Goal: Task Accomplishment & Management: Use online tool/utility

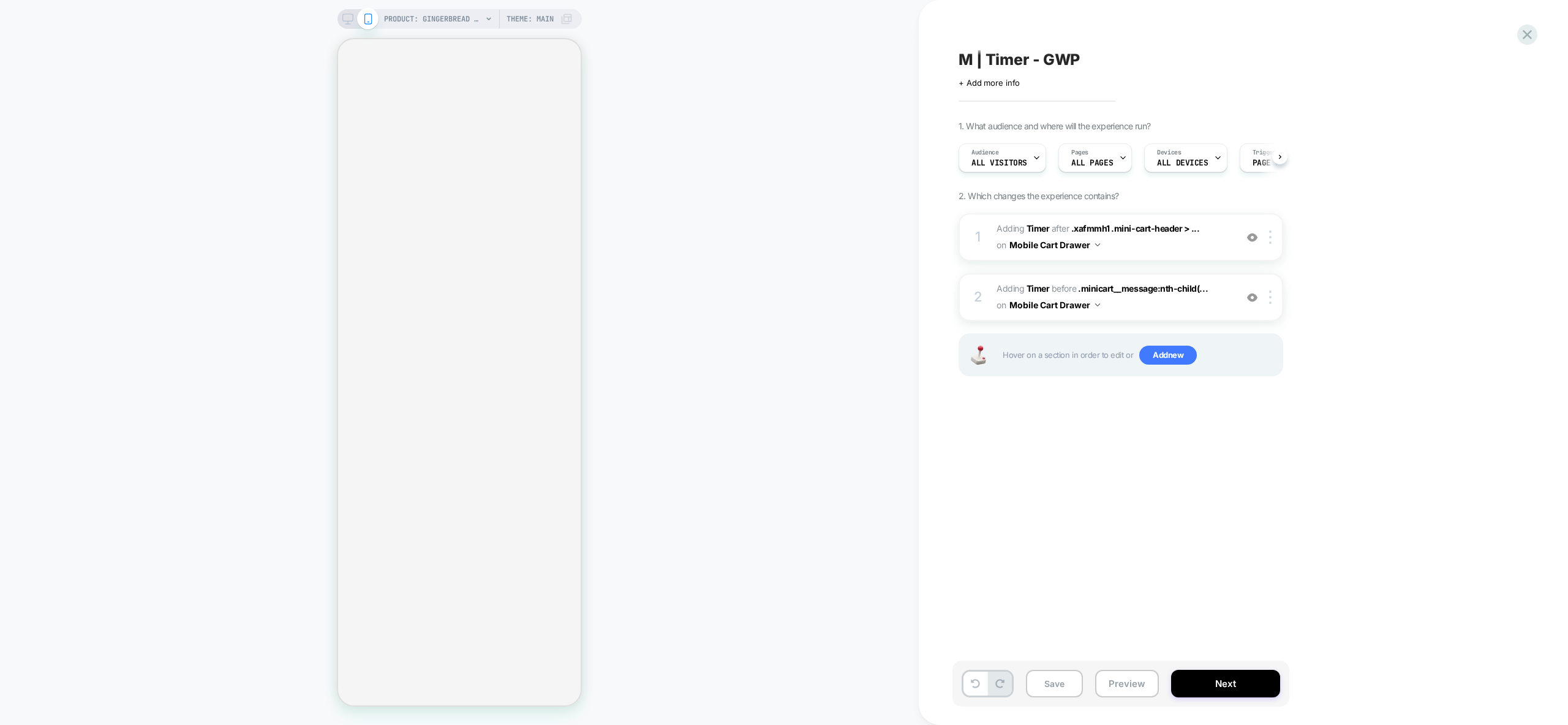
scroll to position [0, 1]
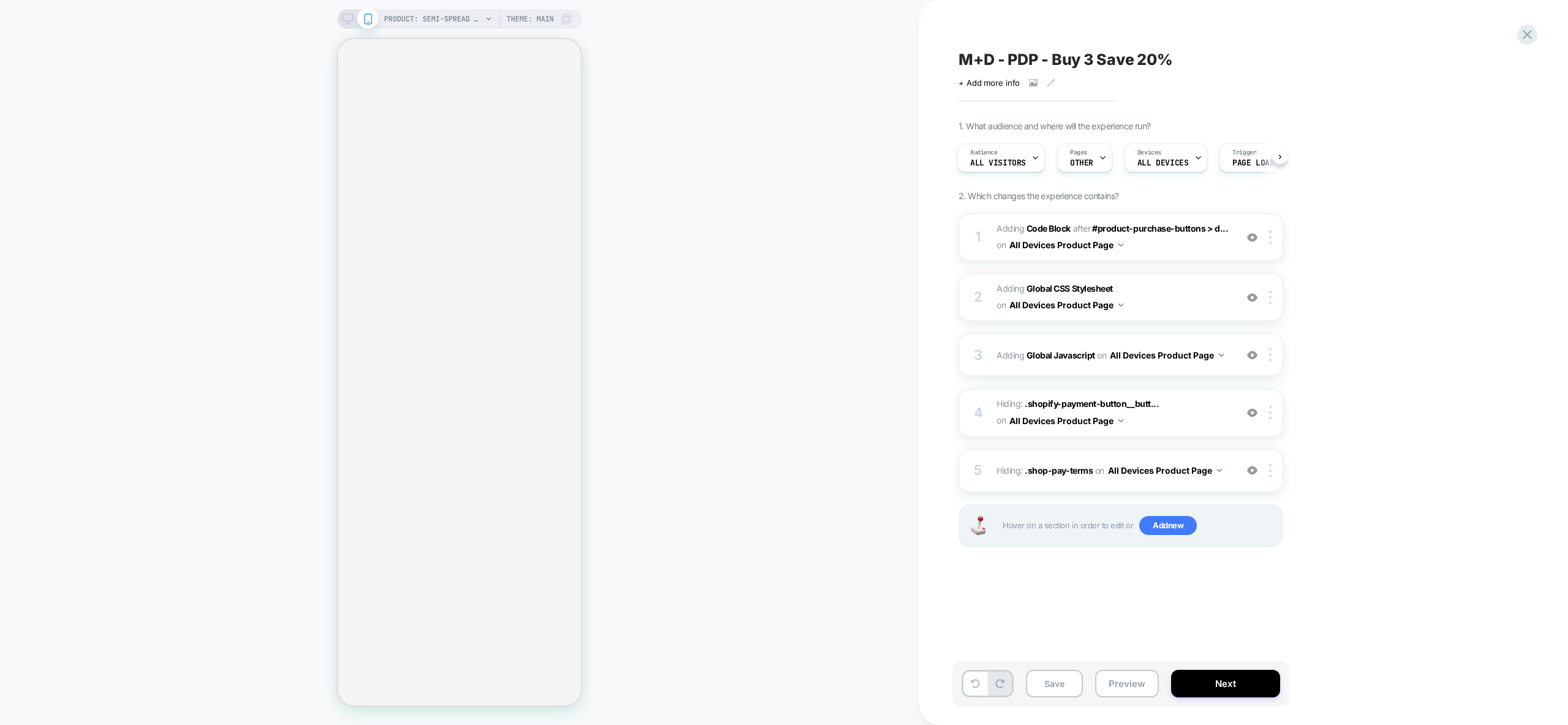
select select "**********"
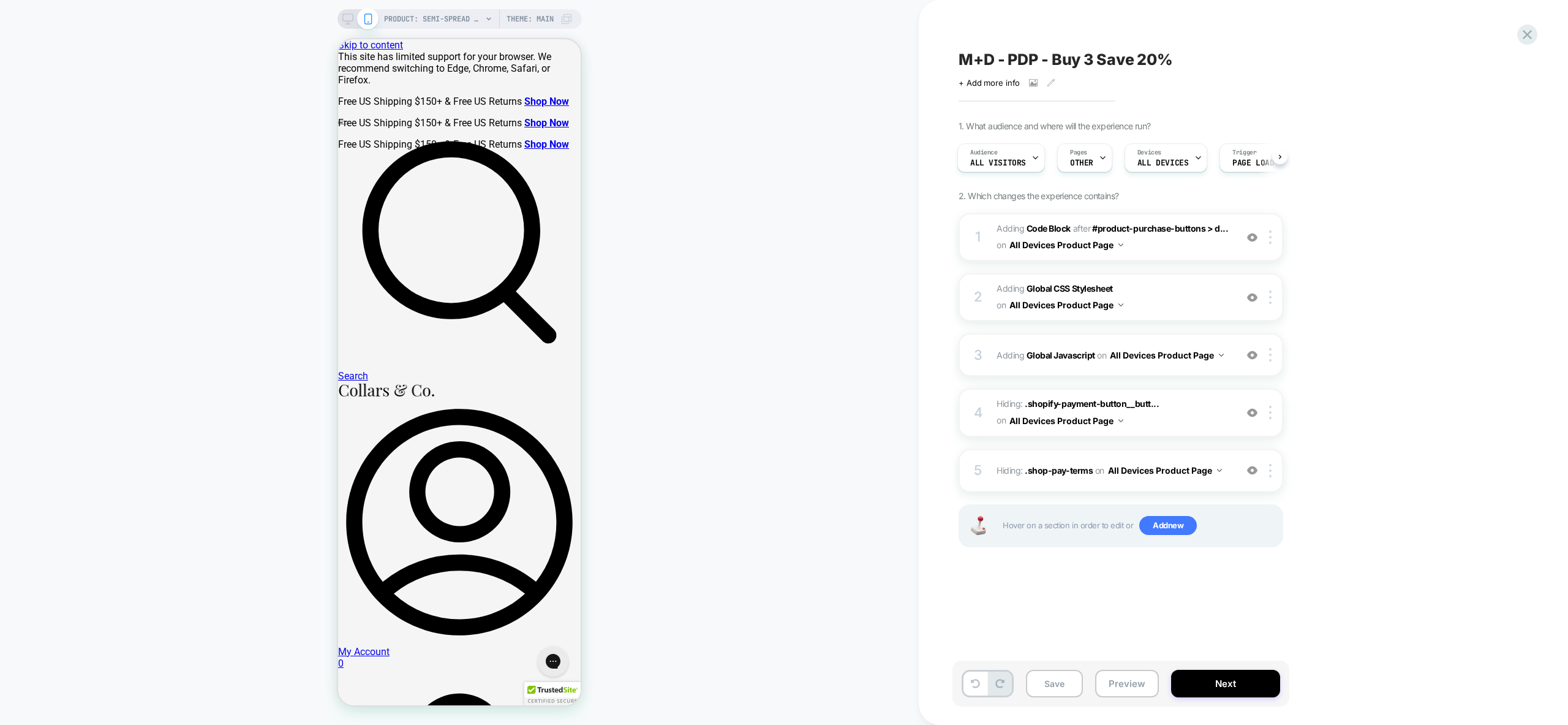
click at [732, 251] on div "PRODUCT: Semi-Spread Collar Polo White PRODUCT: Semi-Spread Collar Polo White T…" at bounding box center [459, 363] width 919 height 701
click at [1168, 303] on span "Adding Global CSS Stylesheet on All Devices Product Page" at bounding box center [1113, 298] width 234 height 33
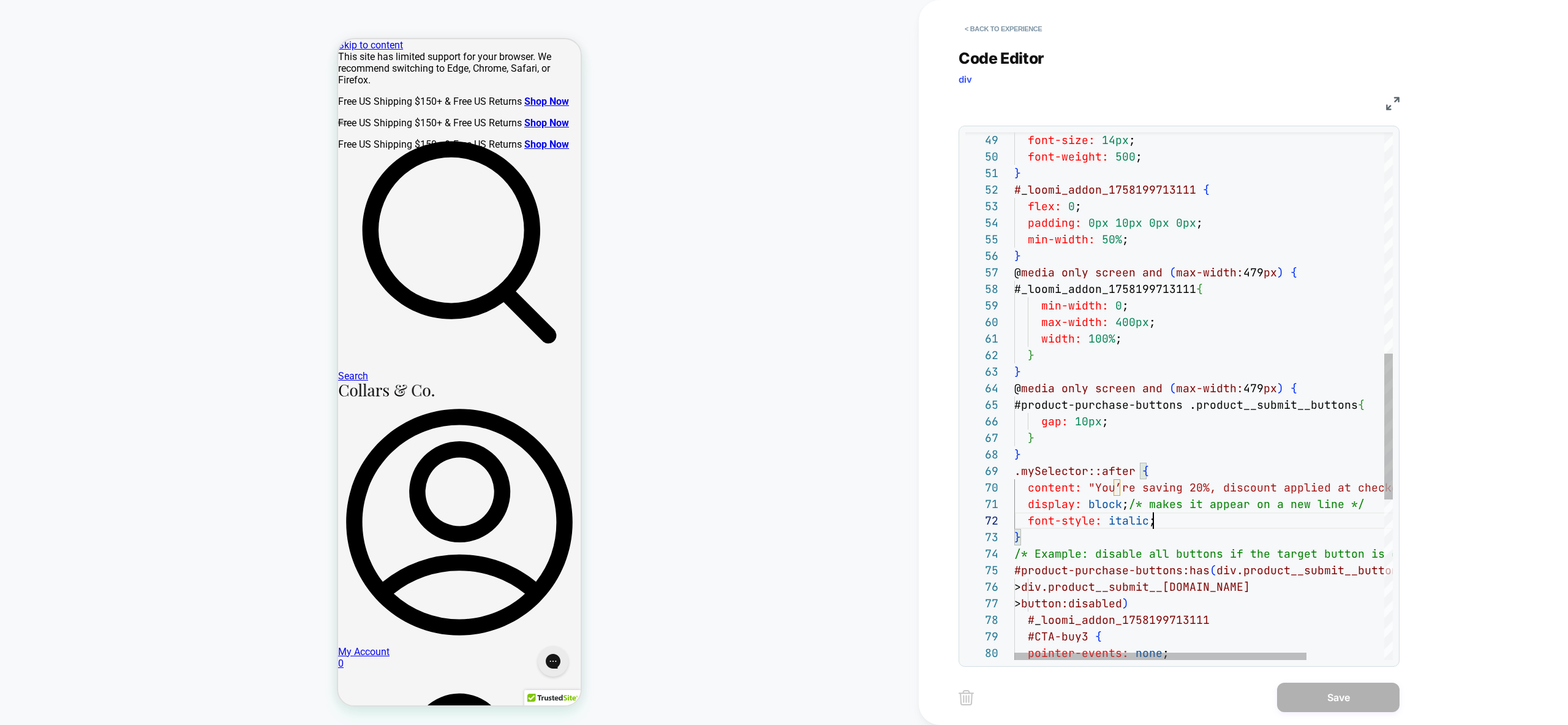
scroll to position [17, 139]
click at [1190, 522] on div "font-size: 14px ; font-weight: 500 ; } # _ loomi_addon_1758199713111 { flex: 0 …" at bounding box center [1253, 287] width 478 height 1901
click at [1177, 507] on div "font-size: 14px ; font-weight: 500 ; } # _ loomi_addon_1758199713111 { flex: 0 …" at bounding box center [1253, 287] width 478 height 1901
type textarea "**********"
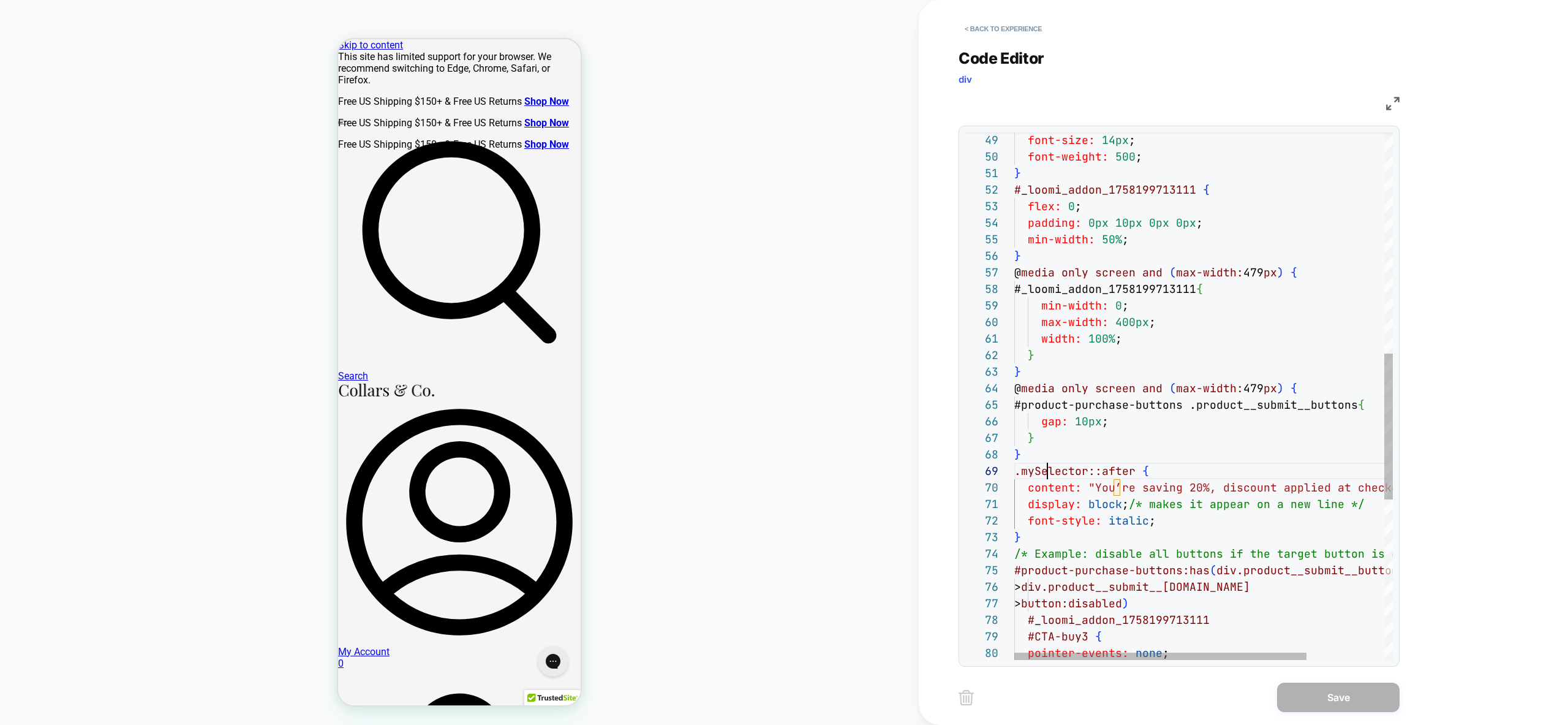
click at [1046, 468] on div "font-size: 14px ; font-weight: 500 ; } # _ loomi_addon_1758199713111 { flex: 0 …" at bounding box center [1253, 287] width 478 height 1901
click at [1099, 490] on div "font-size: 14px ; font-weight: 500 ; } # _ loomi_addon_1758199713111 { flex: 0 …" at bounding box center [1253, 287] width 478 height 1901
click at [1039, 475] on div "font-size: 14px ; font-weight: 500 ; } # _ loomi_addon_1758199713111 { flex: 0 …" at bounding box center [1253, 287] width 478 height 1901
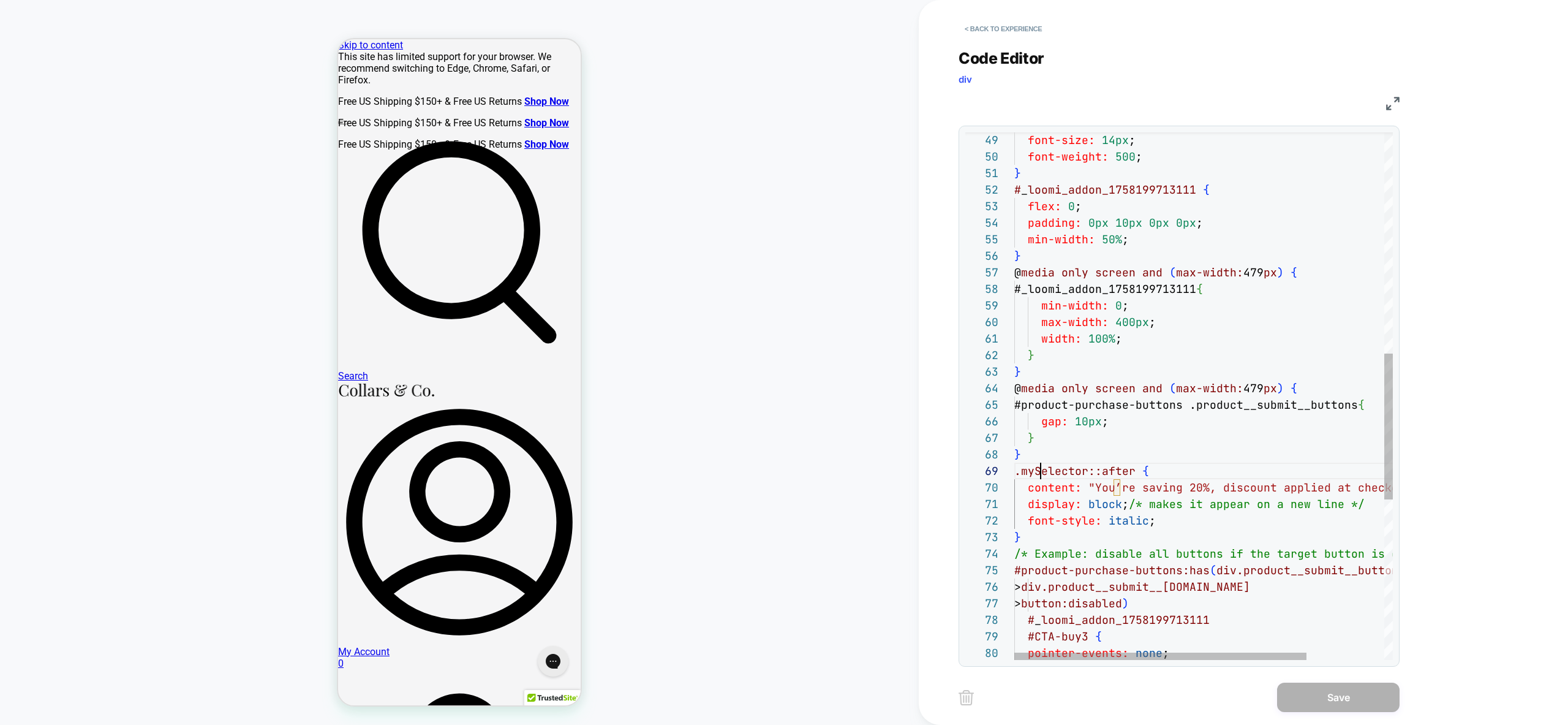
click at [1039, 475] on div "font-size: 14px ; font-weight: 500 ; } # _ loomi_addon_1758199713111 { flex: 0 …" at bounding box center [1253, 287] width 478 height 1901
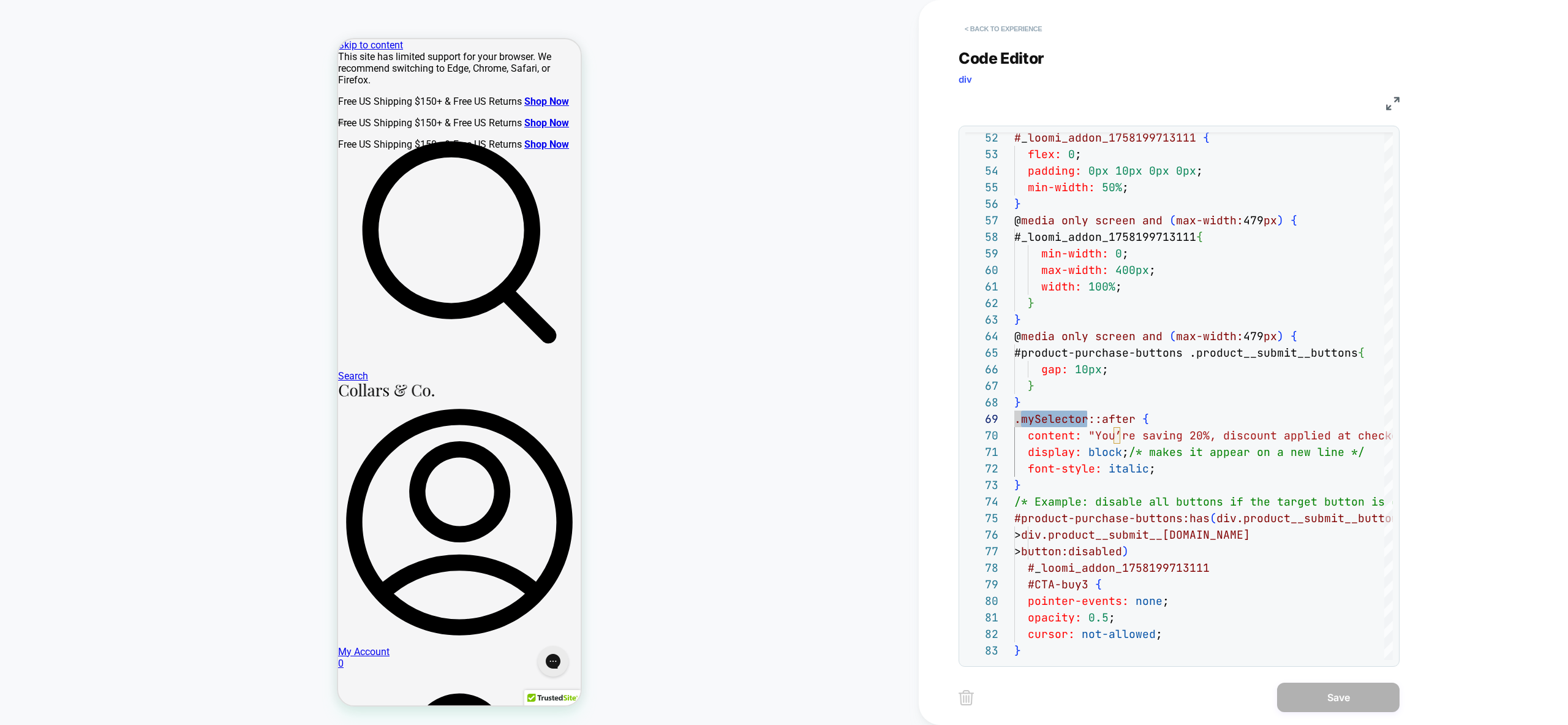
click at [994, 28] on button "< Back to experience" at bounding box center [1003, 28] width 90 height 20
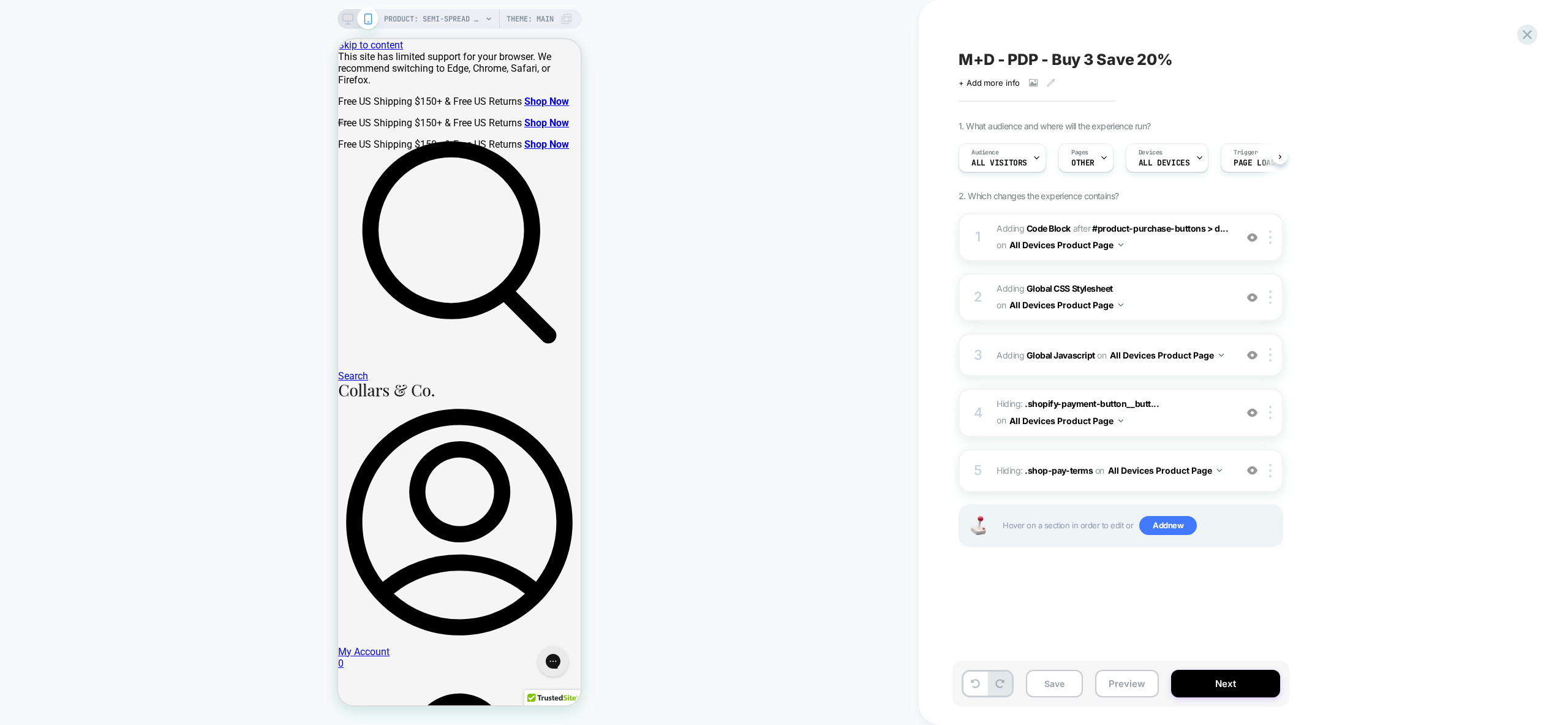
scroll to position [0, 1]
click at [1122, 679] on button "Preview" at bounding box center [1127, 683] width 64 height 28
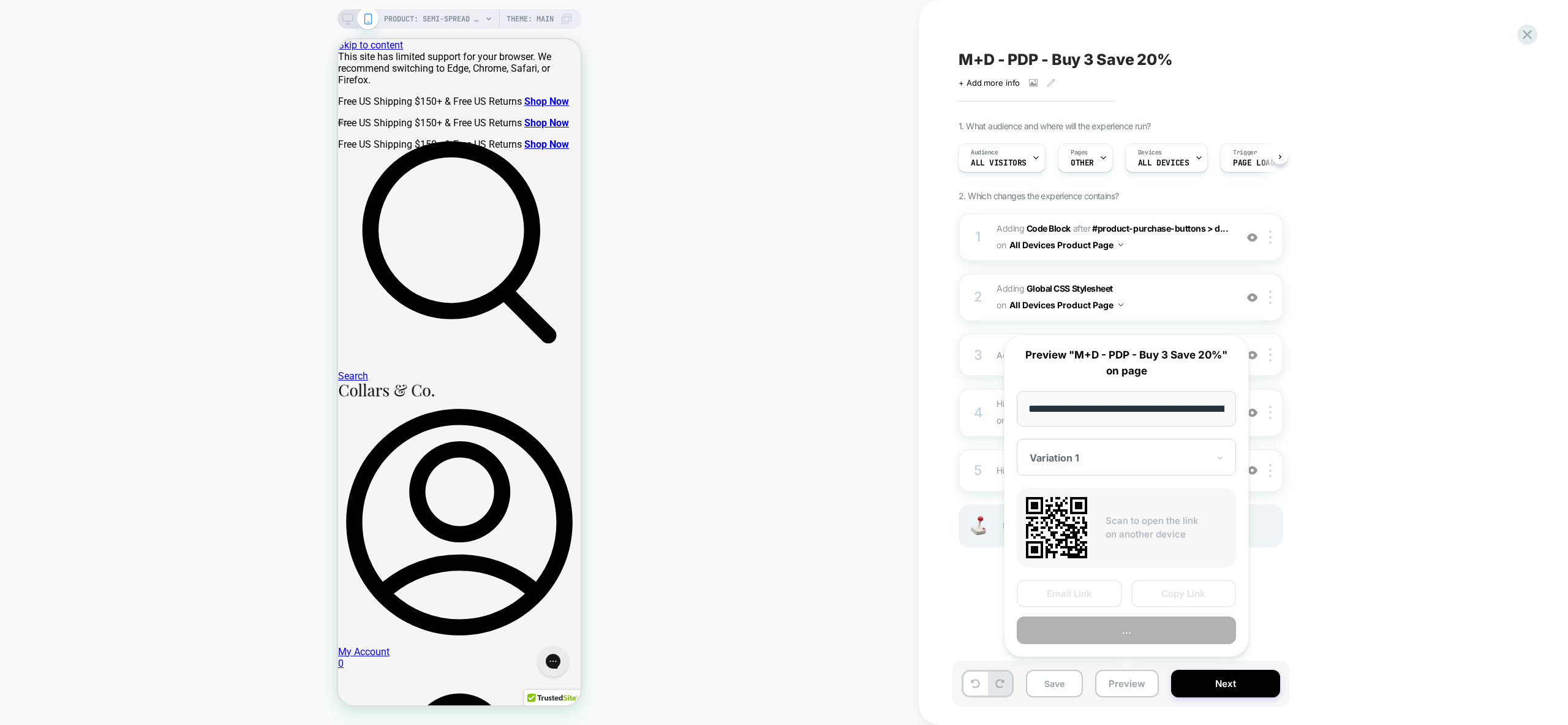
scroll to position [0, 218]
click at [1135, 630] on button "Preview" at bounding box center [1126, 631] width 220 height 28
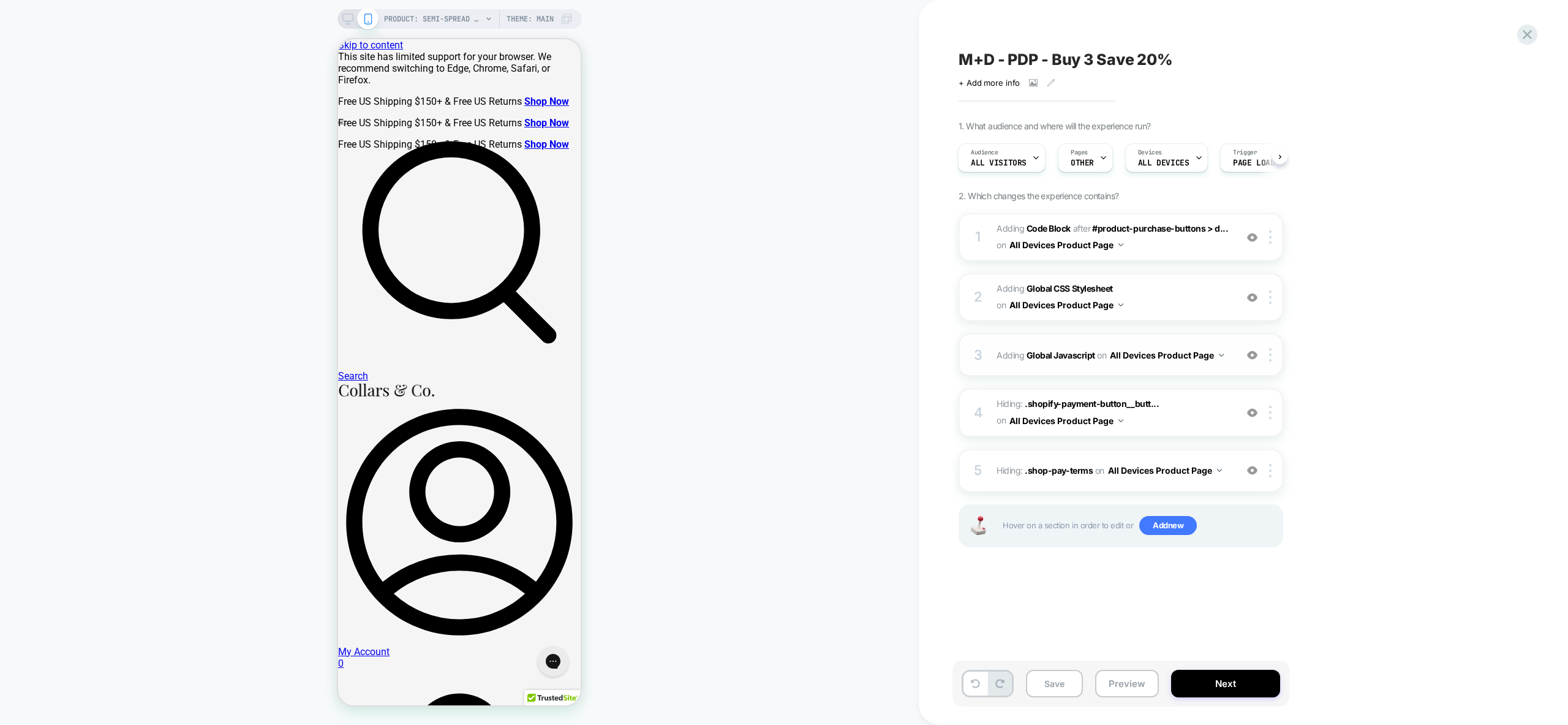
click at [1212, 365] on div "3 Adding Global Javascript on All Devices Product Page Add Before Add After Tar…" at bounding box center [1120, 355] width 325 height 43
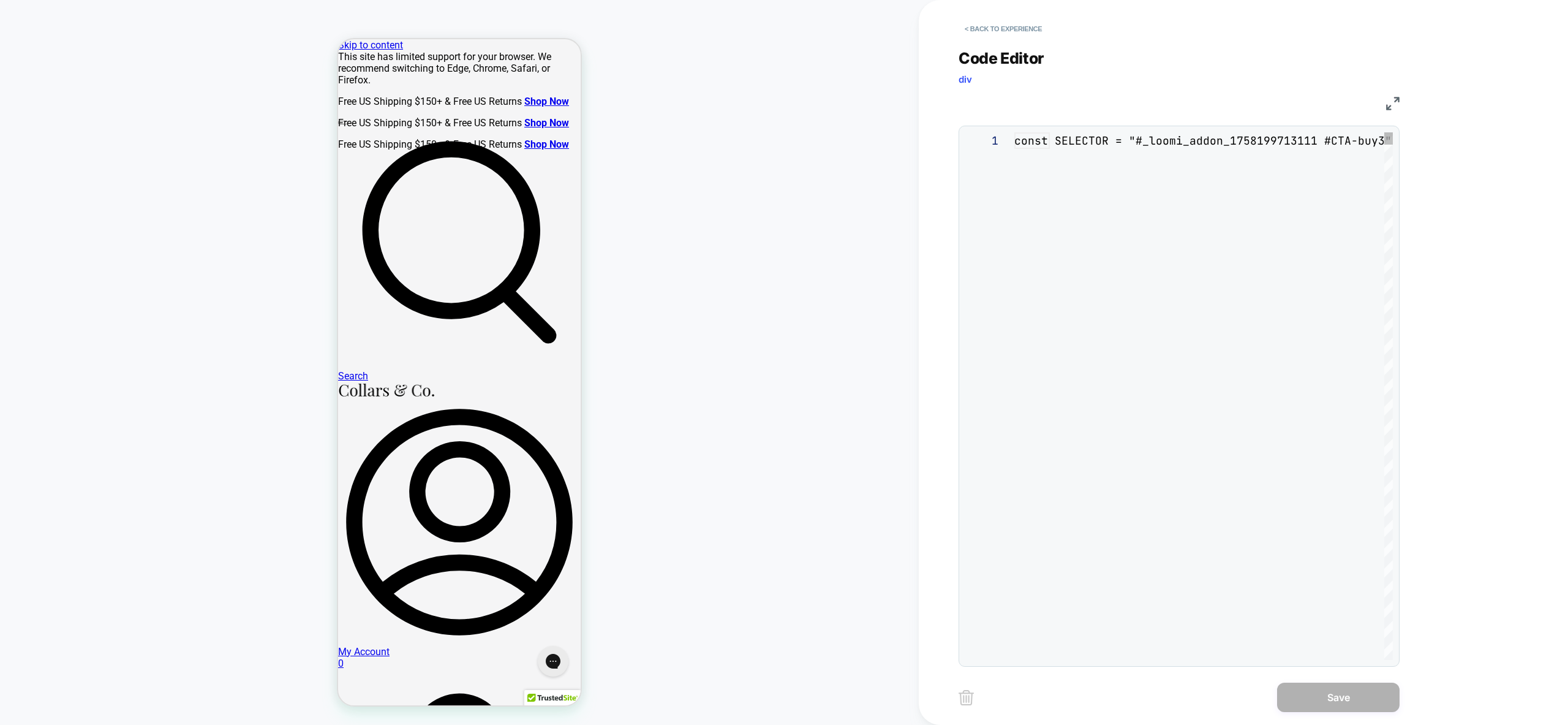
scroll to position [165, 0]
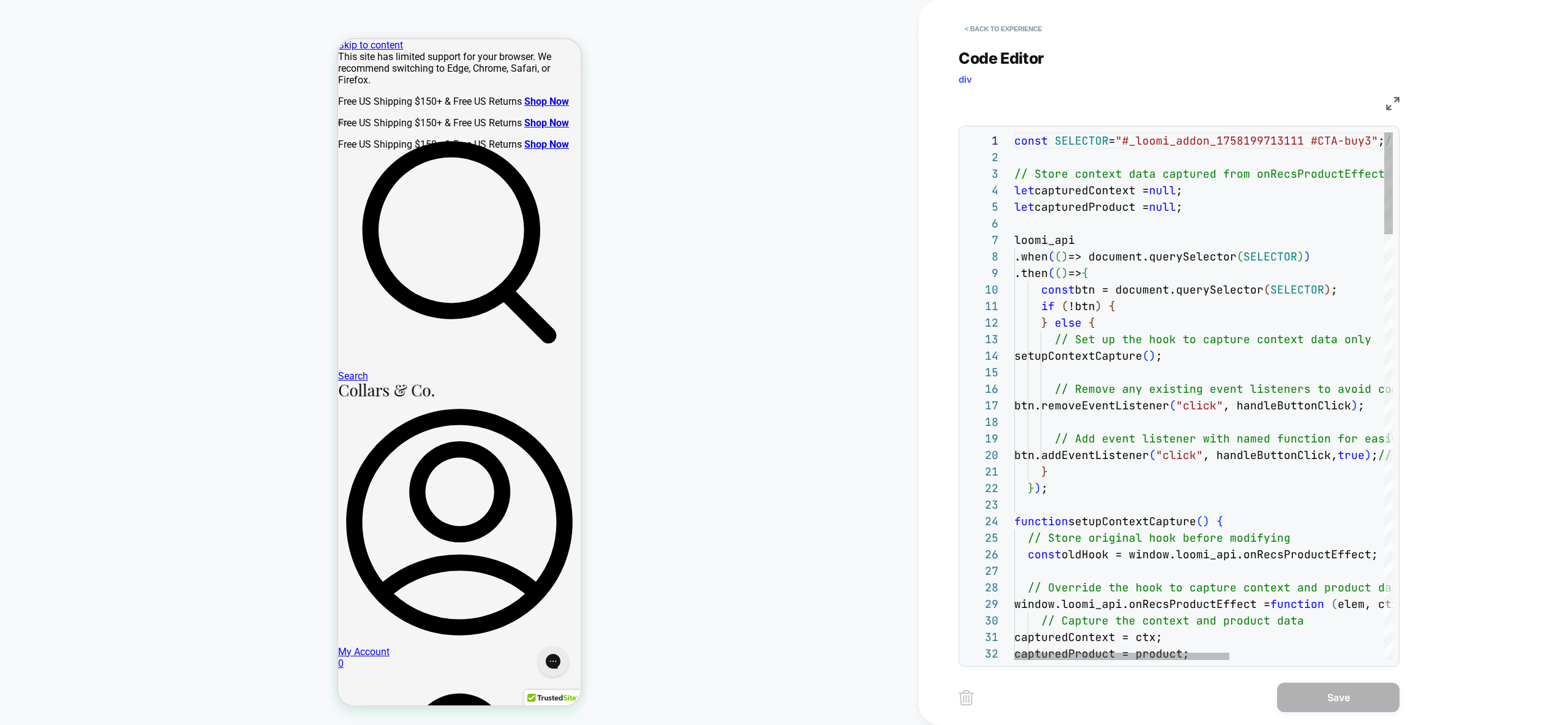
type textarea "**********"
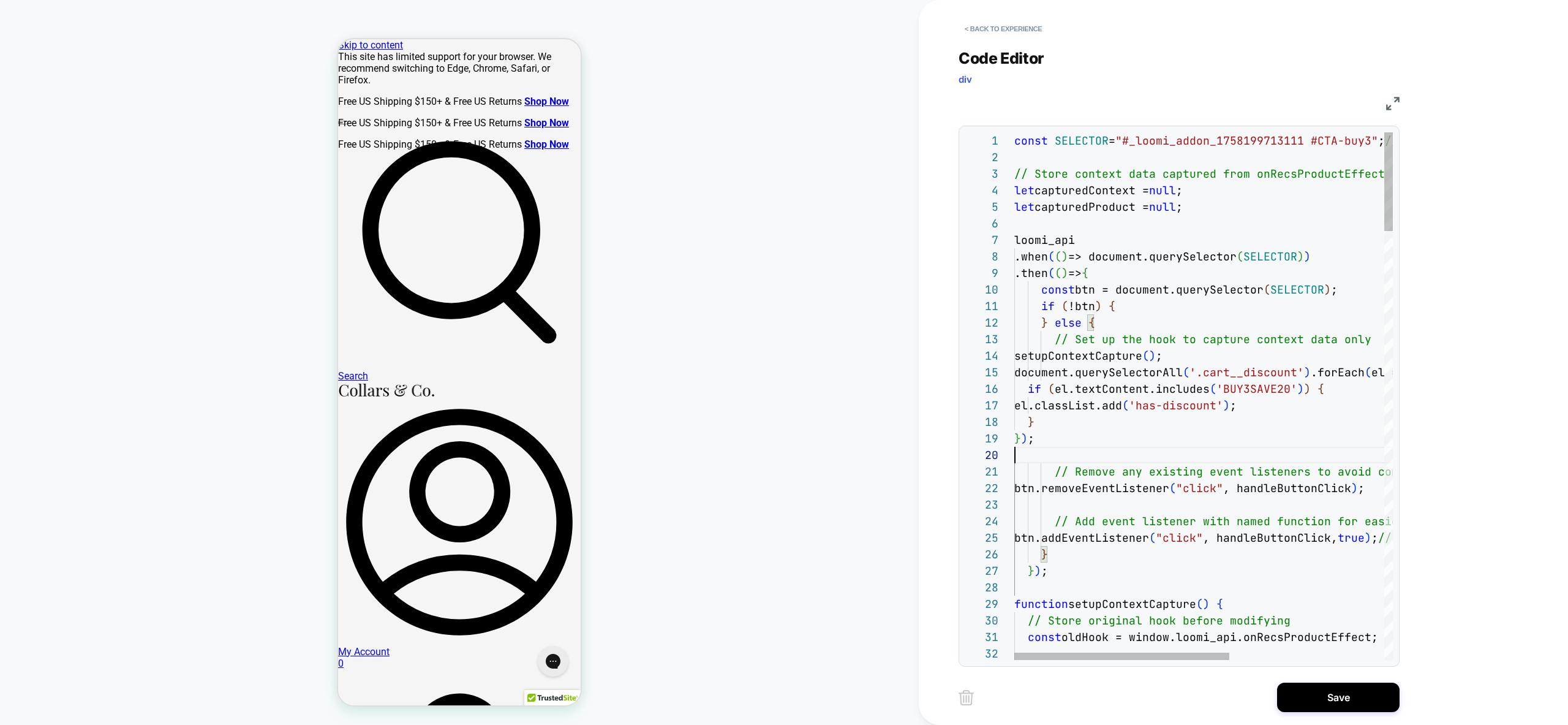
scroll to position [149, 0]
click at [1345, 700] on button "Save" at bounding box center [1338, 697] width 123 height 29
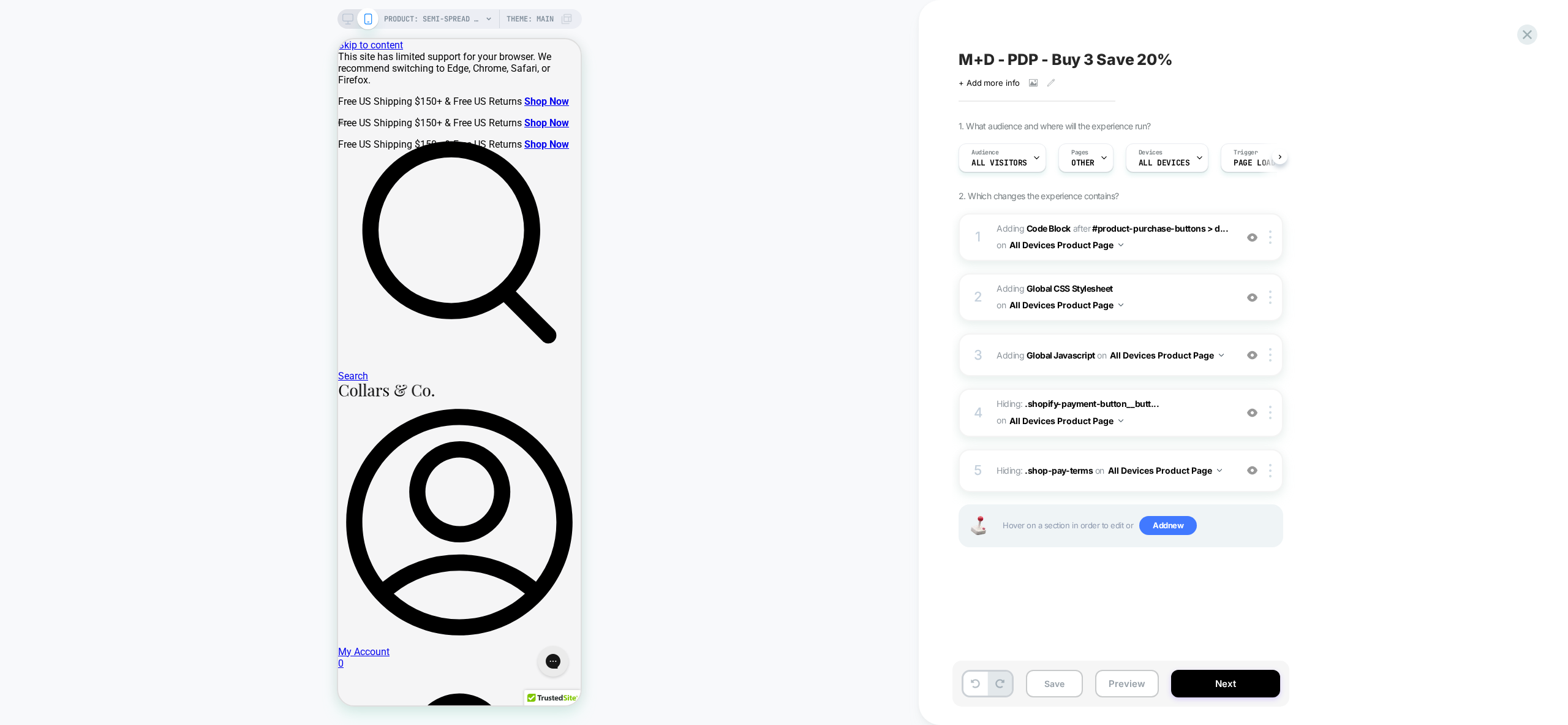
scroll to position [0, 1]
click at [1178, 310] on span "Adding Global CSS Stylesheet on All Devices Product Page" at bounding box center [1113, 298] width 234 height 33
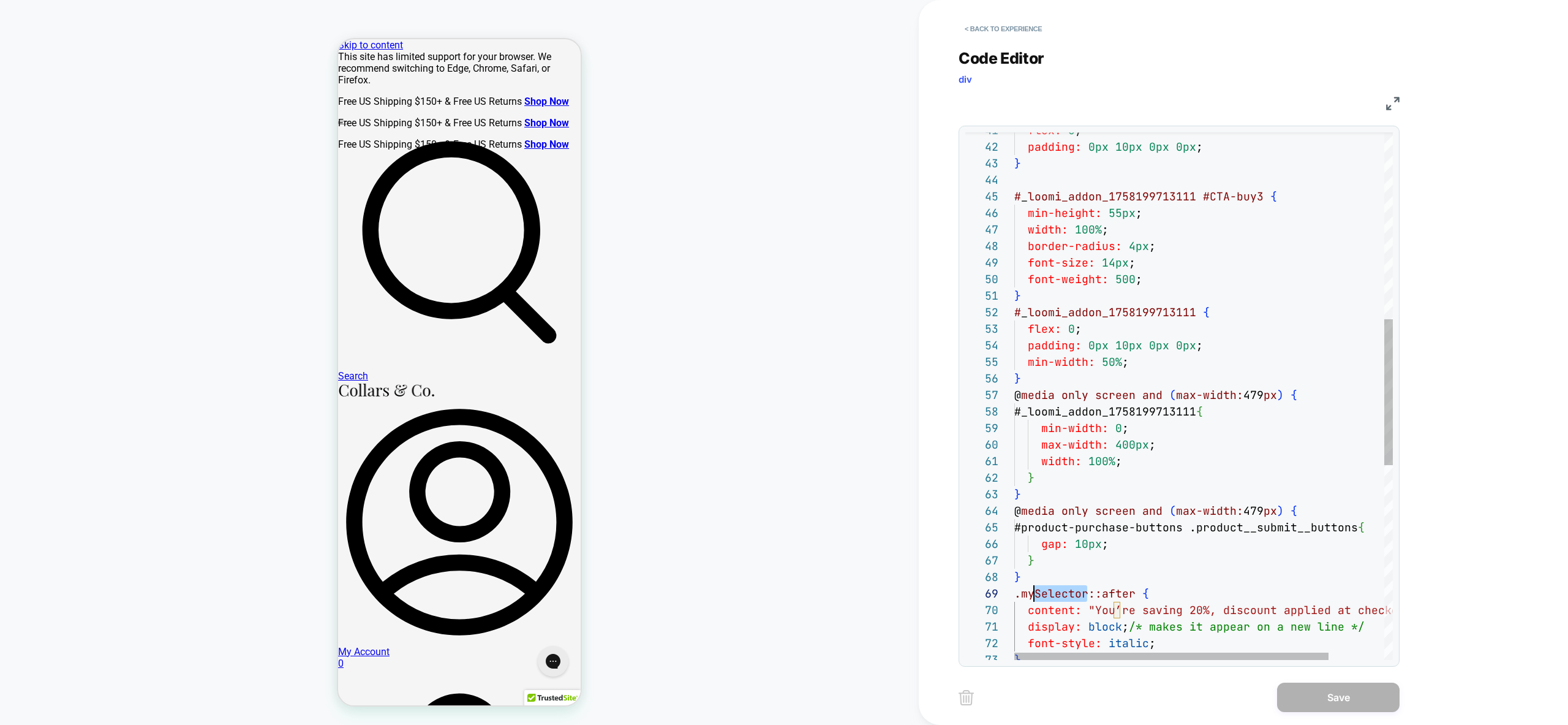
scroll to position [132, 0]
drag, startPoint x: 1086, startPoint y: 594, endPoint x: 1016, endPoint y: 594, distance: 70.0
click at [1016, 594] on div "min-height: 55px ; width: 100% ; border-radius: 4px ; font-size: 14px ; font-we…" at bounding box center [1237, 410] width 445 height 1901
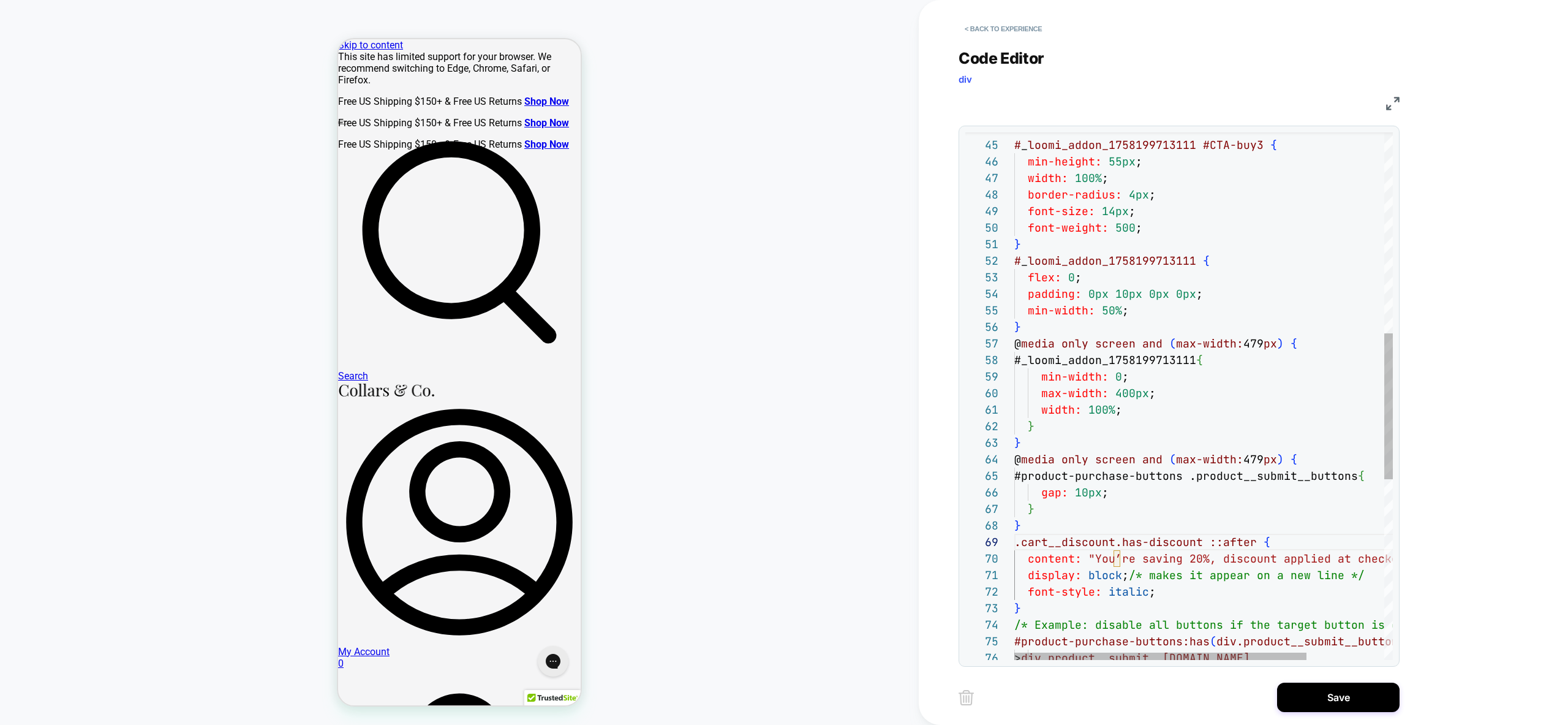
scroll to position [132, 185]
click at [1134, 507] on div "min-height: 55px ; width: 100% ; border-radius: 4px ; font-size: 14px ; font-we…" at bounding box center [1253, 359] width 478 height 1901
click at [1017, 543] on div "min-height: 55px ; width: 100% ; border-radius: 4px ; font-size: 14px ; font-we…" at bounding box center [1253, 359] width 478 height 1901
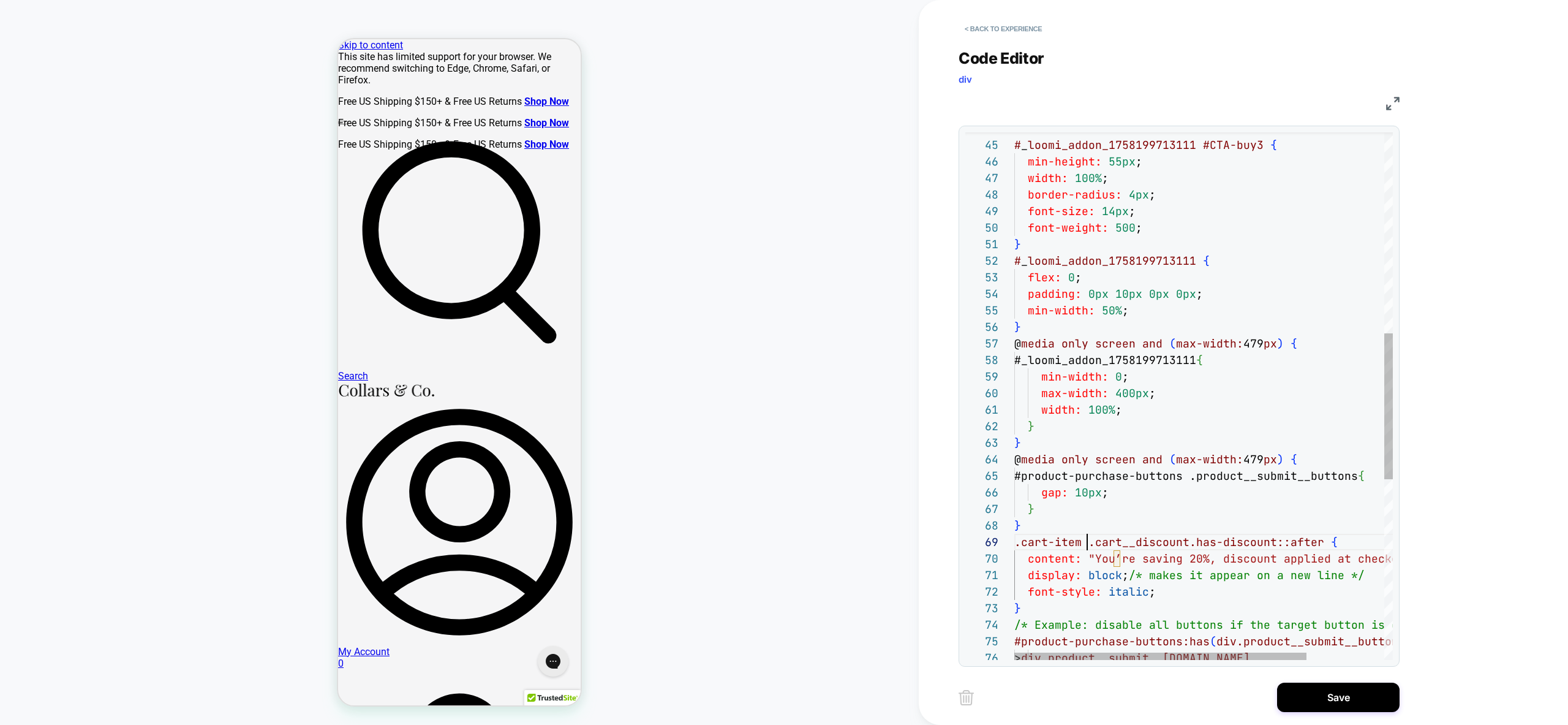
click at [1016, 542] on div "min-height: 55px ; width: 100% ; border-radius: 4px ; font-size: 14px ; font-we…" at bounding box center [1253, 359] width 478 height 1901
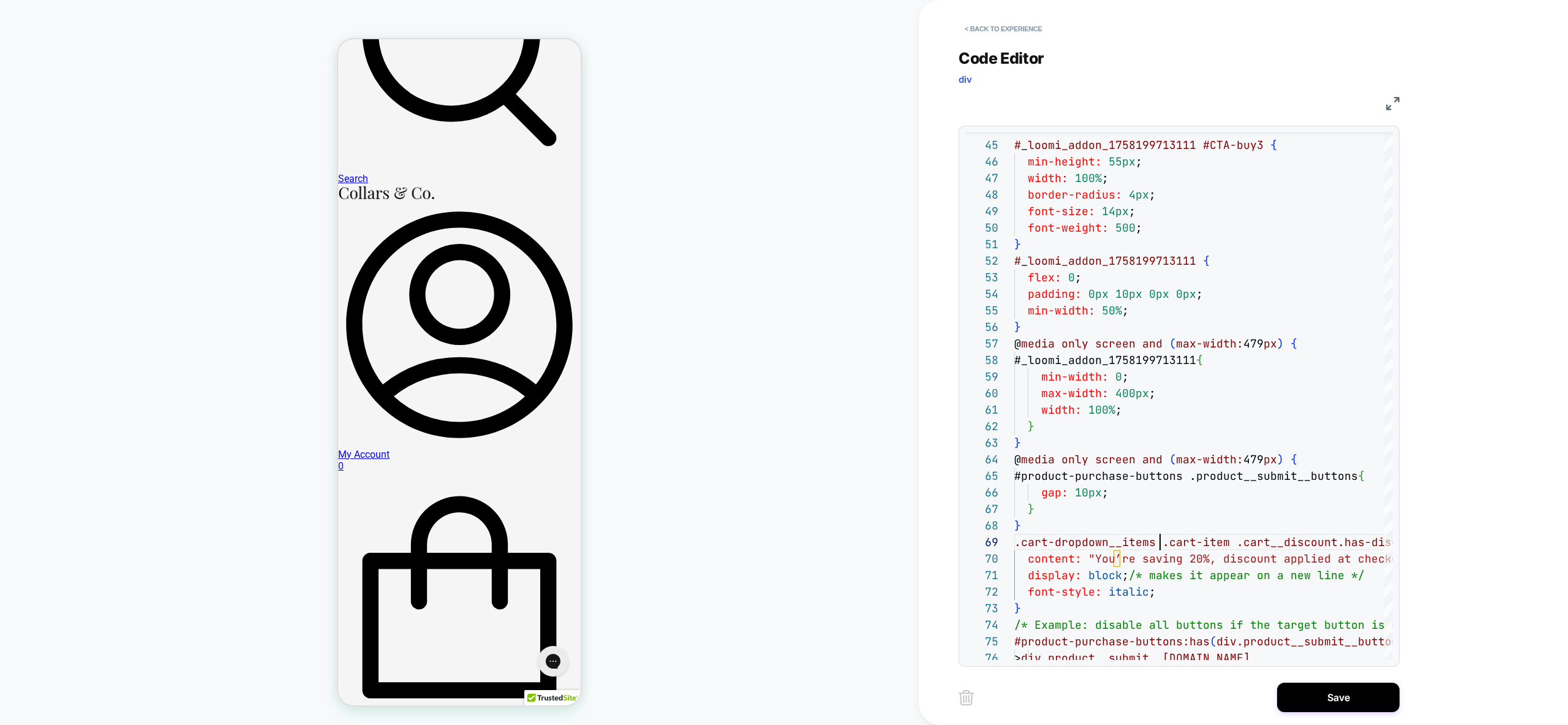
scroll to position [0, 0]
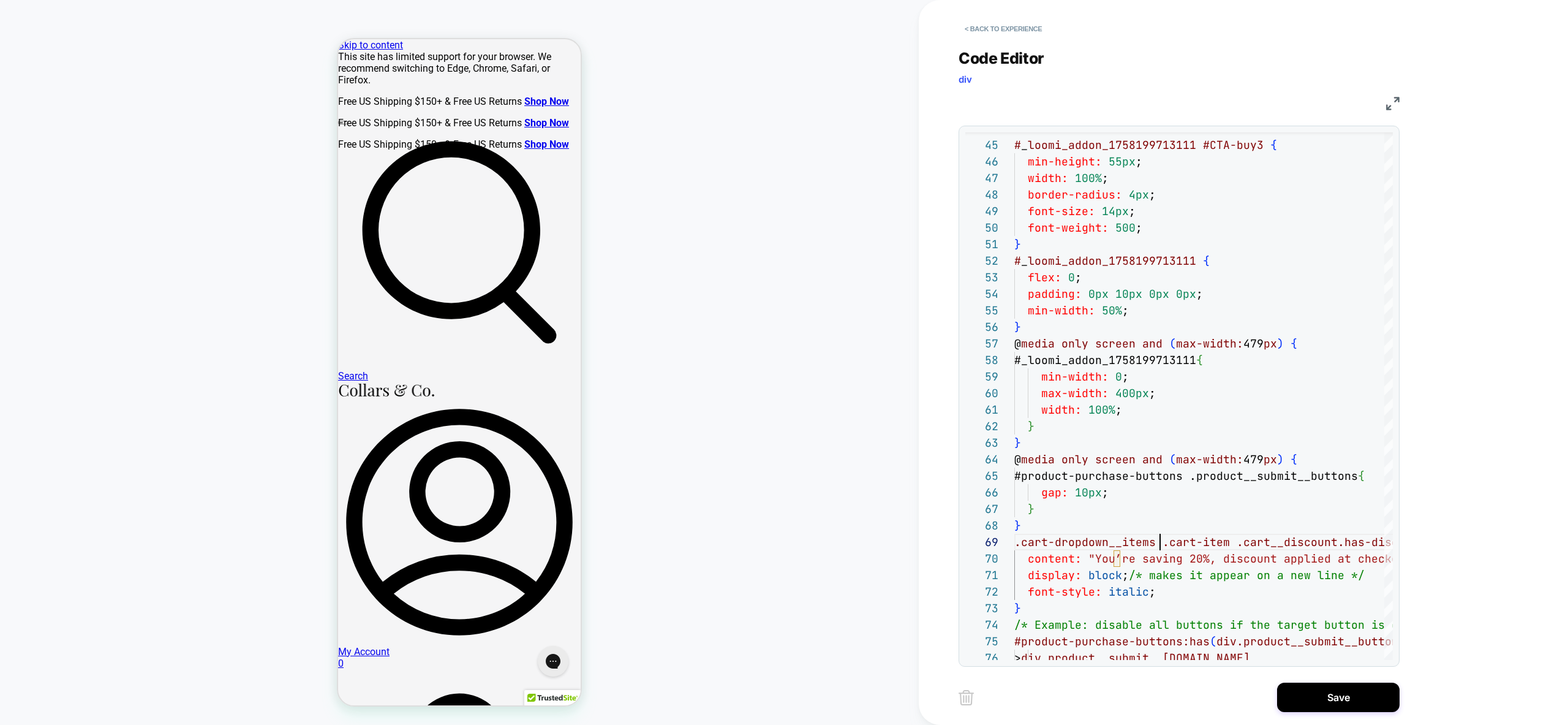
type textarea "**********"
type input "*"
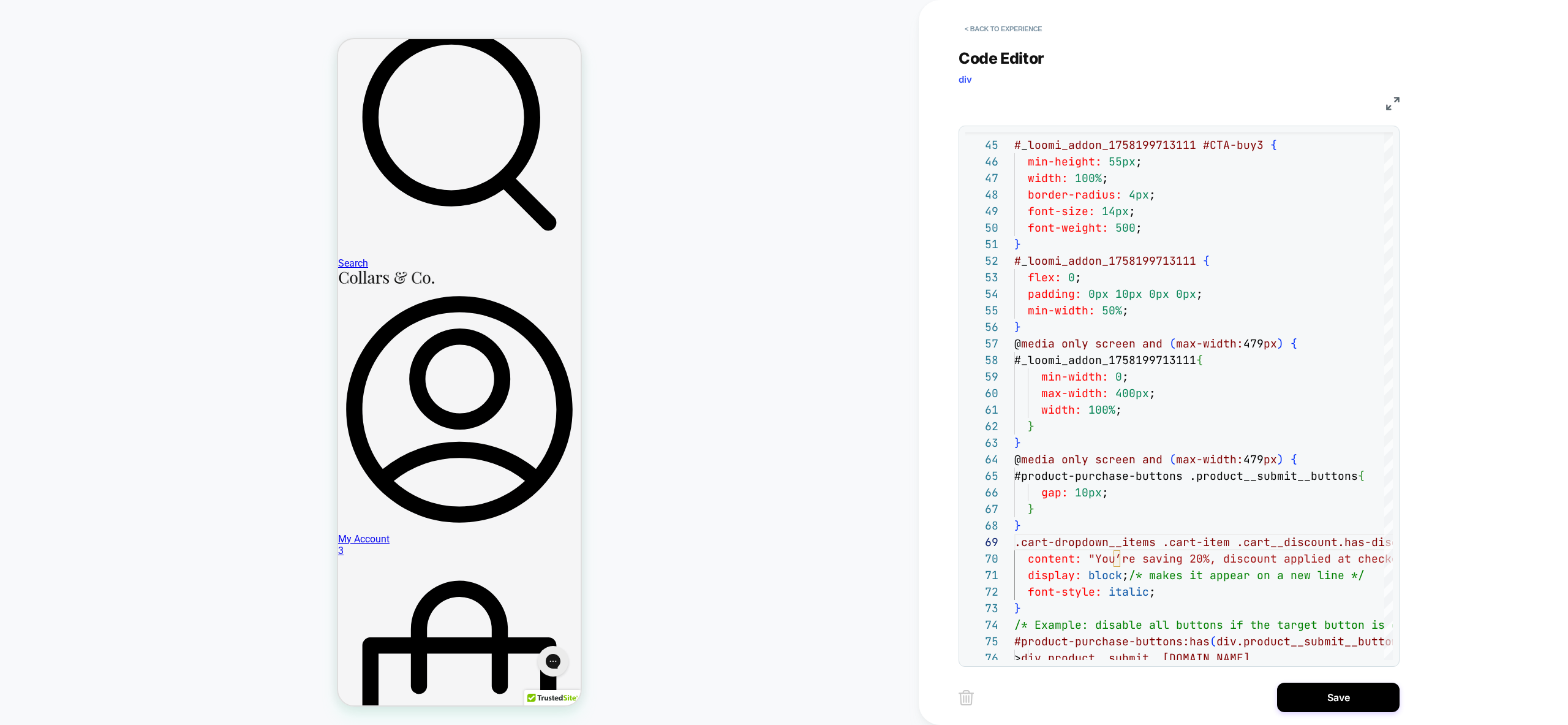
scroll to position [105, 0]
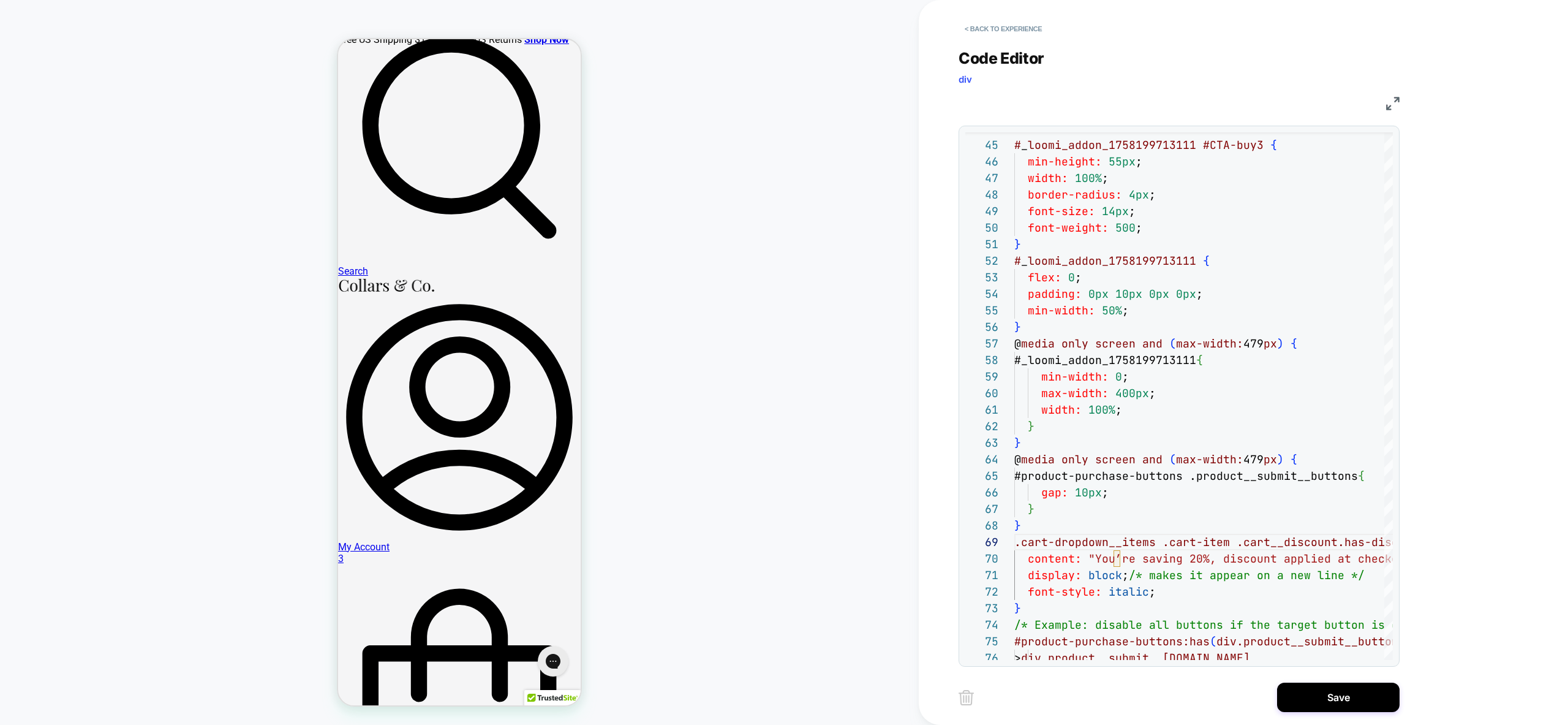
click at [1334, 701] on button "Save" at bounding box center [1338, 697] width 123 height 29
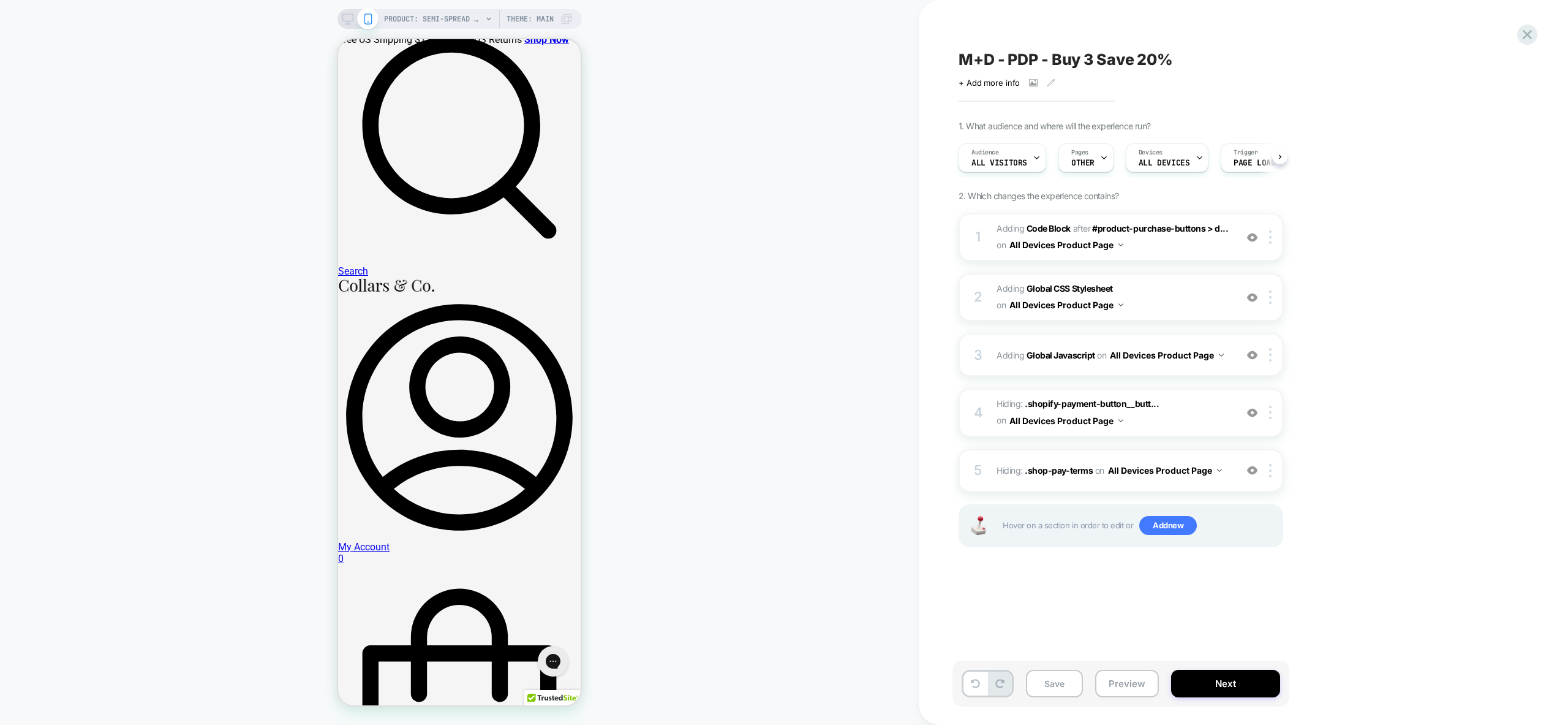
scroll to position [0, 1]
click at [1093, 690] on div "Save Preview Next" at bounding box center [1121, 683] width 337 height 46
click at [1116, 686] on button "Preview" at bounding box center [1127, 683] width 64 height 28
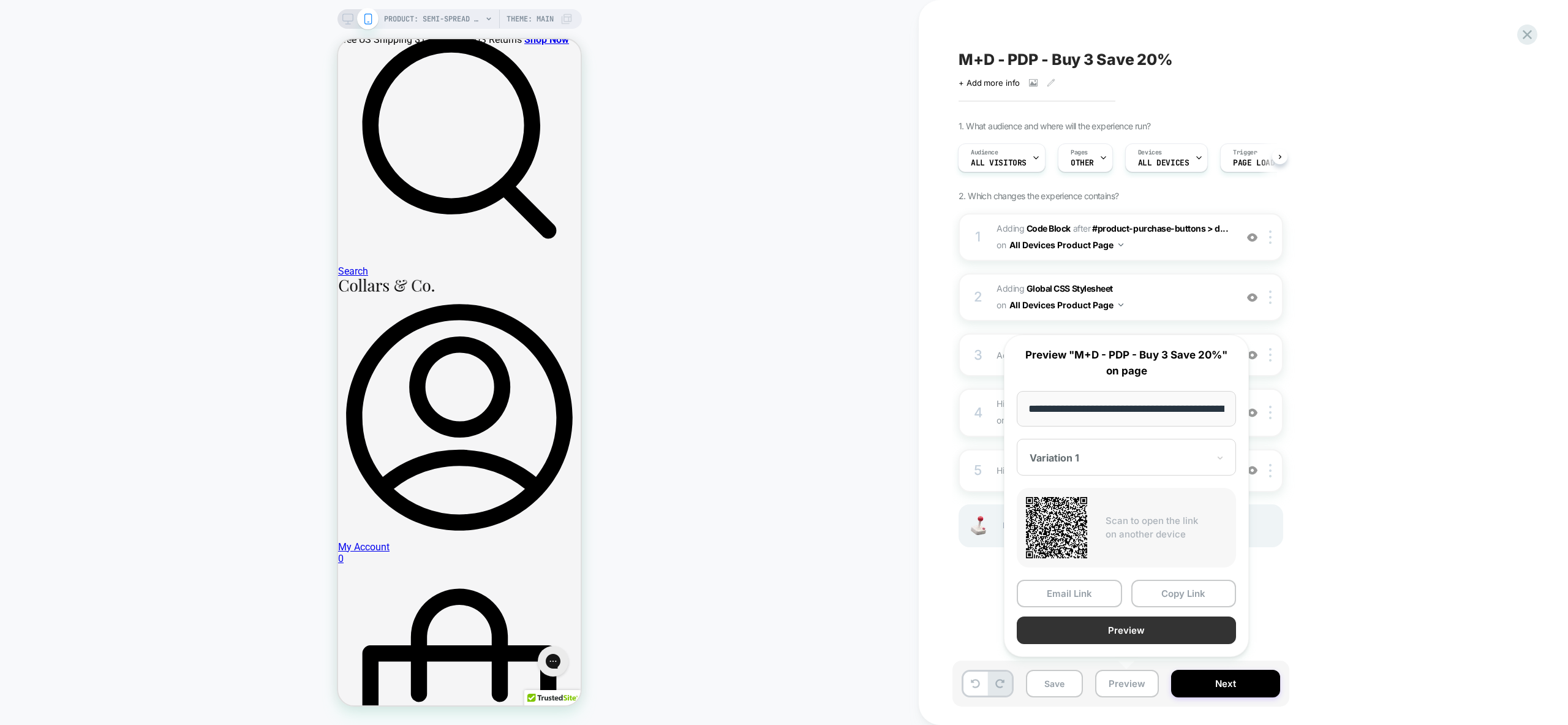
scroll to position [0, 218]
click at [1146, 627] on button "Preview" at bounding box center [1126, 631] width 220 height 28
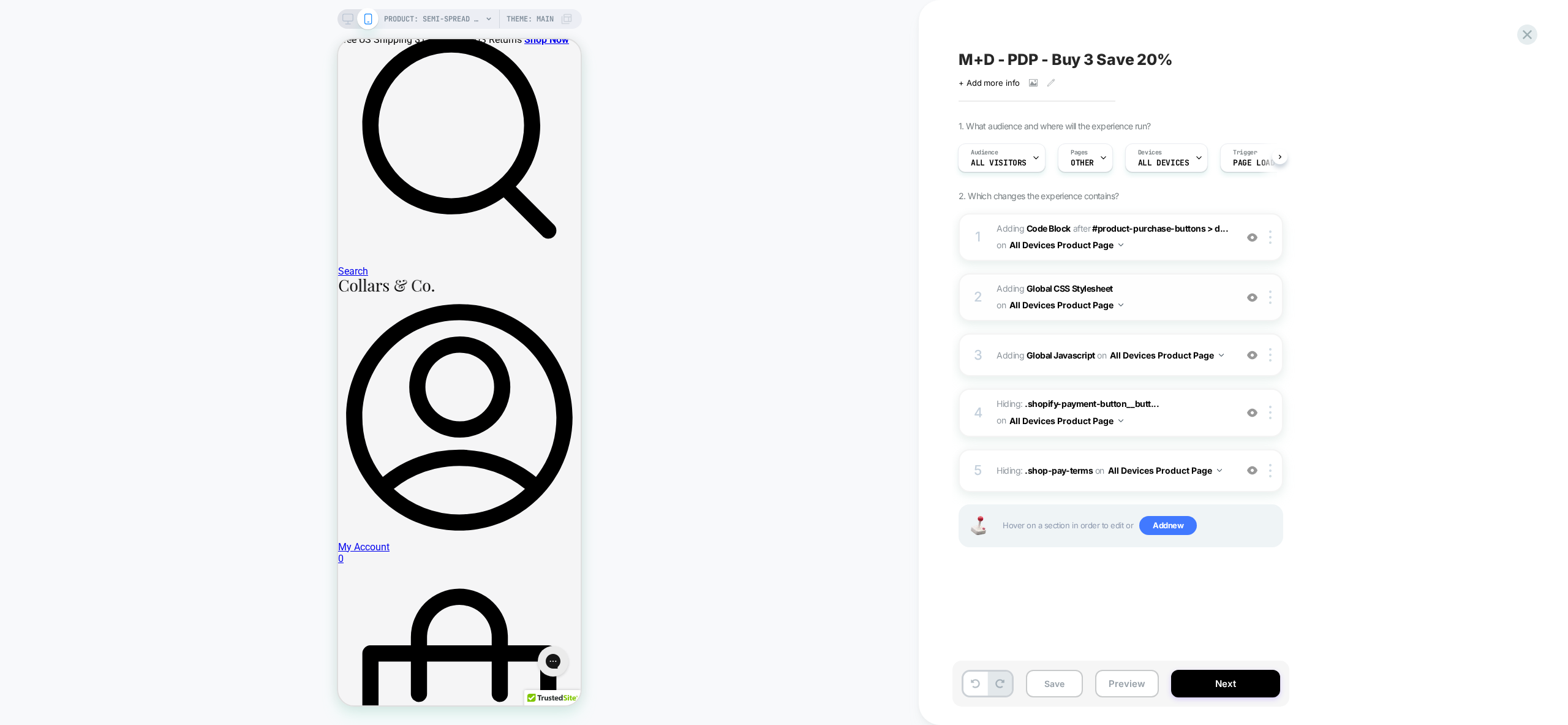
click at [1160, 304] on span "Adding Global CSS Stylesheet on All Devices Product Page" at bounding box center [1113, 298] width 234 height 33
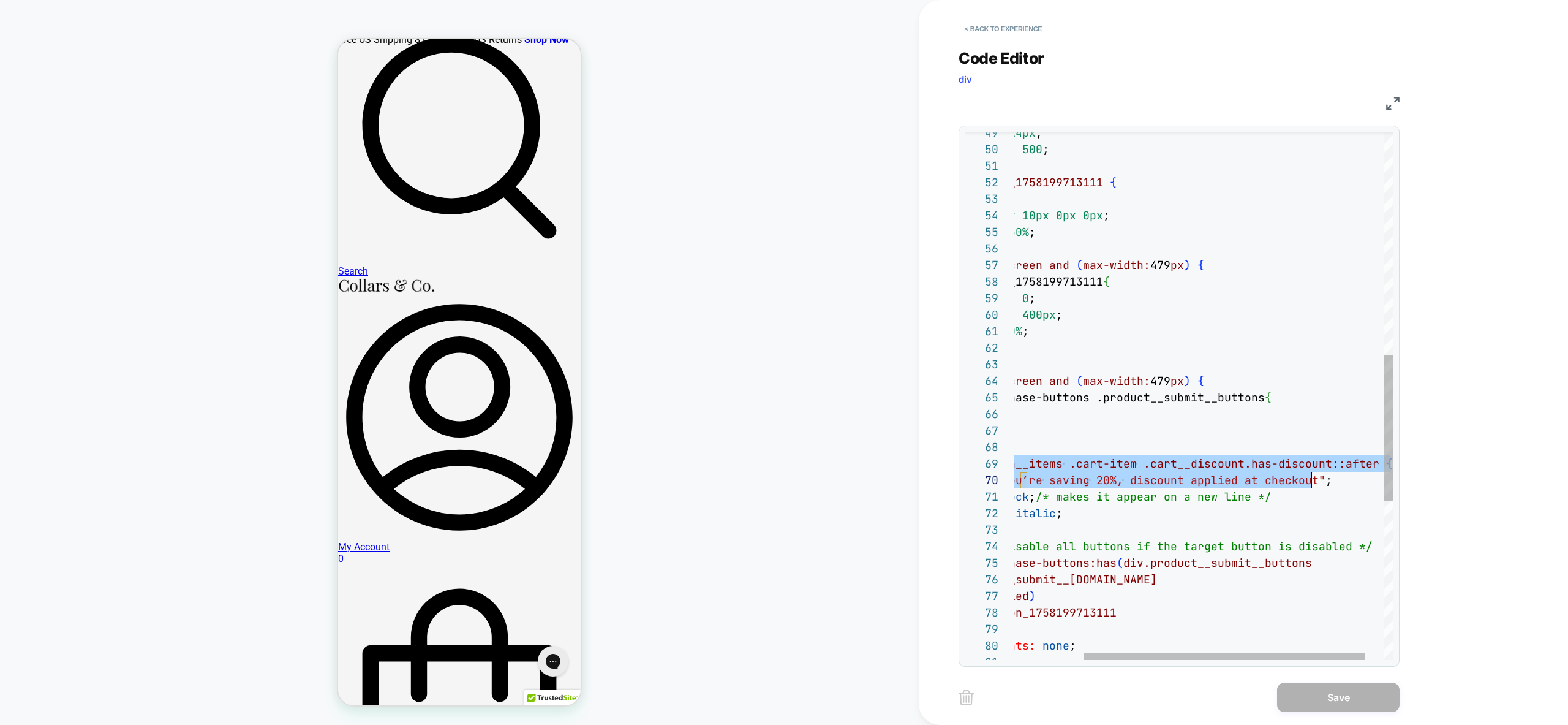
scroll to position [132, 404]
drag, startPoint x: 1016, startPoint y: 464, endPoint x: 1323, endPoint y: 468, distance: 307.0
click at [1323, 468] on div "font-size: 14px ; font-weight: 500 ; } # _ loomi_addon_1758199713111 { flex: 0 …" at bounding box center [1170, 280] width 498 height 1901
click at [1064, 445] on div "font-size: 14px ; font-weight: 500 ; } # _ loomi_addon_1758199713111 { flex: 0 …" at bounding box center [1170, 280] width 498 height 1901
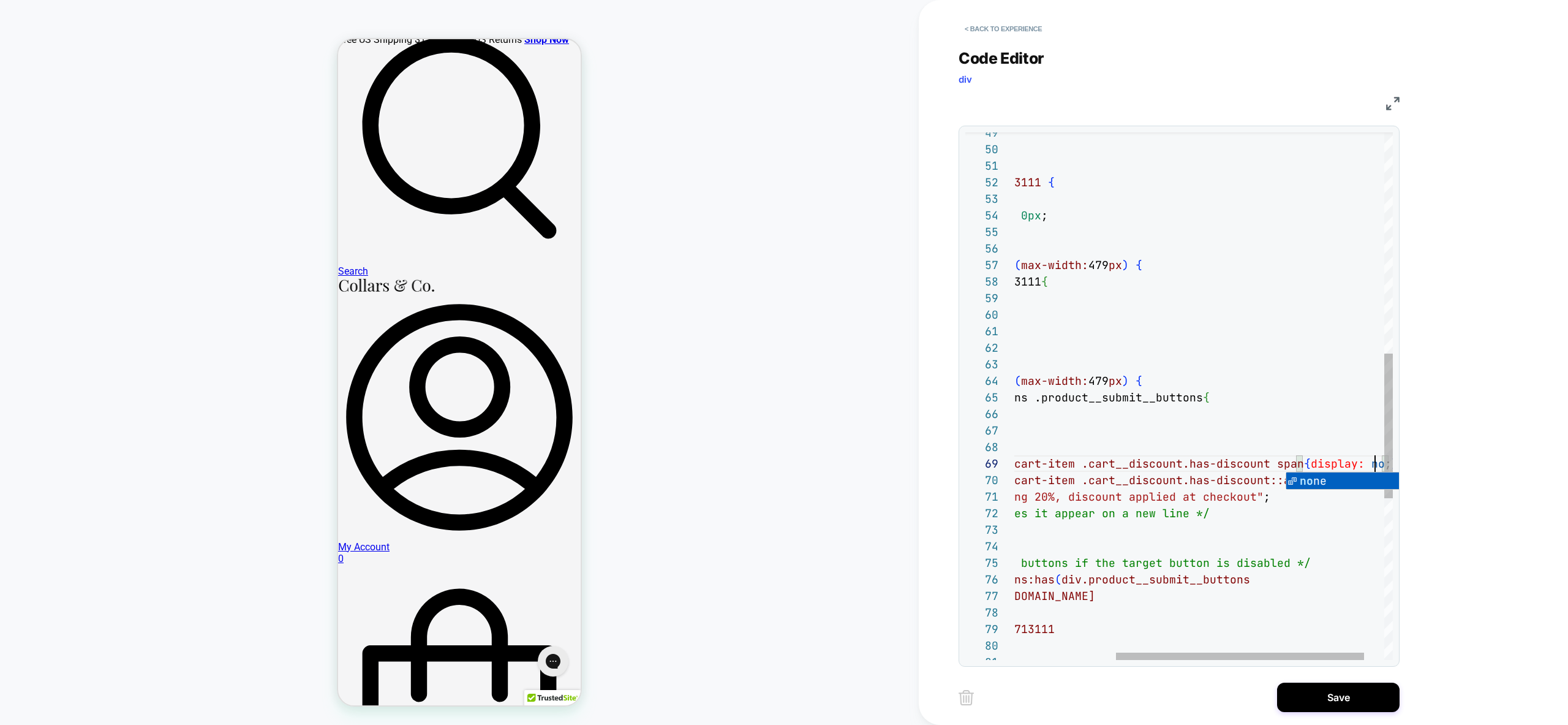
scroll to position [132, 529]
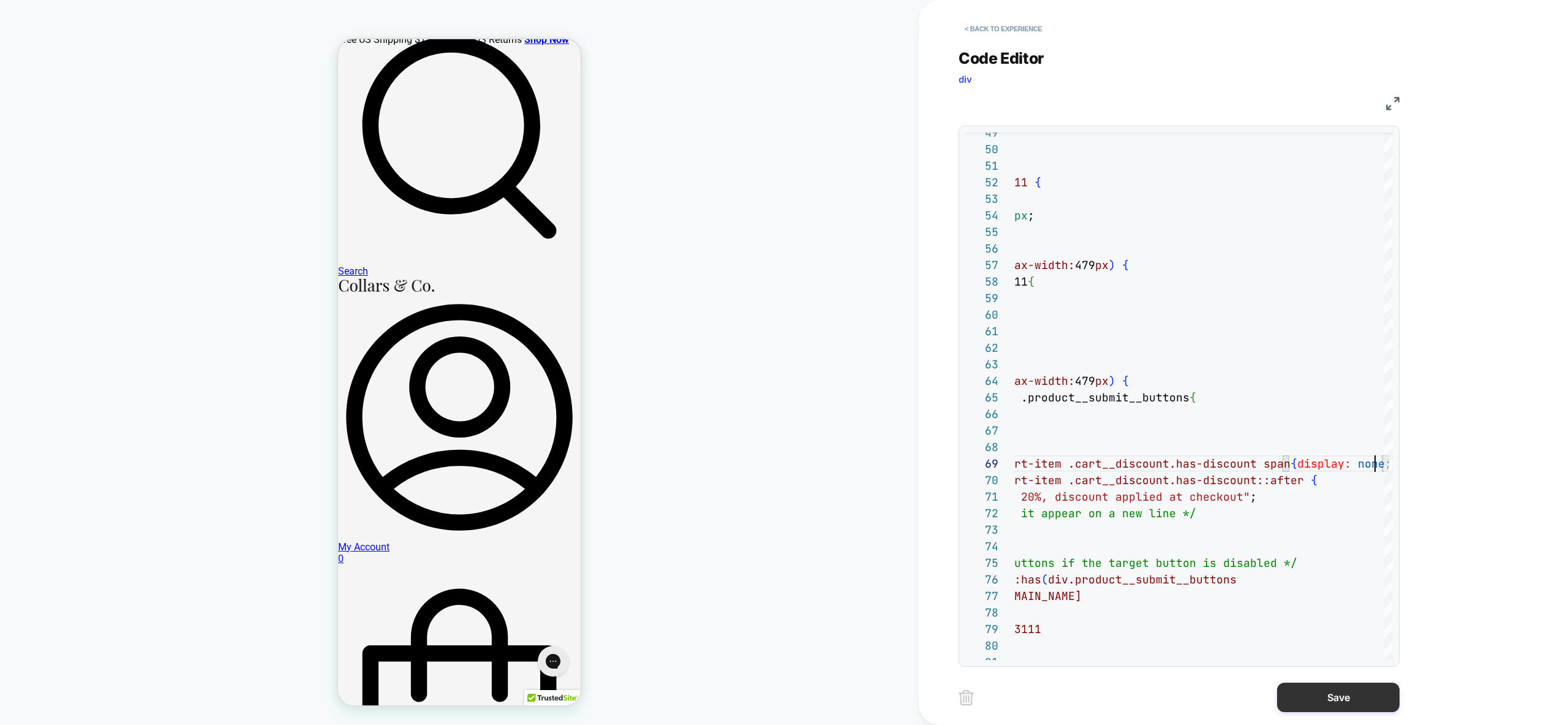
type textarea "**********"
click at [1349, 698] on button "Save" at bounding box center [1338, 697] width 123 height 29
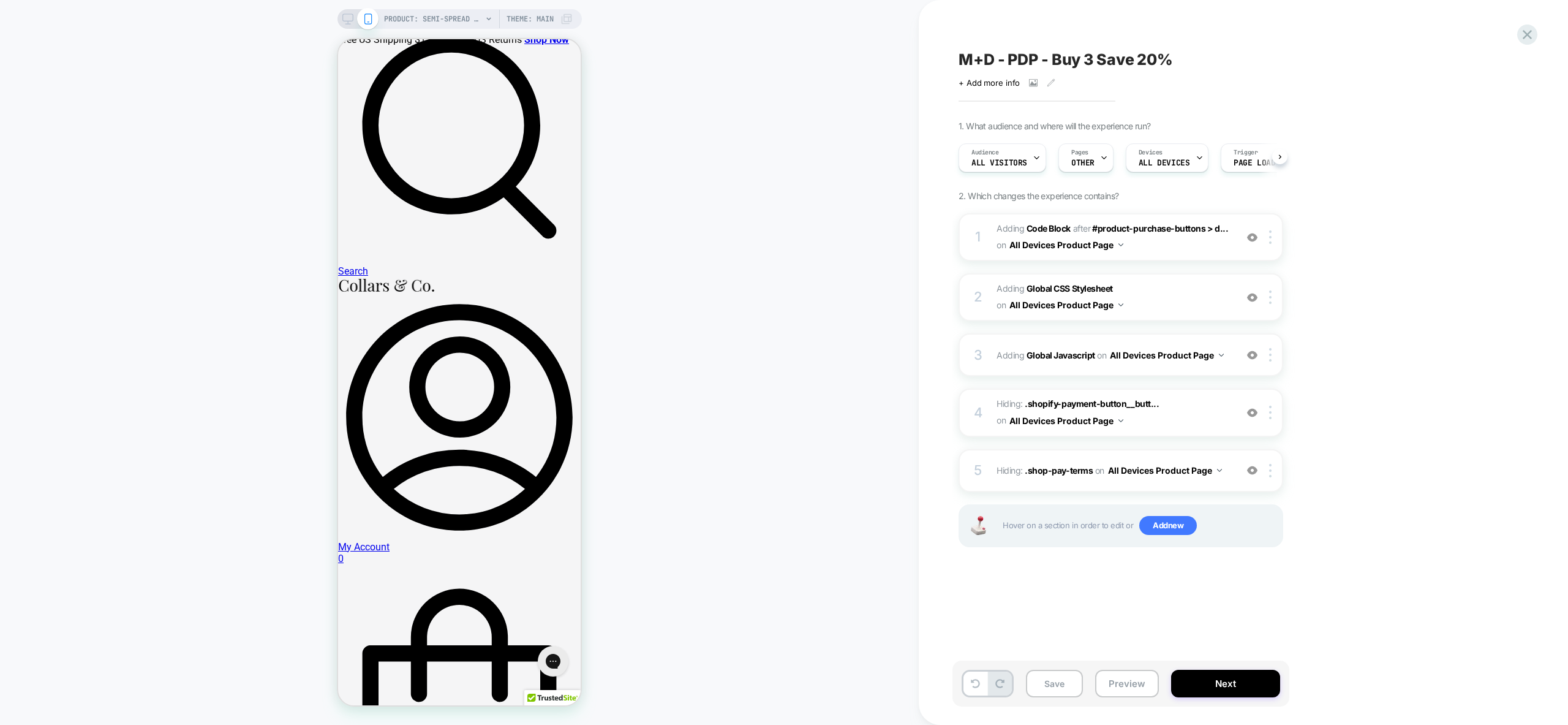
scroll to position [0, 1]
click at [1120, 689] on button "Preview" at bounding box center [1127, 683] width 64 height 28
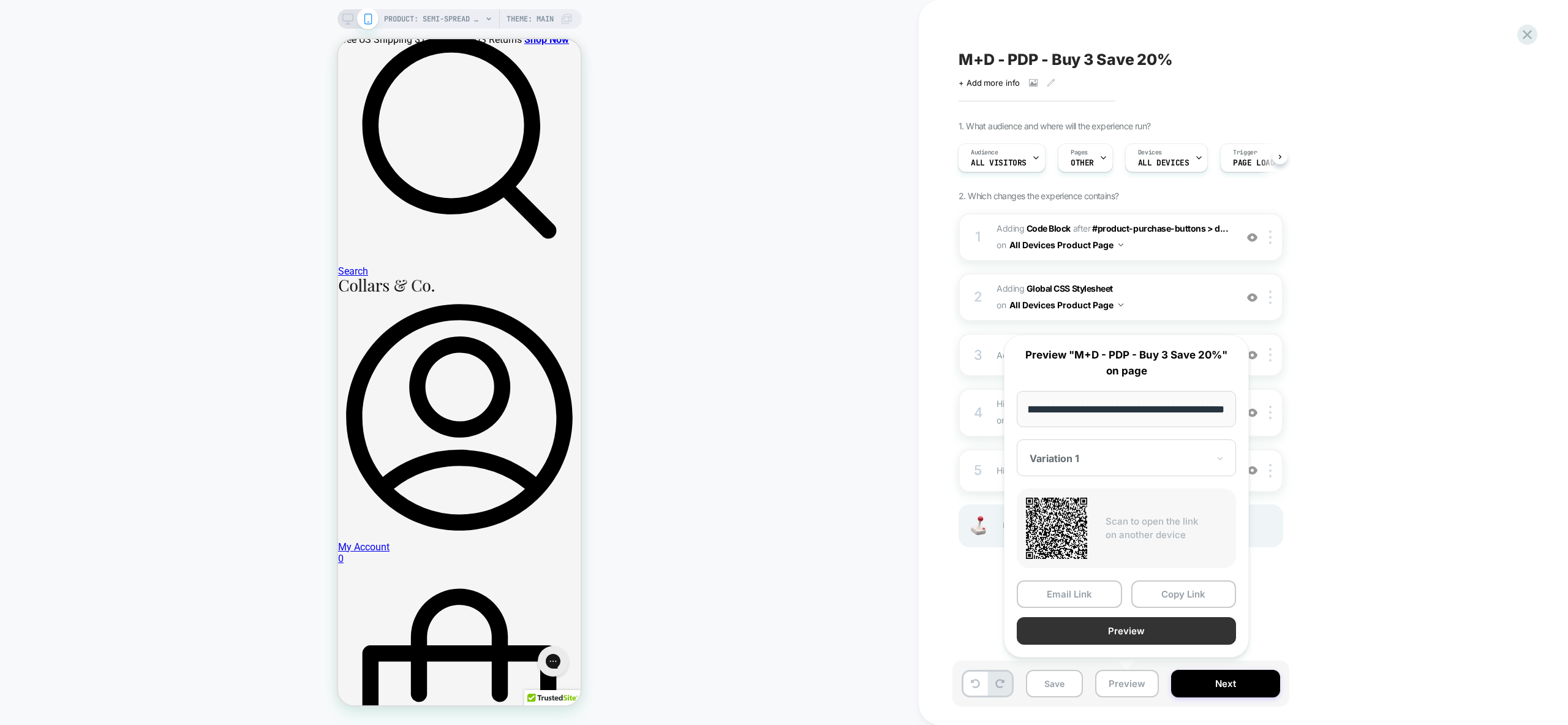
scroll to position [0, 0]
click at [1169, 630] on button "Preview" at bounding box center [1126, 631] width 220 height 28
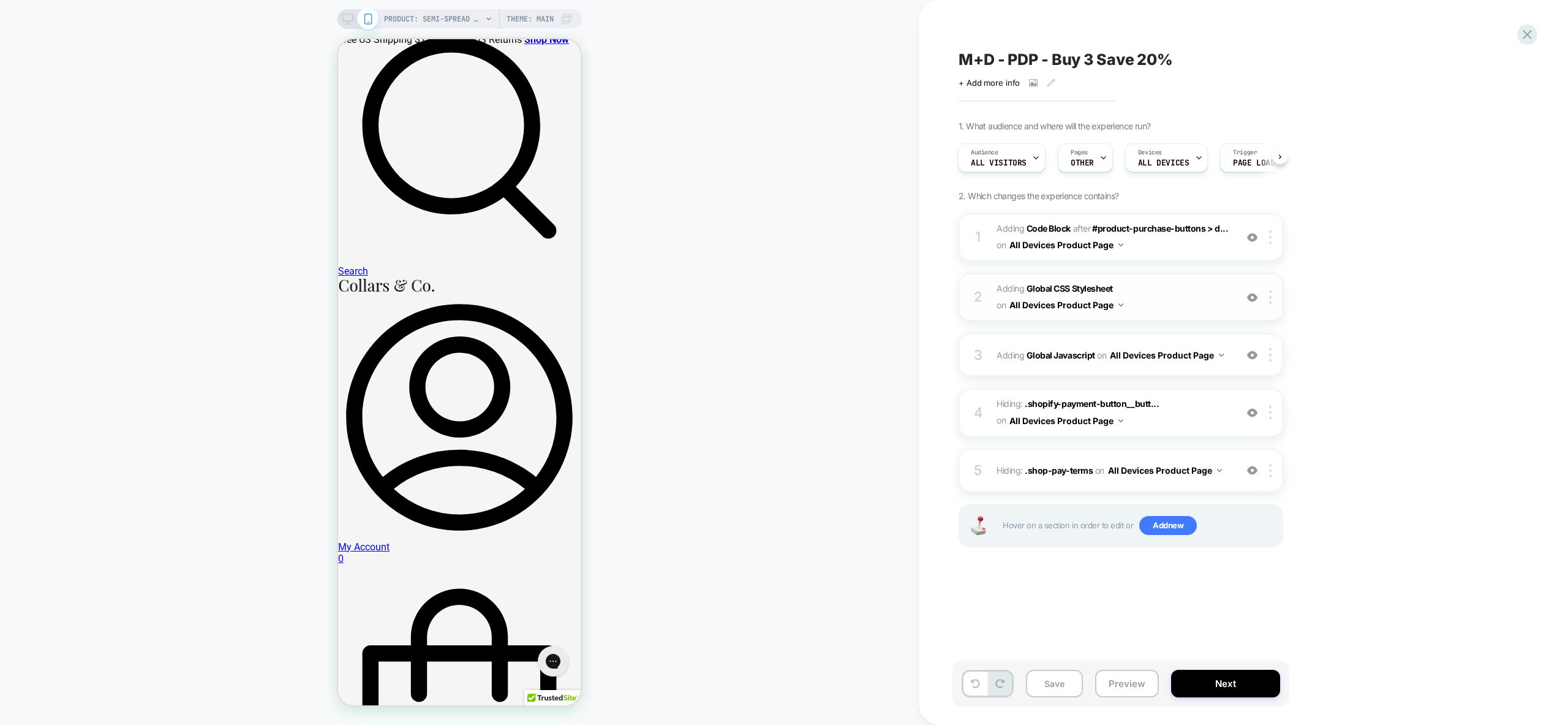
click at [1190, 308] on span "Adding Global CSS Stylesheet on All Devices Product Page" at bounding box center [1113, 298] width 234 height 33
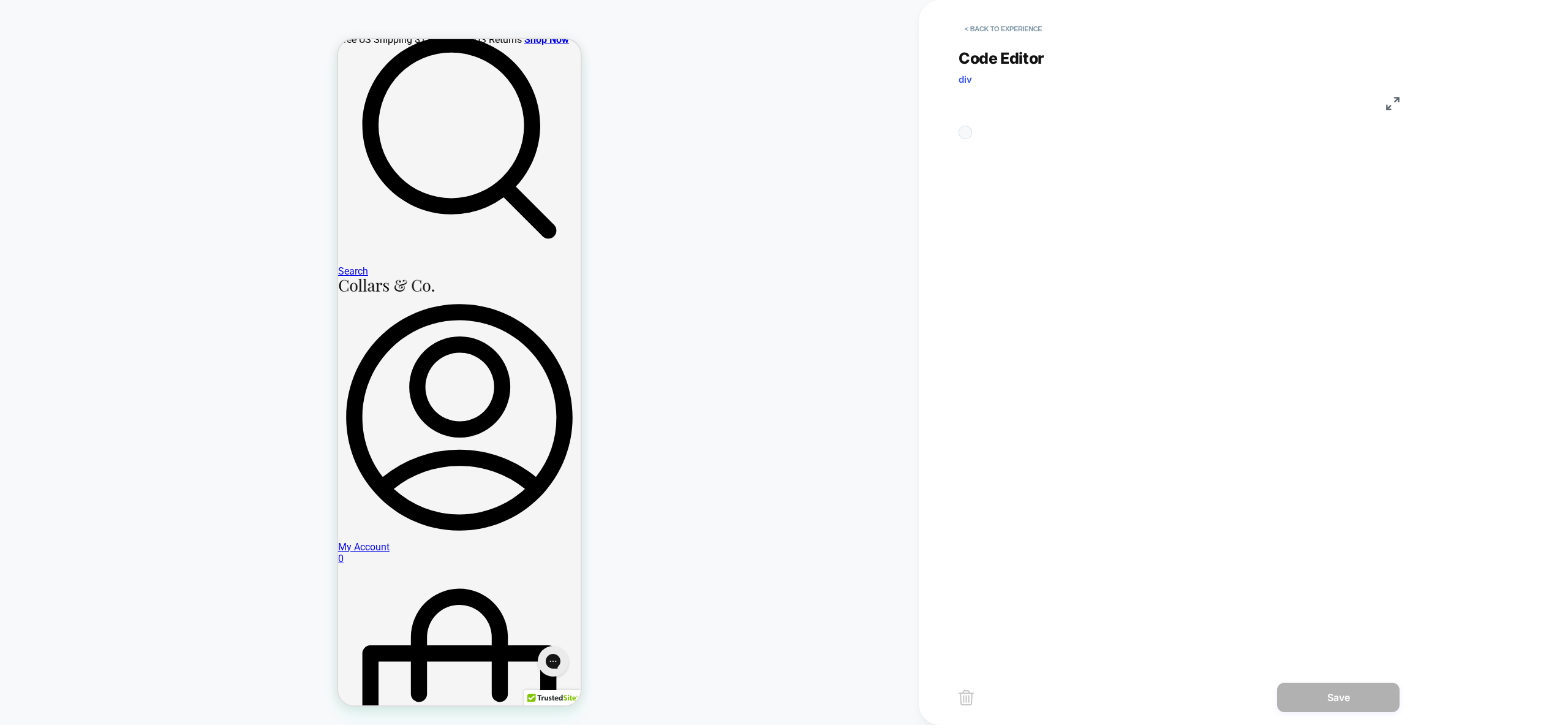
scroll to position [165, 0]
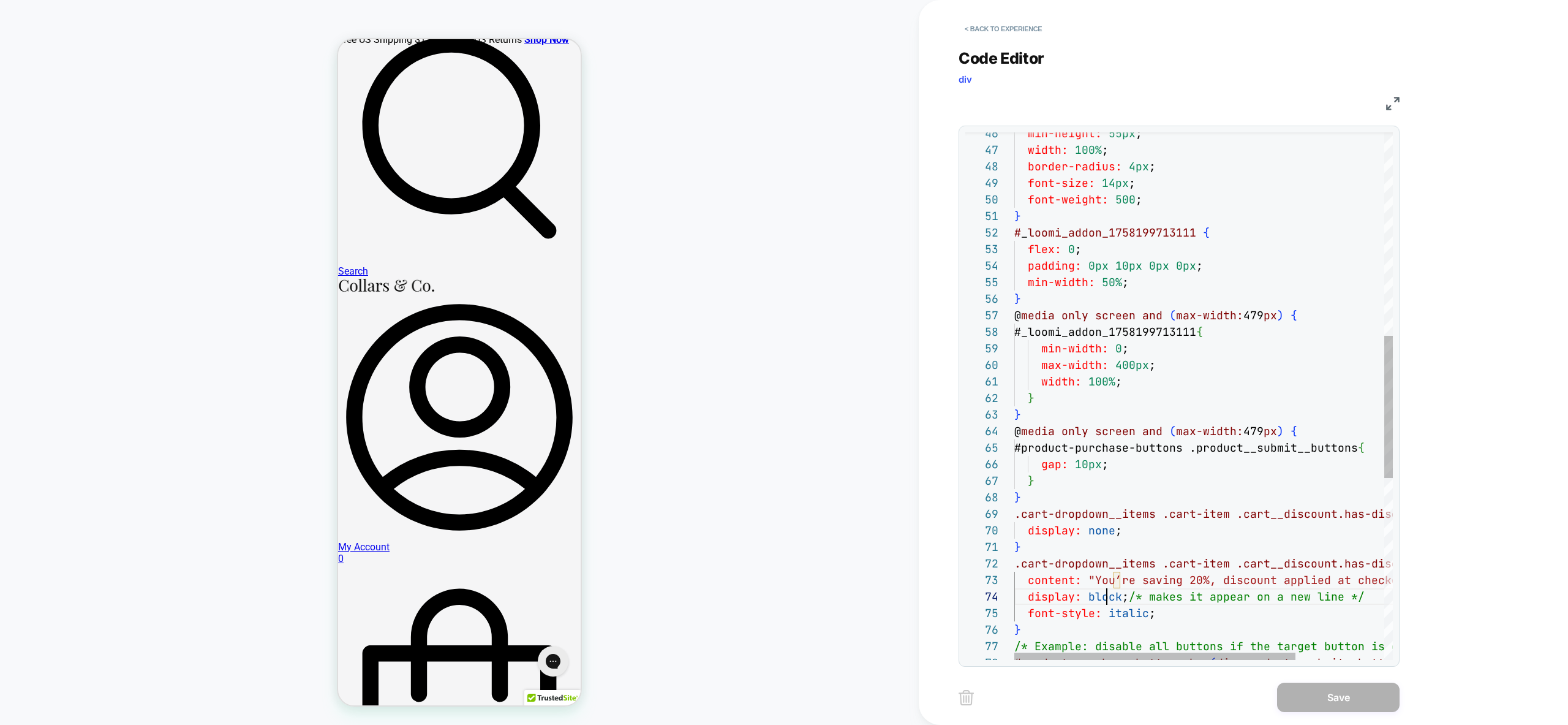
click at [1105, 599] on div "min-height: 55px ; width: 100% ; border-radius: 4px ; font-size: 14px ; font-we…" at bounding box center [1263, 356] width 498 height 1951
click at [1026, 595] on div "min-height: 55px ; width: 100% ; border-radius: 4px ; font-size: 14px ; font-we…" at bounding box center [1263, 356] width 498 height 1951
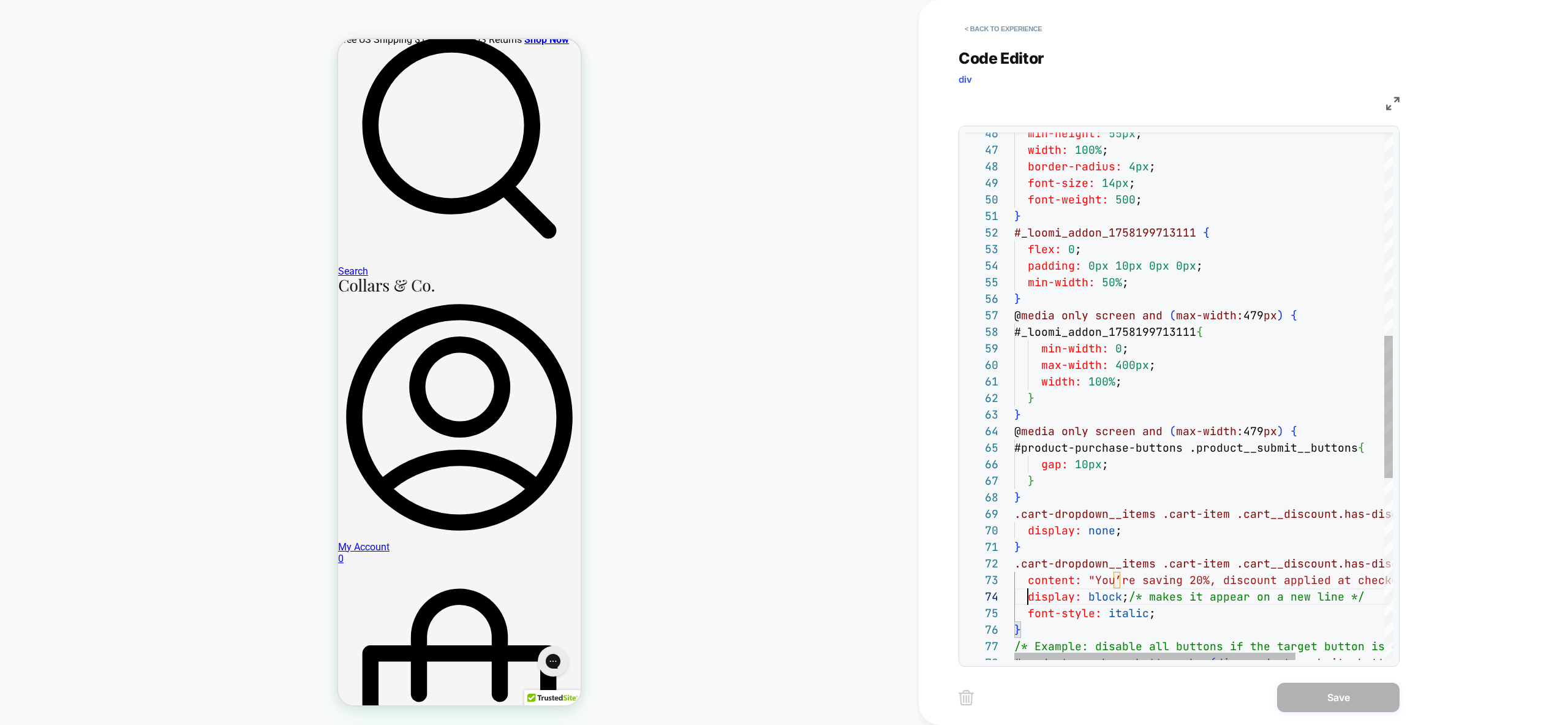
scroll to position [50, 60]
click at [1026, 595] on div "min-height: 55px ; width: 100% ; border-radius: 4px ; font-size: 14px ; font-we…" at bounding box center [1263, 356] width 498 height 1951
type textarea "**********"
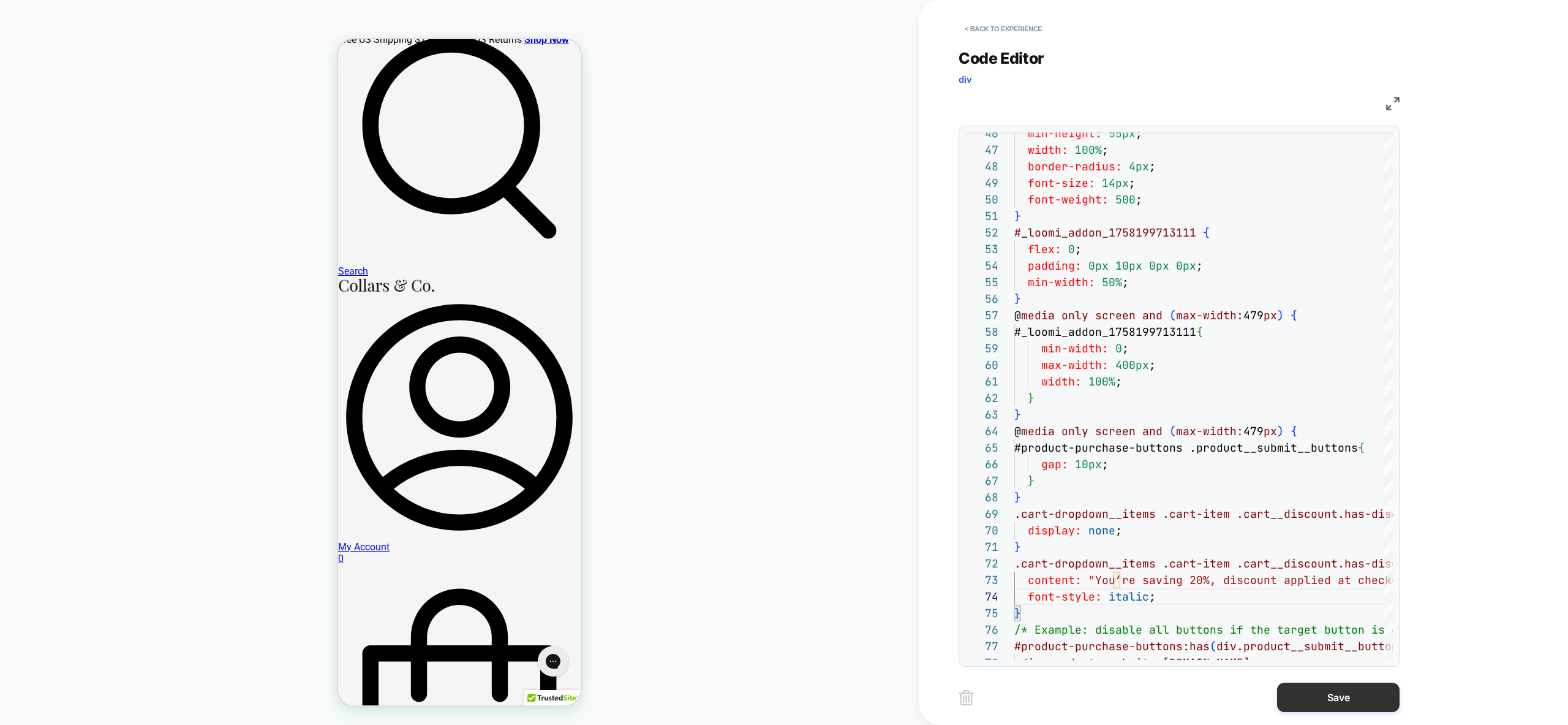
drag, startPoint x: 1345, startPoint y: 702, endPoint x: 1337, endPoint y: 704, distance: 8.2
click at [1345, 702] on button "Save" at bounding box center [1338, 697] width 123 height 29
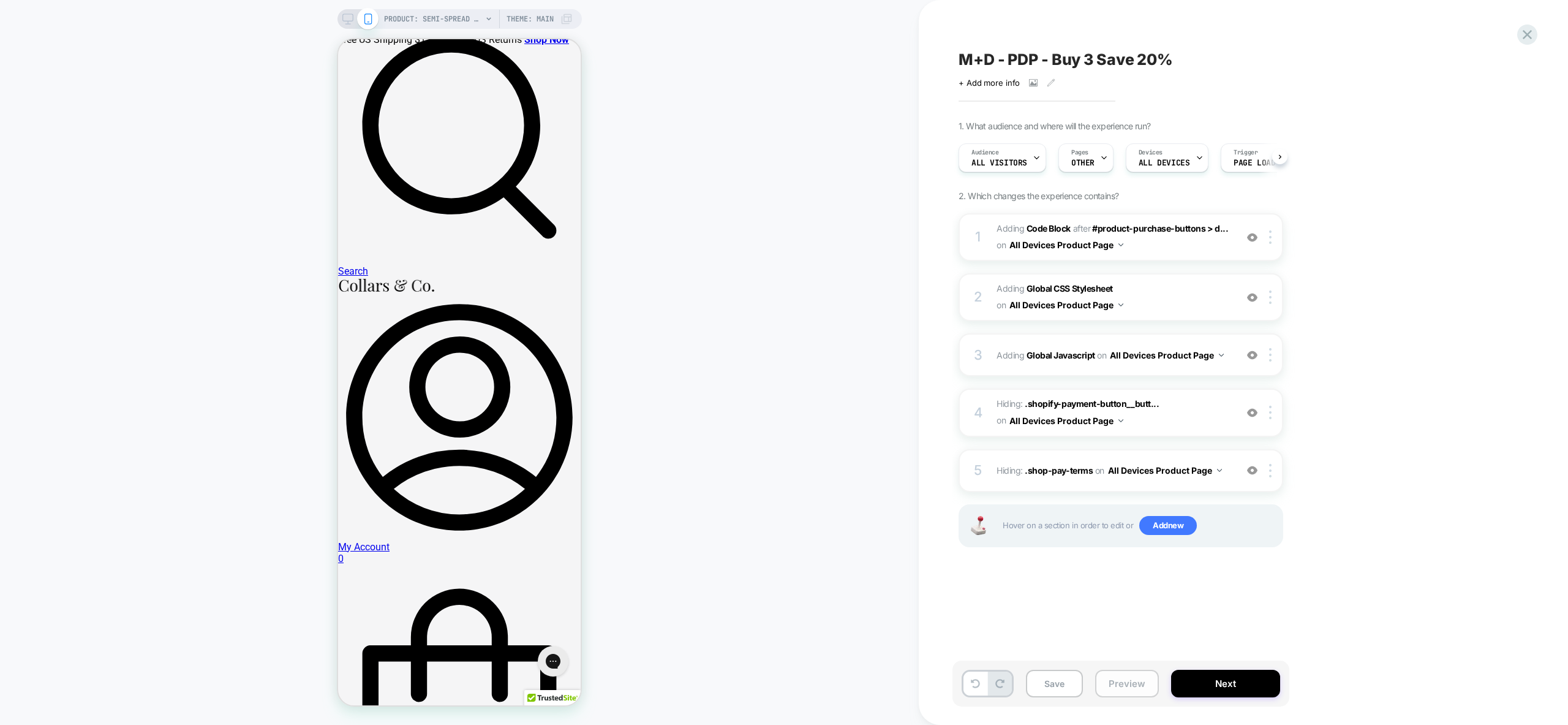
click at [1127, 682] on button "Preview" at bounding box center [1127, 683] width 64 height 28
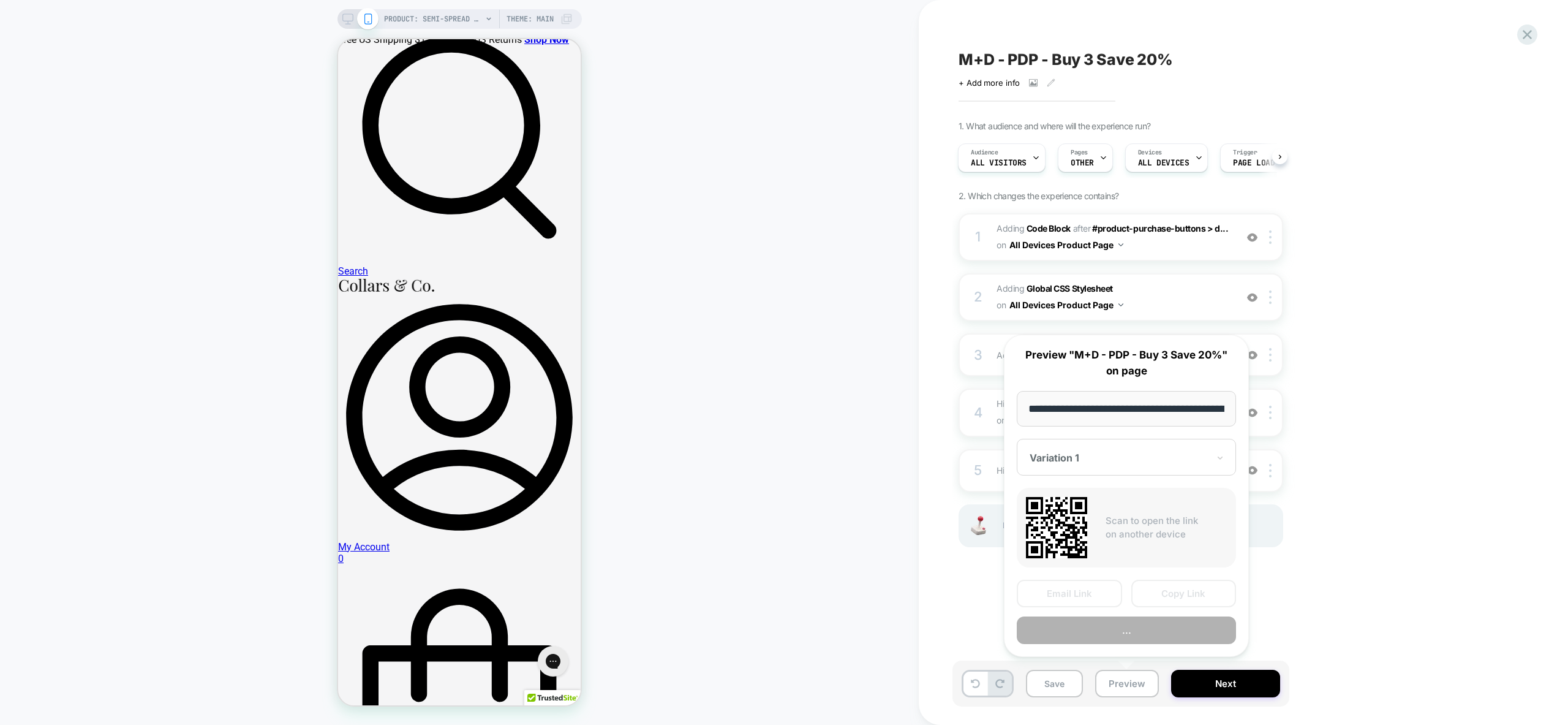
scroll to position [0, 218]
click at [1138, 634] on button "Preview" at bounding box center [1126, 631] width 220 height 28
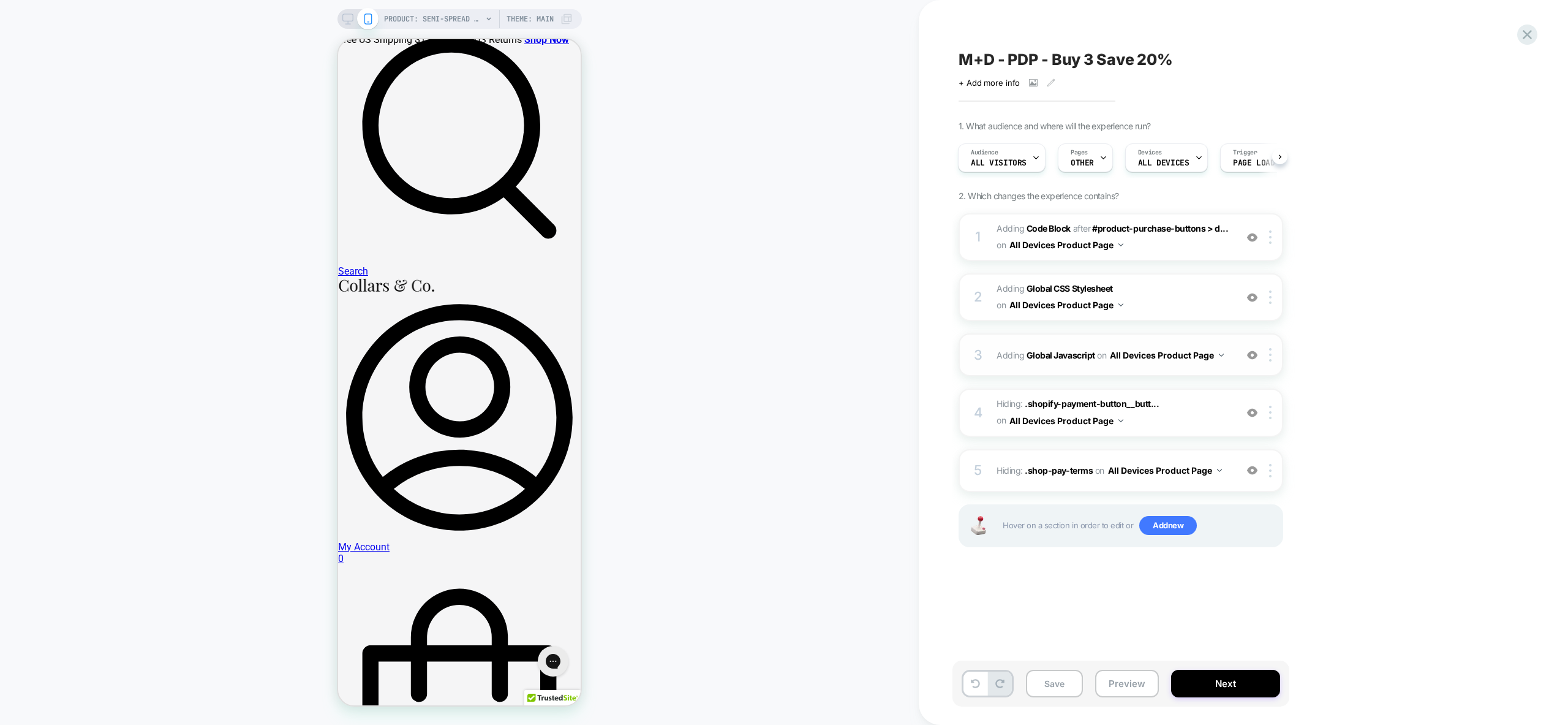
click at [1223, 371] on div "3 Adding Global Javascript on All Devices Product Page Add Before Add After Tar…" at bounding box center [1120, 355] width 325 height 43
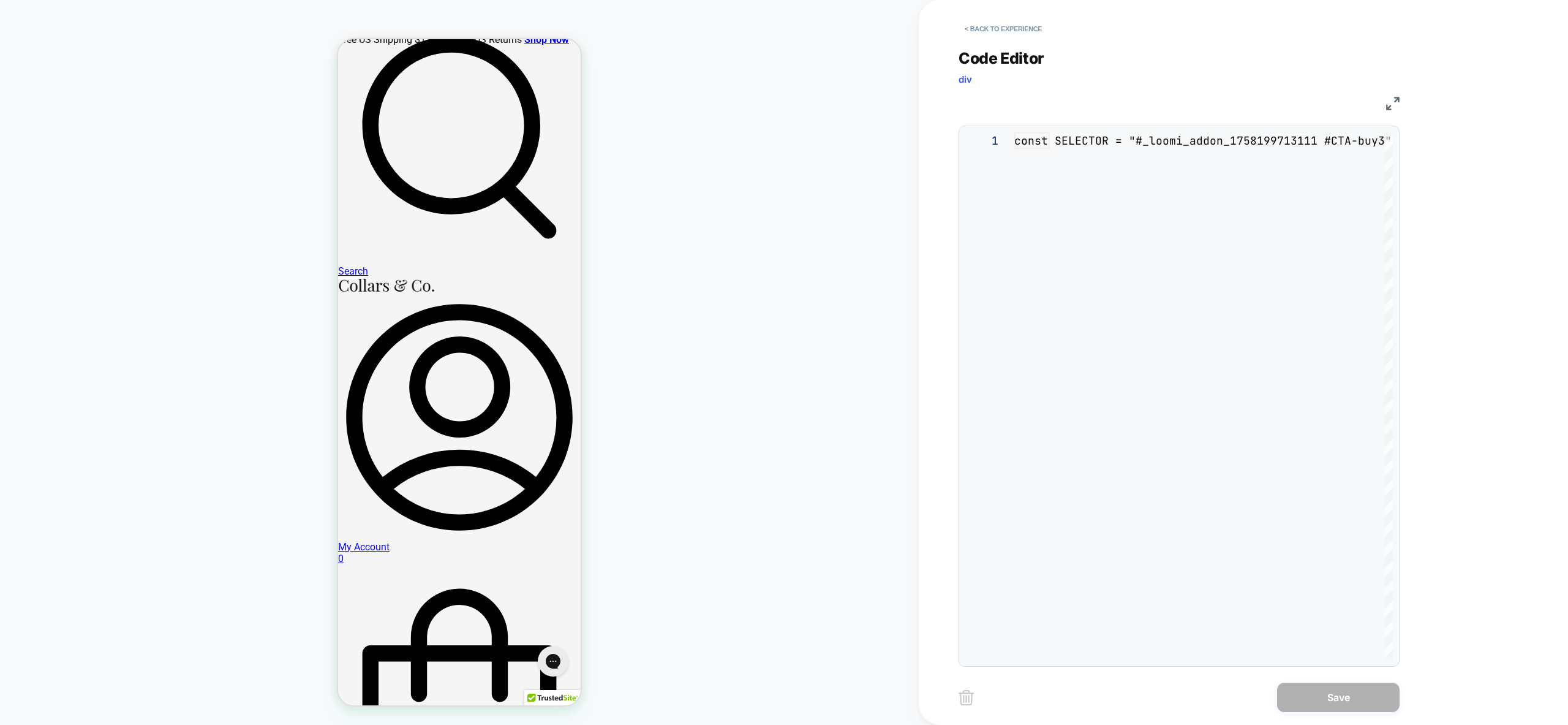
scroll to position [165, 0]
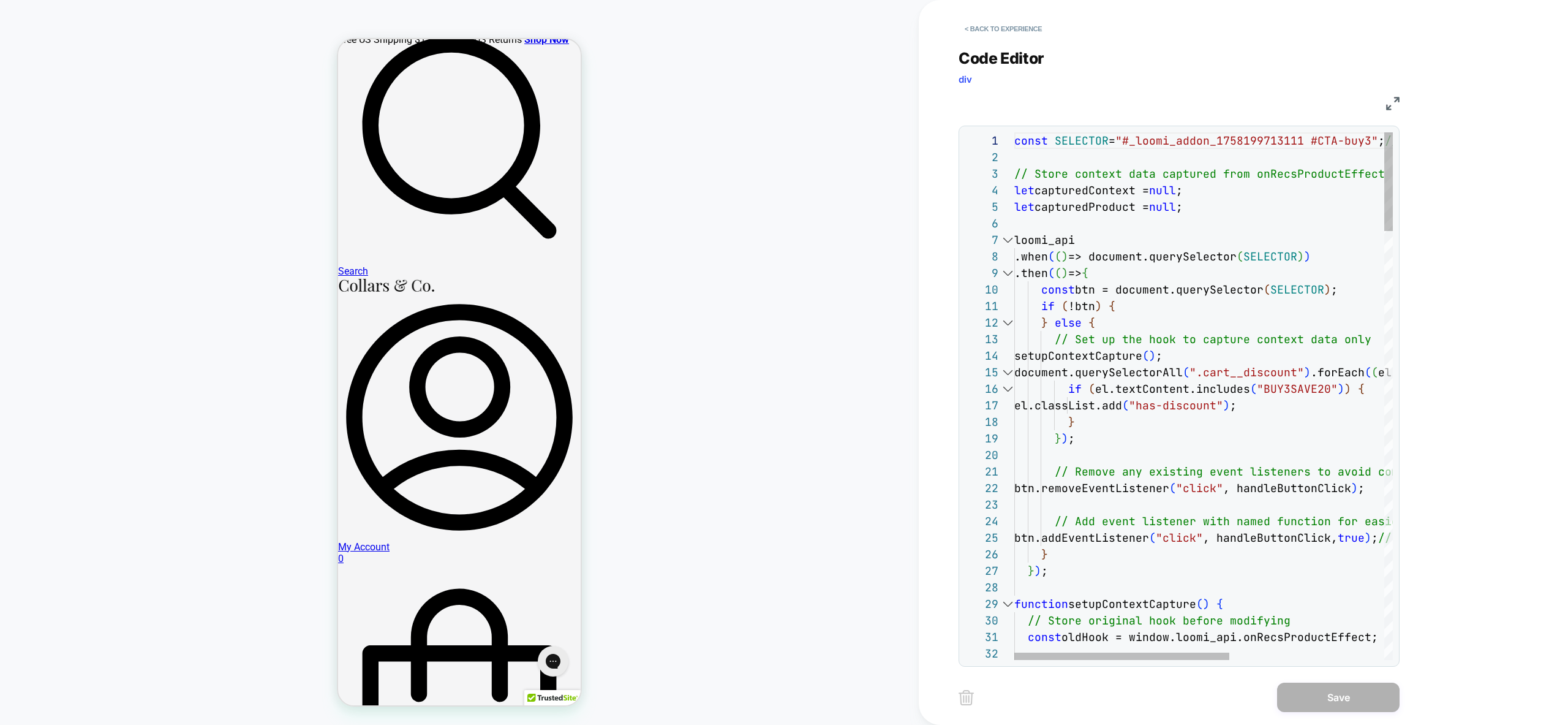
click at [1009, 240] on div at bounding box center [1008, 239] width 16 height 17
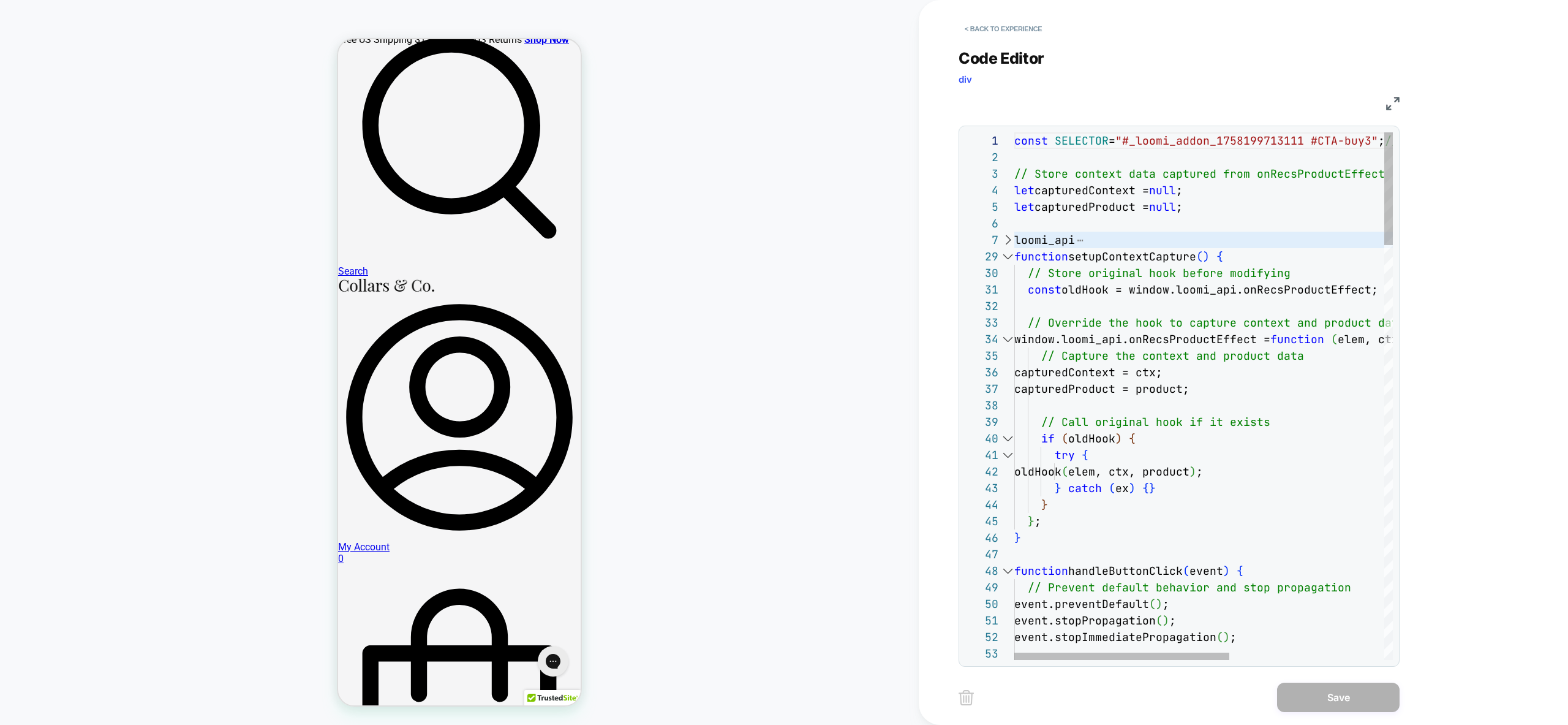
scroll to position [579, 0]
click at [1013, 245] on div at bounding box center [1008, 239] width 16 height 17
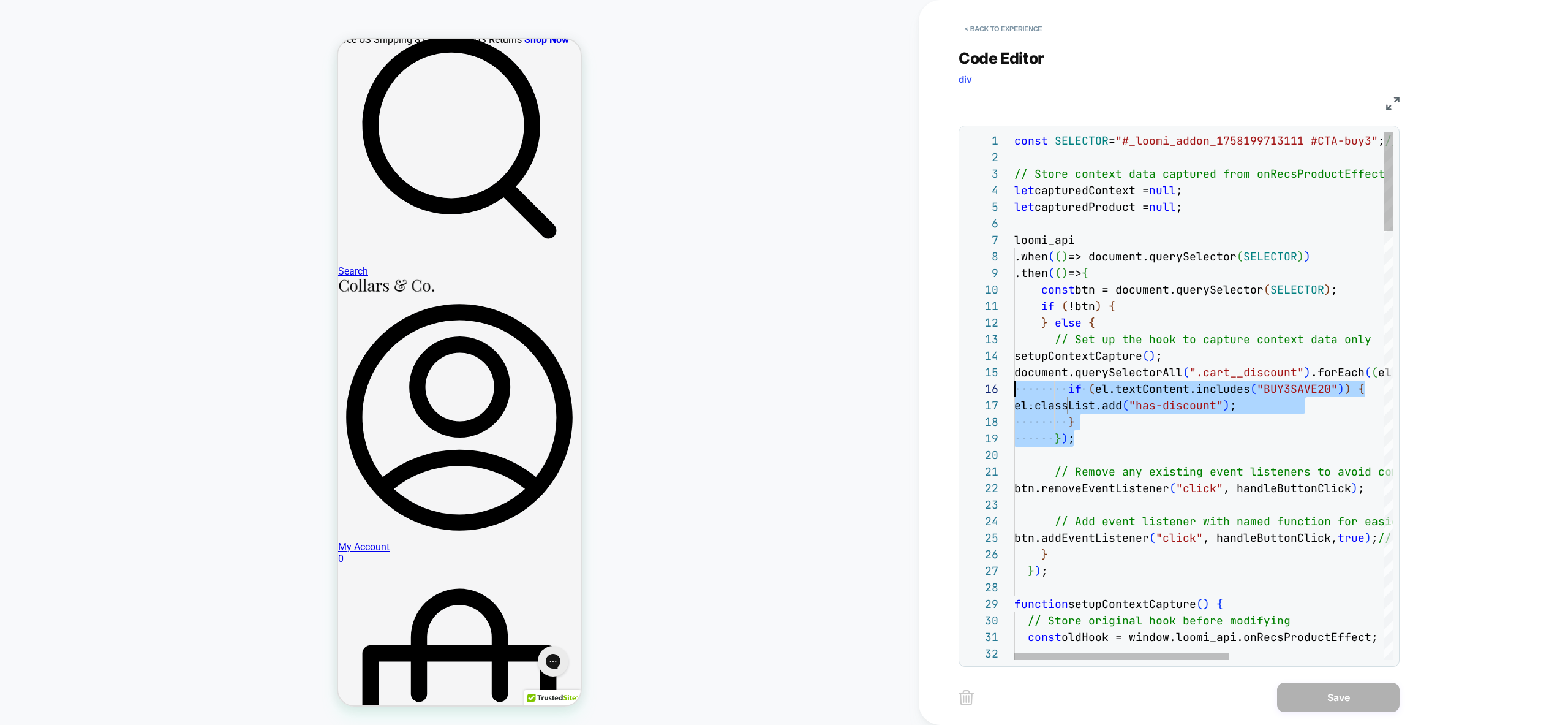
scroll to position [66, 0]
drag, startPoint x: 1088, startPoint y: 440, endPoint x: 961, endPoint y: 375, distance: 142.7
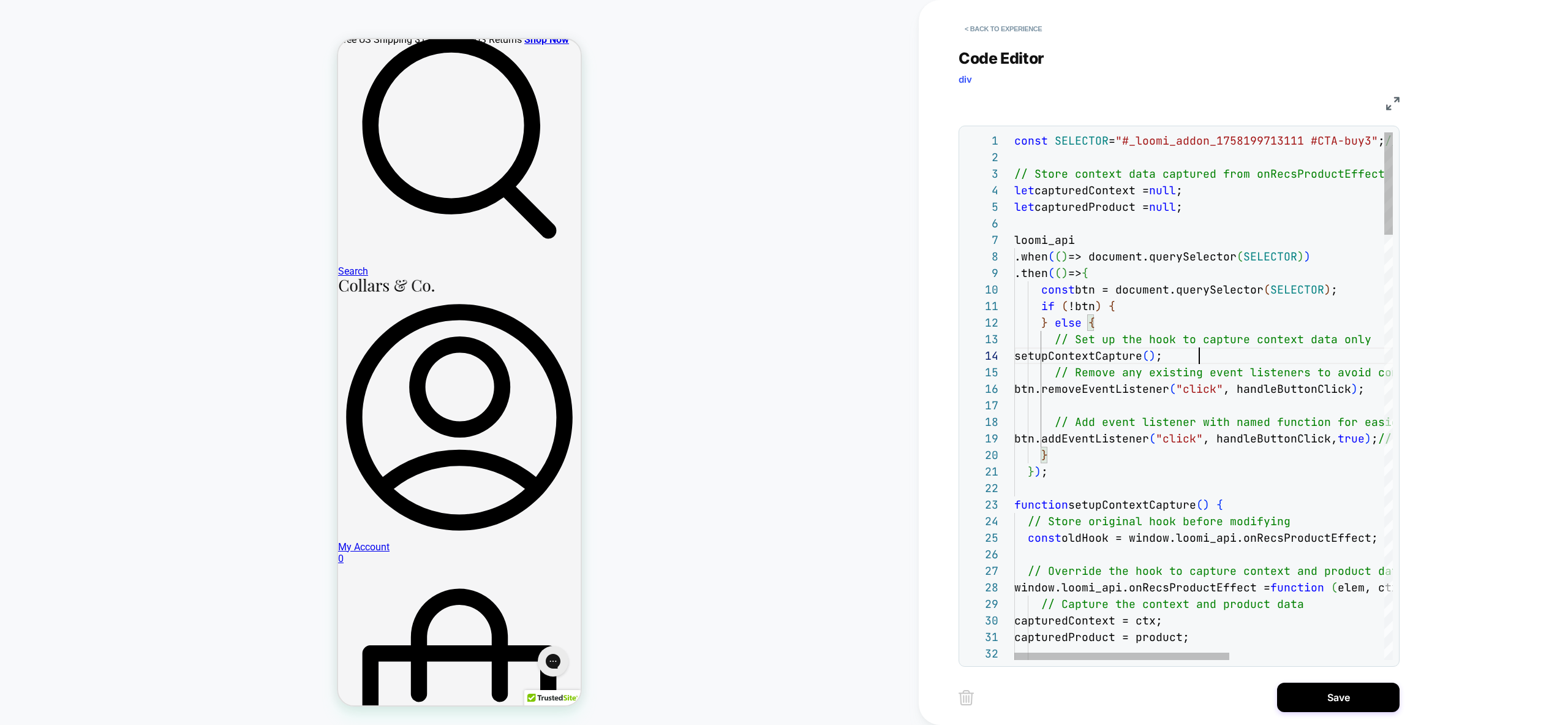
scroll to position [50, 185]
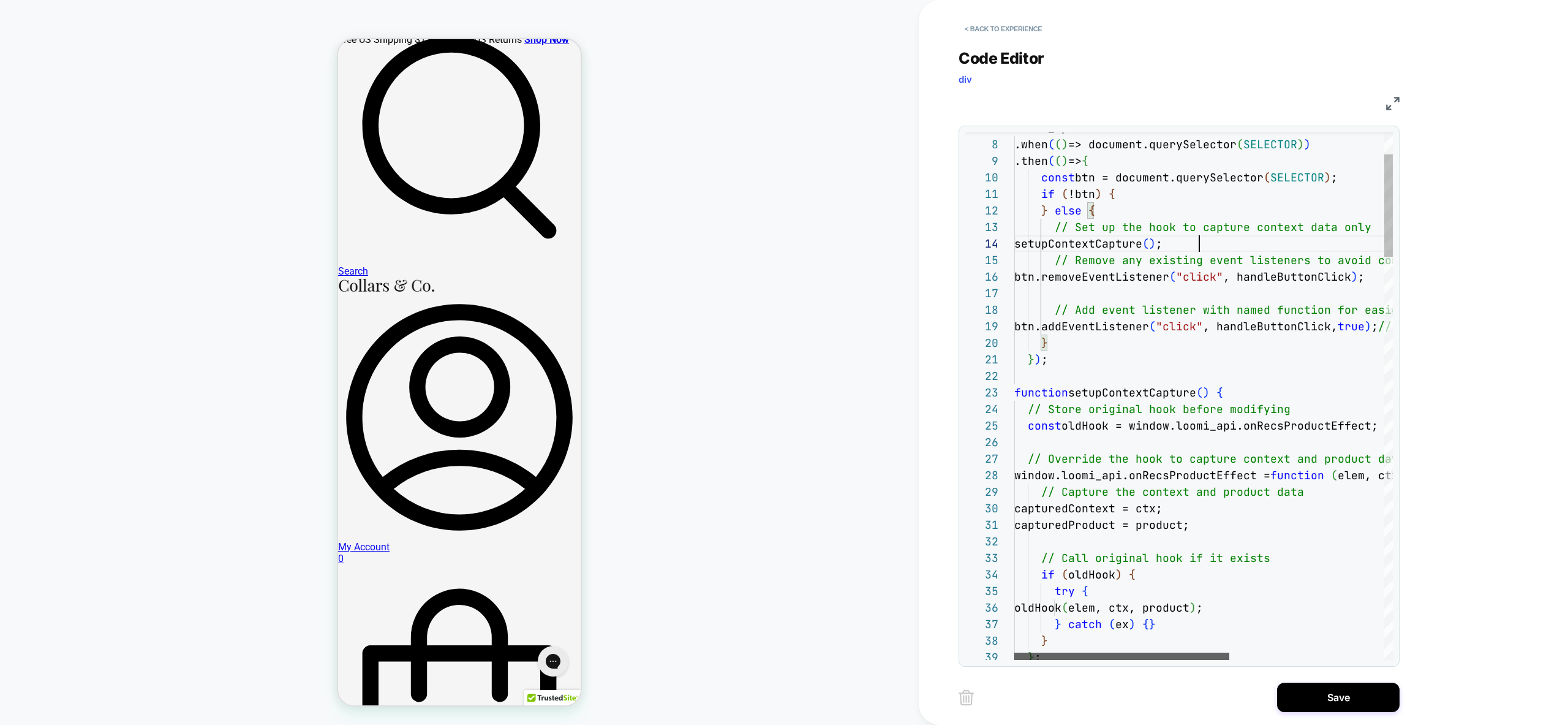
click at [1083, 653] on div at bounding box center [1121, 656] width 215 height 7
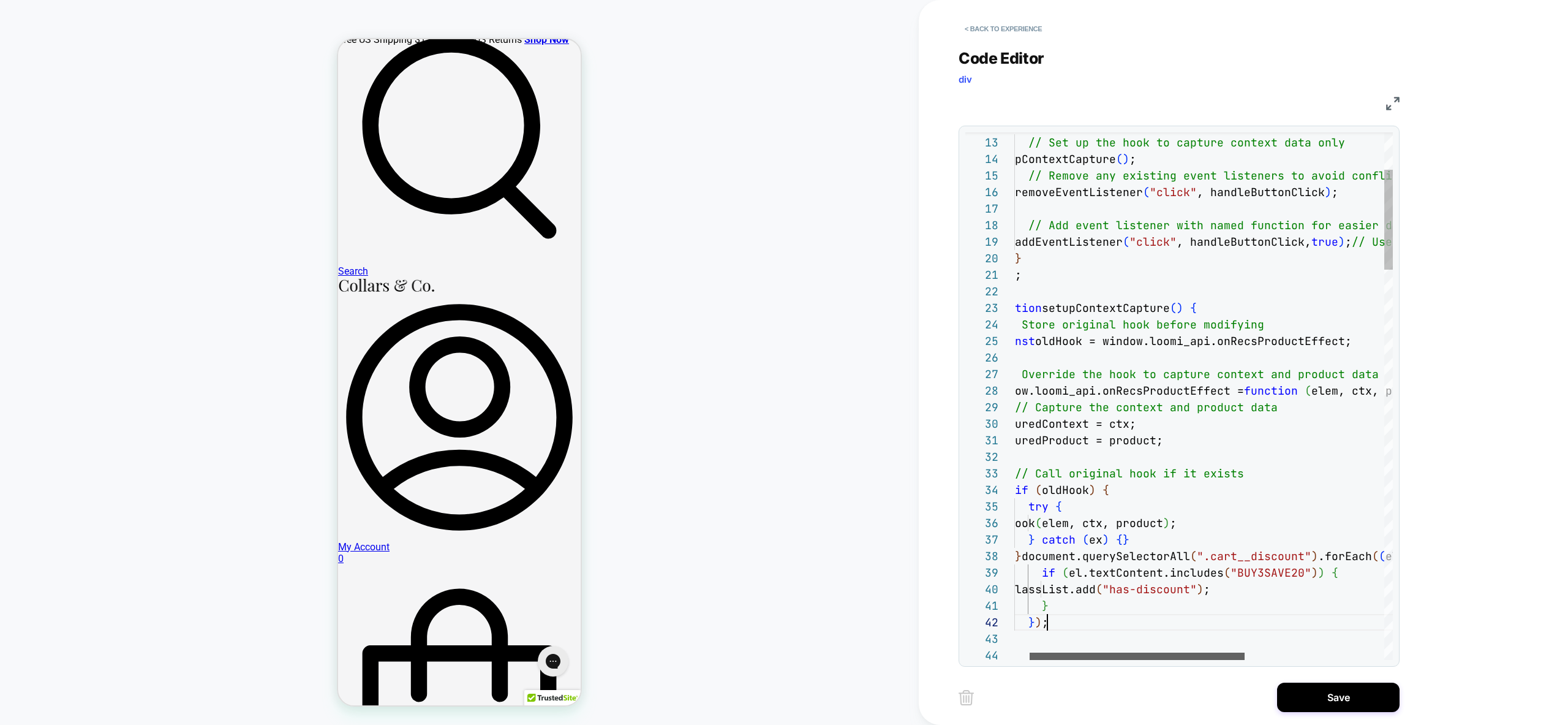
click at [1136, 656] on div at bounding box center [1137, 656] width 215 height 7
drag, startPoint x: 1056, startPoint y: 590, endPoint x: 1268, endPoint y: 591, distance: 212.0
drag, startPoint x: 1314, startPoint y: 575, endPoint x: 1323, endPoint y: 600, distance: 26.6
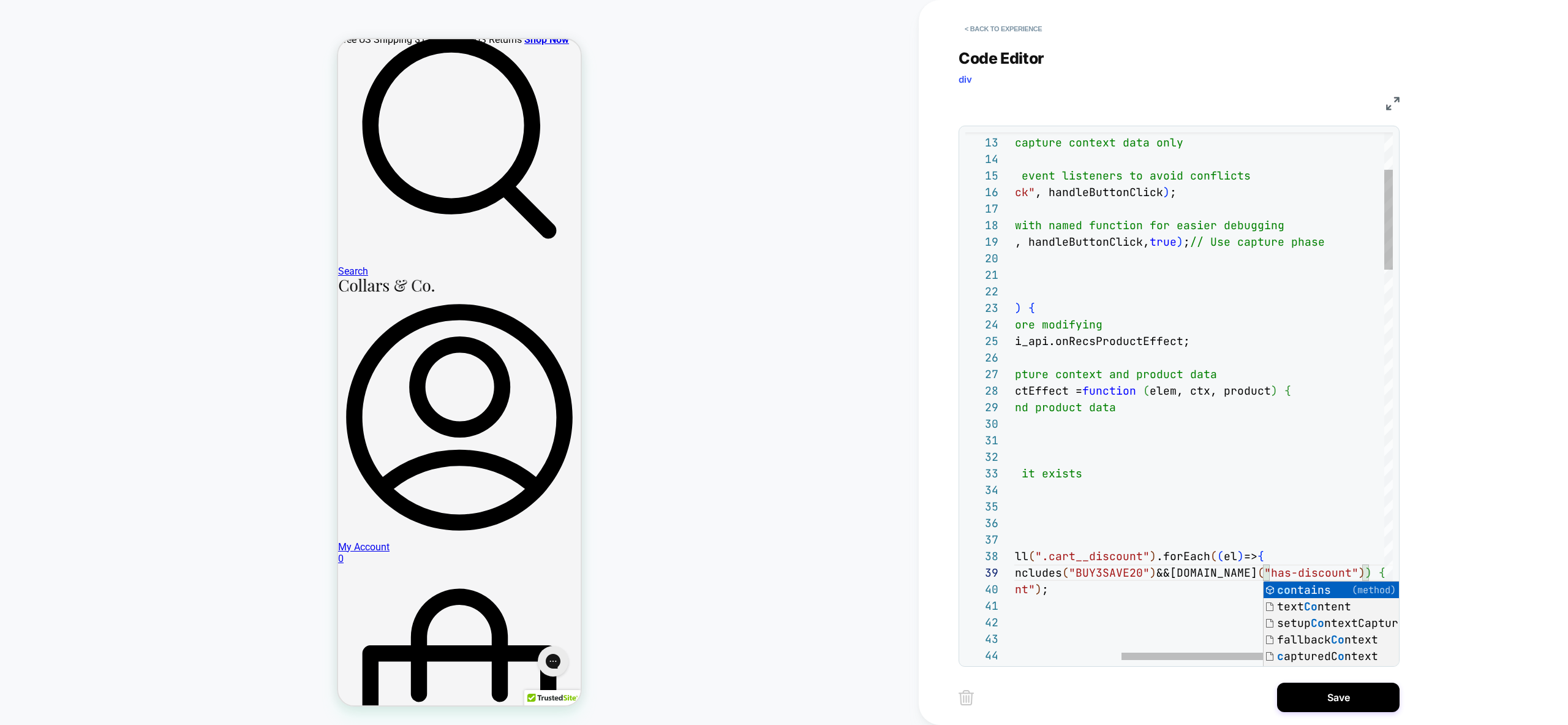
scroll to position [132, 477]
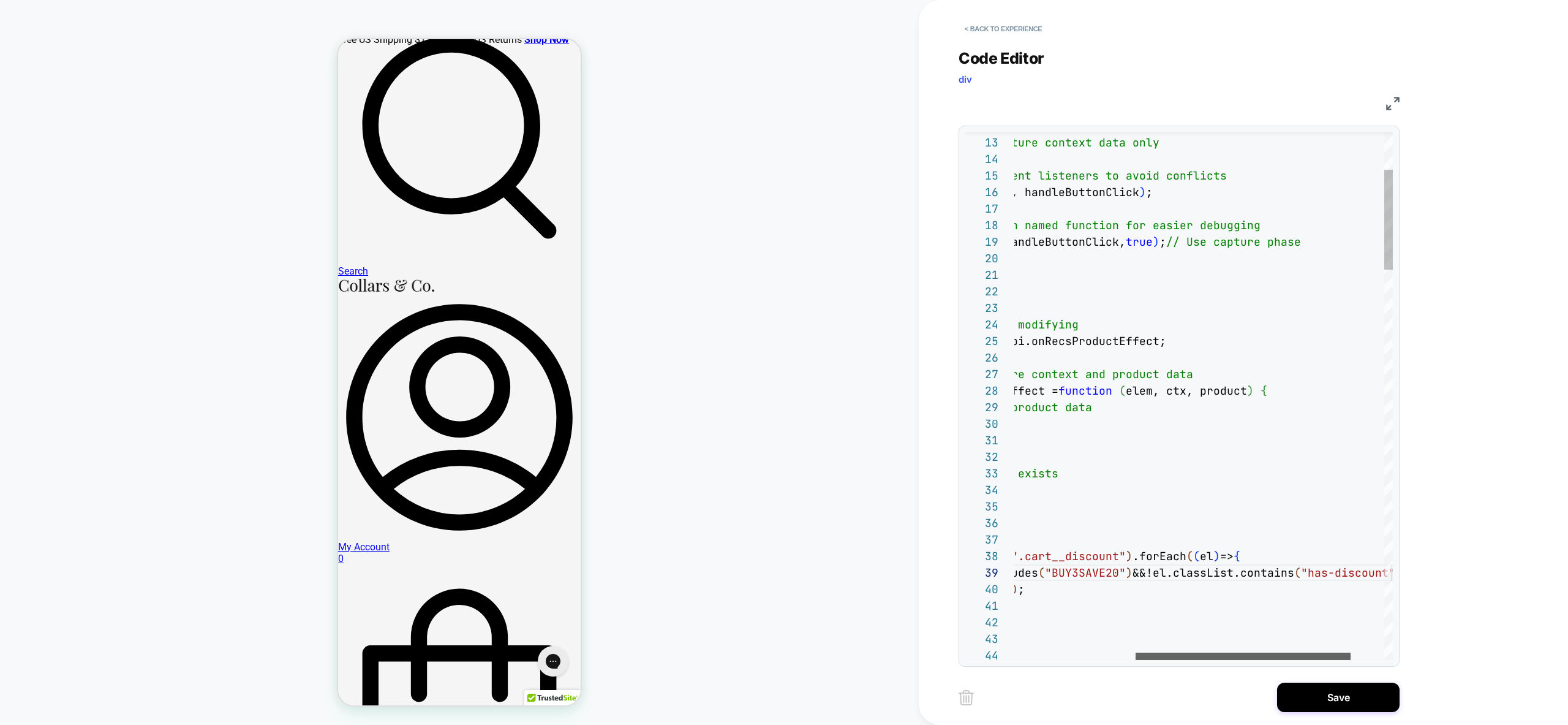
click at [1342, 660] on div at bounding box center [1242, 656] width 215 height 7
click at [1356, 660] on div at bounding box center [1249, 656] width 215 height 7
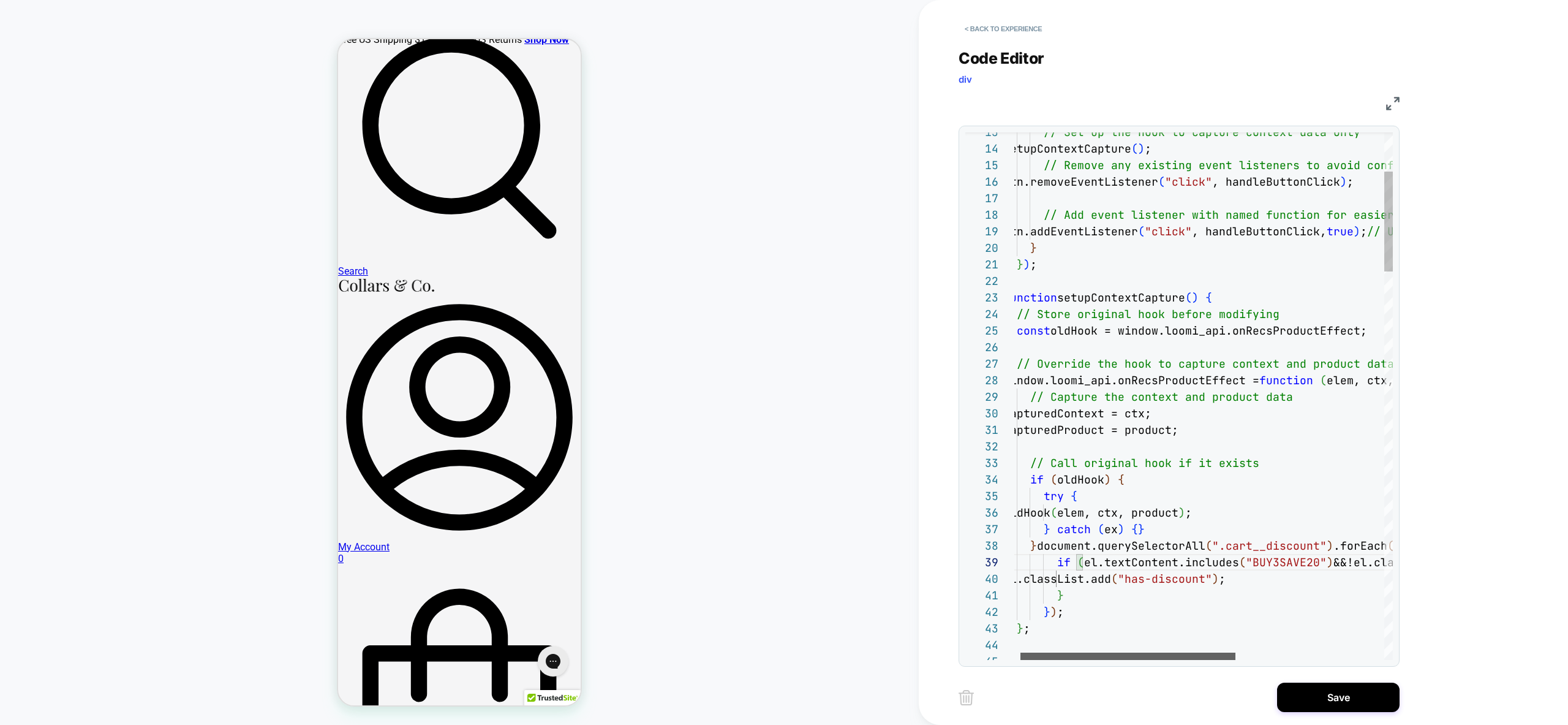
click at [1091, 657] on div at bounding box center [1127, 656] width 215 height 7
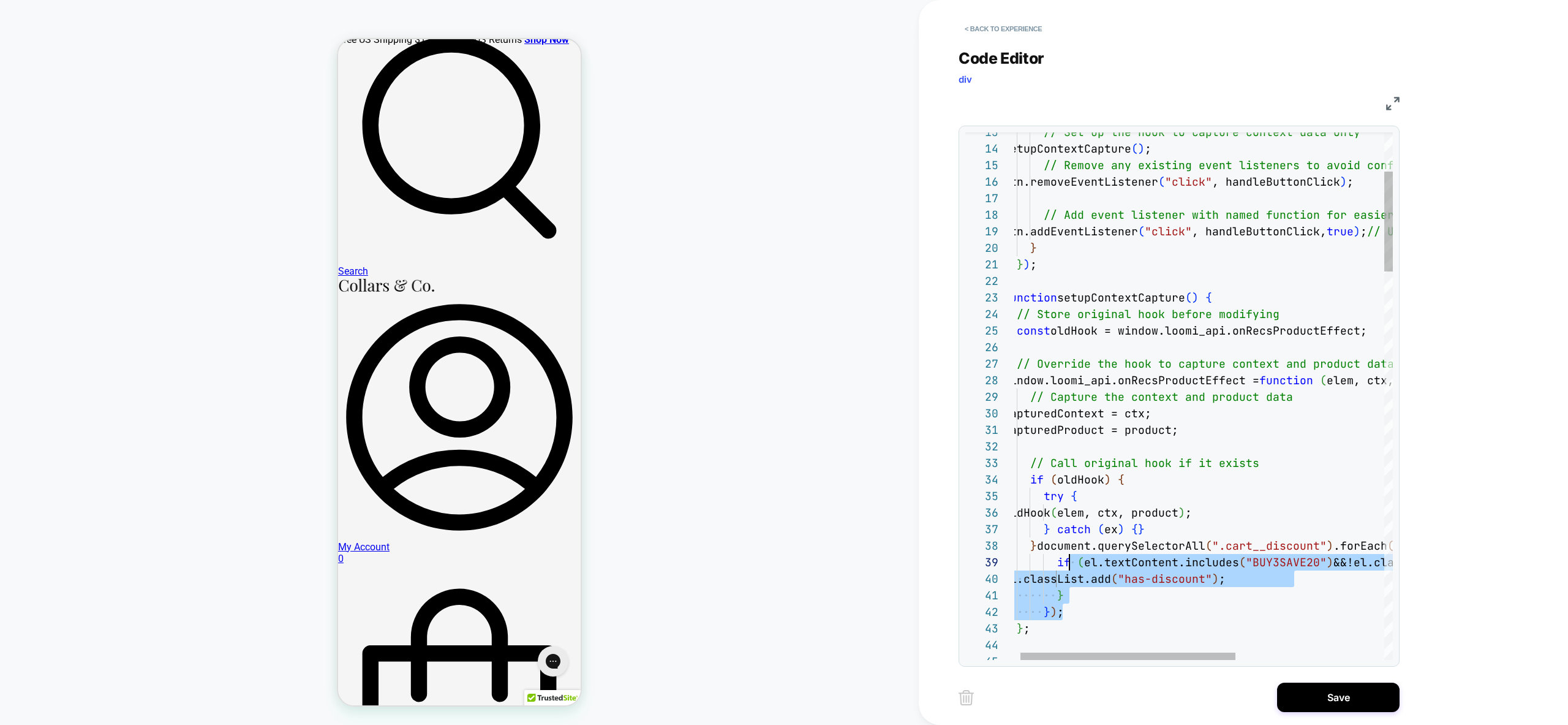
scroll to position [116, 66]
drag, startPoint x: 1097, startPoint y: 610, endPoint x: 1068, endPoint y: 546, distance: 70.3
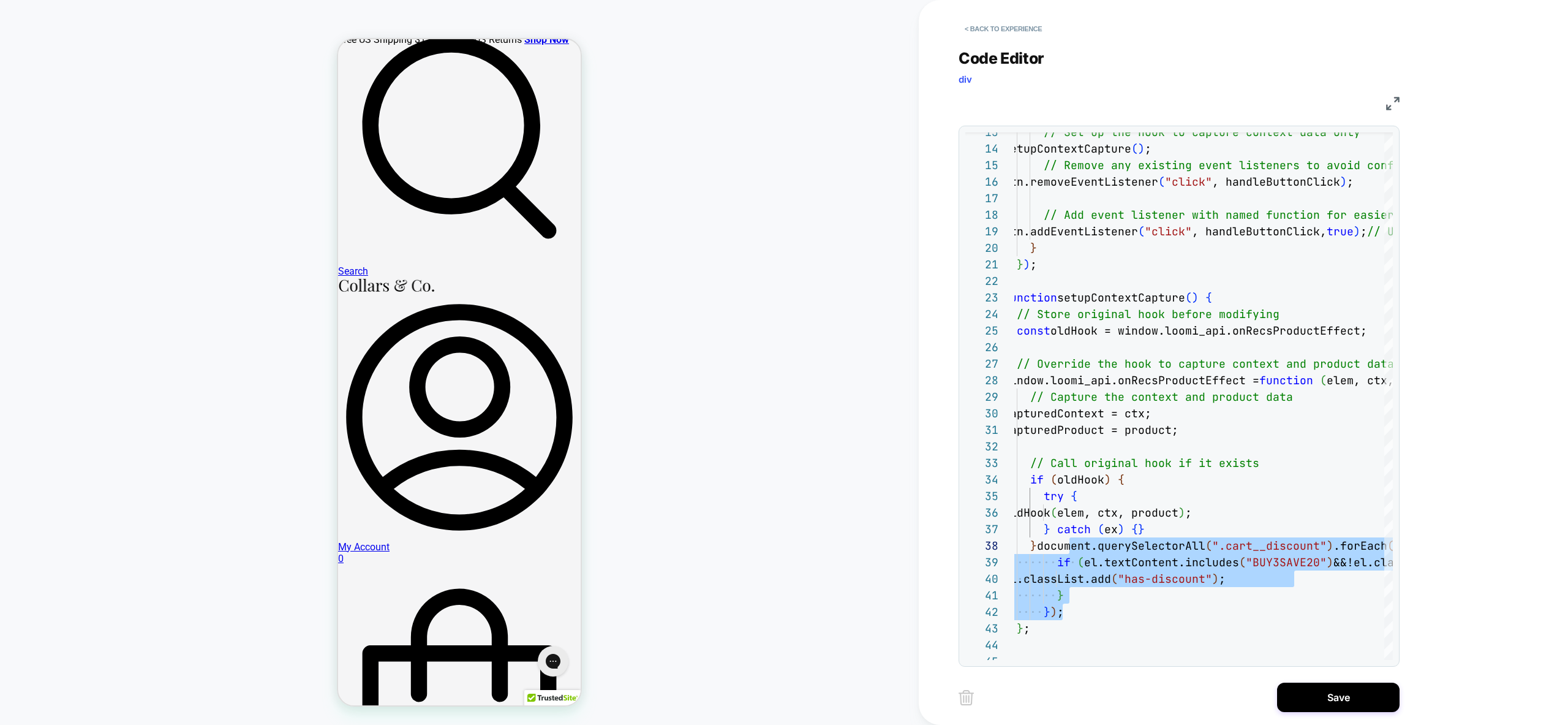
type textarea "**********"
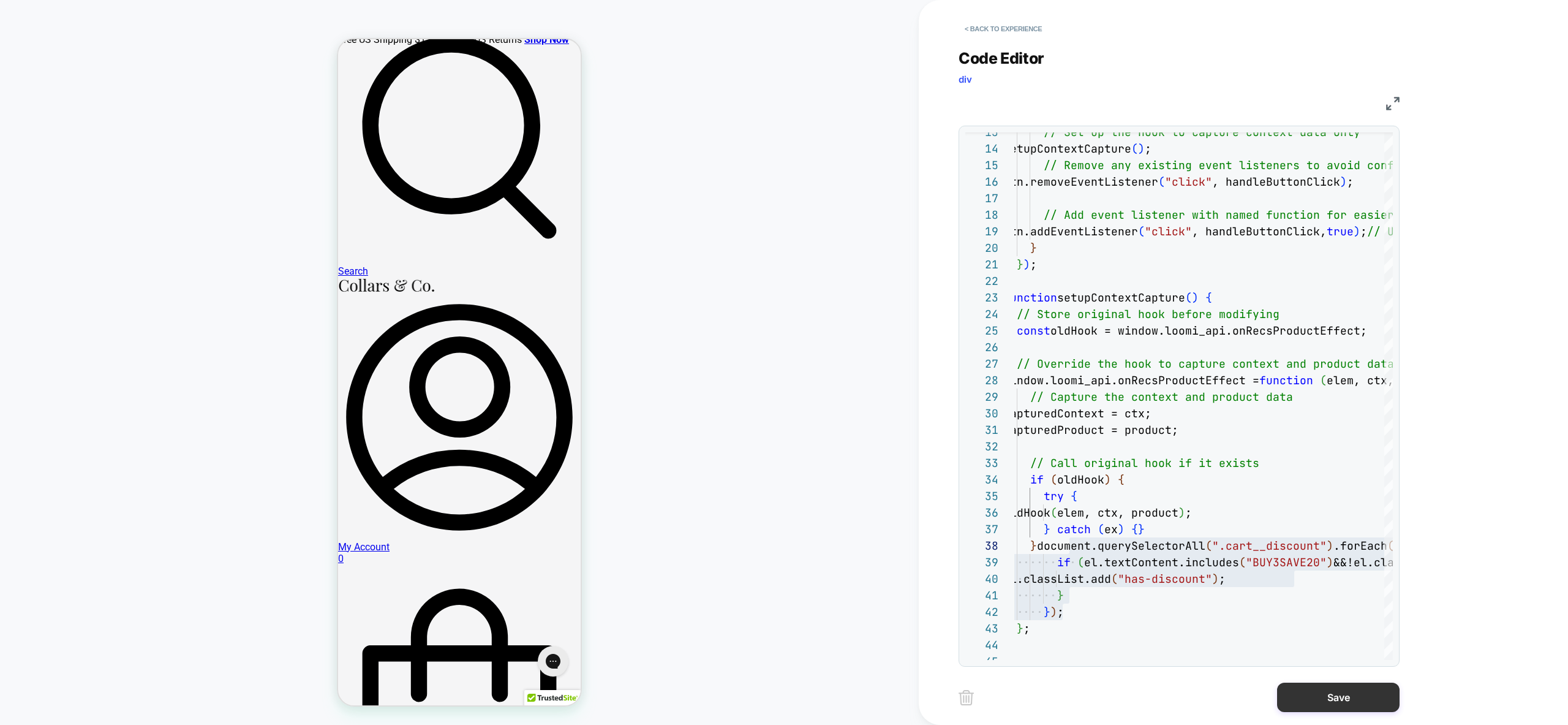
click at [1340, 693] on button "Save" at bounding box center [1338, 697] width 123 height 29
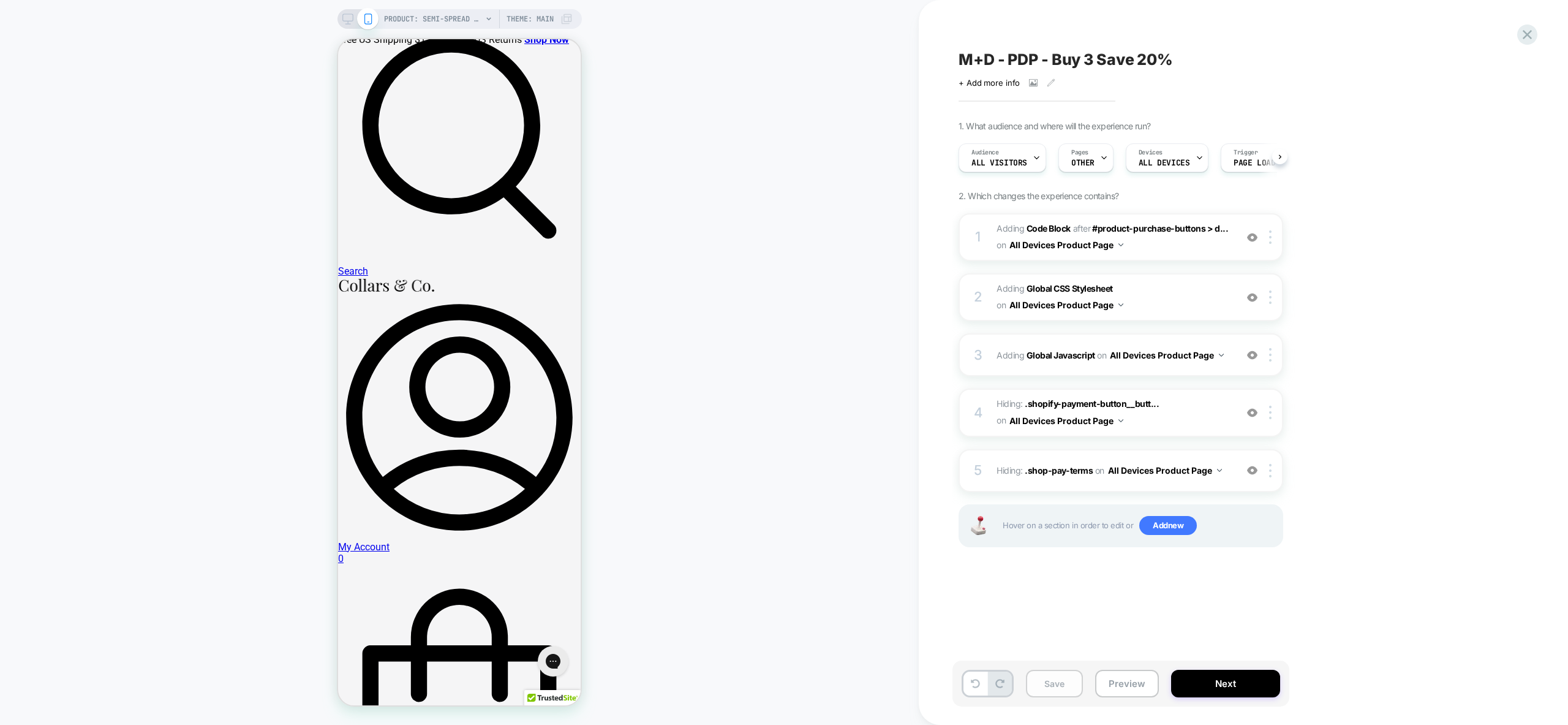
click at [1075, 692] on button "Save" at bounding box center [1054, 683] width 57 height 28
click at [1135, 688] on button "Preview" at bounding box center [1127, 683] width 64 height 28
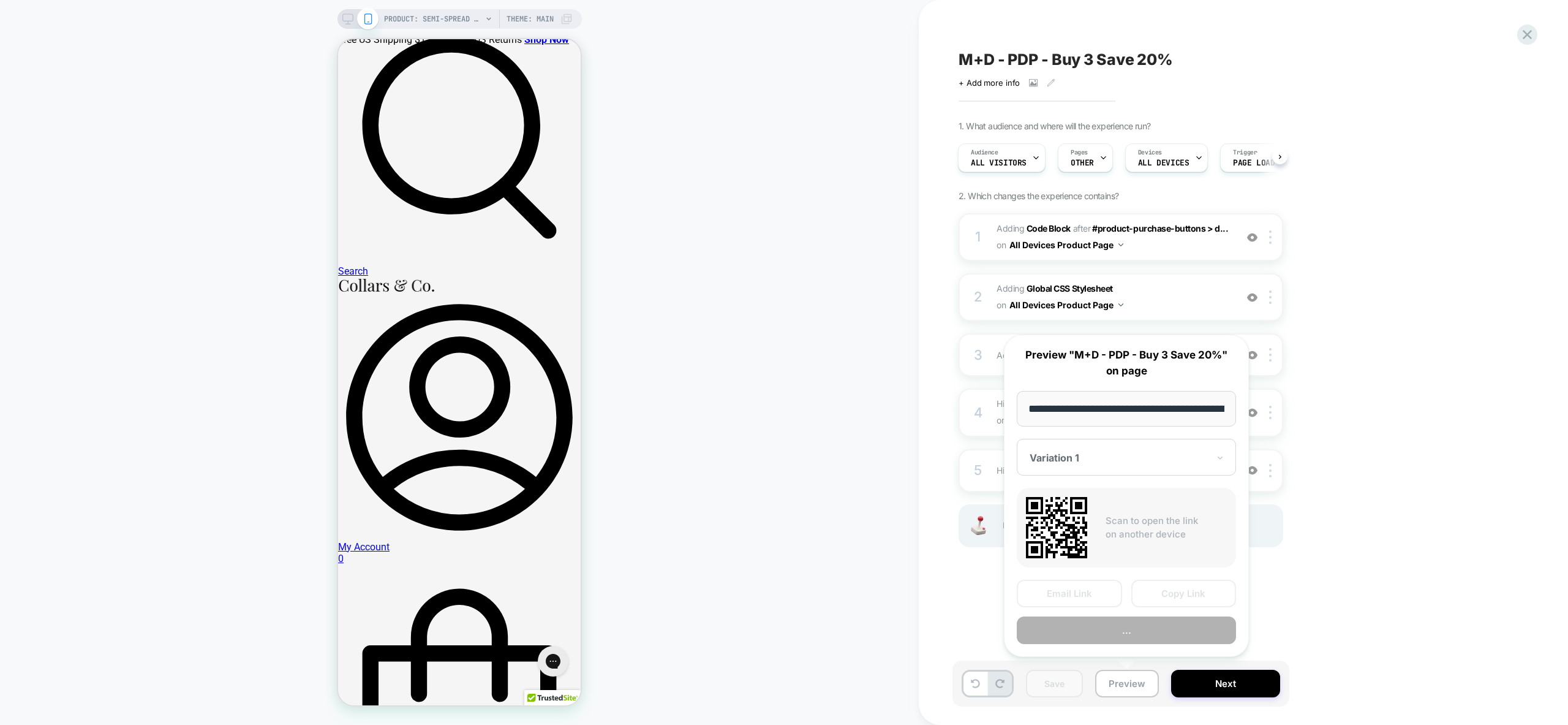
scroll to position [0, 218]
click at [1175, 638] on button "Preview" at bounding box center [1126, 631] width 220 height 28
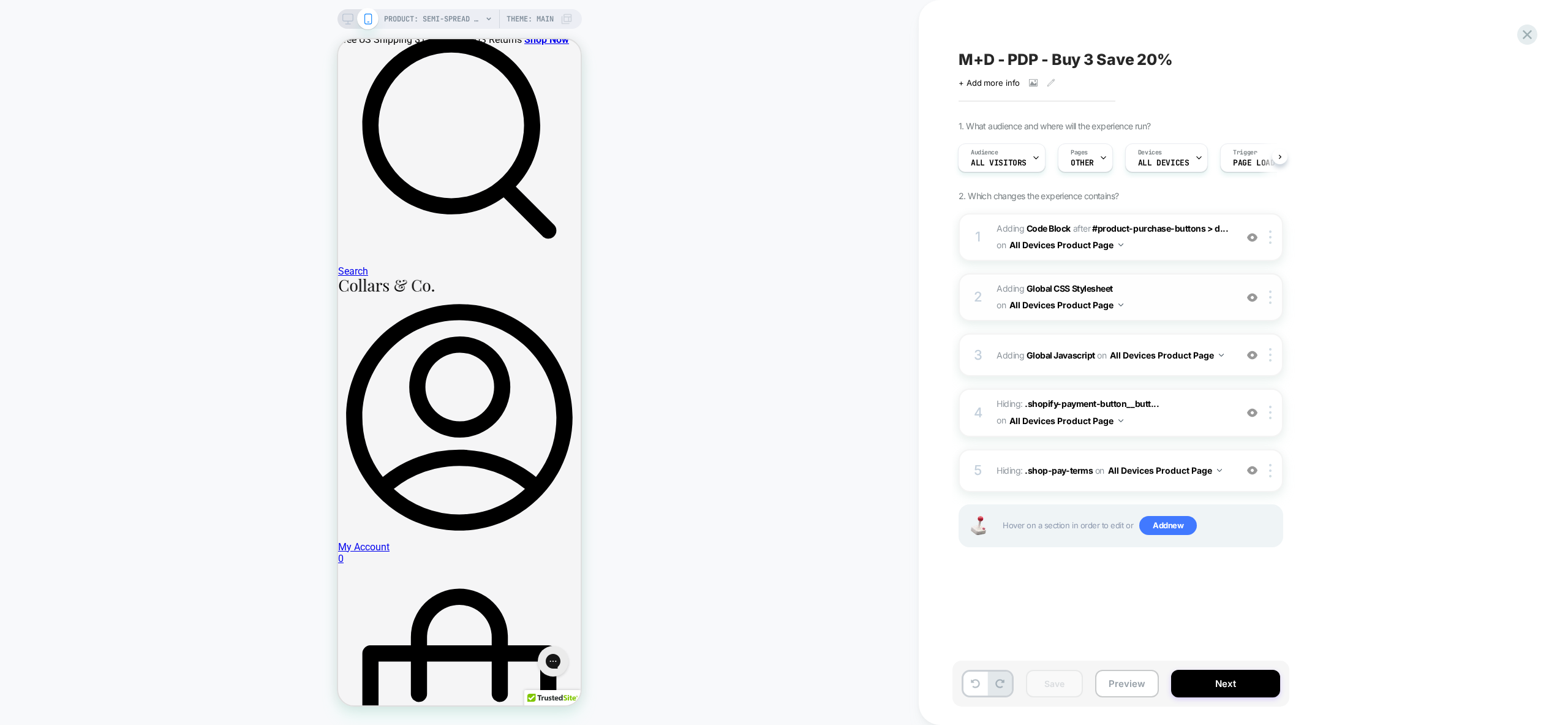
click at [1153, 290] on span "Adding Global CSS Stylesheet on All Devices Product Page" at bounding box center [1113, 298] width 234 height 33
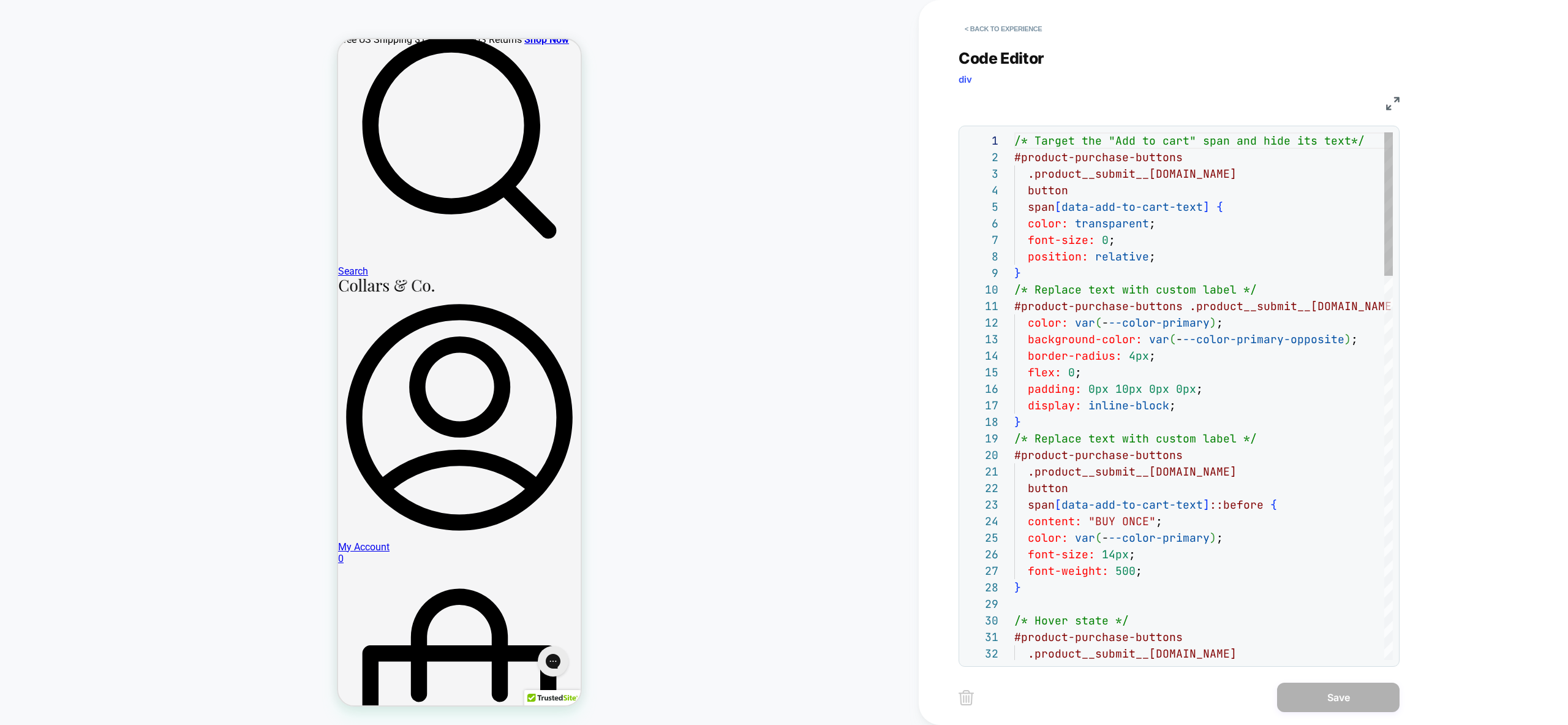
scroll to position [165, 0]
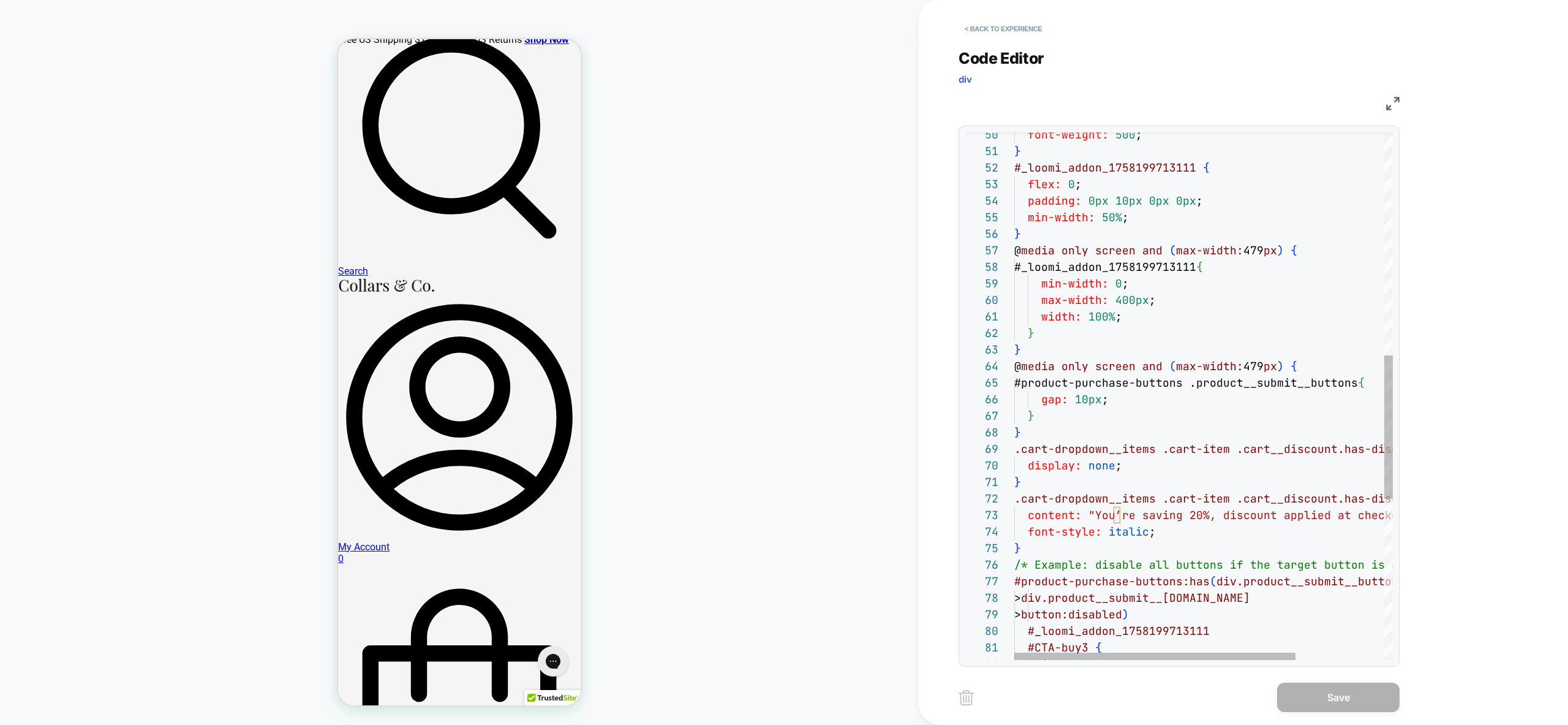
click at [1168, 534] on div "font-weight: 500 ; } # _ loomi_addon_1758199713111 { flex: 0 ; padding: 0px 10p…" at bounding box center [1263, 282] width 498 height 1934
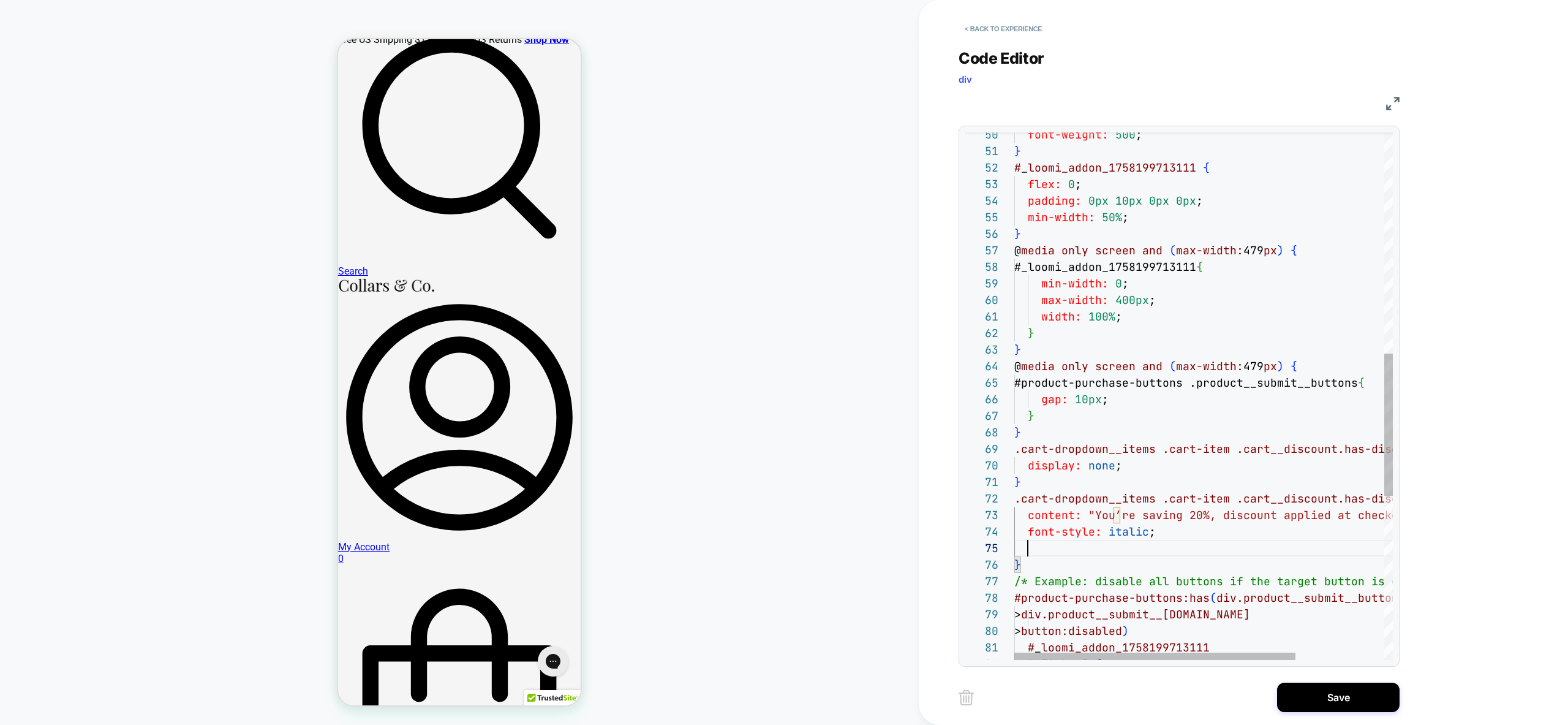
scroll to position [66, 378]
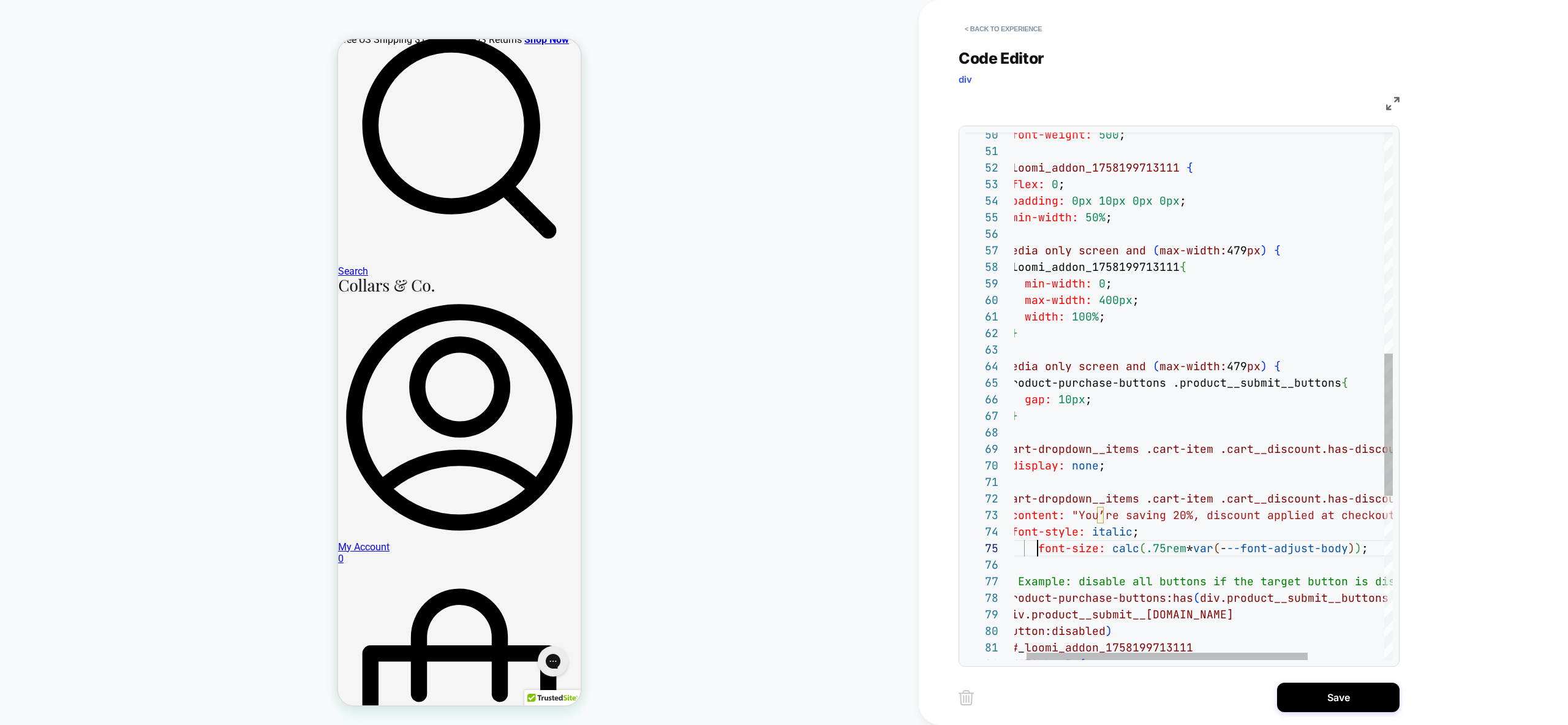
click at [1037, 549] on div "font-weight: 500 ; } # _ loomi_addon_1758199713111 { flex: 0 ; padding: 0px 10p…" at bounding box center [1246, 290] width 498 height 1951
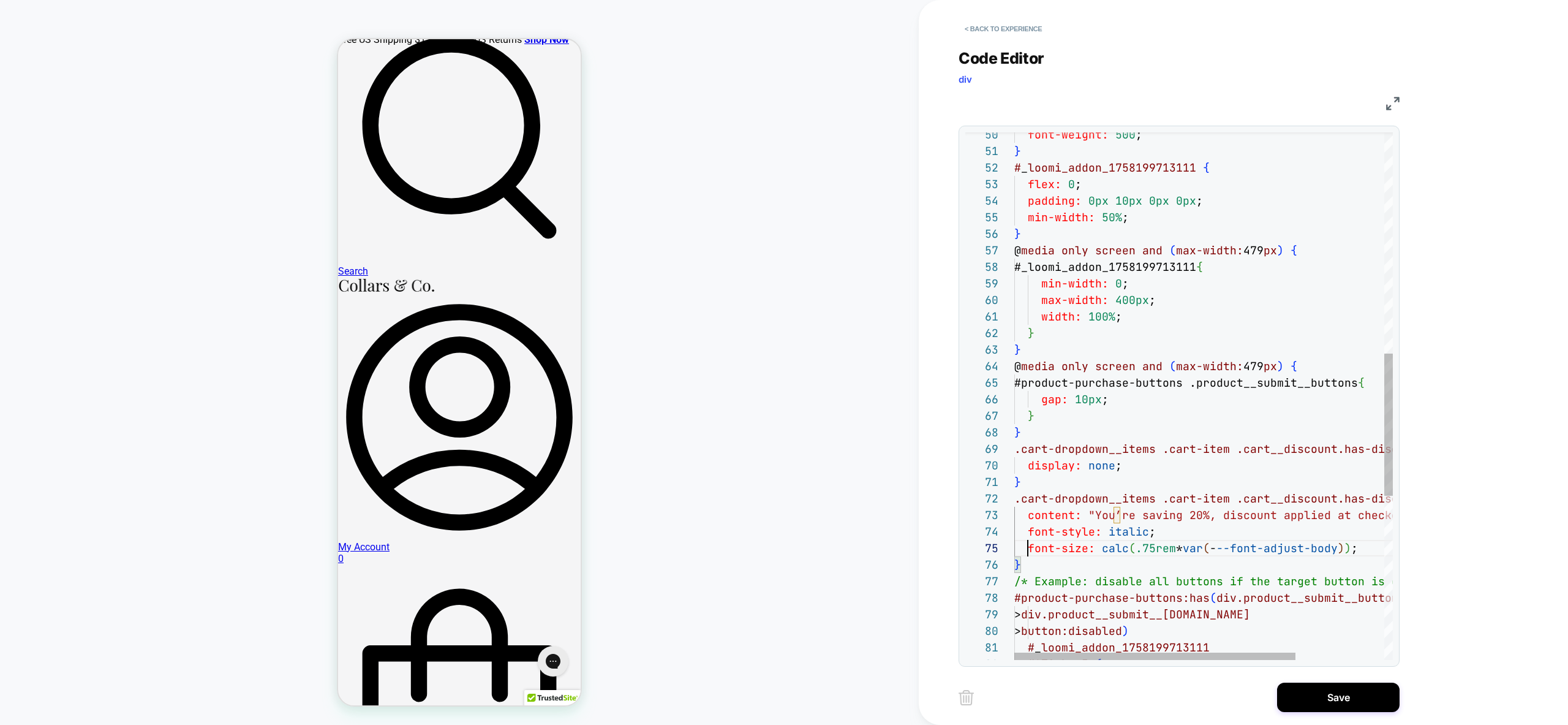
scroll to position [66, 13]
click at [1370, 546] on div "font-weight: 500 ; } # _ loomi_addon_1758199713111 { flex: 0 ; padding: 0px 10p…" at bounding box center [1263, 290] width 498 height 1951
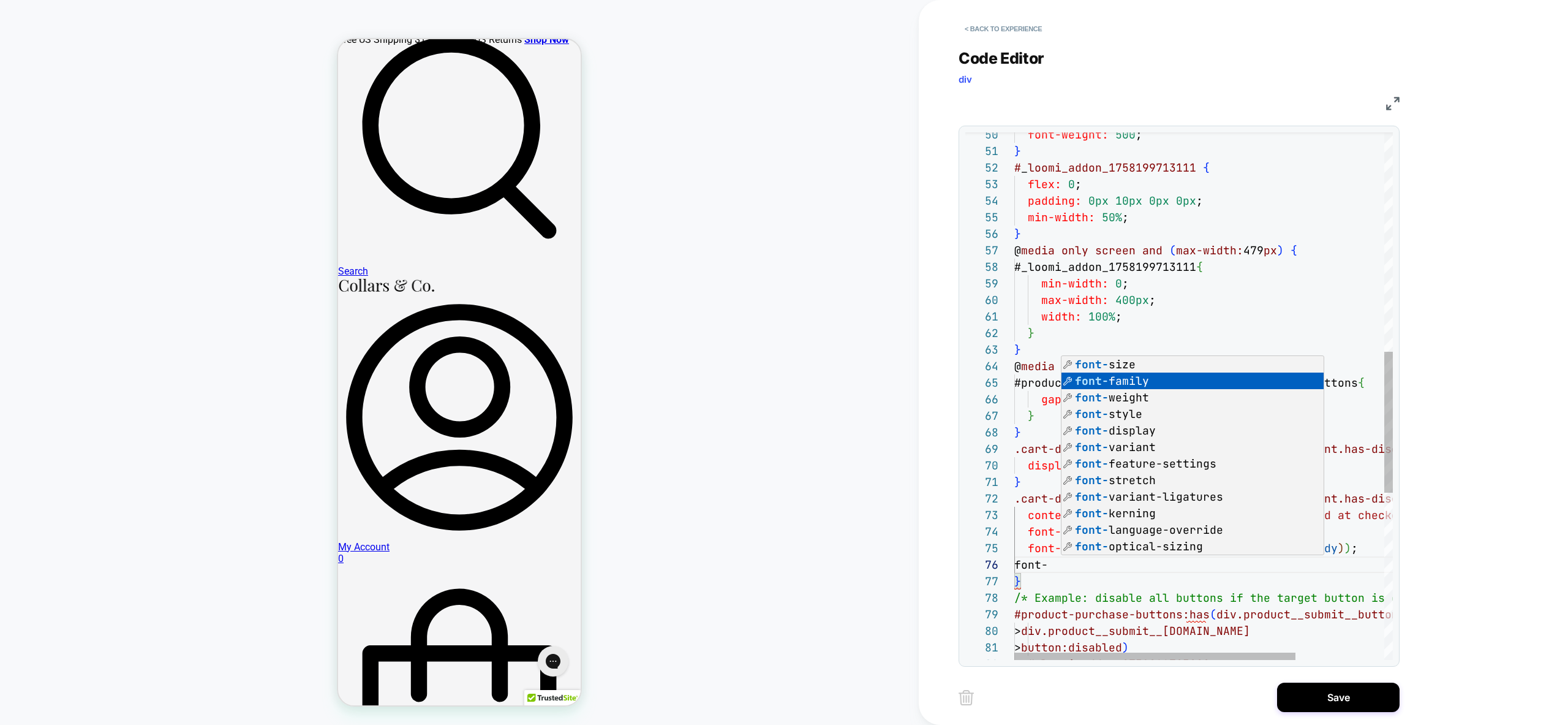
scroll to position [83, 99]
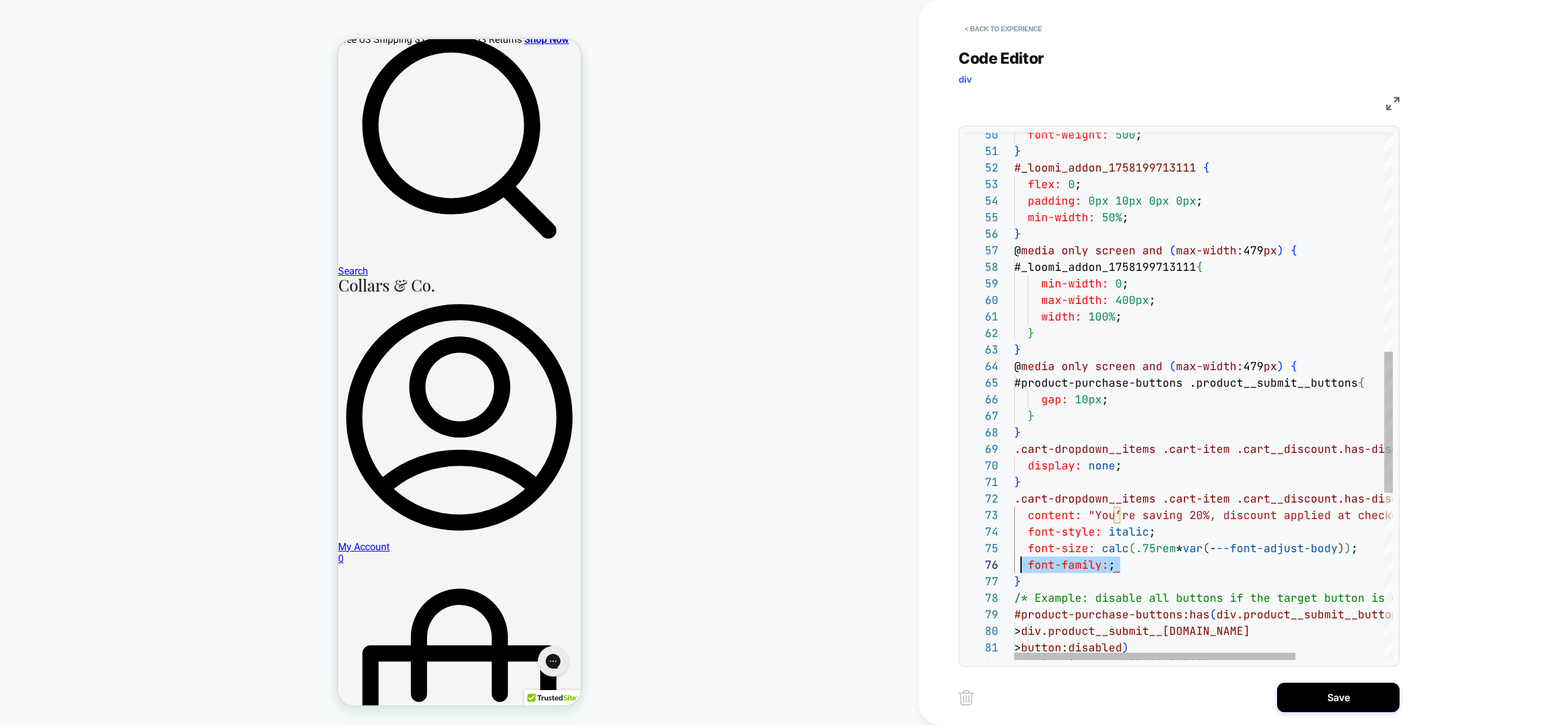
drag, startPoint x: 1136, startPoint y: 568, endPoint x: 1019, endPoint y: 564, distance: 117.1
click at [1019, 564] on div "font-weight: 500 ; } # _ loomi_addon_1758199713111 { flex: 0 ; padding: 0px 10p…" at bounding box center [1263, 298] width 498 height 1967
click at [1050, 566] on div "font-weight: 500 ; } # _ loomi_addon_1758199713111 { flex: 0 ; padding: 0px 10p…" at bounding box center [1263, 298] width 498 height 1967
click at [1287, 568] on div "font-weight: 500 ; } # _ loomi_addon_1758199713111 { flex: 0 ; padding: 0px 10p…" at bounding box center [1263, 298] width 498 height 1967
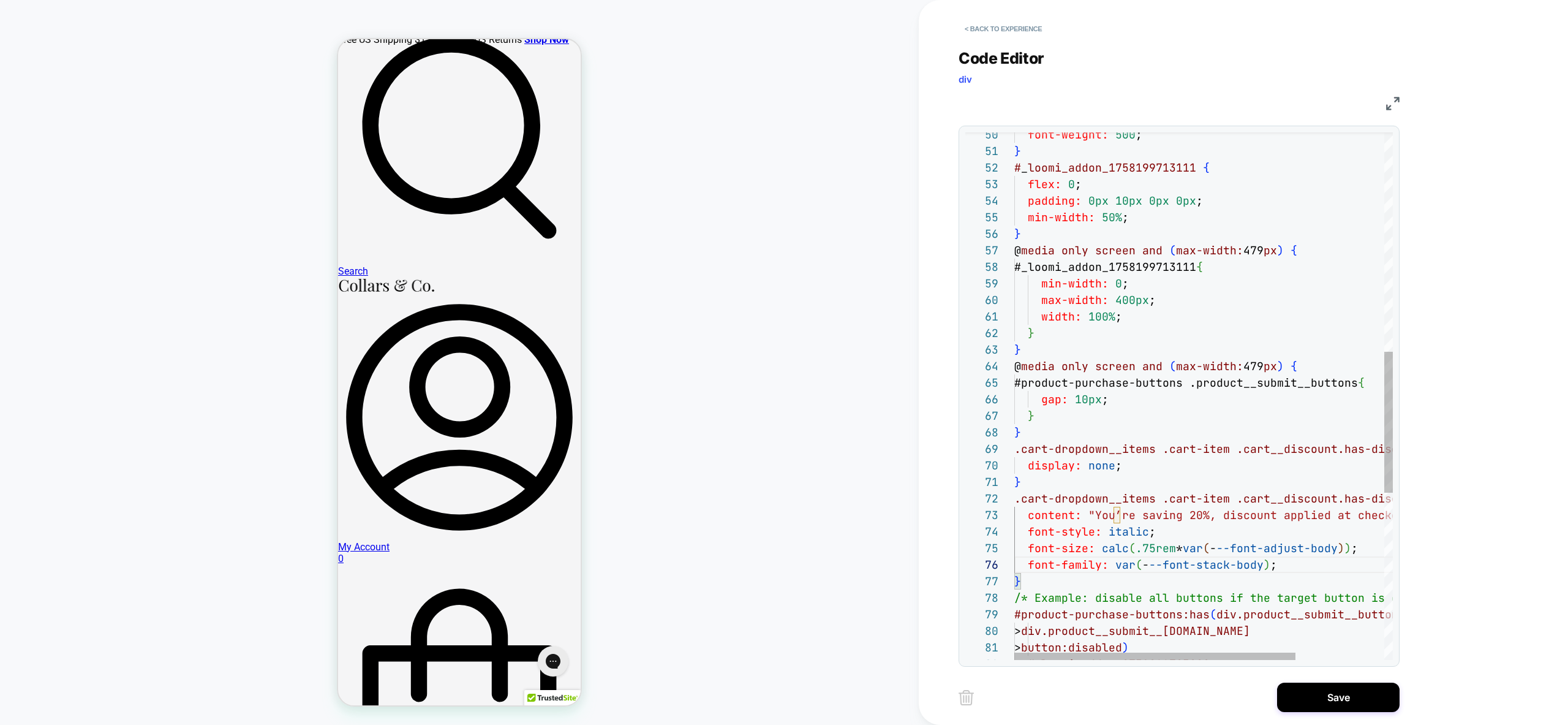
click at [1293, 566] on div "font-weight: 500 ; } # _ loomi_addon_1758199713111 { flex: 0 ; padding: 0px 10p…" at bounding box center [1263, 298] width 498 height 1967
type textarea "**********"
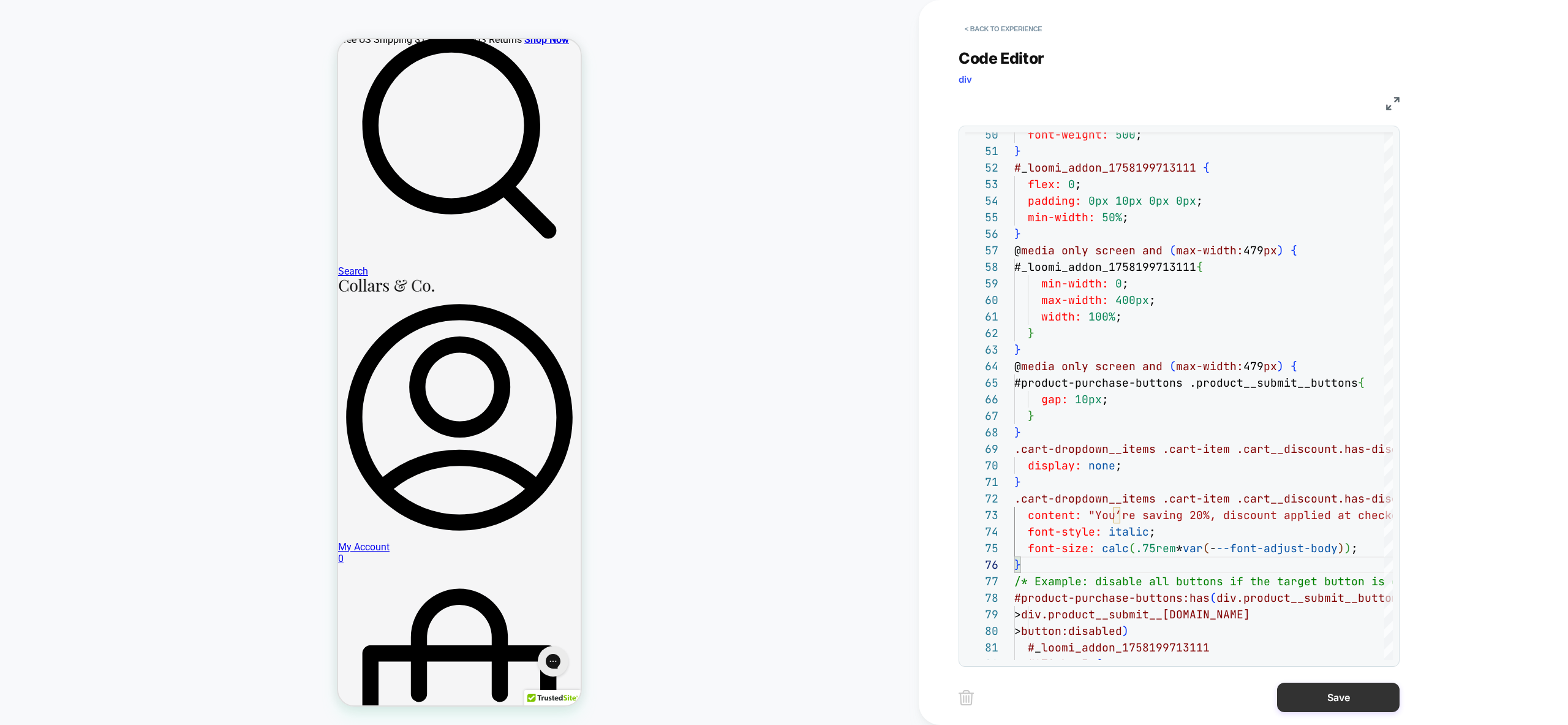
click at [1329, 705] on button "Save" at bounding box center [1338, 697] width 123 height 29
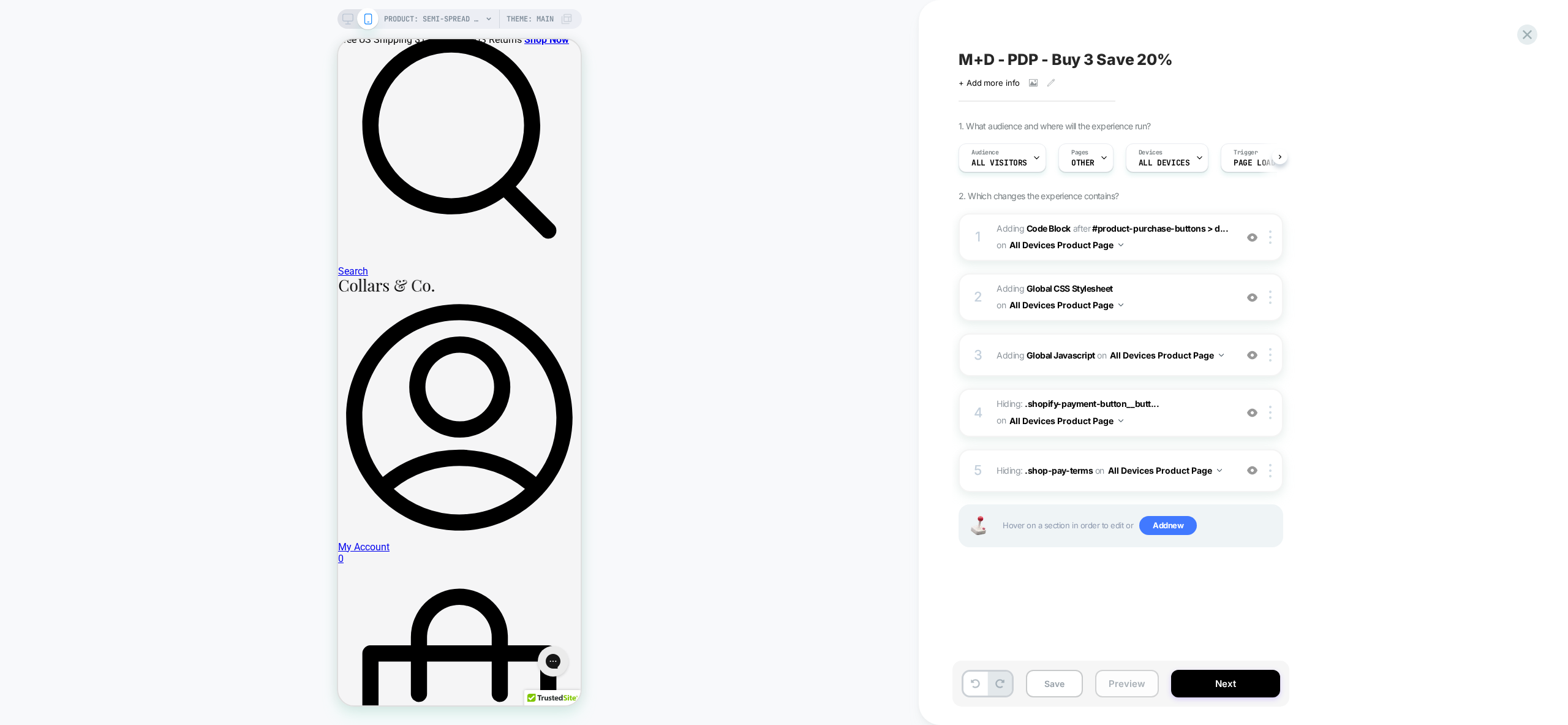
click at [1123, 680] on button "Preview" at bounding box center [1127, 683] width 64 height 28
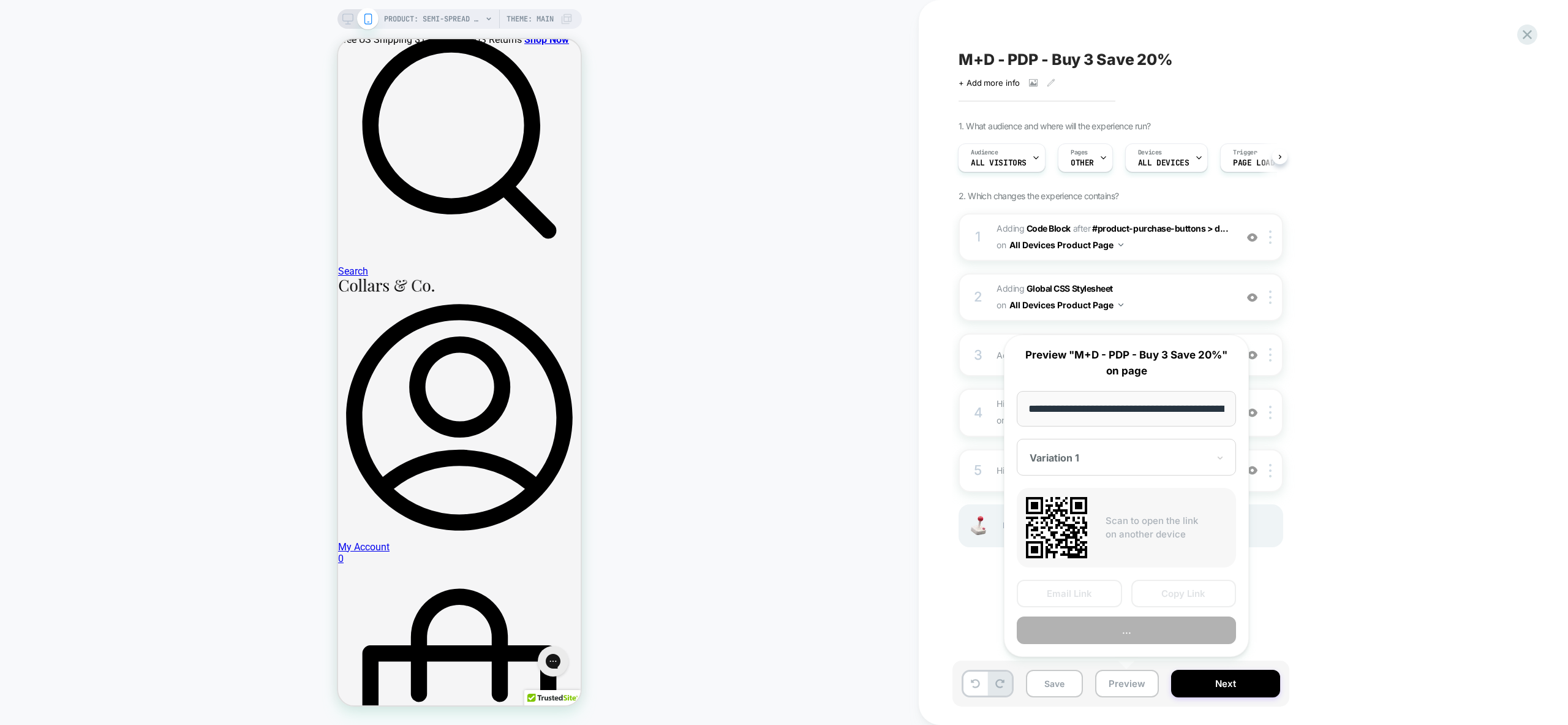
scroll to position [0, 218]
click at [1153, 633] on button "Preview" at bounding box center [1126, 631] width 220 height 28
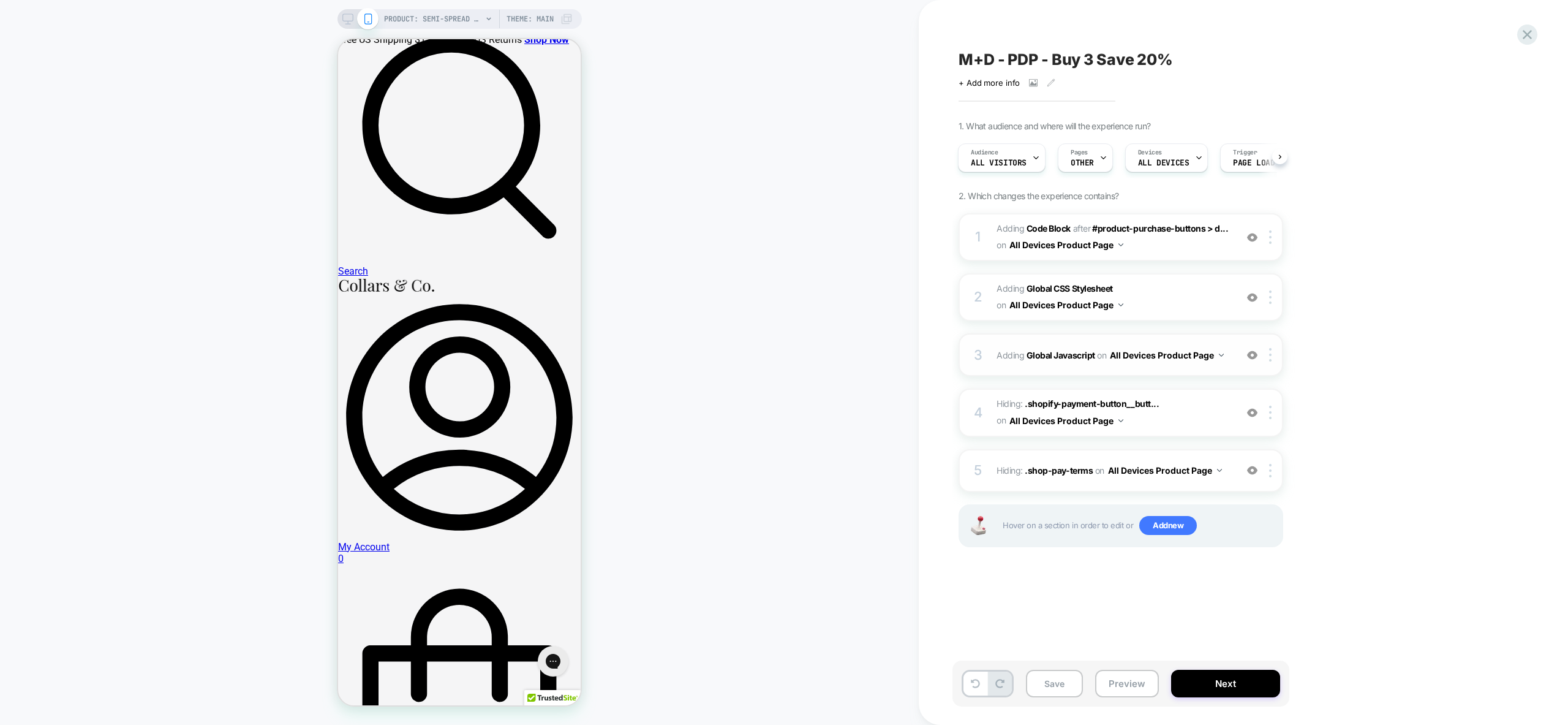
click at [1212, 372] on div "3 Adding Global Javascript on All Devices Product Page Add Before Add After Tar…" at bounding box center [1120, 355] width 325 height 43
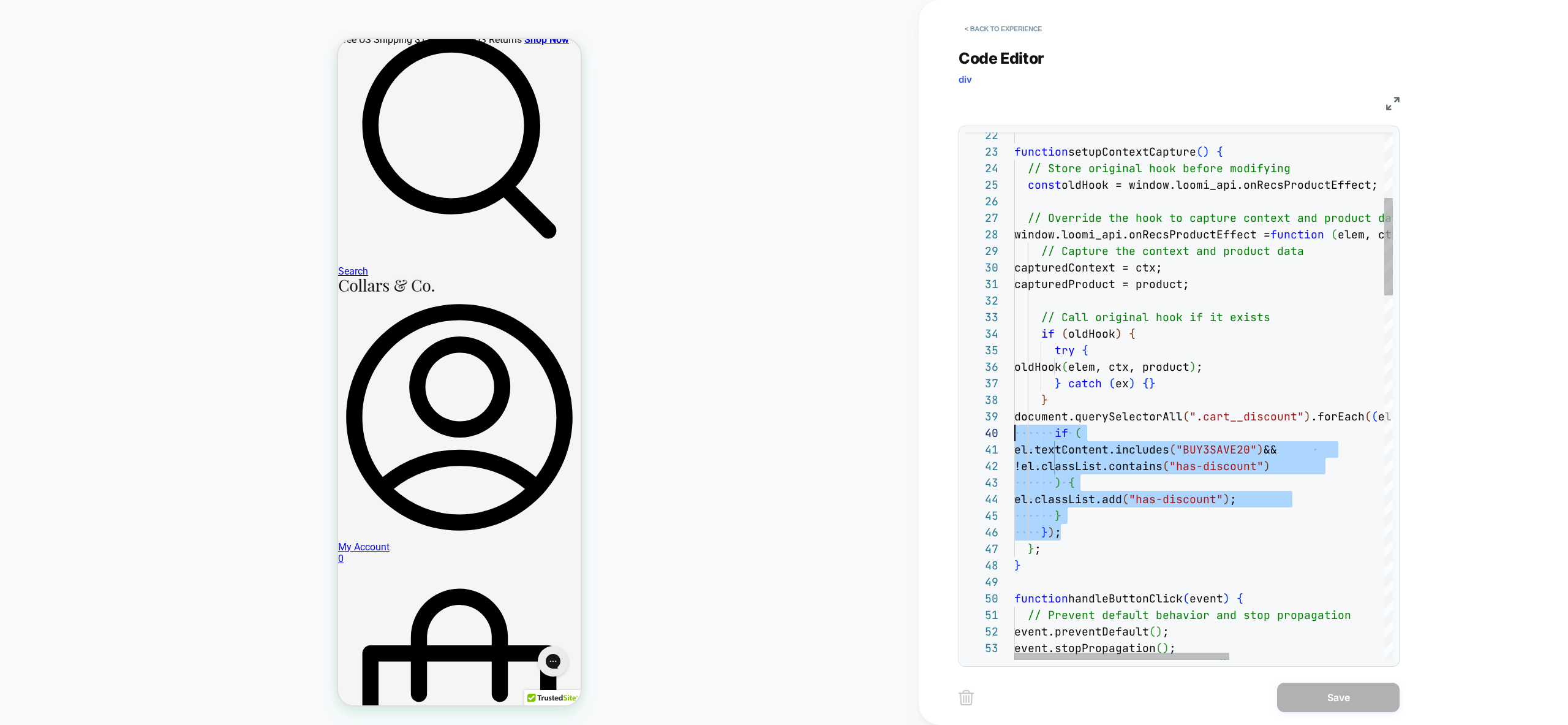
scroll to position [132, 0]
drag, startPoint x: 1075, startPoint y: 533, endPoint x: 944, endPoint y: 419, distance: 173.7
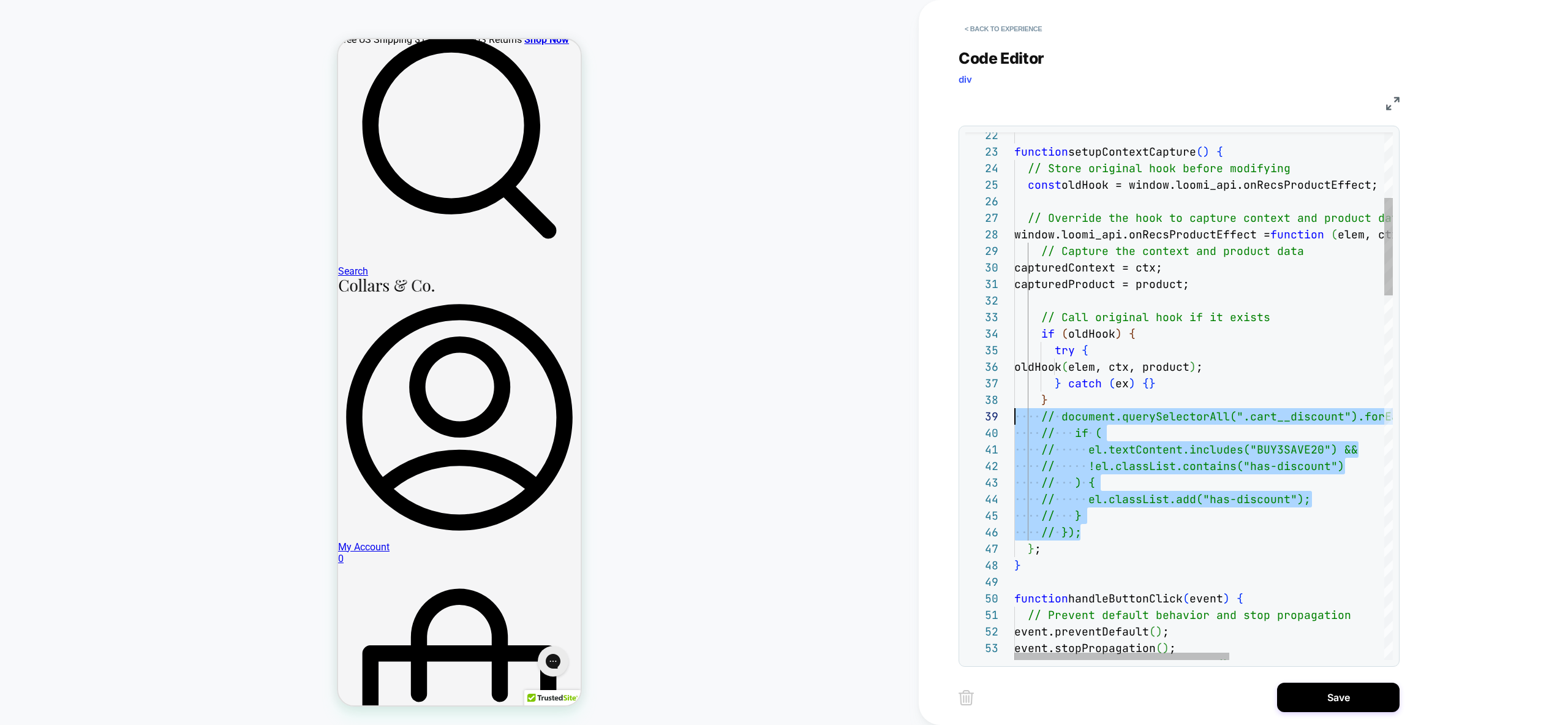
type textarea "**********"
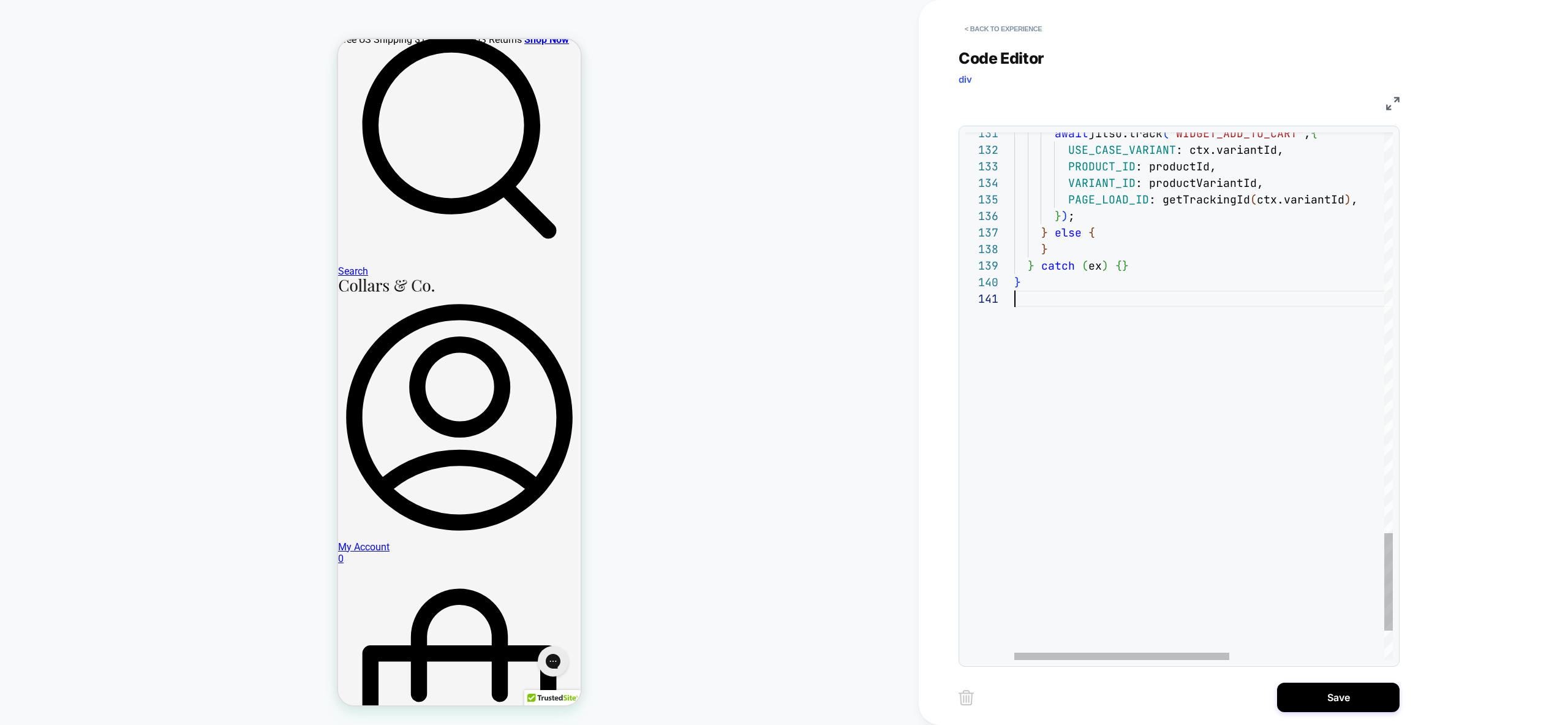
scroll to position [0, 0]
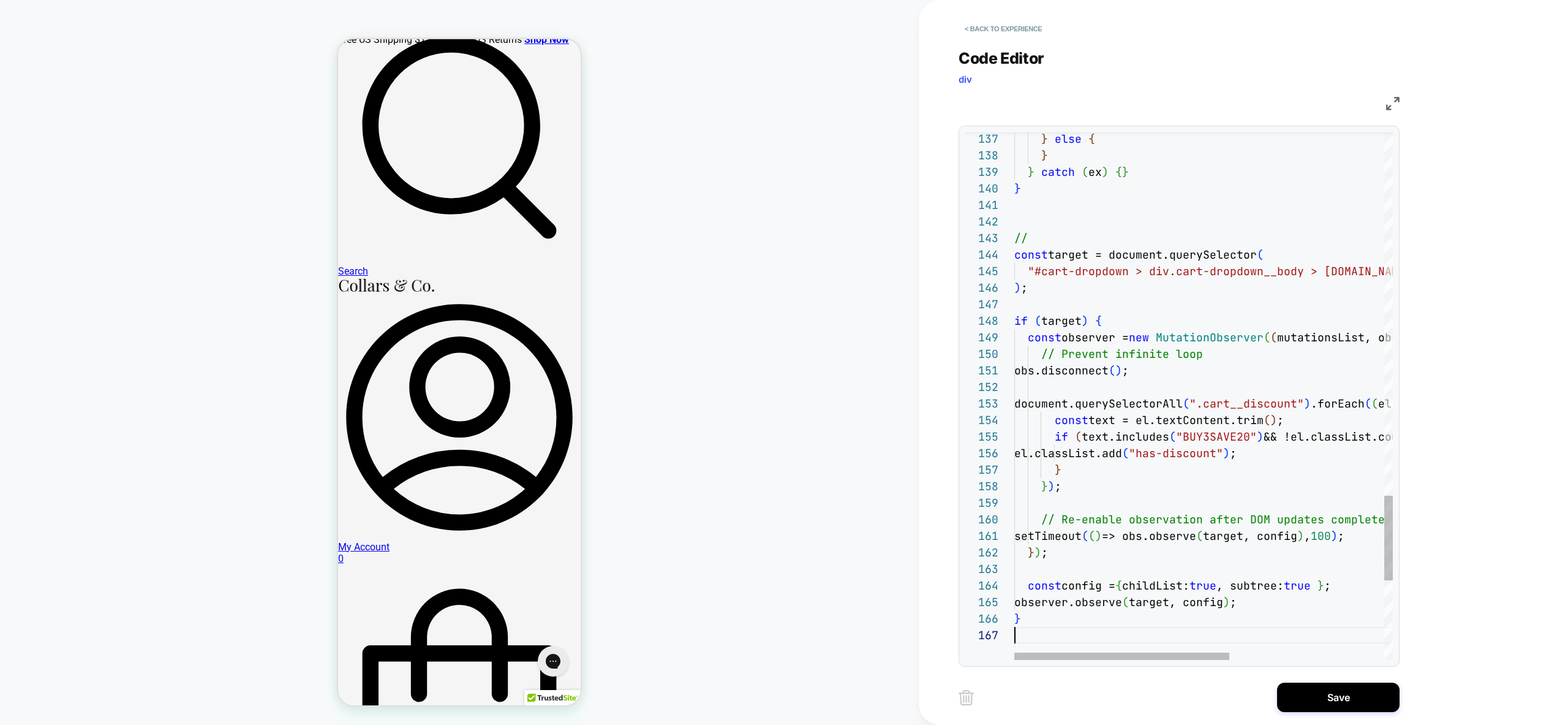
scroll to position [99, 0]
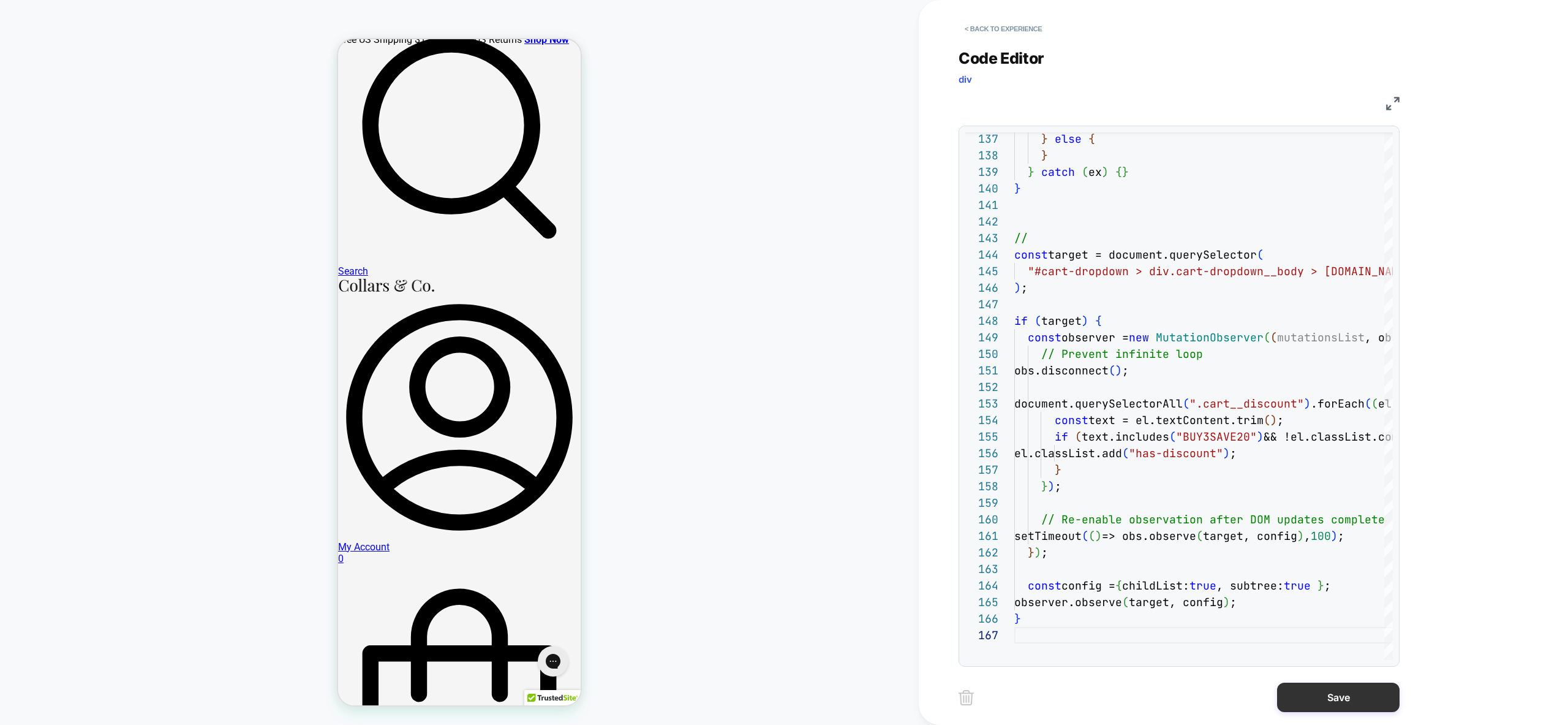
type textarea "**********"
click at [1337, 700] on button "Save" at bounding box center [1338, 697] width 123 height 29
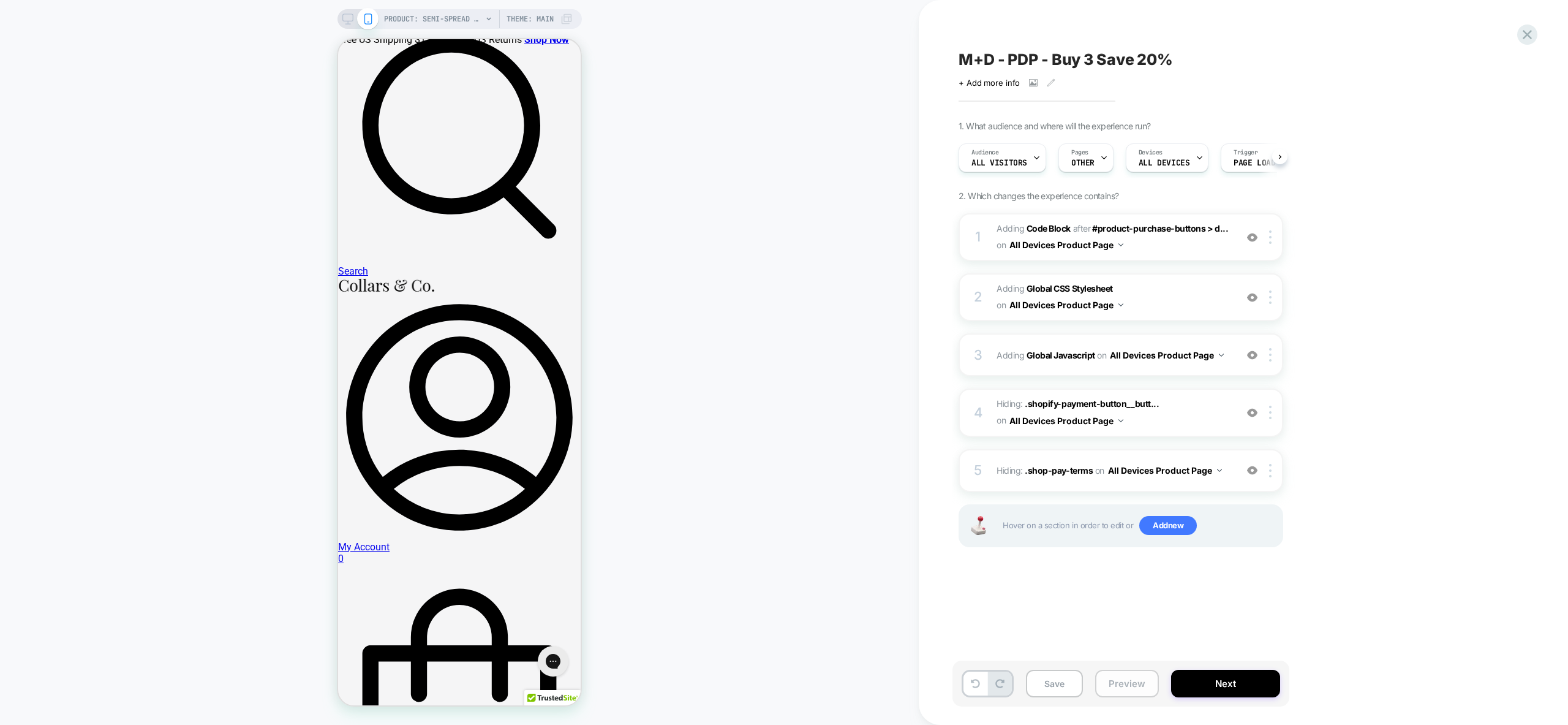
scroll to position [0, 1]
click at [1111, 685] on button "Preview" at bounding box center [1127, 683] width 64 height 28
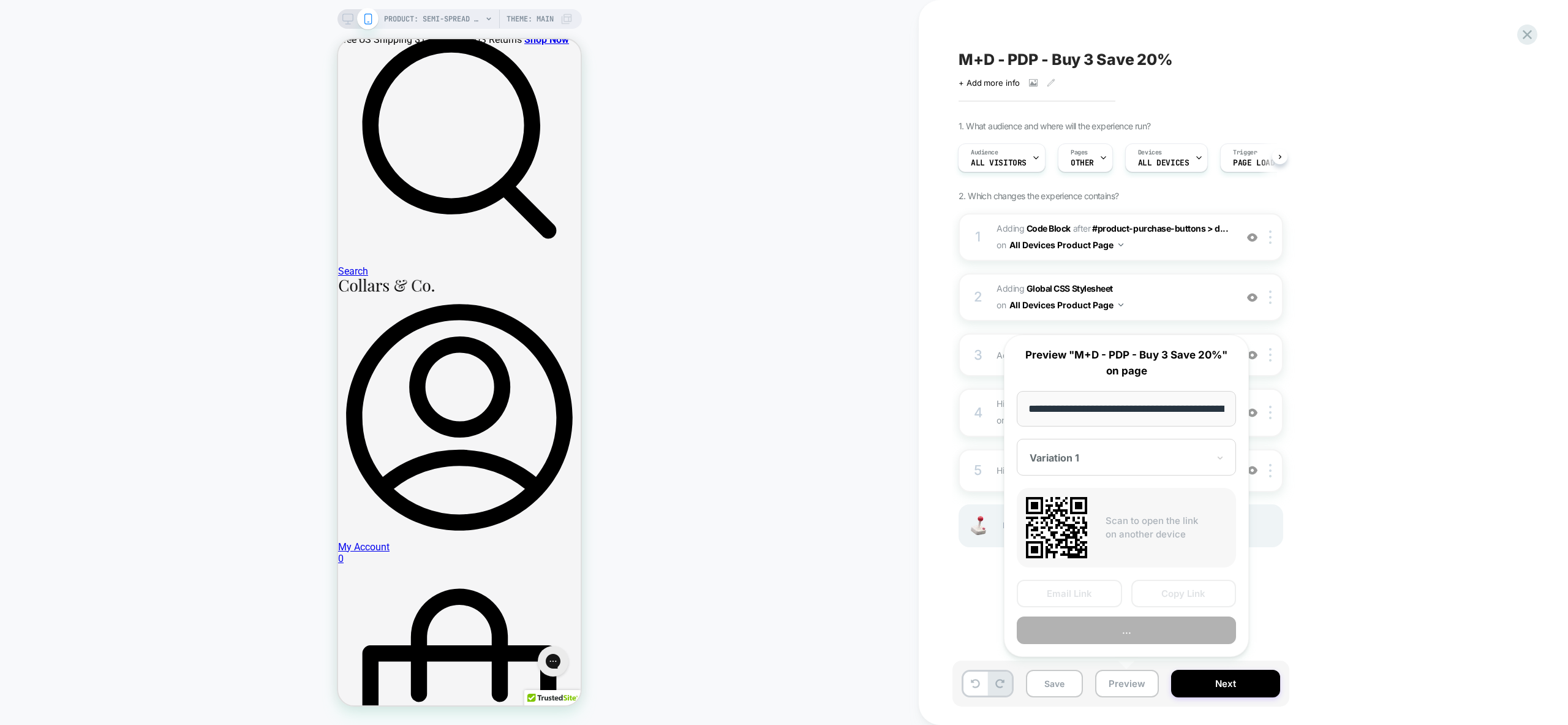
scroll to position [0, 218]
click at [1153, 640] on button "Preview" at bounding box center [1126, 631] width 220 height 28
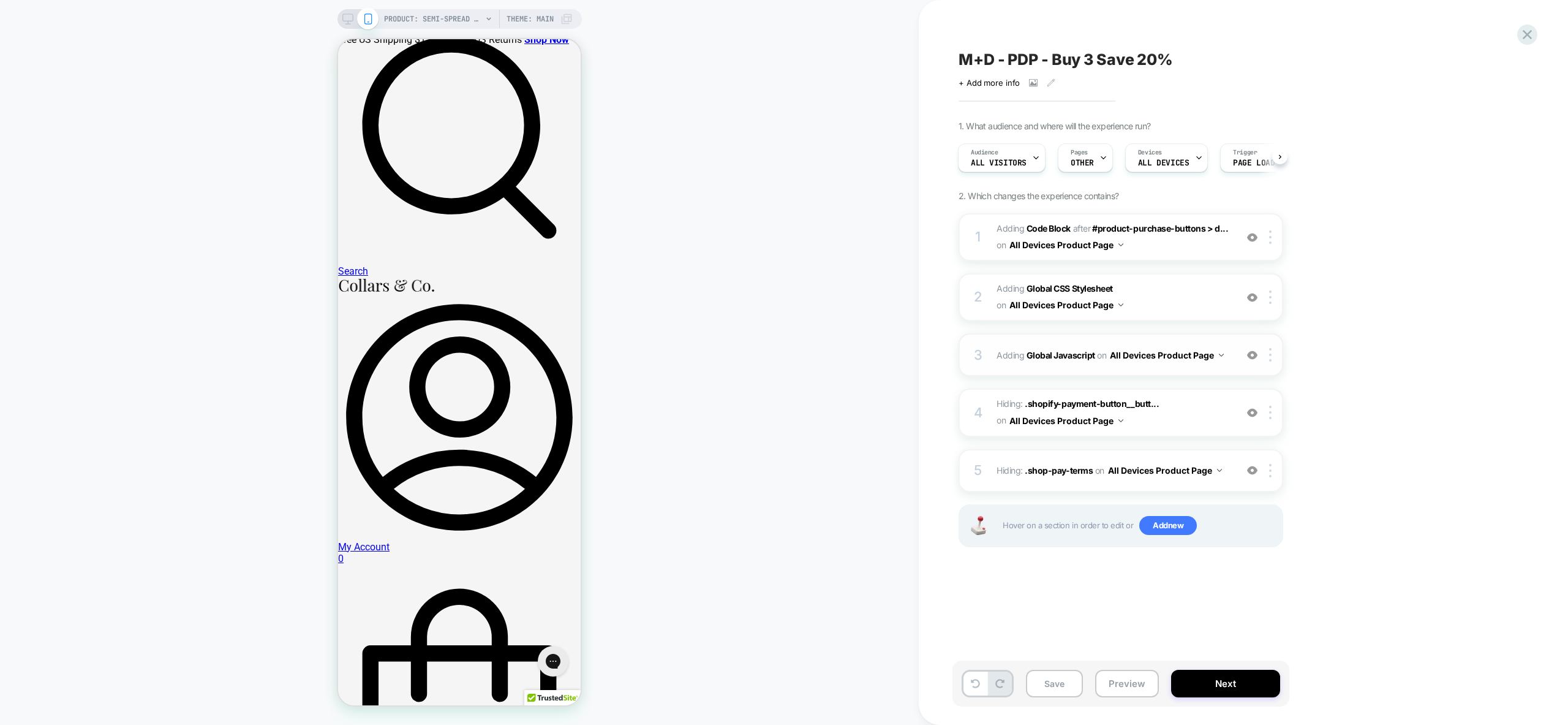
click at [1224, 367] on div "3 Adding Global Javascript on All Devices Product Page Add Before Add After Tar…" at bounding box center [1120, 355] width 325 height 43
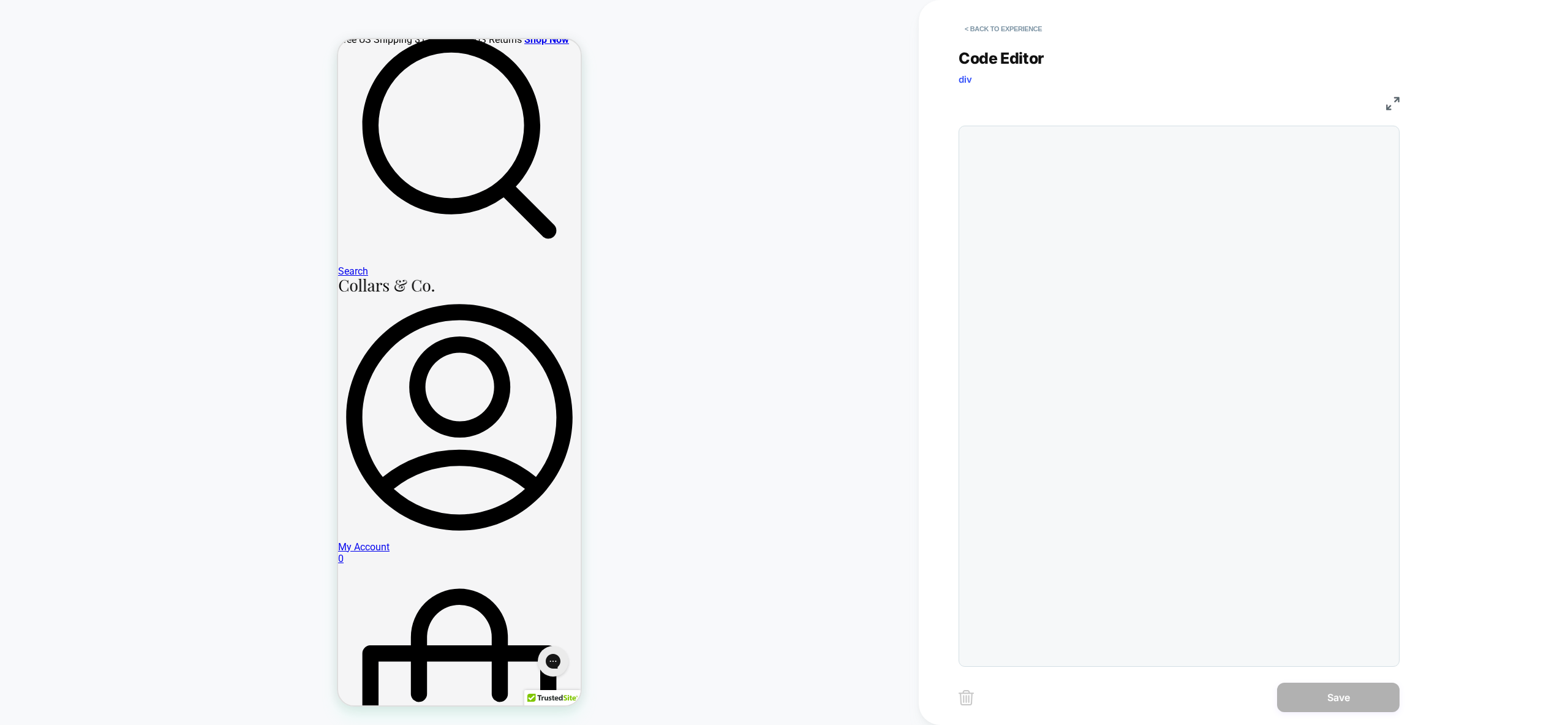
scroll to position [165, 0]
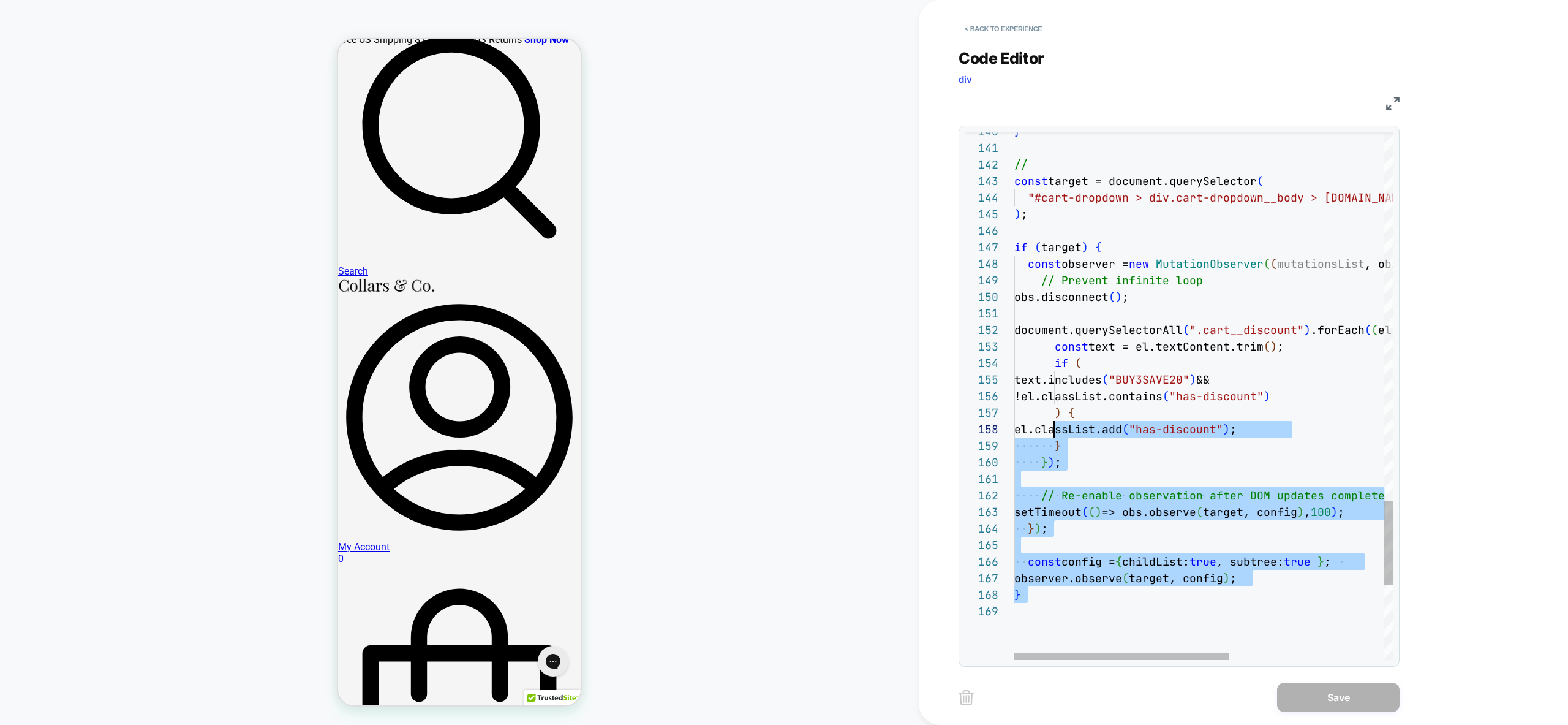
type textarea "**********"
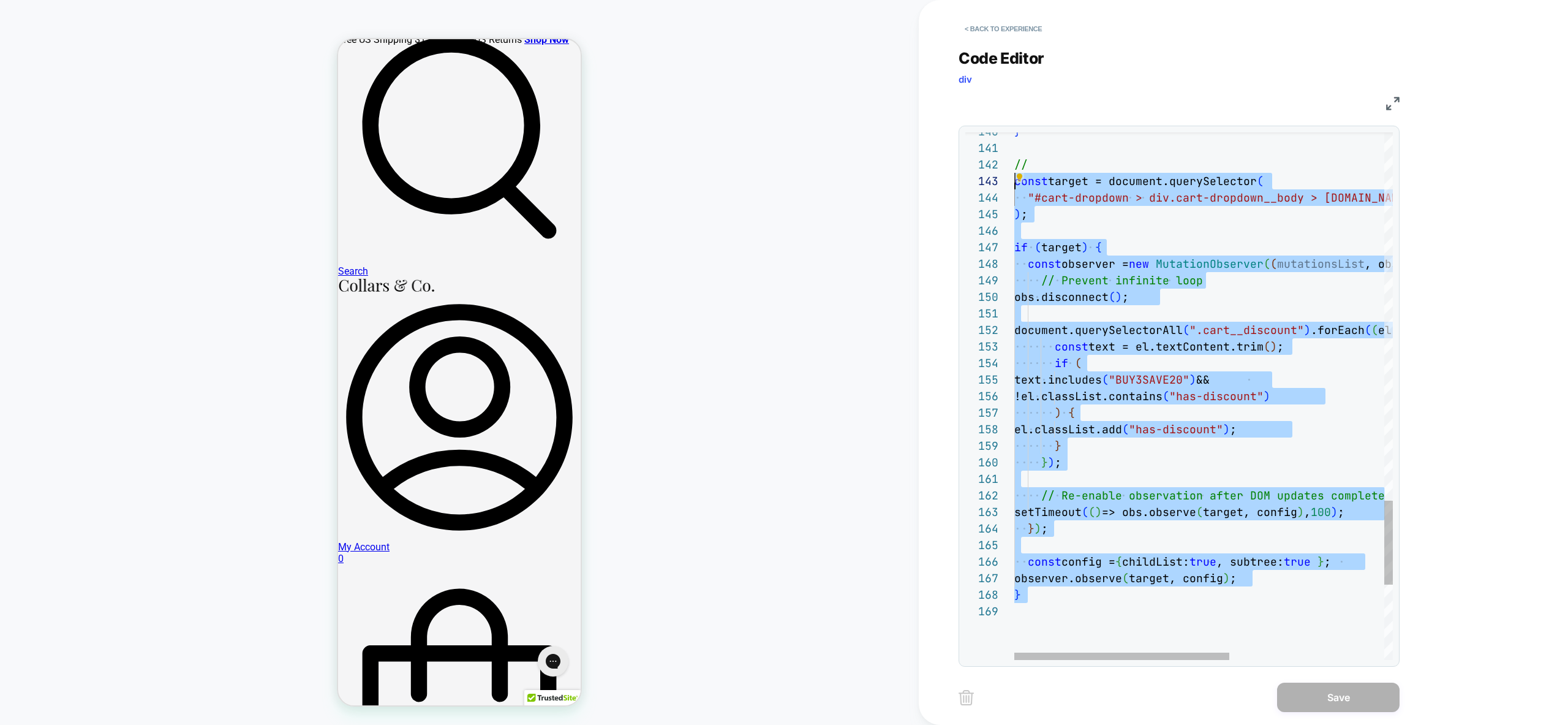
scroll to position [33, 0]
drag, startPoint x: 1094, startPoint y: 612, endPoint x: 1002, endPoint y: 183, distance: 438.8
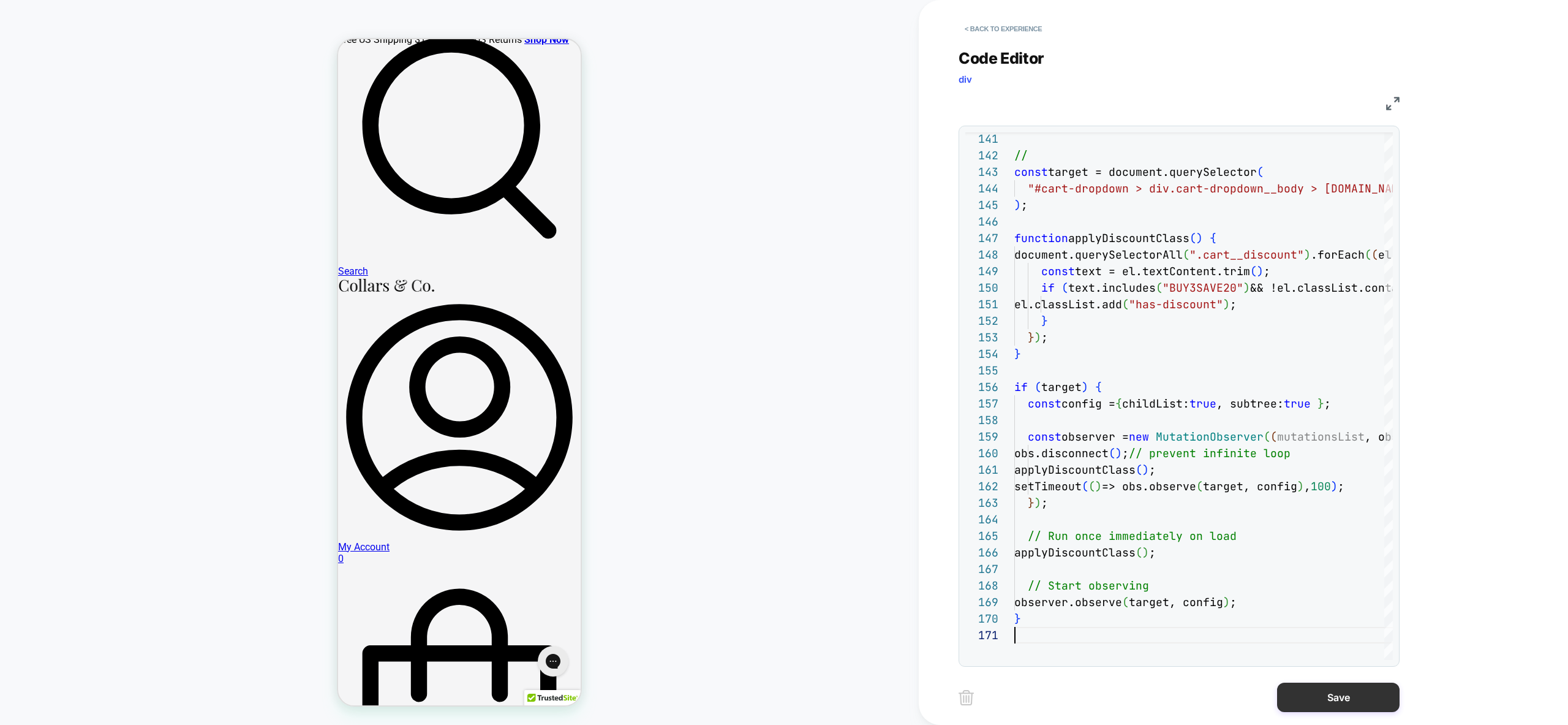
click at [1362, 695] on button "Save" at bounding box center [1338, 697] width 123 height 29
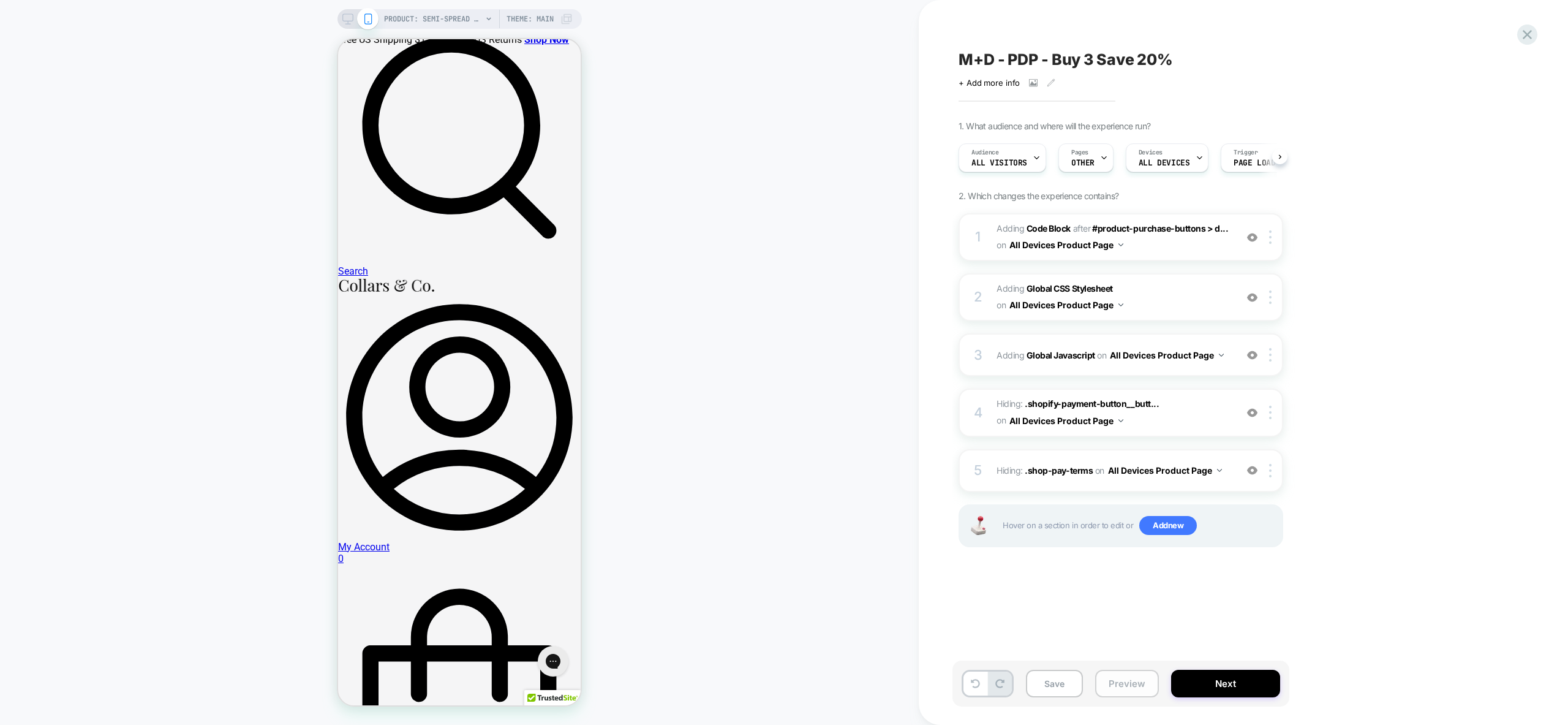
scroll to position [0, 1]
click at [1143, 688] on button "Preview" at bounding box center [1127, 683] width 64 height 28
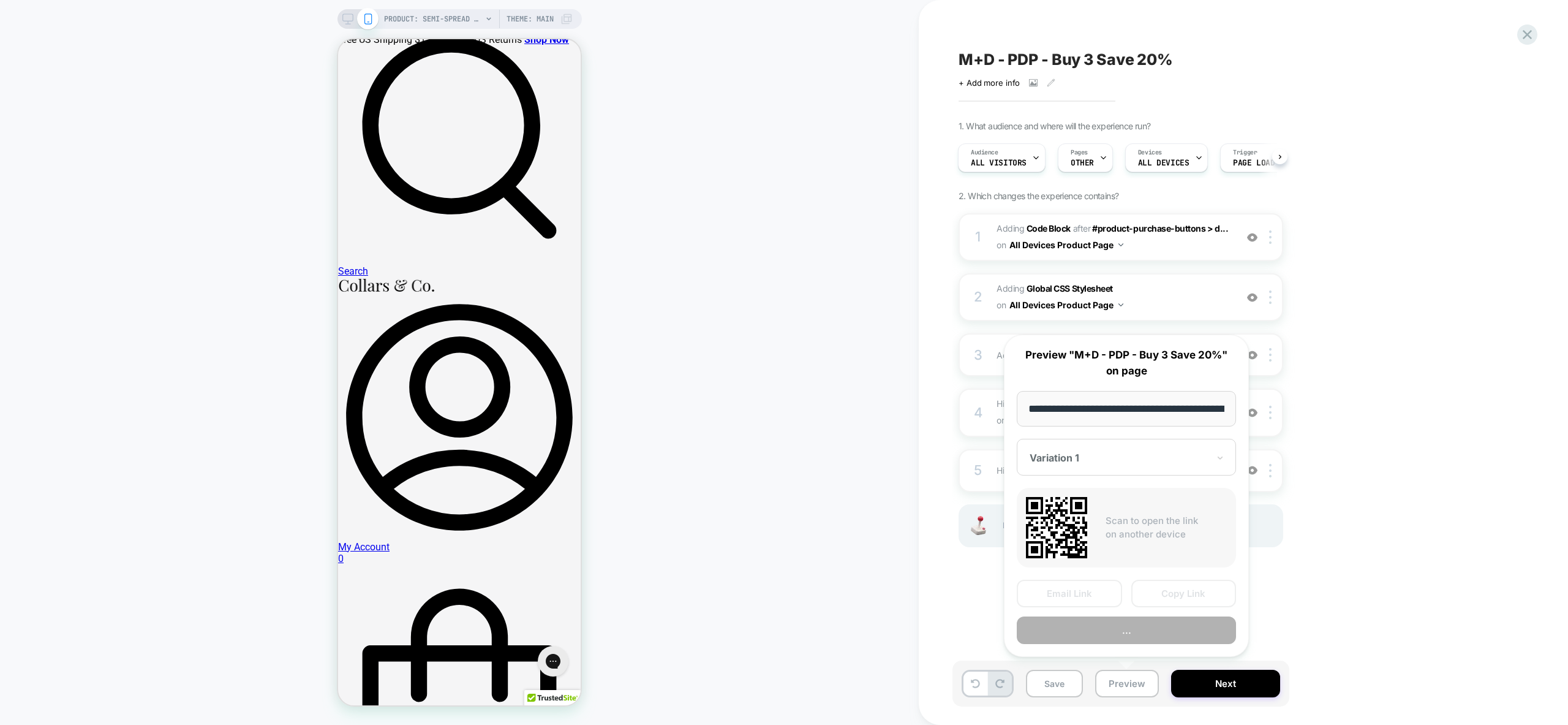
scroll to position [0, 218]
click at [1149, 631] on button "Preview" at bounding box center [1126, 631] width 220 height 28
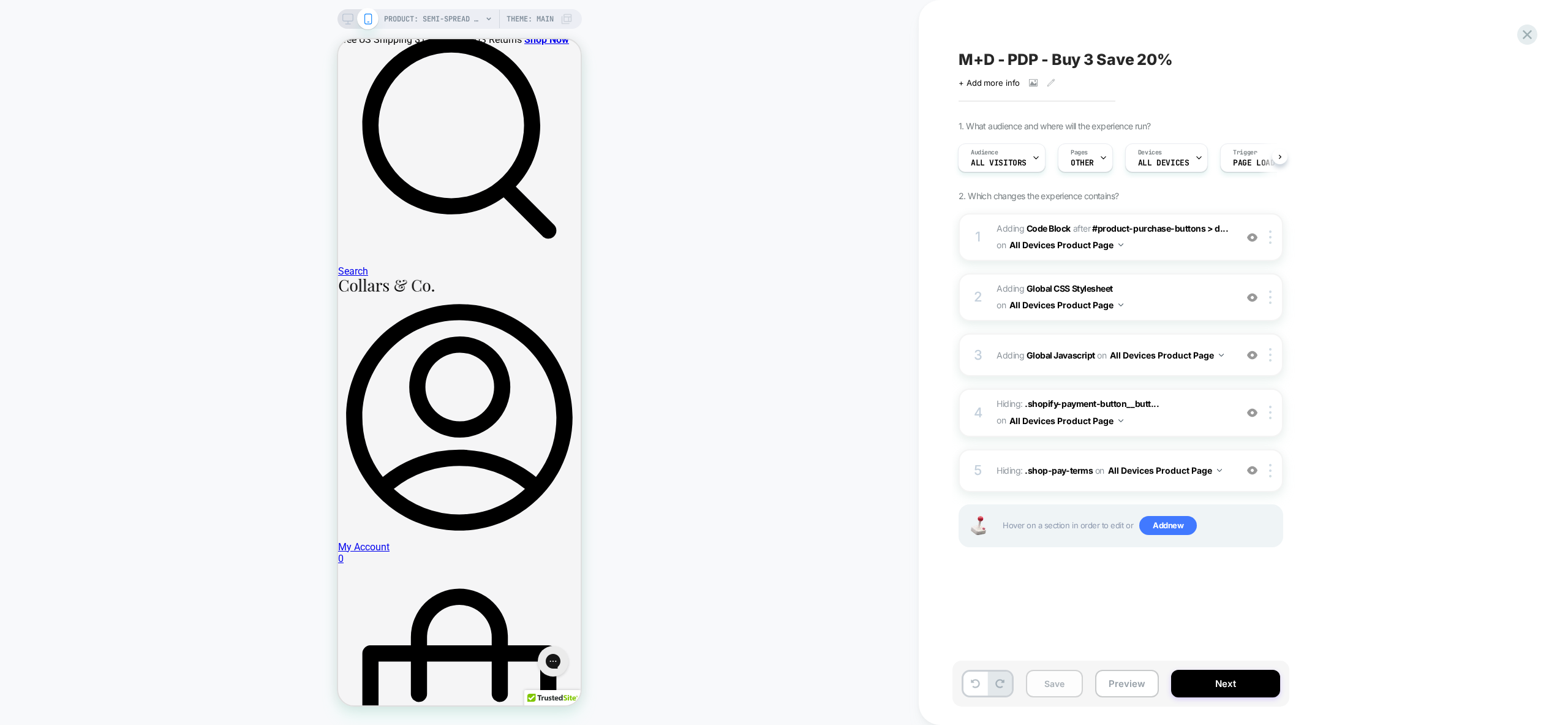
click at [1056, 687] on button "Save" at bounding box center [1054, 683] width 57 height 28
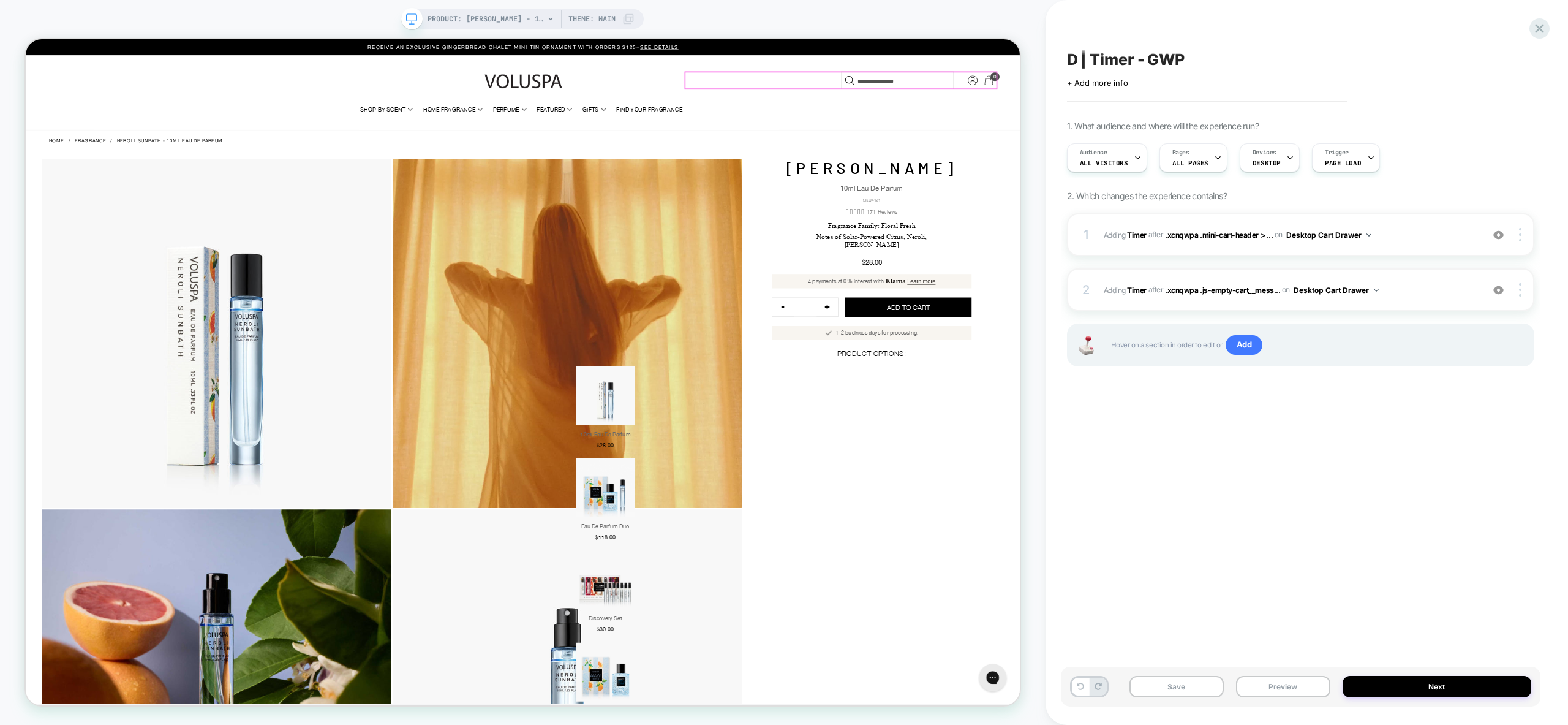
click at [1313, 98] on icon "Cart with total products Svg Vector Icons : http://www.onlinewebfonts.com/icon" at bounding box center [1310, 94] width 13 height 13
click at [1189, 393] on button "ADD TO CART" at bounding box center [1203, 396] width 168 height 26
click at [1500, 237] on img at bounding box center [1498, 235] width 10 height 10
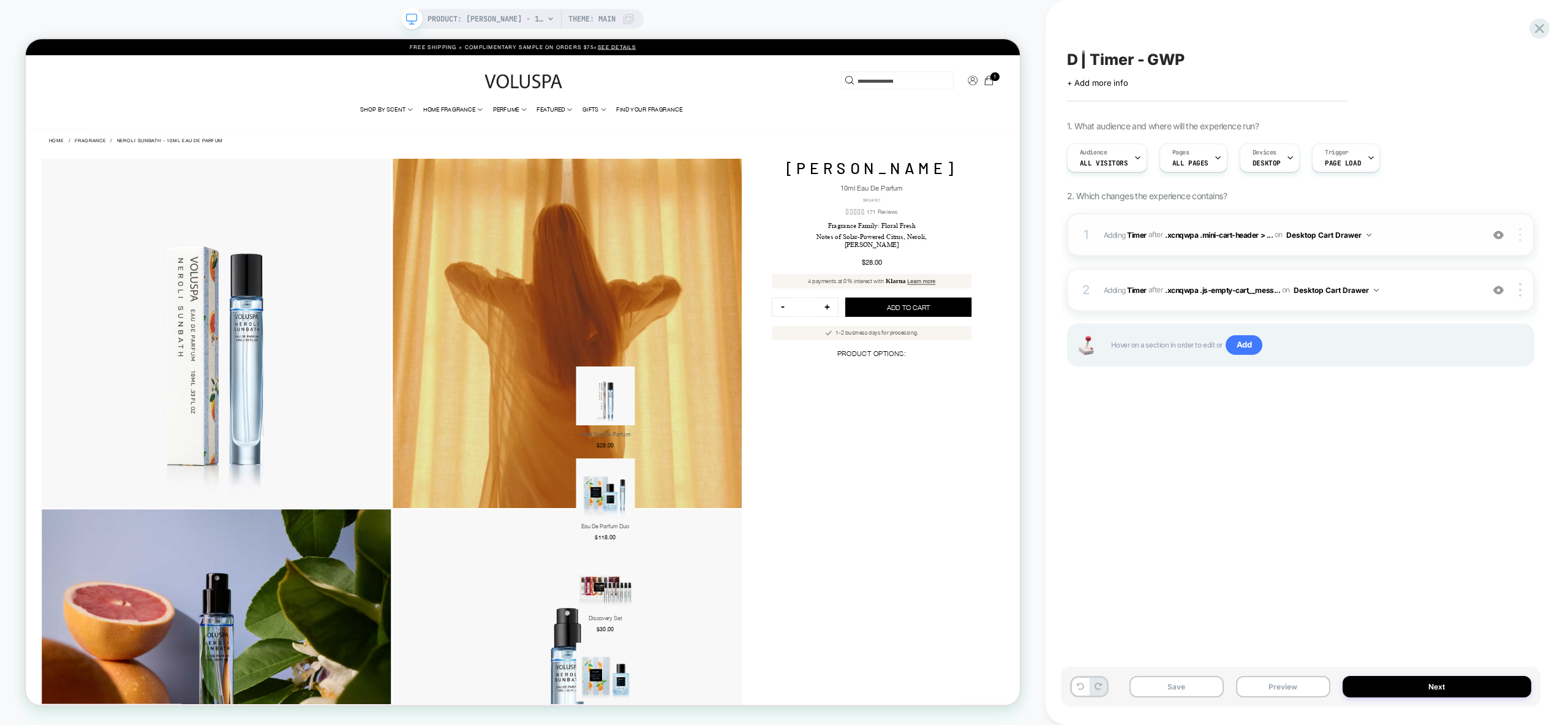
click at [1518, 235] on div at bounding box center [1522, 235] width 24 height 13
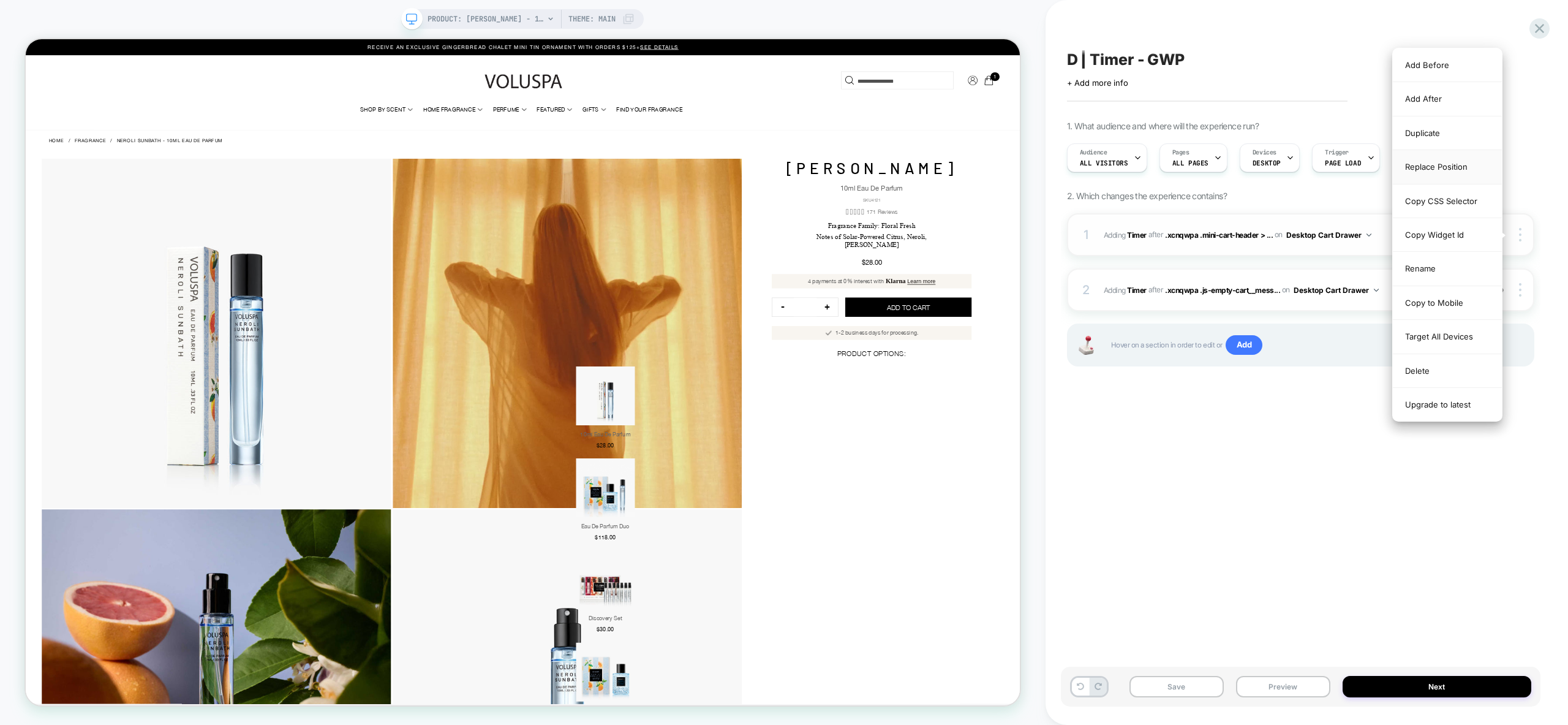
click at [1448, 171] on div "Replace Position" at bounding box center [1447, 167] width 109 height 34
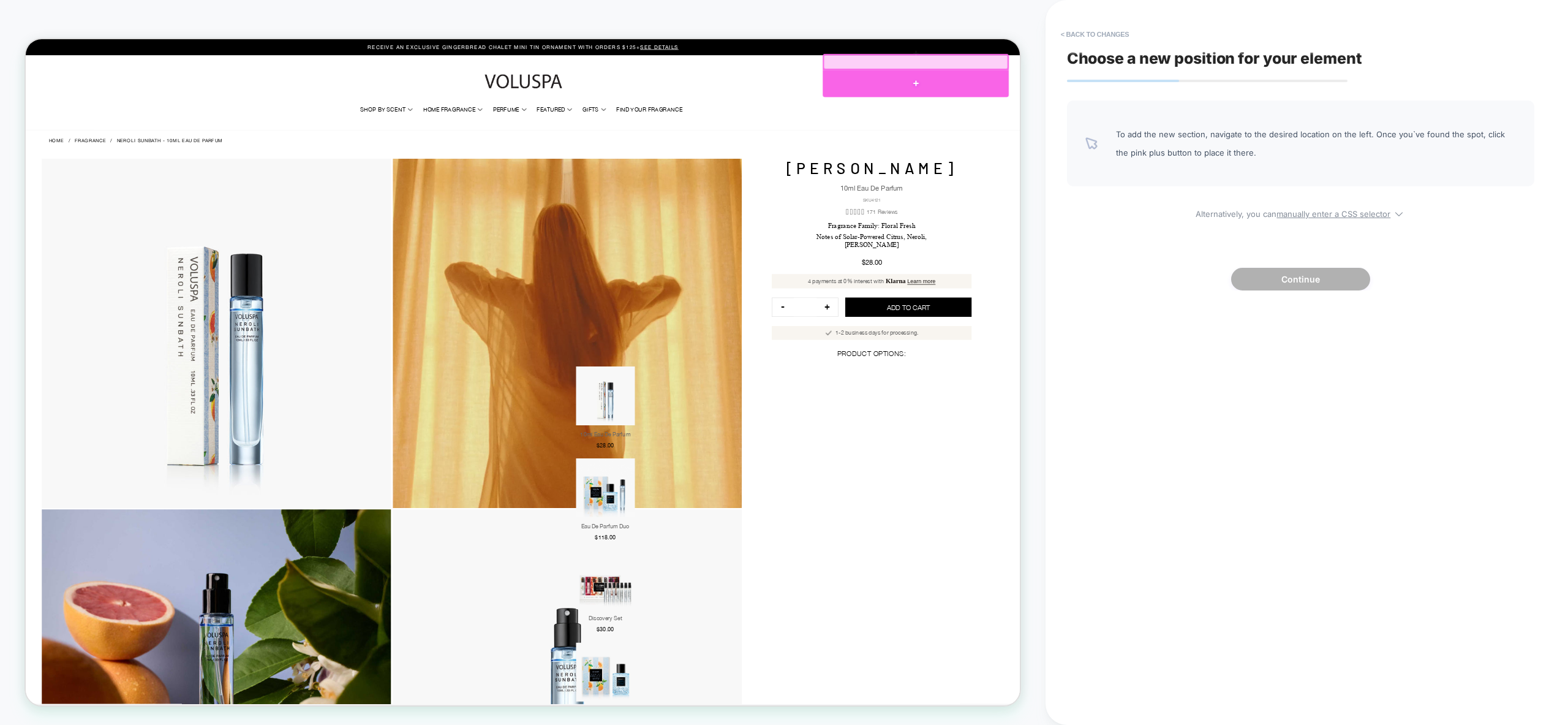
click at [1119, 86] on div at bounding box center [1212, 98] width 248 height 36
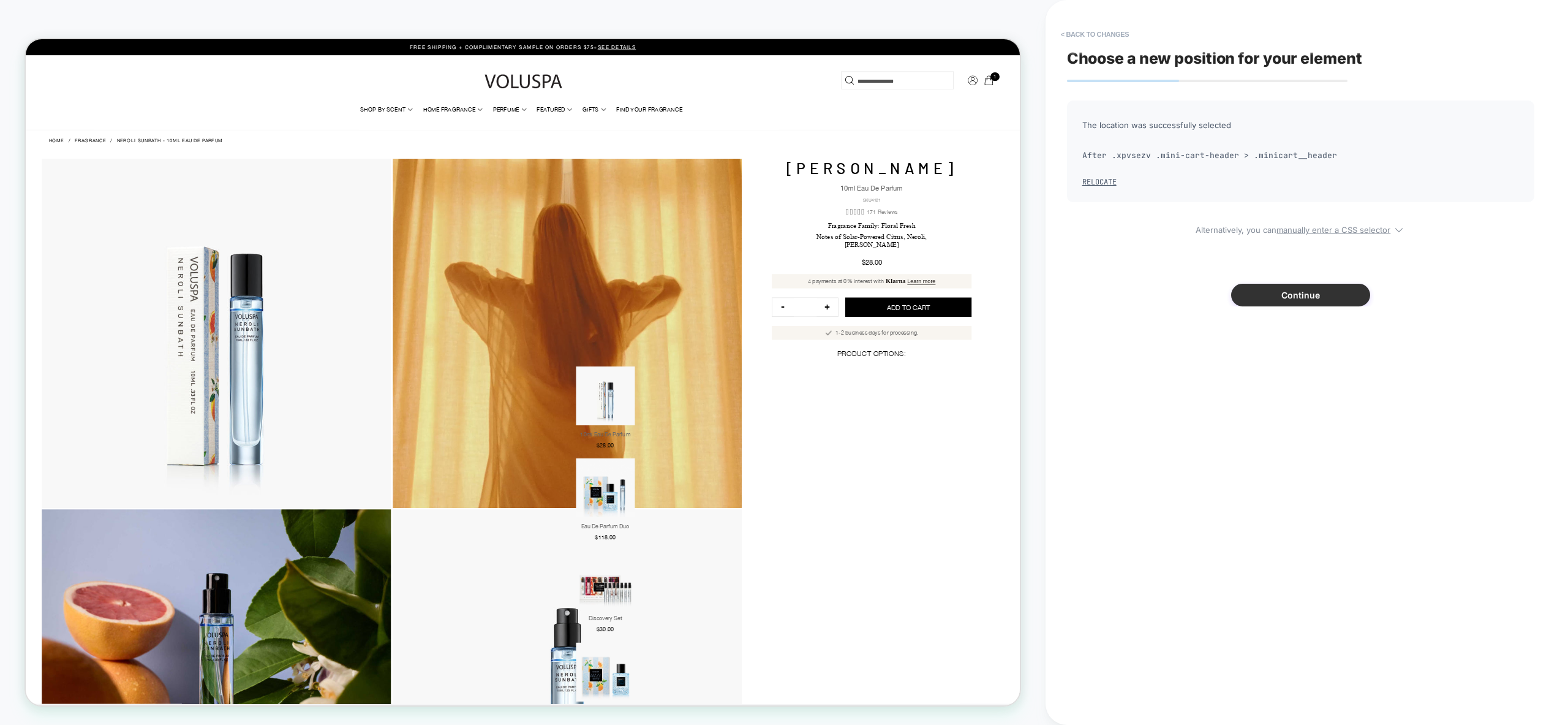
click at [1308, 298] on button "Continue" at bounding box center [1301, 294] width 139 height 23
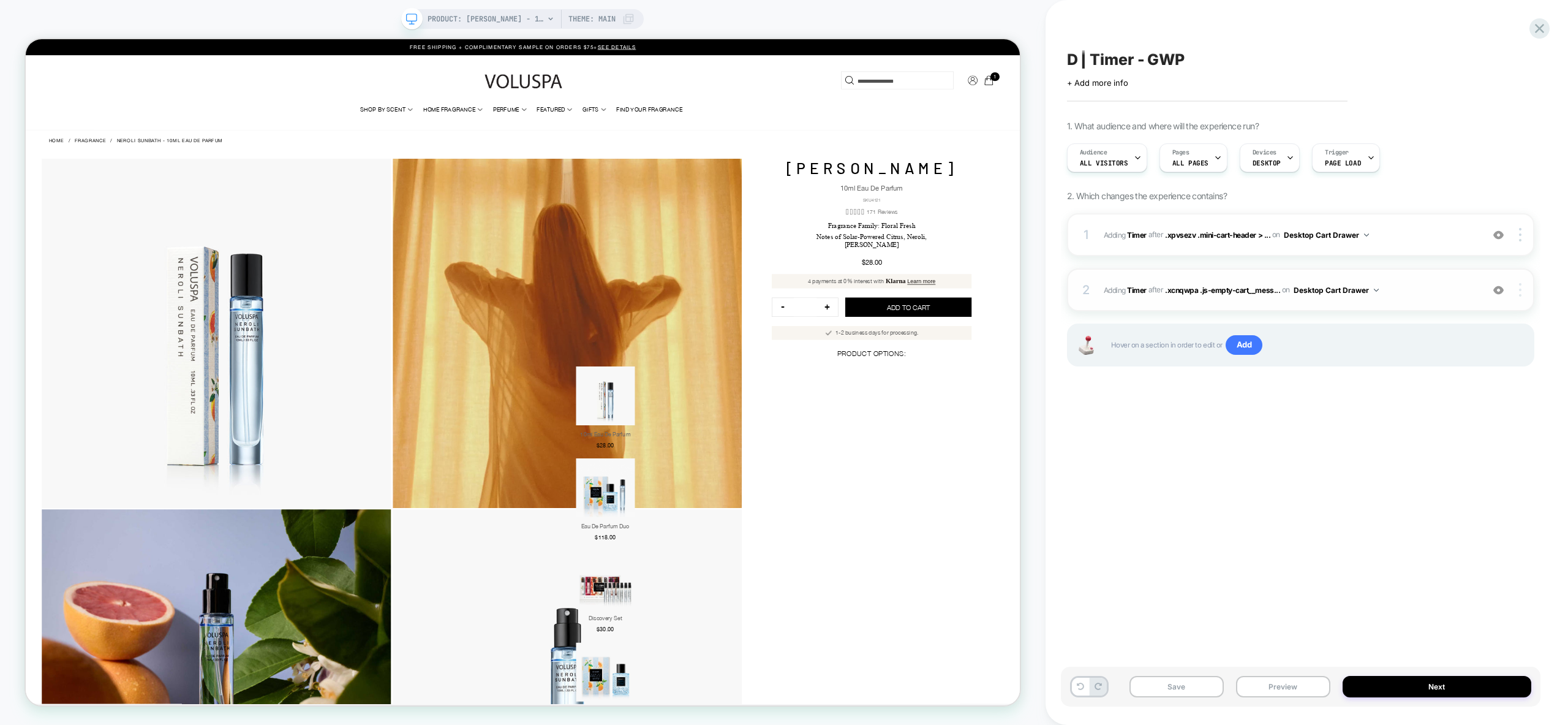
click at [1519, 288] on img at bounding box center [1520, 290] width 2 height 13
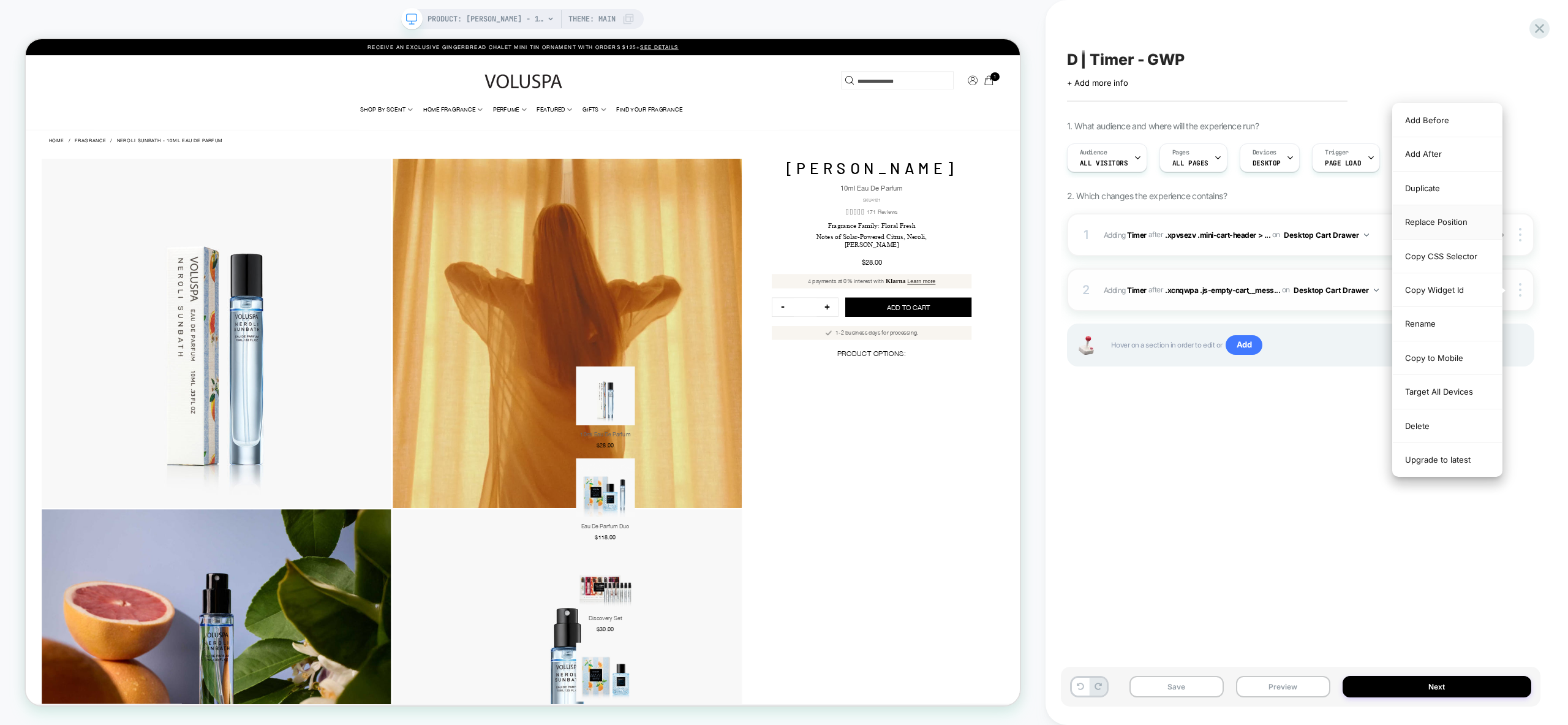
click at [1453, 228] on div "Replace Position" at bounding box center [1447, 222] width 109 height 34
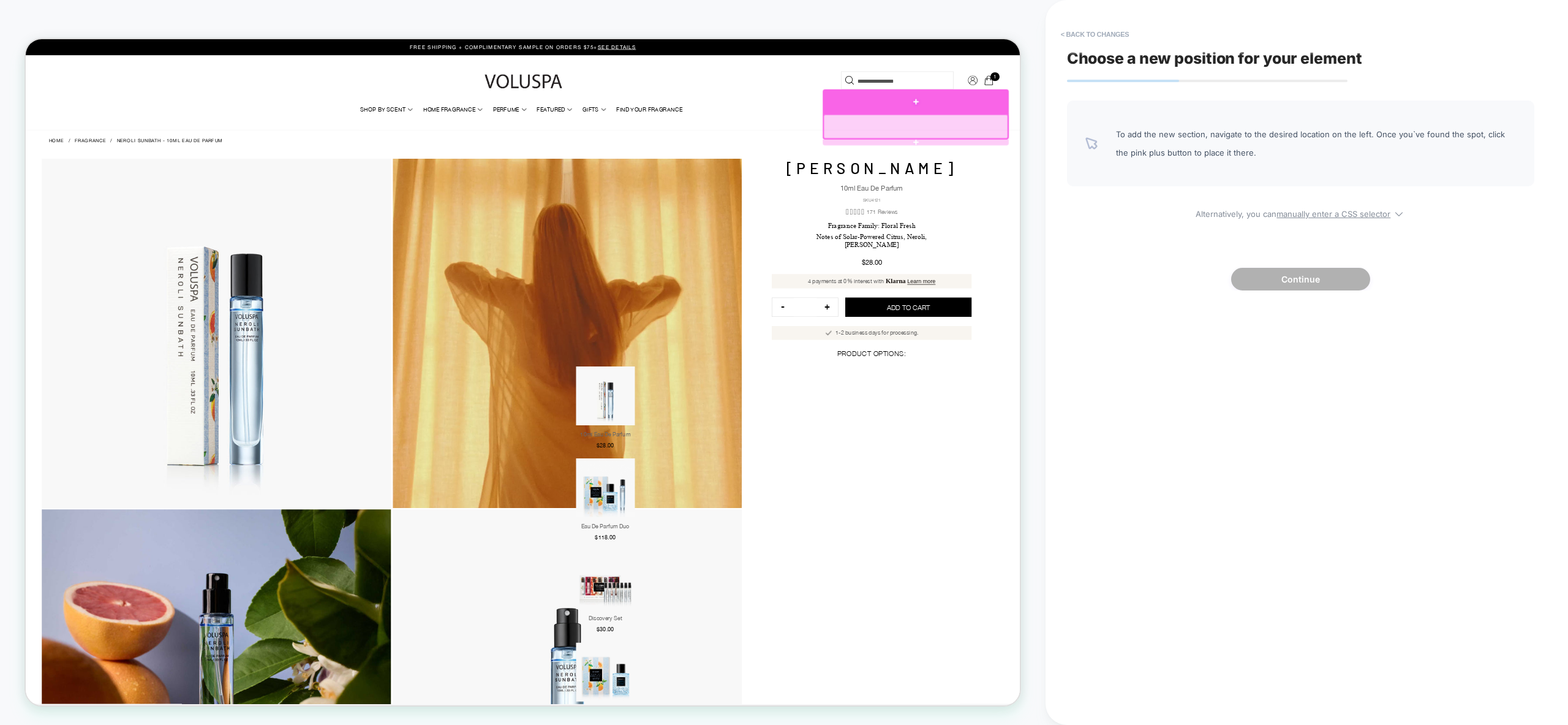
click at [1124, 126] on div at bounding box center [1212, 122] width 248 height 32
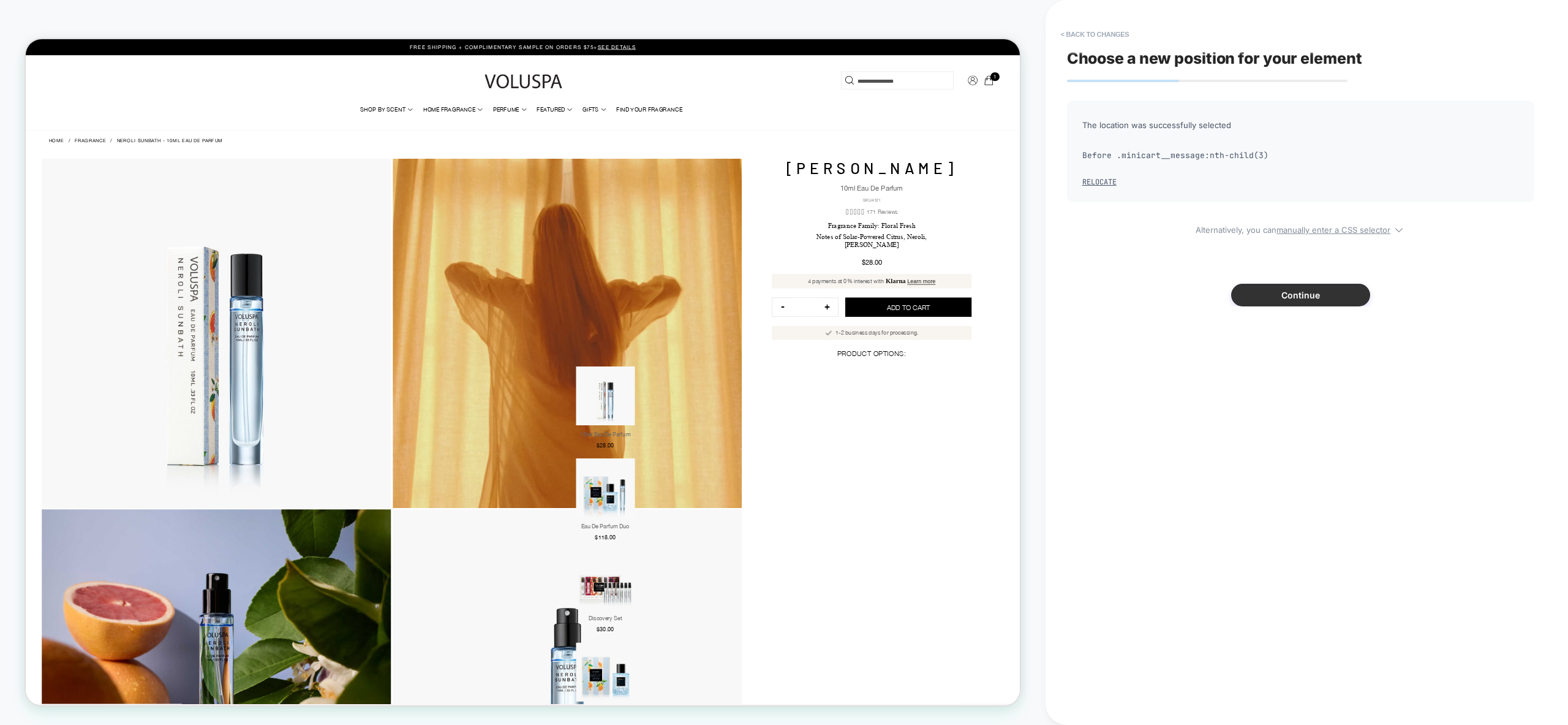
click at [1306, 292] on button "Continue" at bounding box center [1301, 294] width 139 height 23
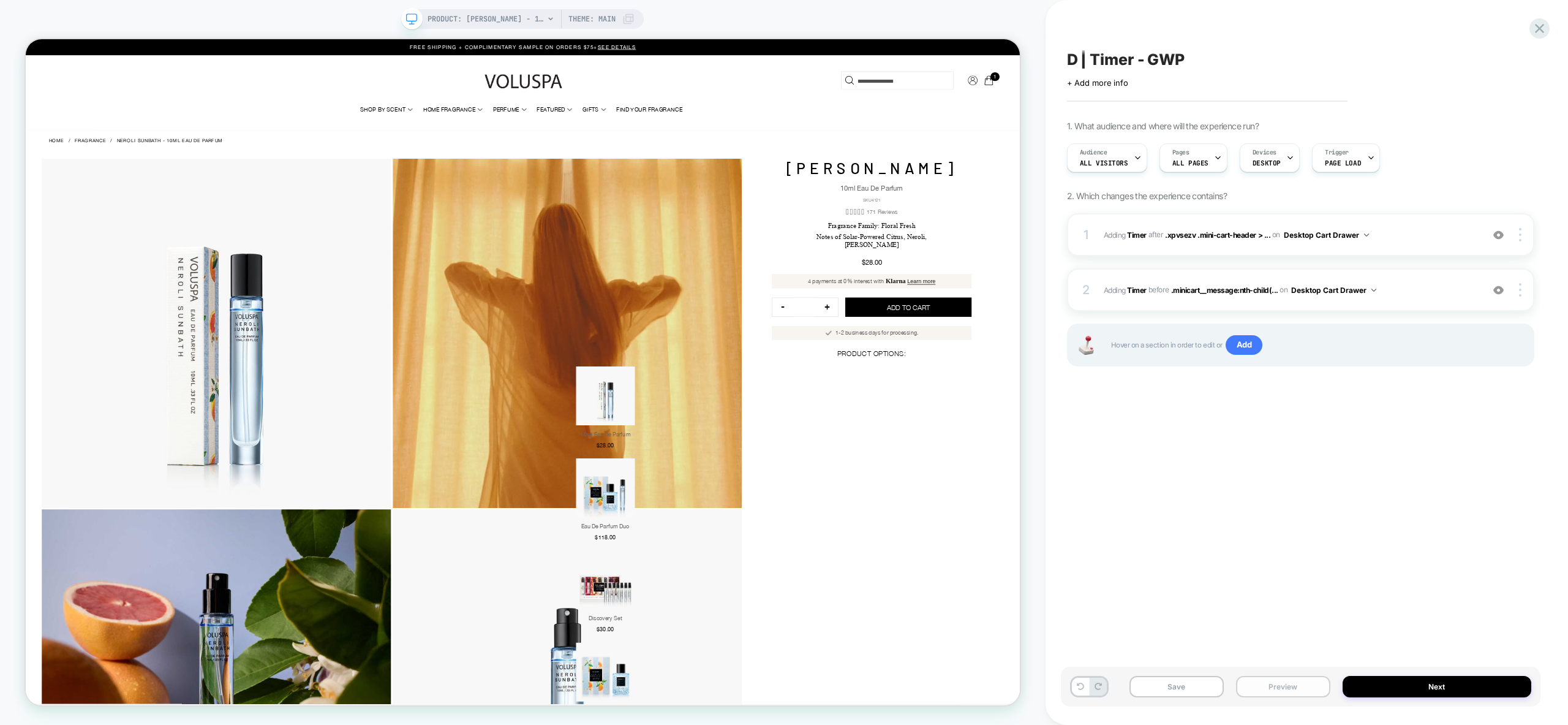
click at [1293, 694] on button "Preview" at bounding box center [1283, 686] width 94 height 21
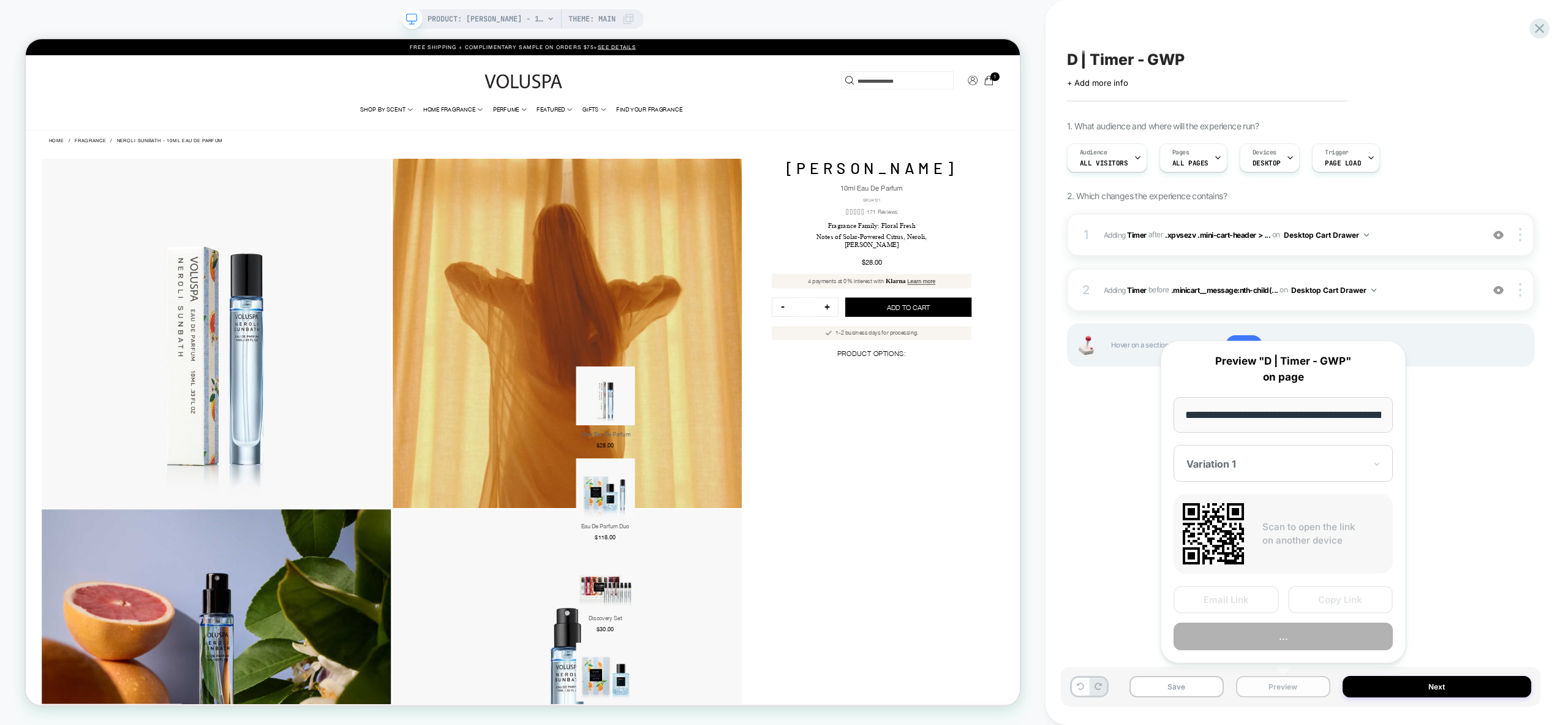
scroll to position [0, 223]
click at [1306, 638] on button "Preview" at bounding box center [1283, 637] width 220 height 28
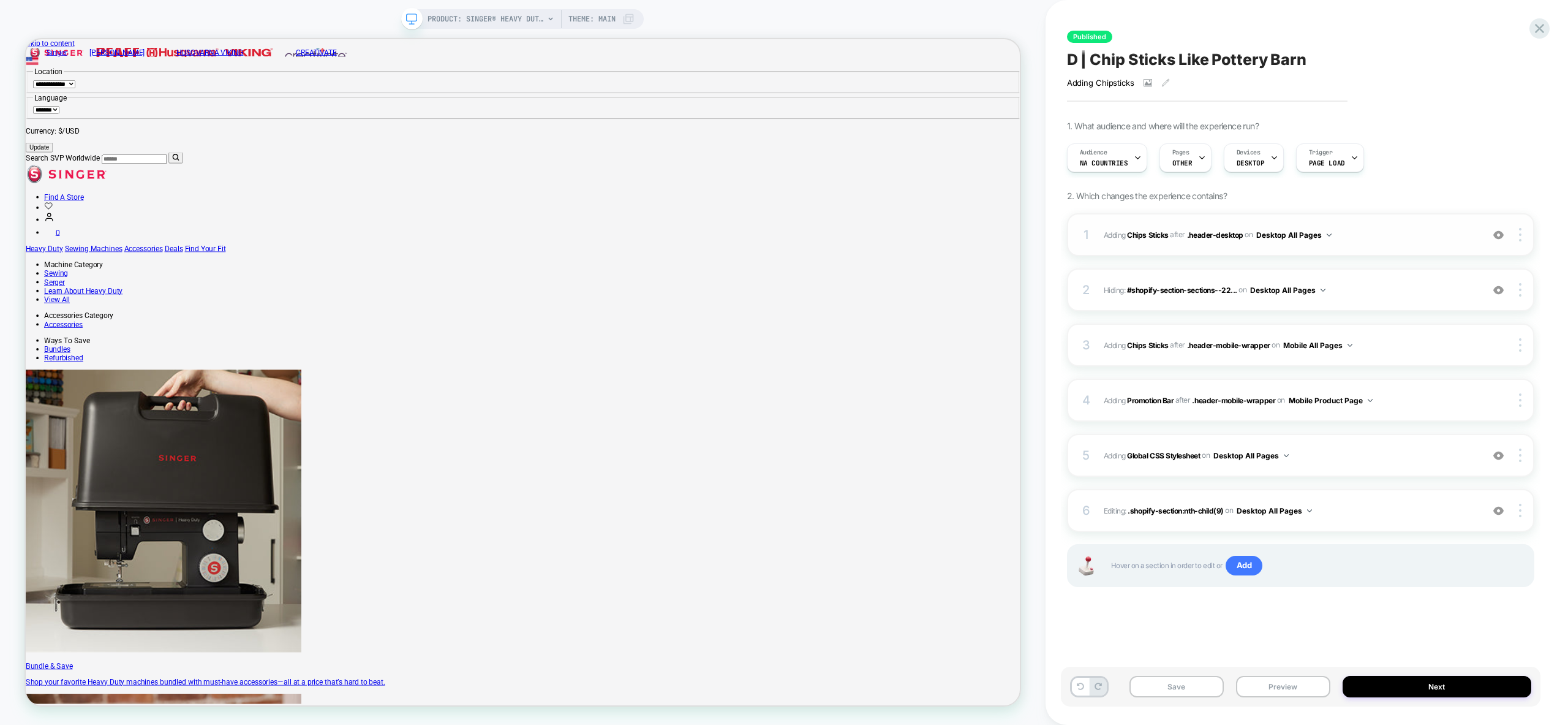
click at [1500, 235] on img at bounding box center [1498, 235] width 10 height 10
click at [1500, 460] on img at bounding box center [1498, 455] width 10 height 10
click at [1500, 513] on img at bounding box center [1498, 510] width 10 height 10
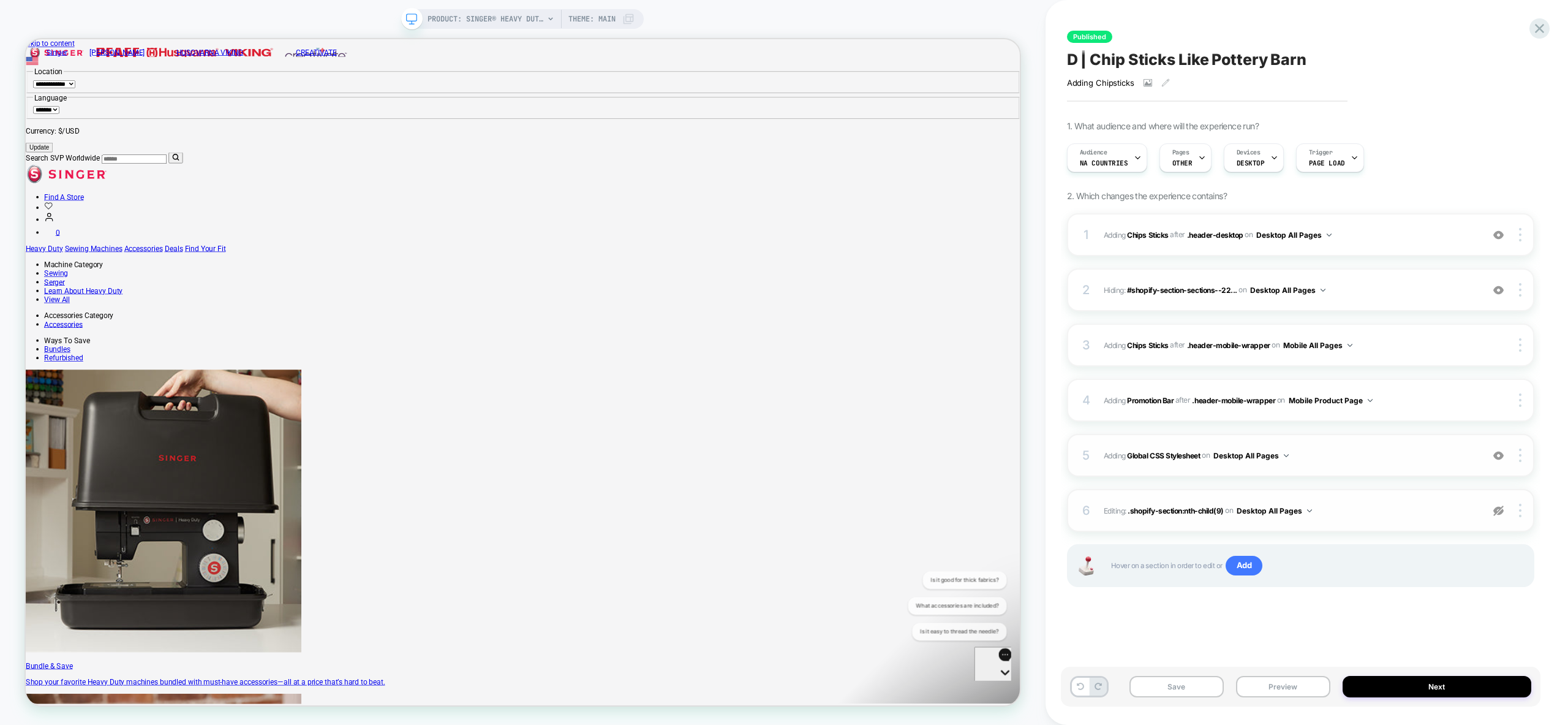
click at [1500, 513] on img at bounding box center [1498, 510] width 10 height 10
click at [1500, 290] on img at bounding box center [1498, 290] width 10 height 10
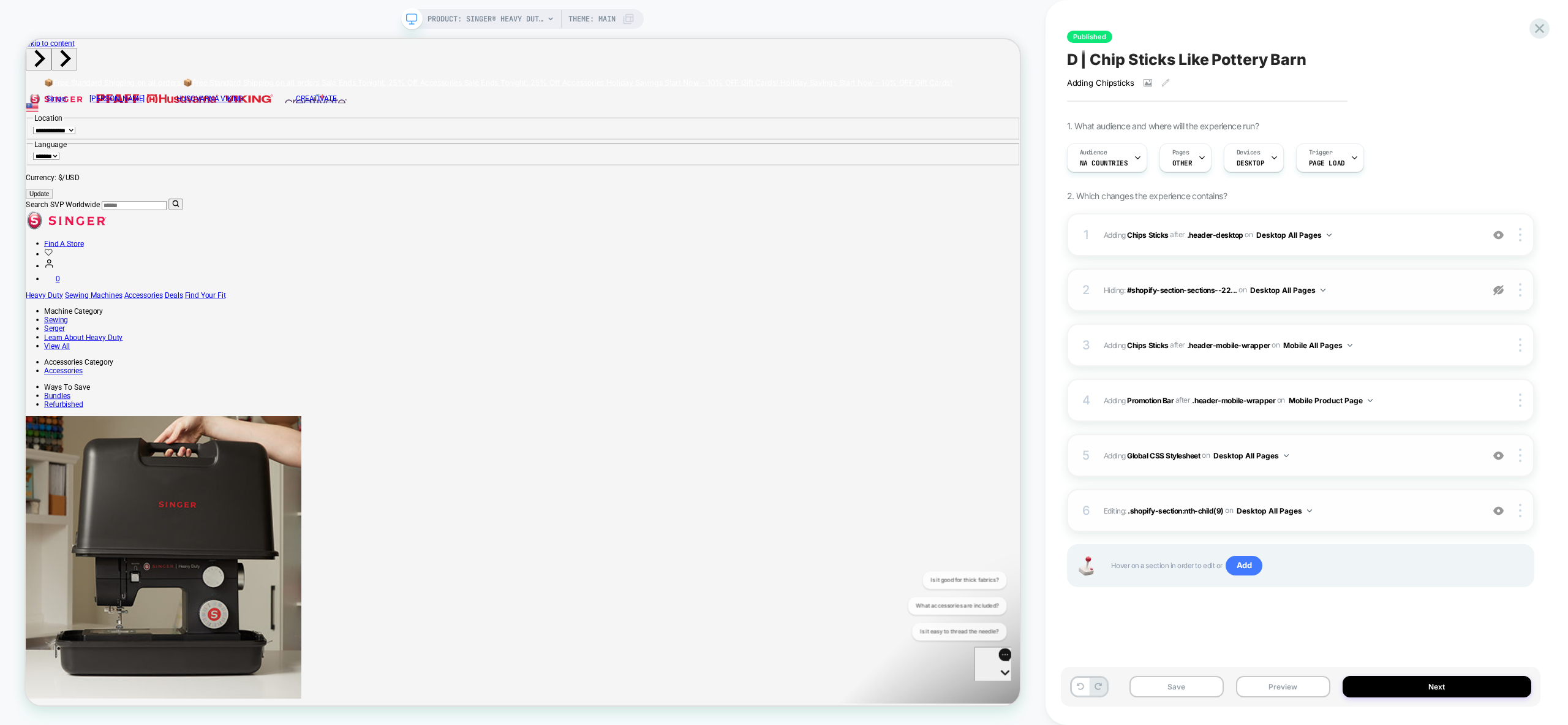
click at [1500, 290] on img at bounding box center [1498, 290] width 10 height 10
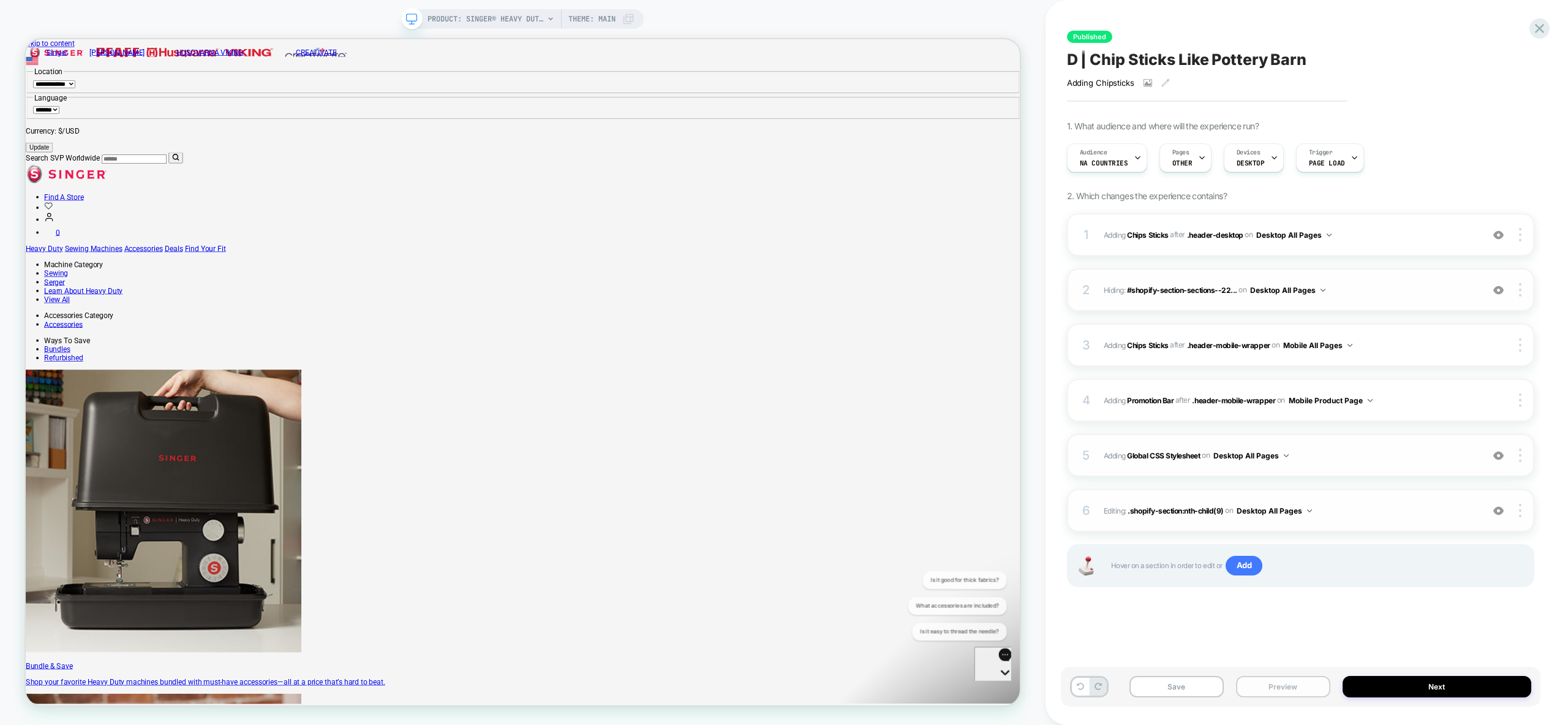
click at [1282, 690] on button "Preview" at bounding box center [1283, 686] width 94 height 21
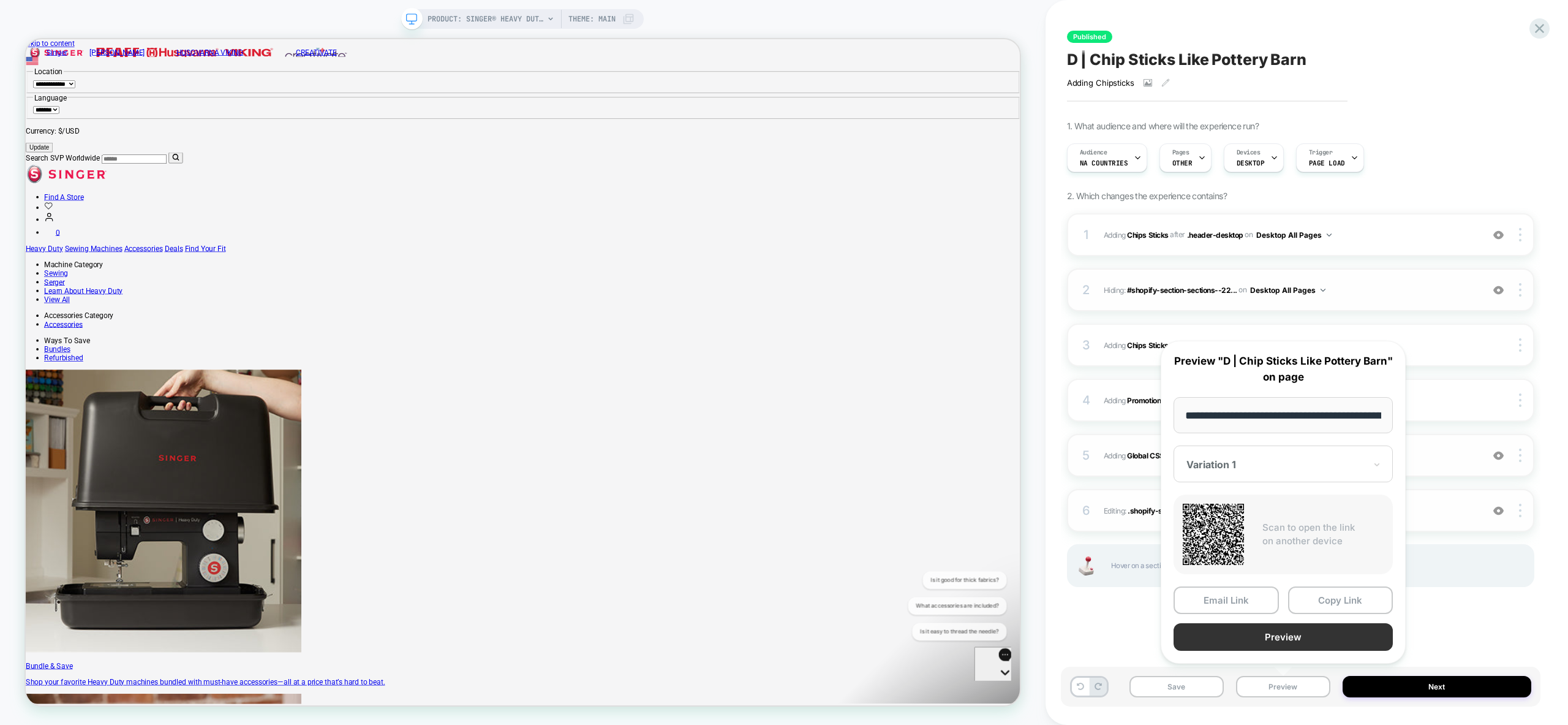
click at [1293, 631] on button "Preview" at bounding box center [1283, 637] width 220 height 28
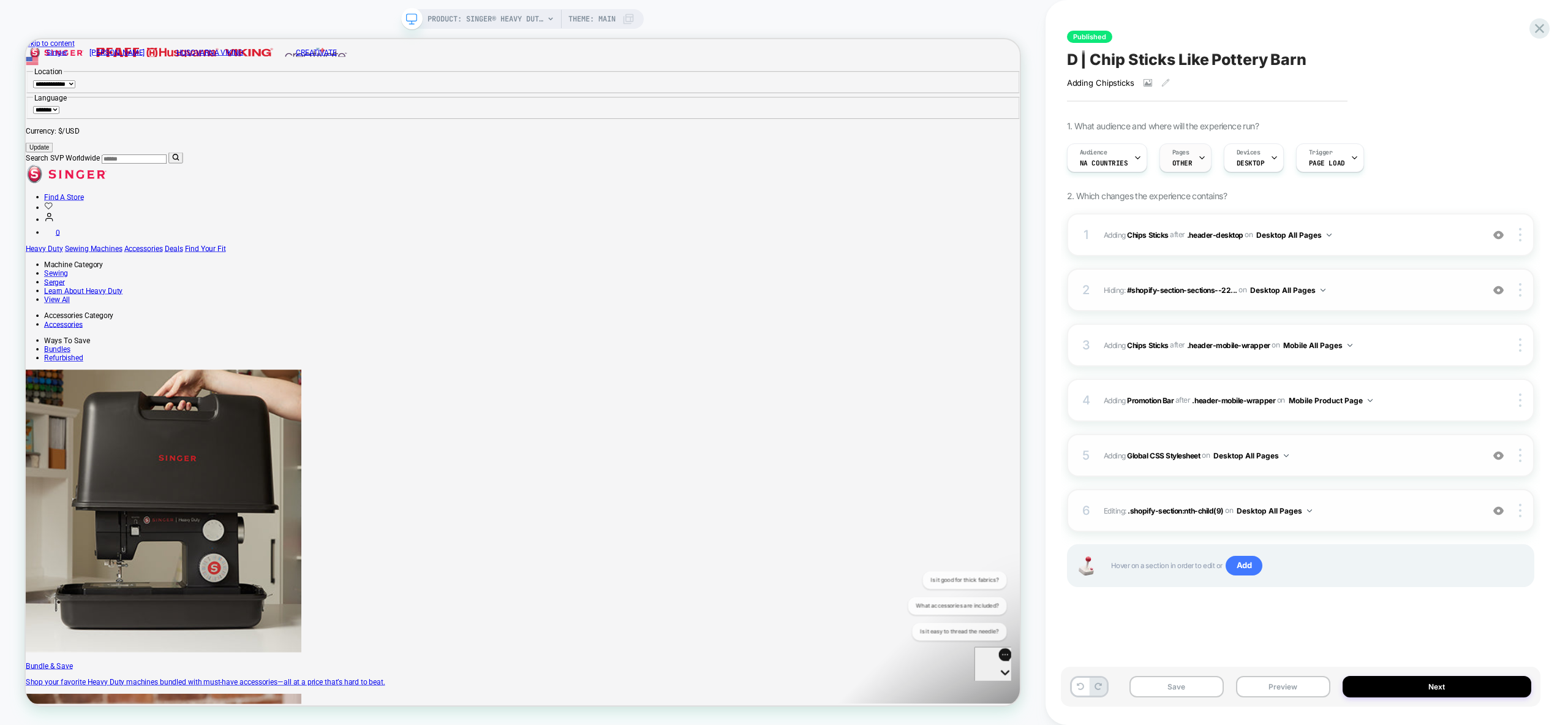
click at [1198, 159] on icon at bounding box center [1202, 157] width 8 height 8
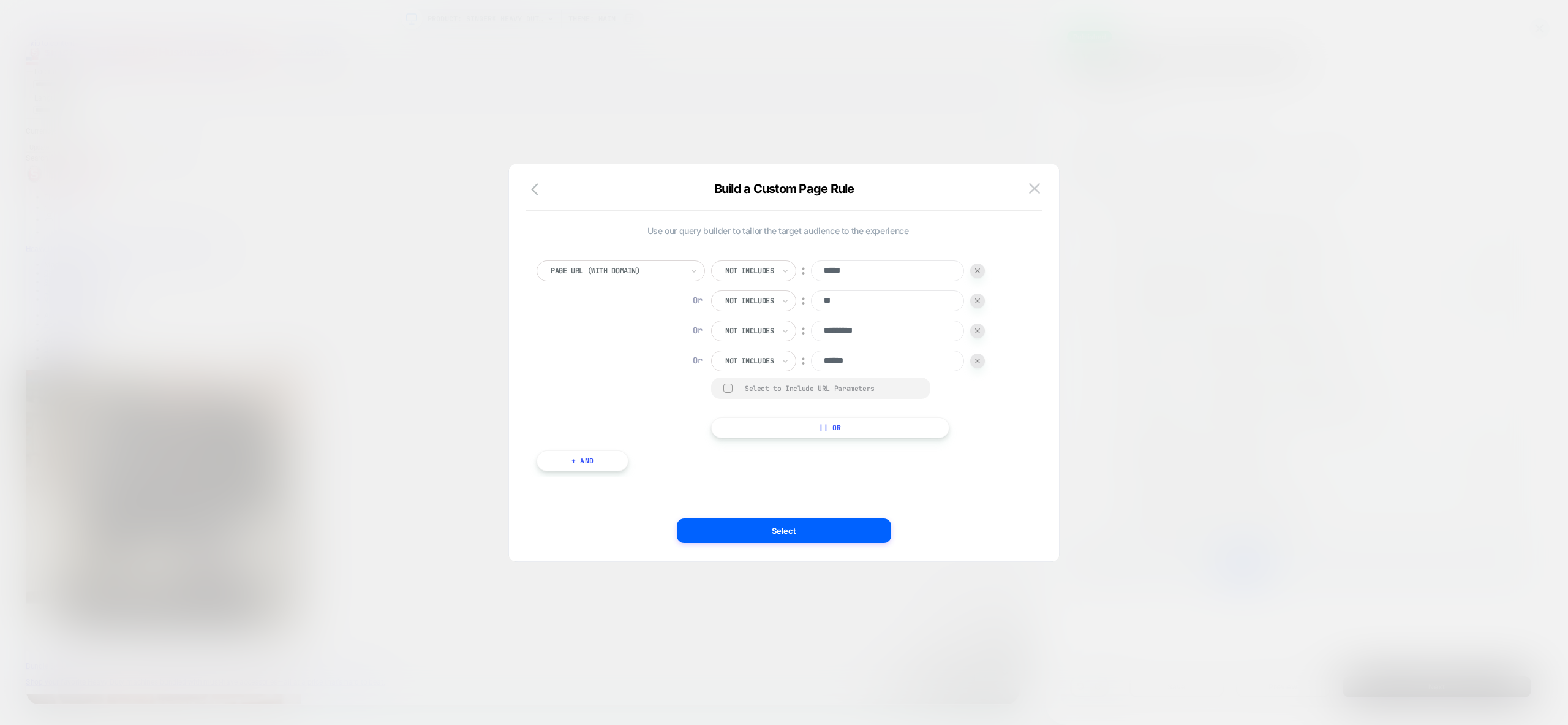
click at [873, 276] on input "*****" at bounding box center [887, 271] width 153 height 20
click at [861, 298] on input "**" at bounding box center [887, 301] width 153 height 20
click at [928, 333] on input "*********" at bounding box center [887, 331] width 153 height 20
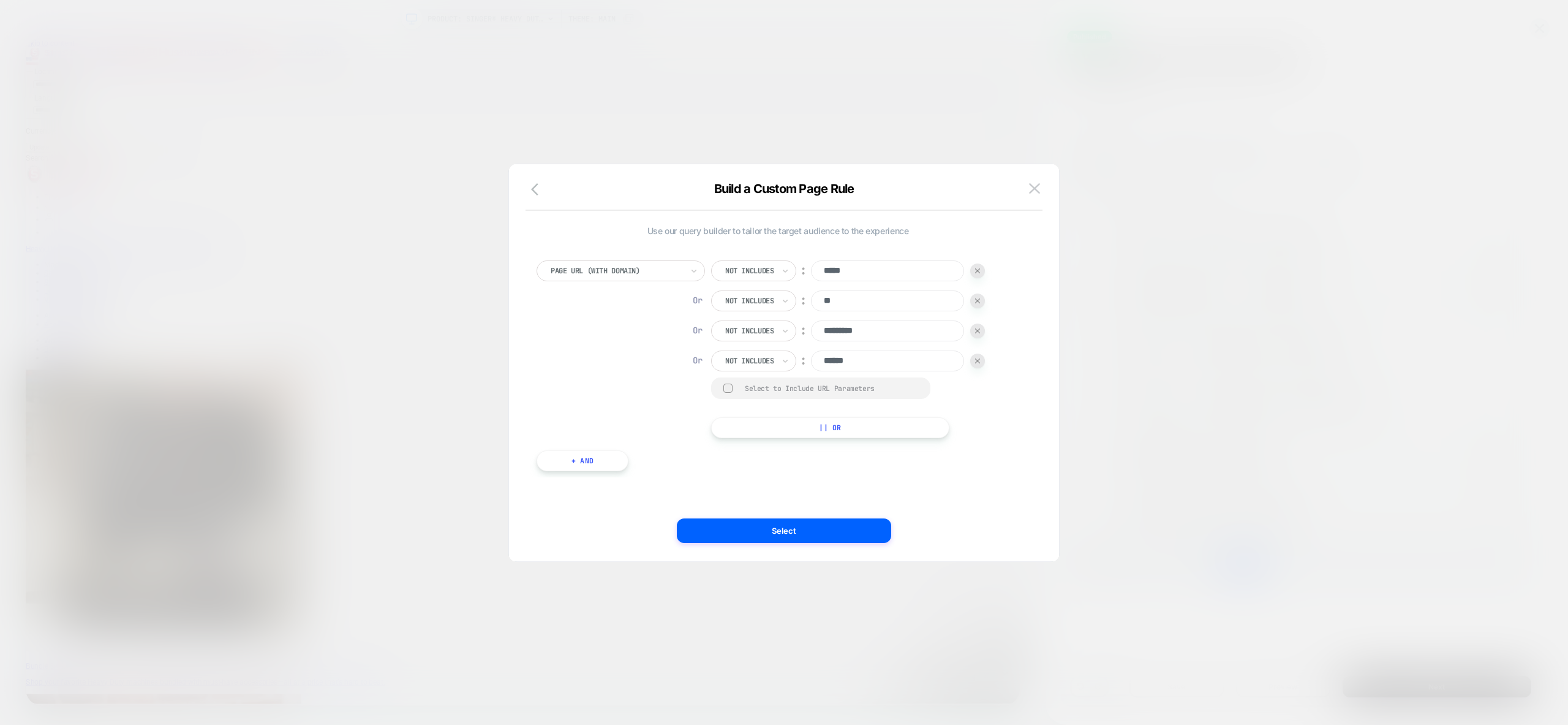
click at [928, 333] on input "*********" at bounding box center [887, 331] width 153 height 20
click at [897, 360] on input "******" at bounding box center [887, 361] width 153 height 20
click at [695, 301] on div "Or" at bounding box center [697, 300] width 9 height 11
click at [583, 453] on button "+ And" at bounding box center [582, 461] width 92 height 20
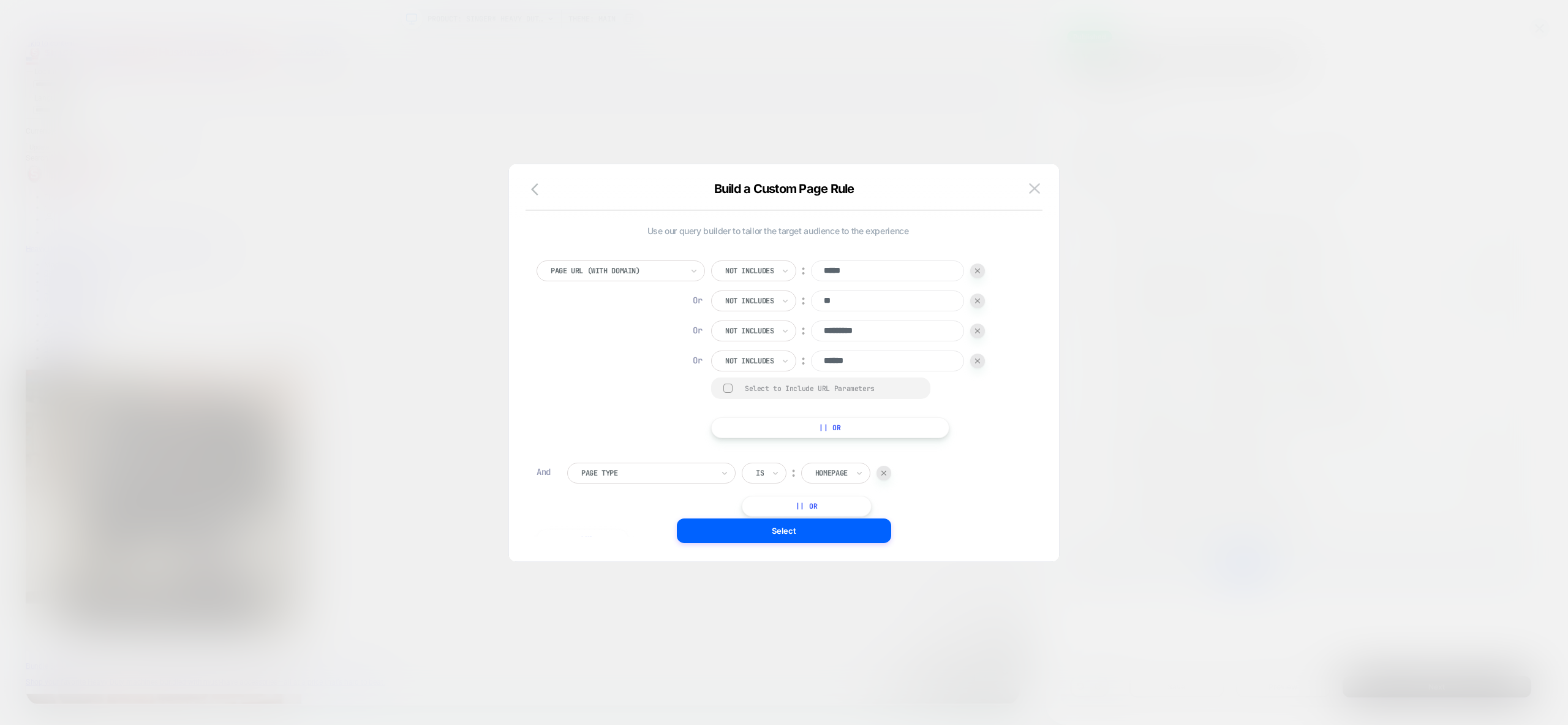
click at [639, 477] on div at bounding box center [647, 473] width 131 height 11
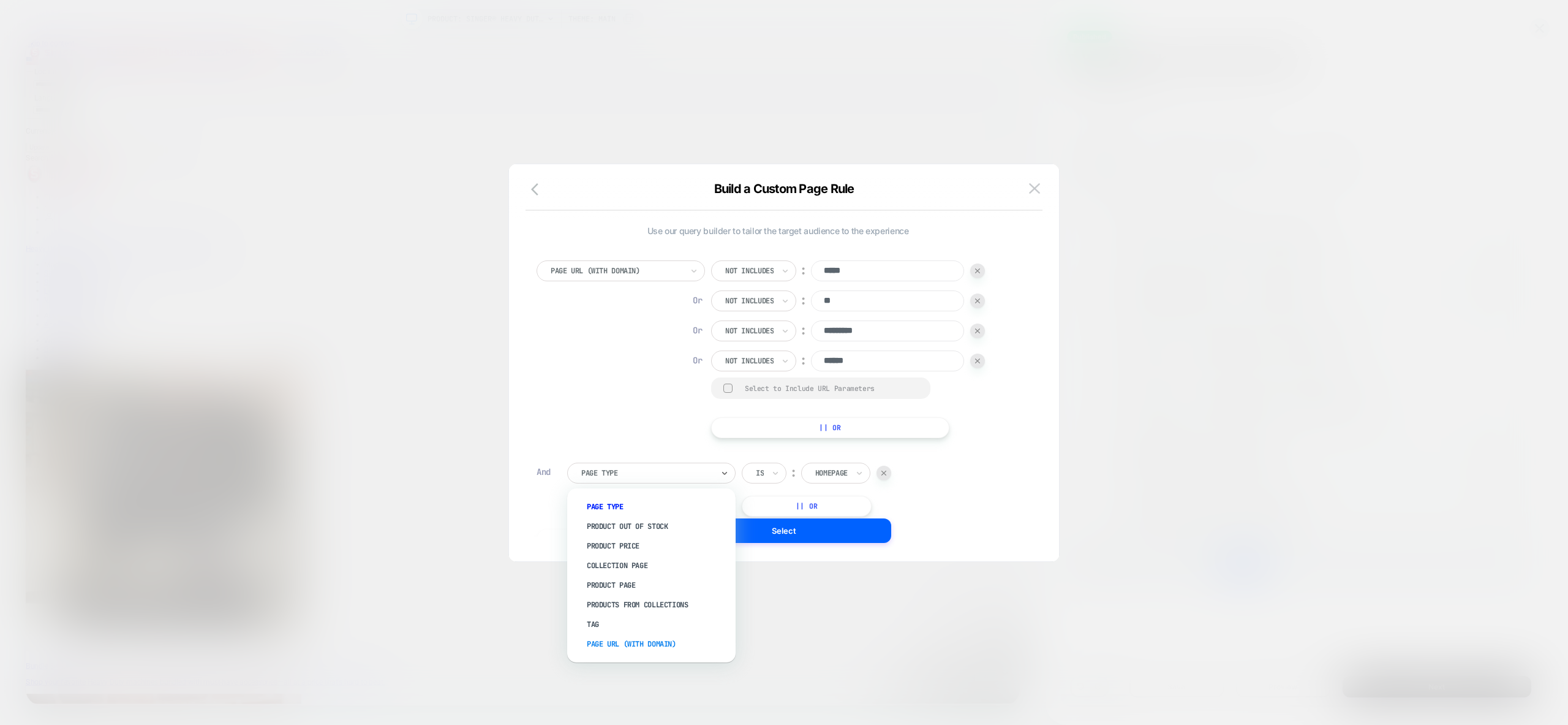
click at [631, 642] on div "Page Url (WITH DOMAIN)" at bounding box center [657, 644] width 157 height 20
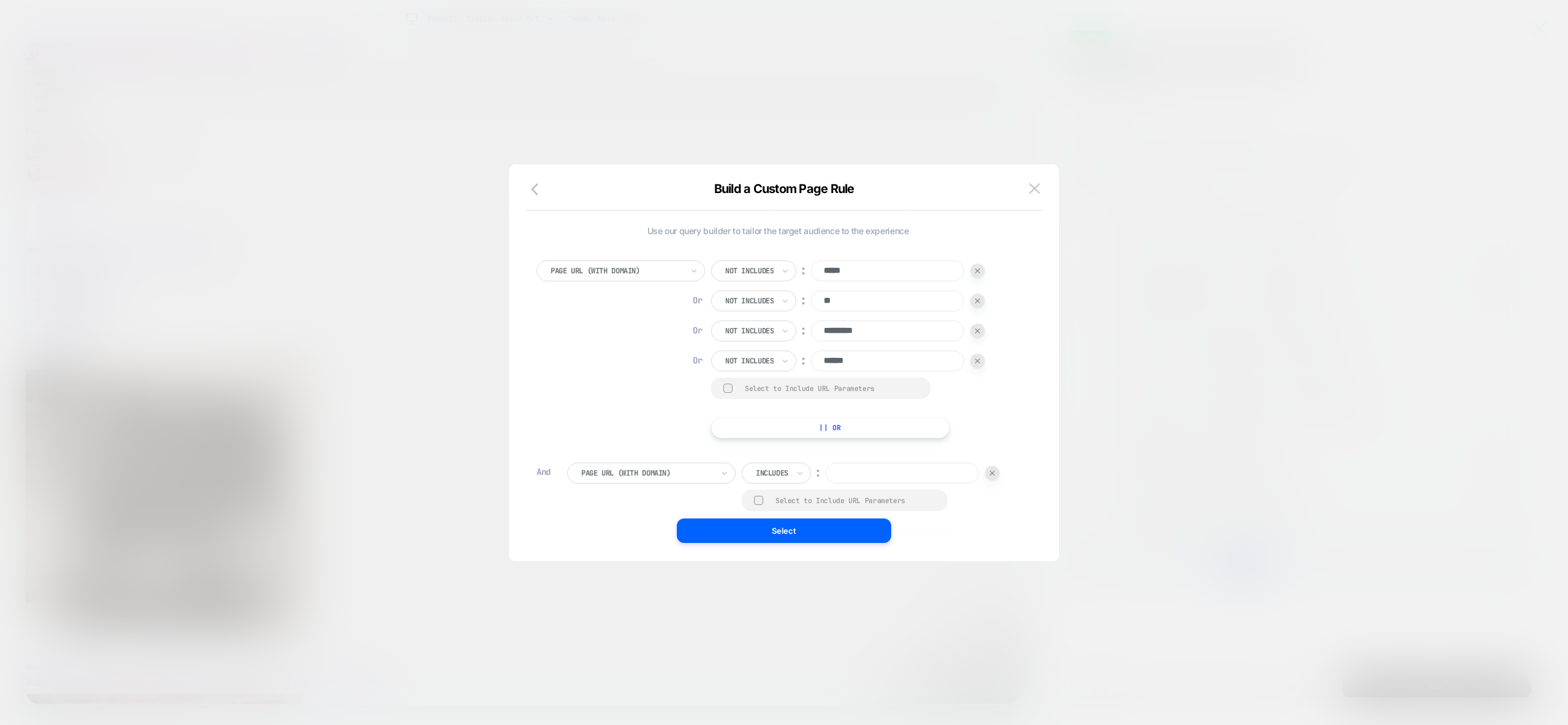
click at [784, 472] on div at bounding box center [772, 473] width 32 height 11
click at [784, 469] on div at bounding box center [772, 473] width 32 height 11
click at [802, 566] on div "Not includes" at bounding box center [793, 565] width 79 height 20
click at [869, 302] on input "**" at bounding box center [887, 301] width 153 height 20
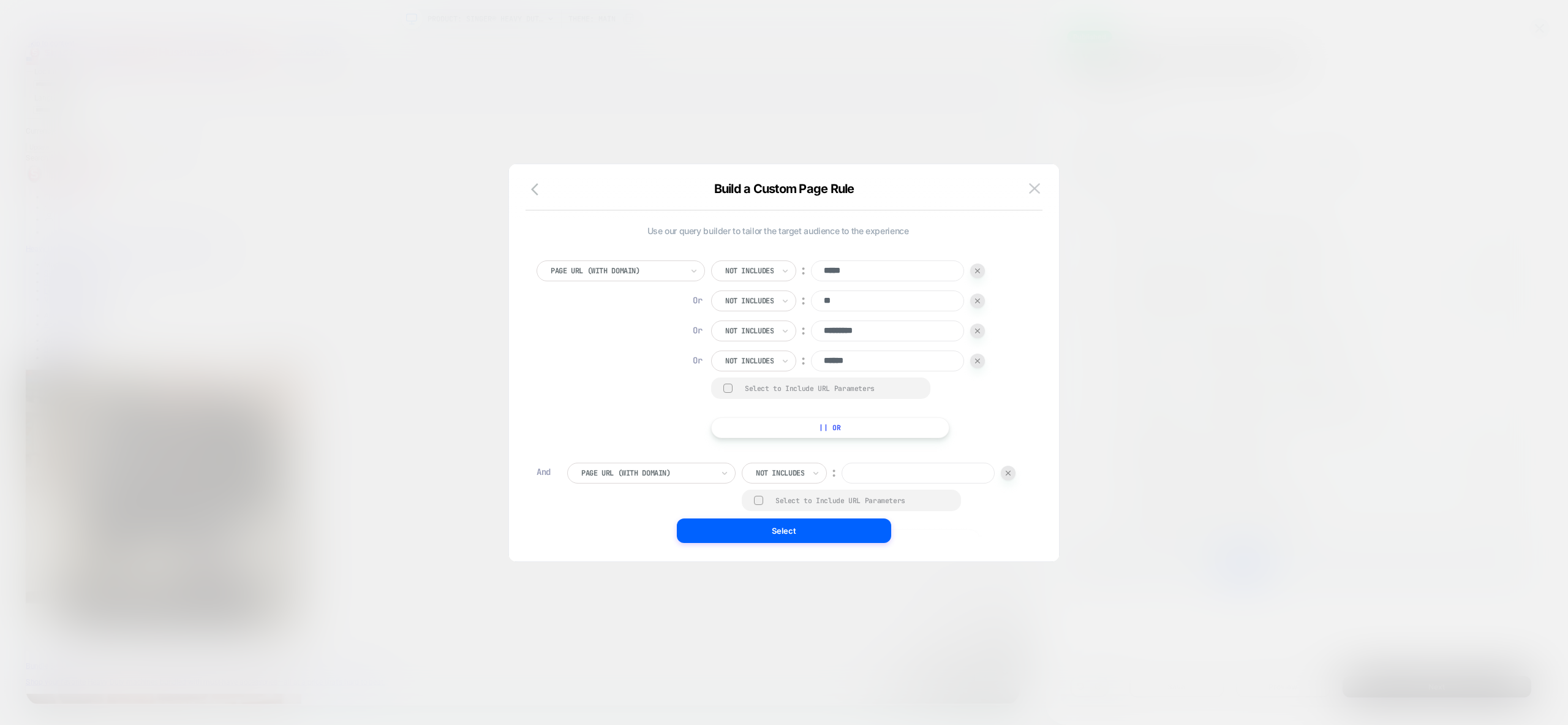
click at [903, 470] on input at bounding box center [918, 473] width 153 height 20
paste input "**"
type input "**"
click at [980, 300] on img at bounding box center [977, 301] width 5 height 5
type input "*********"
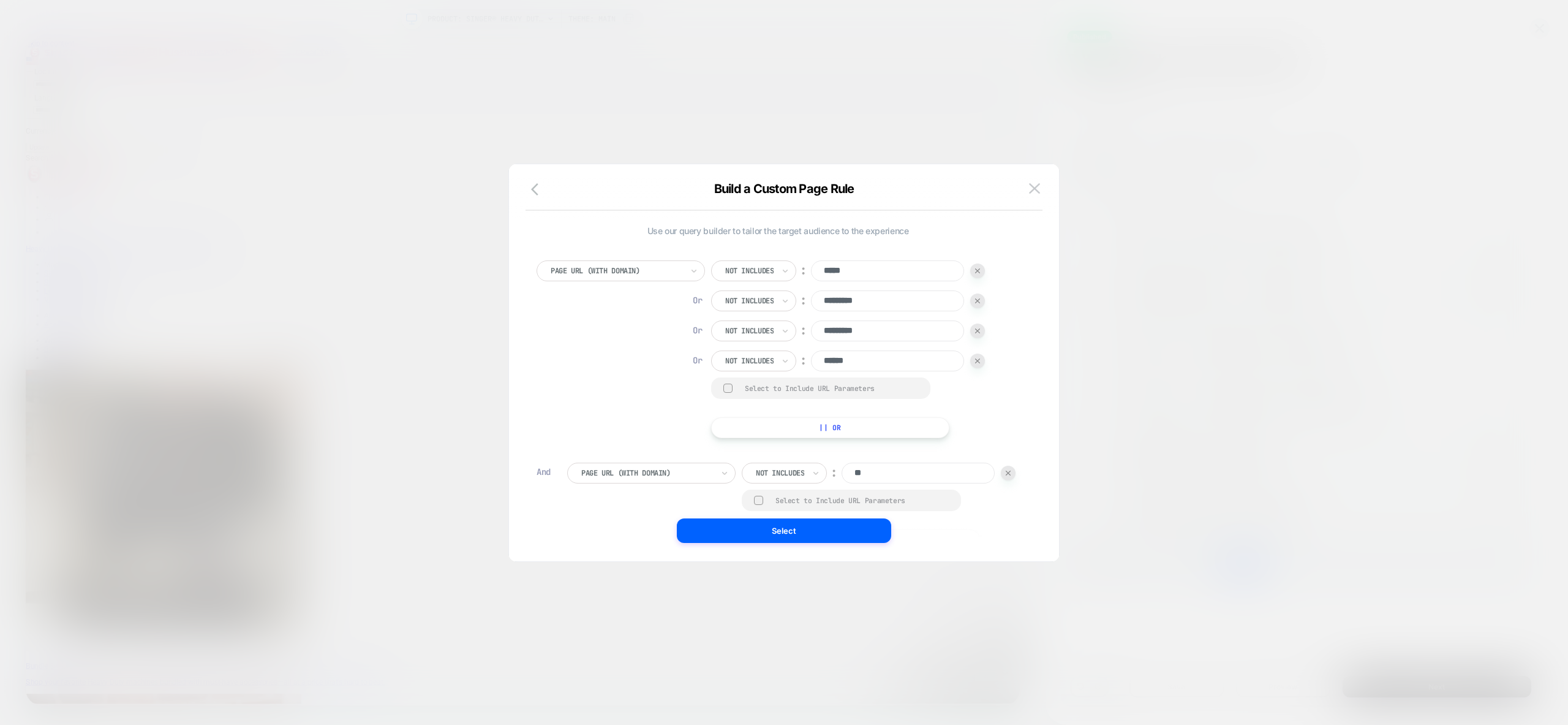
type input "******"
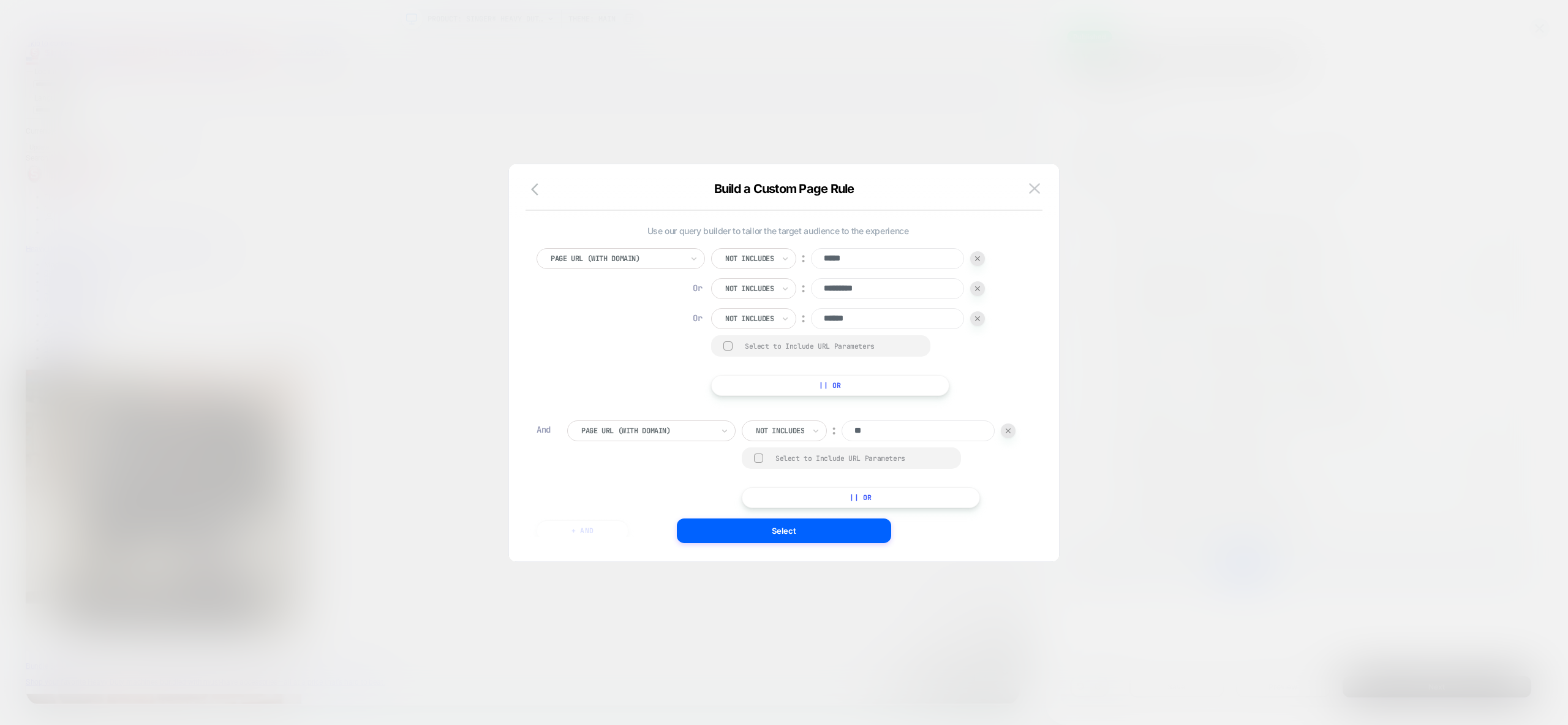
scroll to position [8, 0]
click at [593, 519] on div "Select" at bounding box center [784, 531] width 550 height 24
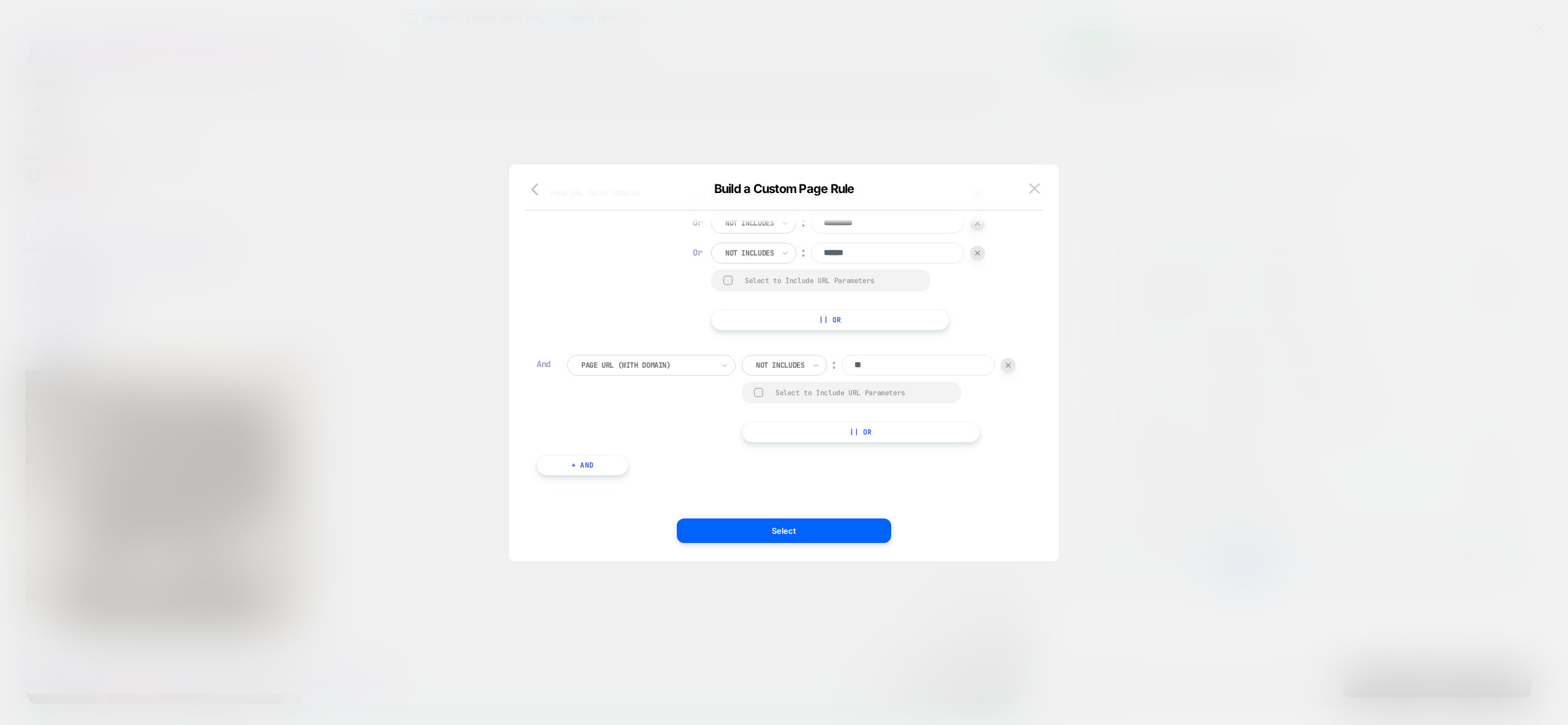
click at [589, 463] on button "+ And" at bounding box center [582, 465] width 92 height 20
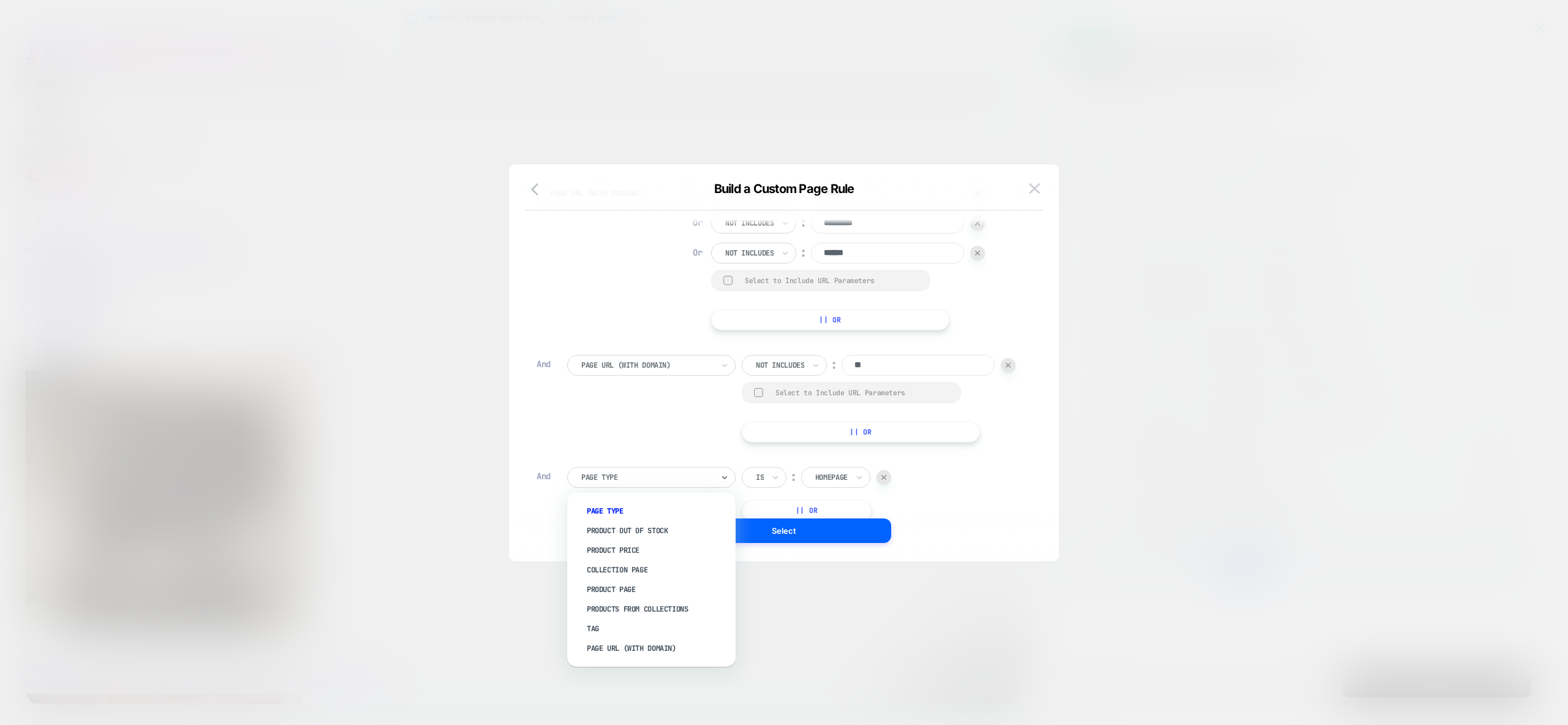
click at [621, 472] on div at bounding box center [647, 477] width 131 height 11
drag, startPoint x: 617, startPoint y: 638, endPoint x: 636, endPoint y: 630, distance: 20.6
click at [617, 638] on div "Page Url (WITH DOMAIN)" at bounding box center [657, 640] width 157 height 20
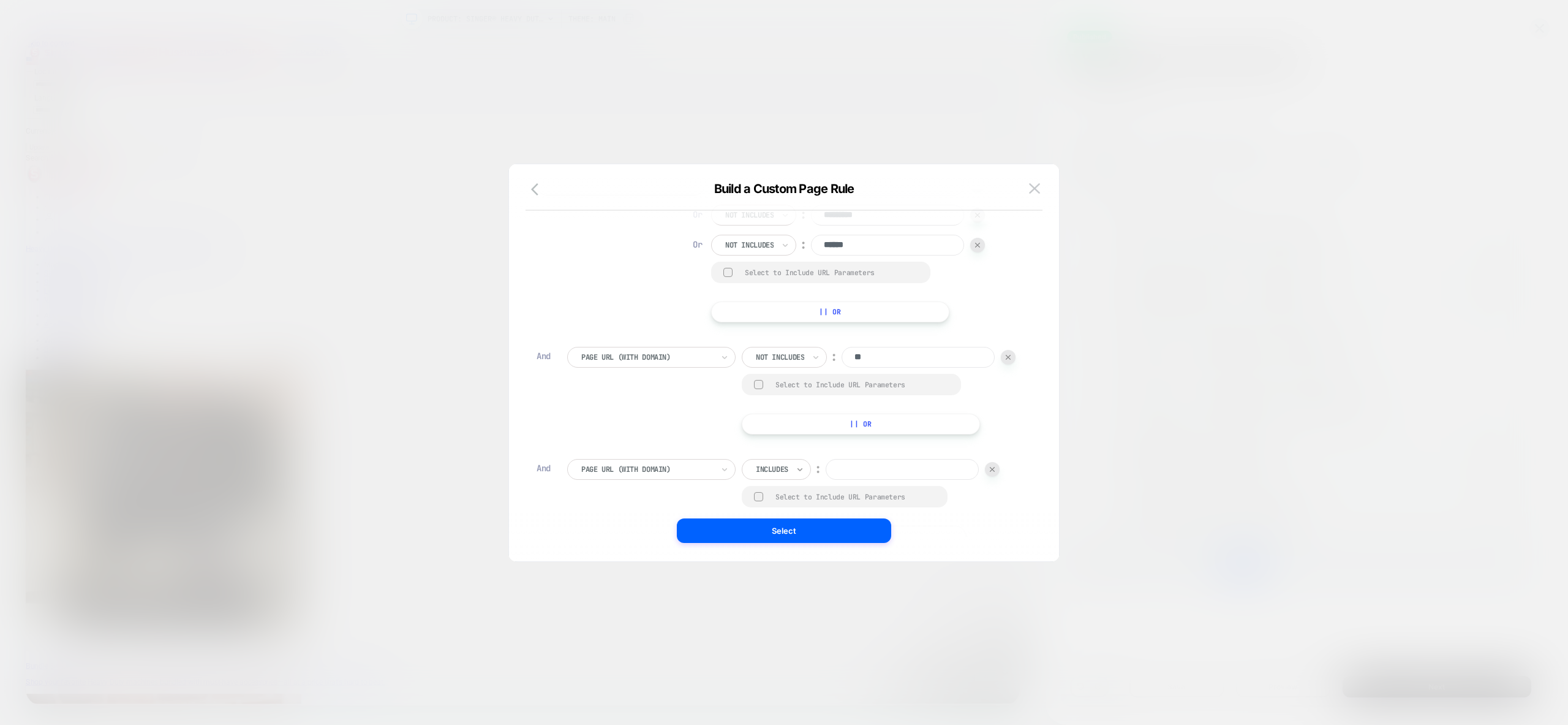
click at [798, 469] on icon at bounding box center [799, 470] width 9 height 13
click at [785, 471] on div at bounding box center [772, 469] width 32 height 11
click at [780, 561] on div "Not includes" at bounding box center [793, 561] width 79 height 20
click at [878, 477] on input at bounding box center [918, 469] width 153 height 20
paste input "**"
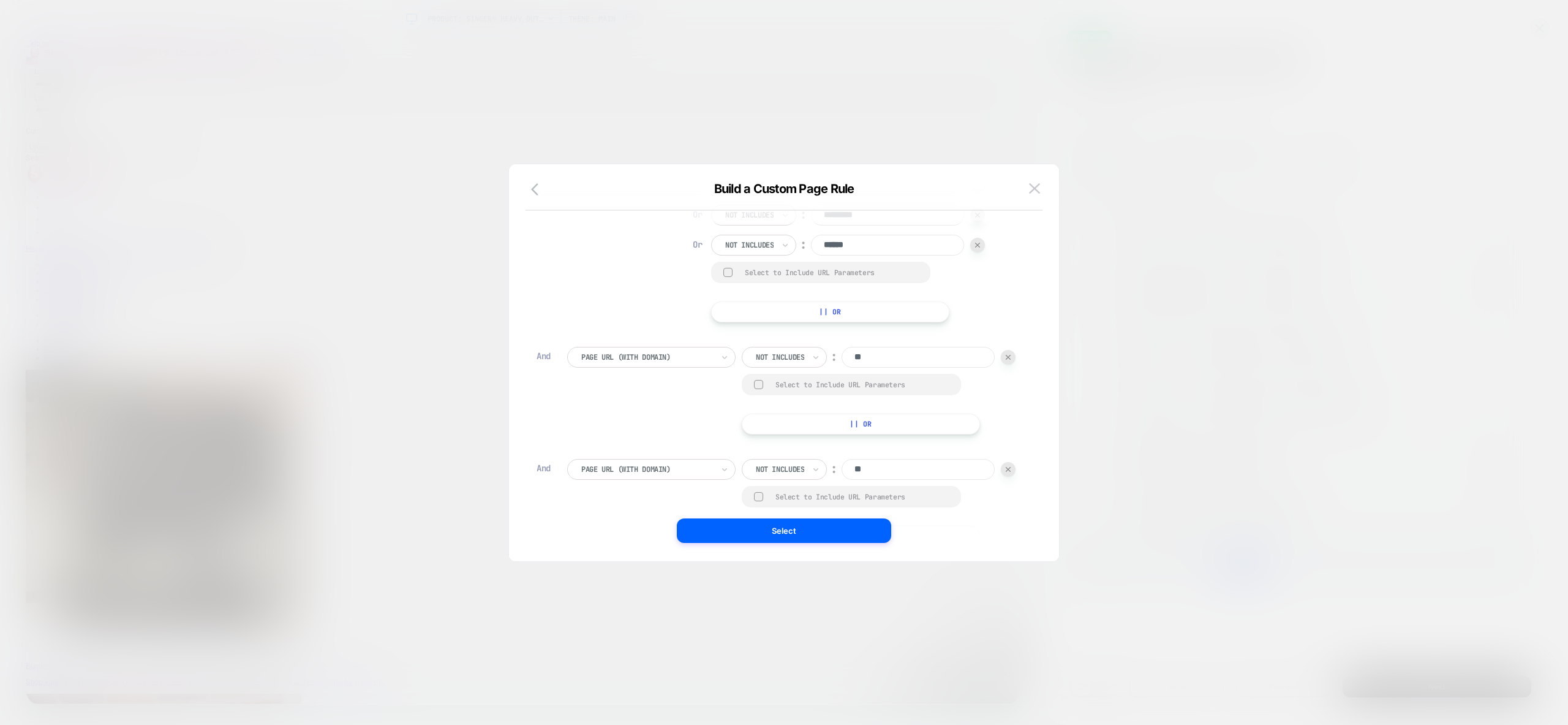
scroll to position [0, 0]
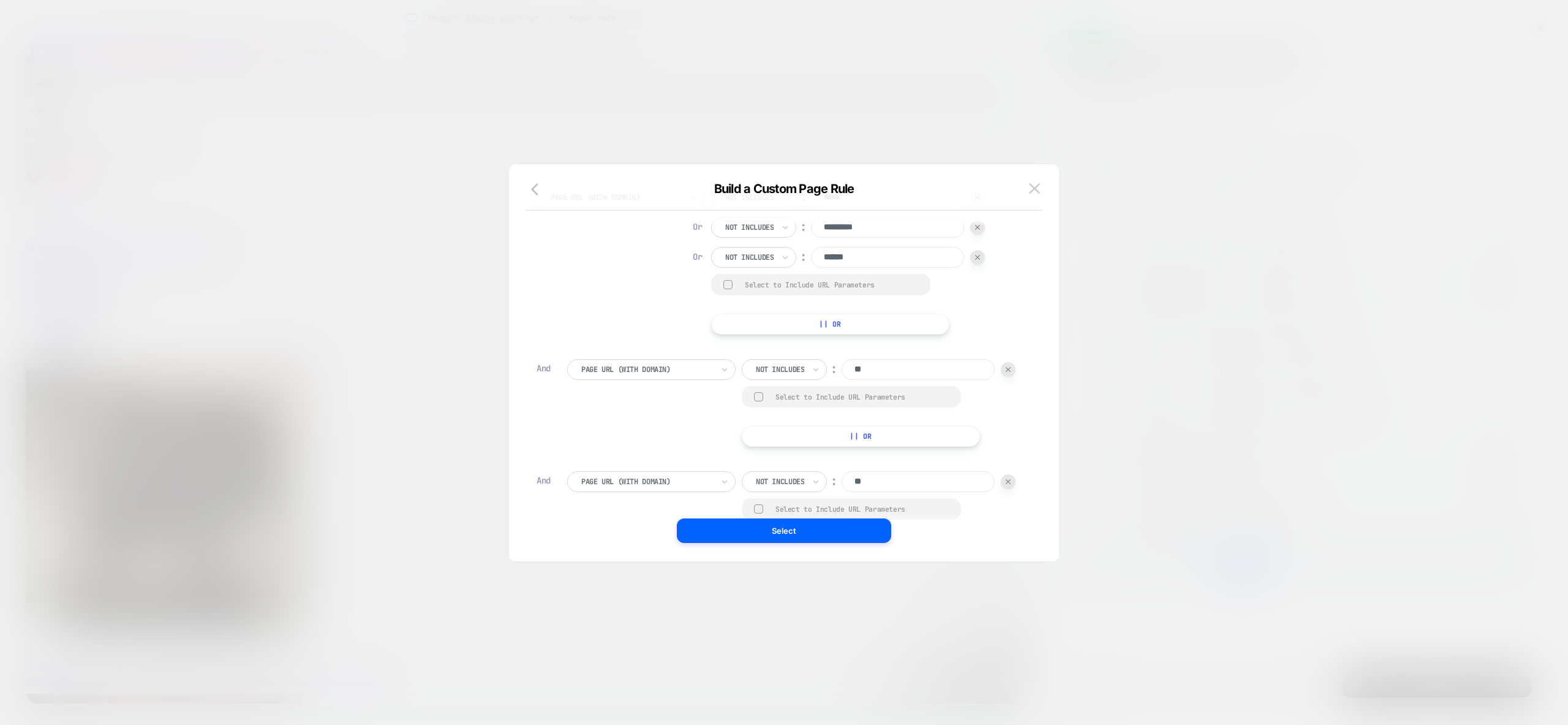
click at [889, 230] on input "*********" at bounding box center [887, 227] width 153 height 20
click at [886, 483] on input "**" at bounding box center [918, 482] width 153 height 20
paste input "*******"
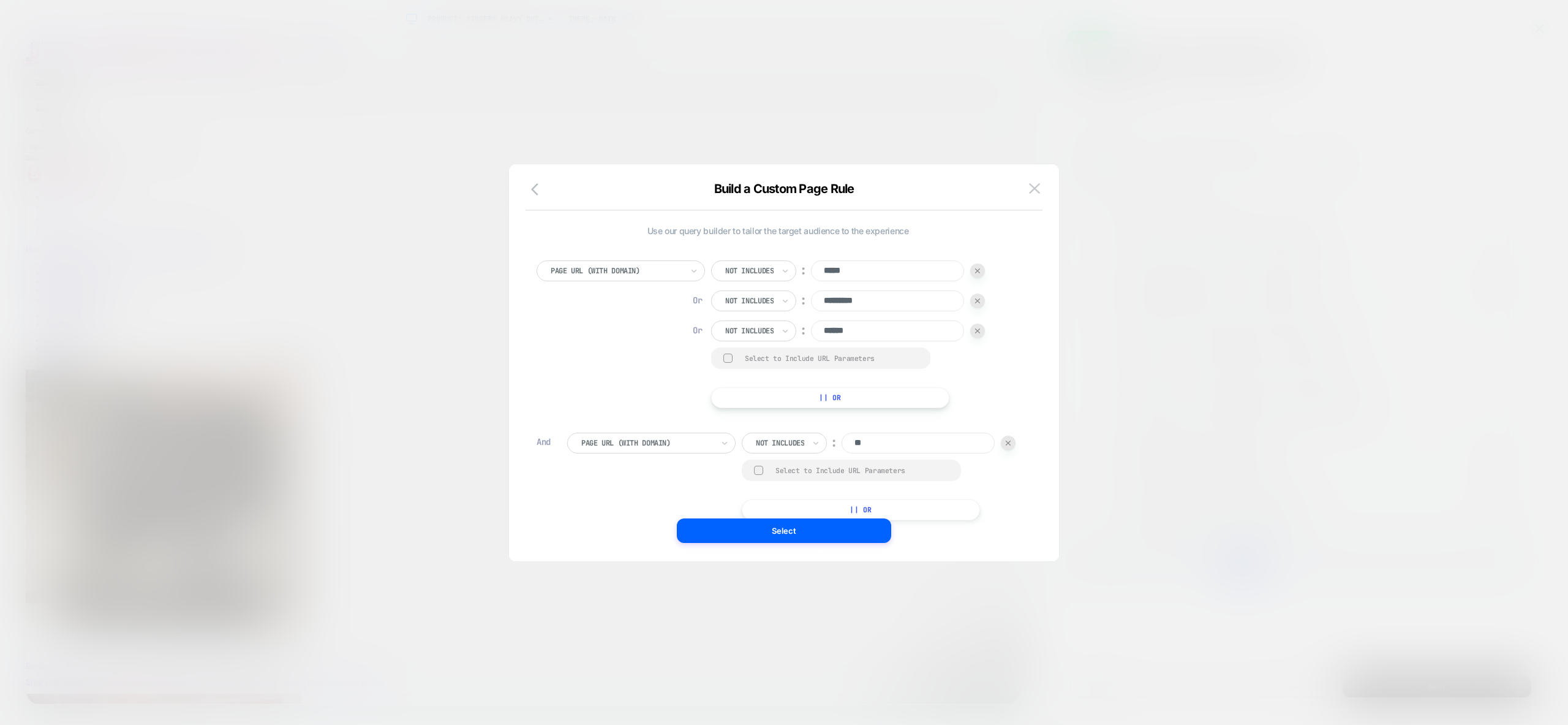
type input "*********"
click at [980, 299] on img at bounding box center [977, 301] width 5 height 5
type input "******"
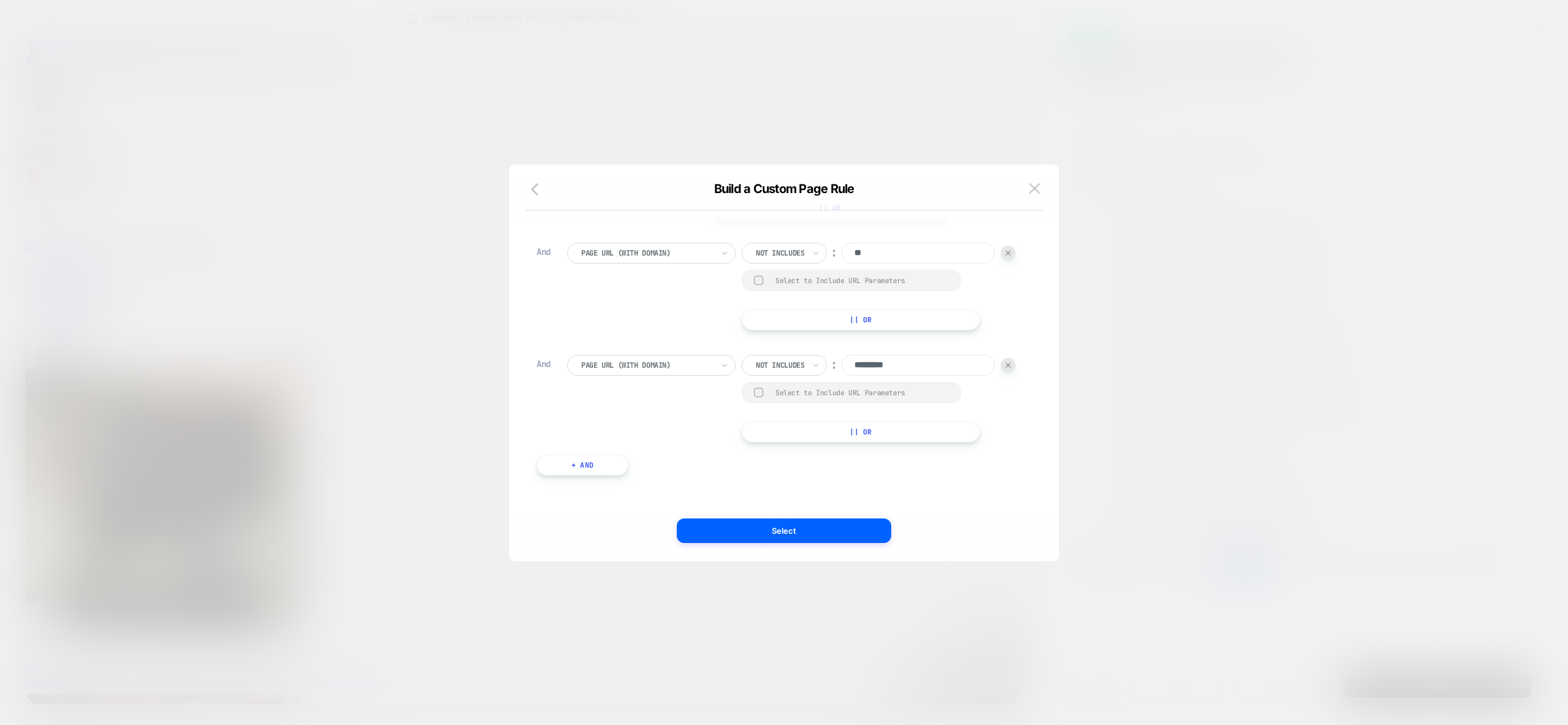
scroll to position [5, 0]
click at [578, 472] on button "+ And" at bounding box center [582, 472] width 92 height 20
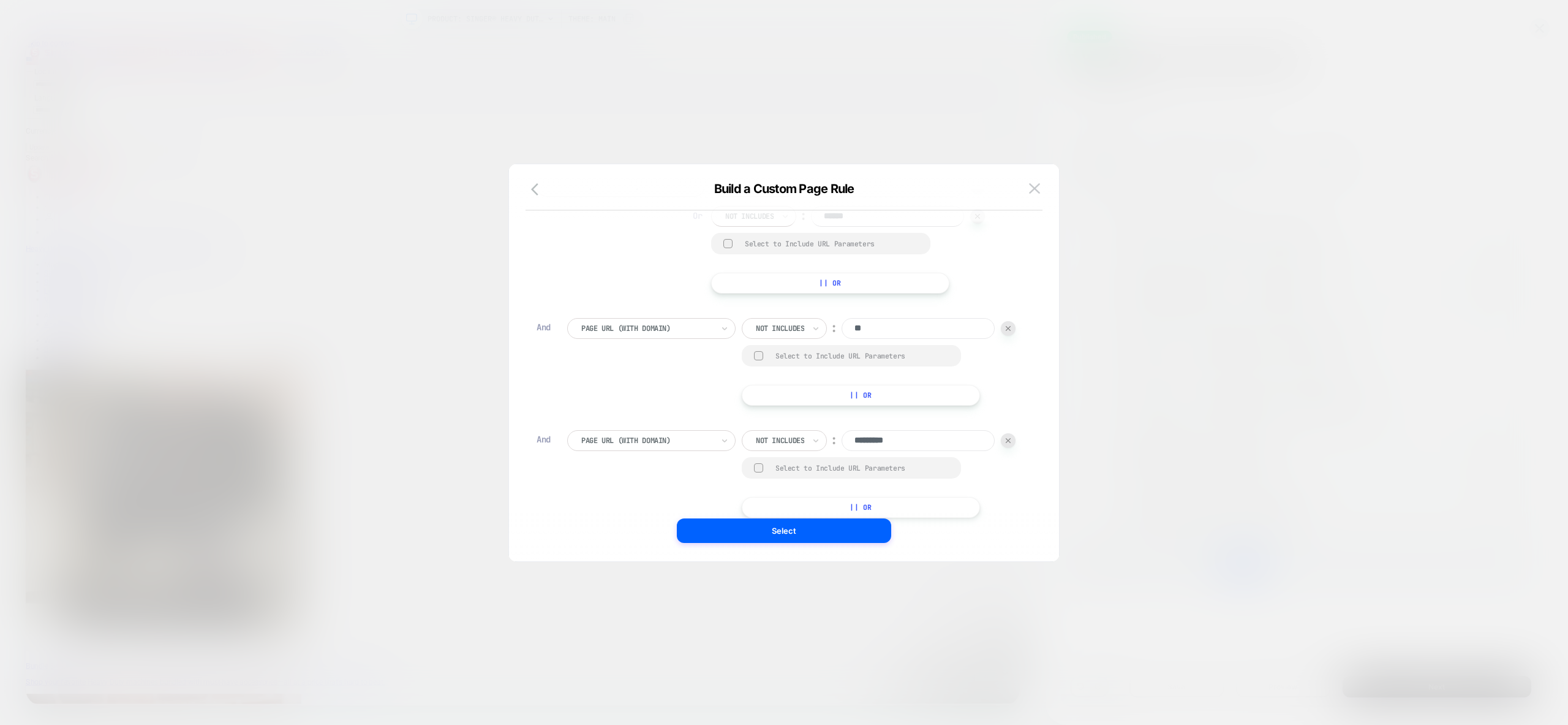
scroll to position [0, 0]
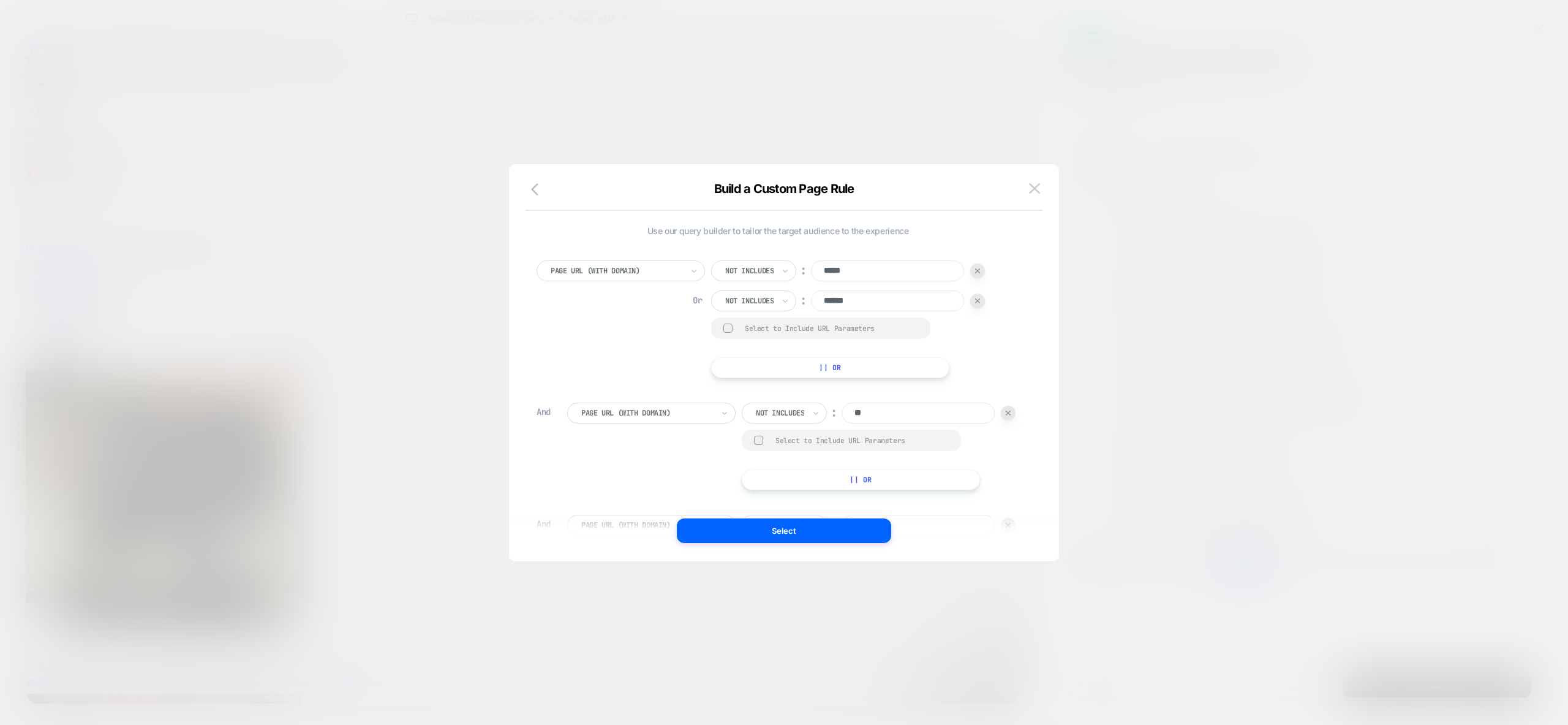
click at [885, 298] on input "******" at bounding box center [887, 301] width 153 height 20
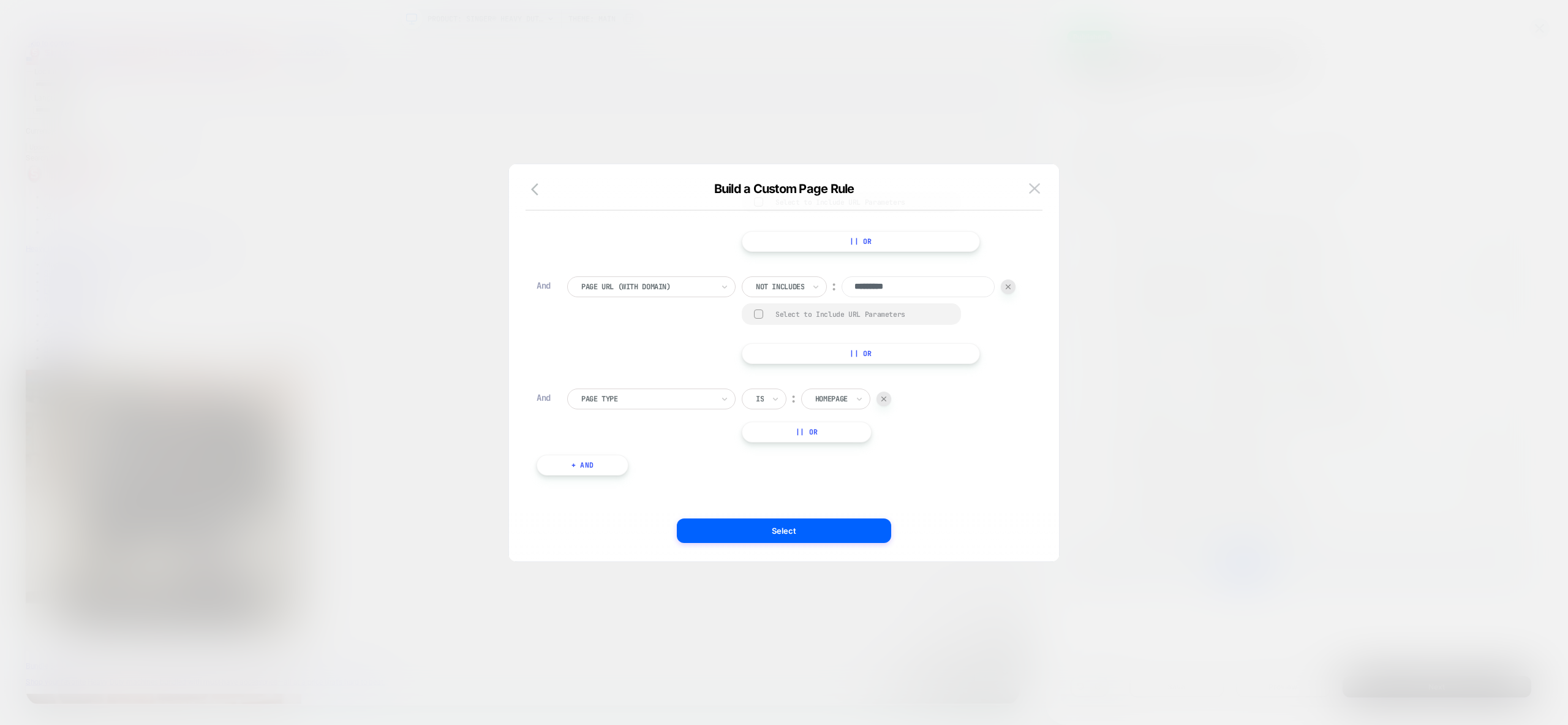
scroll to position [5, 0]
click at [592, 468] on button "+ And" at bounding box center [582, 472] width 92 height 20
click at [647, 404] on div at bounding box center [647, 406] width 131 height 11
click at [611, 579] on div "Page Url (WITH DOMAIN)" at bounding box center [657, 577] width 157 height 20
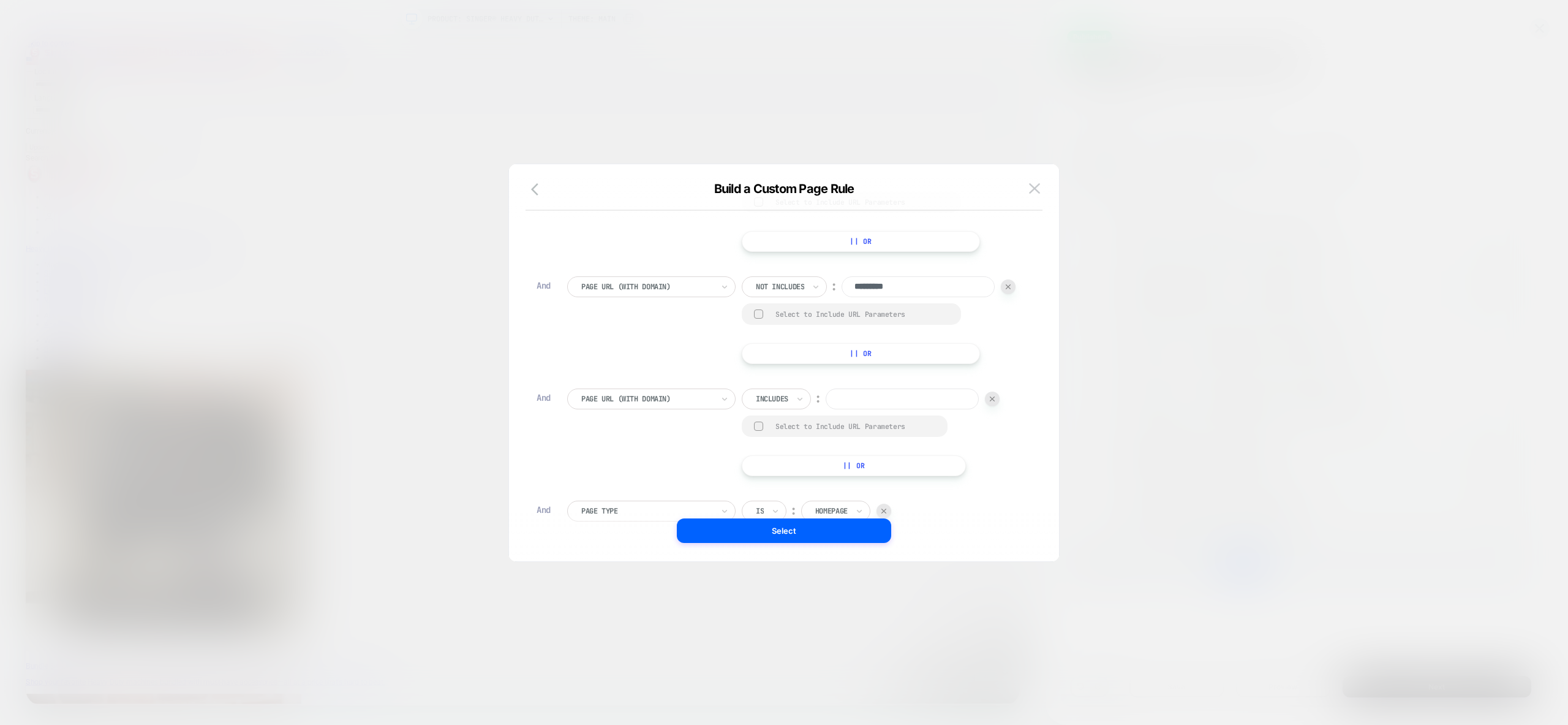
click at [884, 509] on img at bounding box center [884, 511] width 5 height 5
click at [790, 398] on div "Includes" at bounding box center [777, 399] width 69 height 20
click at [787, 491] on div "Not includes" at bounding box center [793, 491] width 79 height 20
click at [859, 398] on input at bounding box center [918, 399] width 153 height 20
paste input "******"
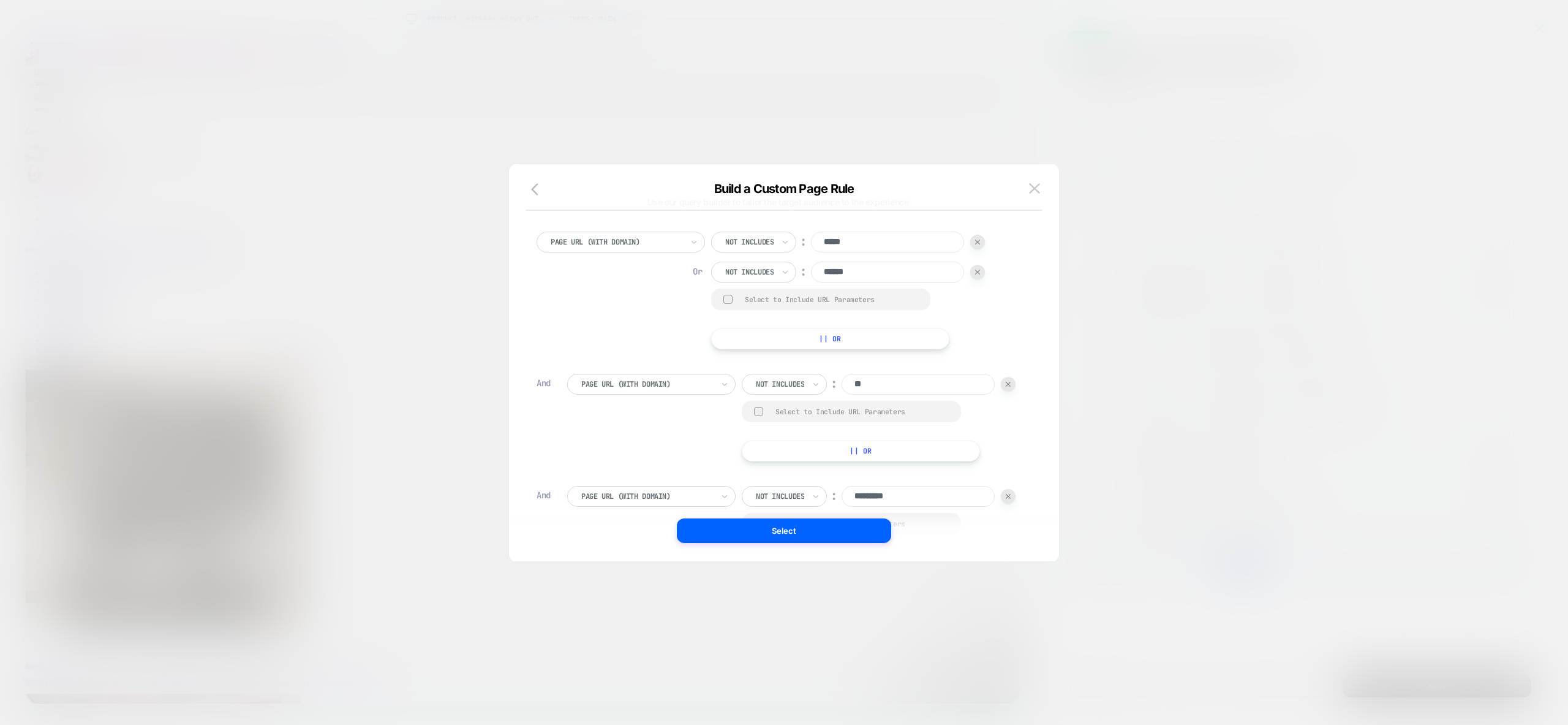
scroll to position [20, 0]
type input "******"
click at [983, 278] on div at bounding box center [977, 279] width 15 height 15
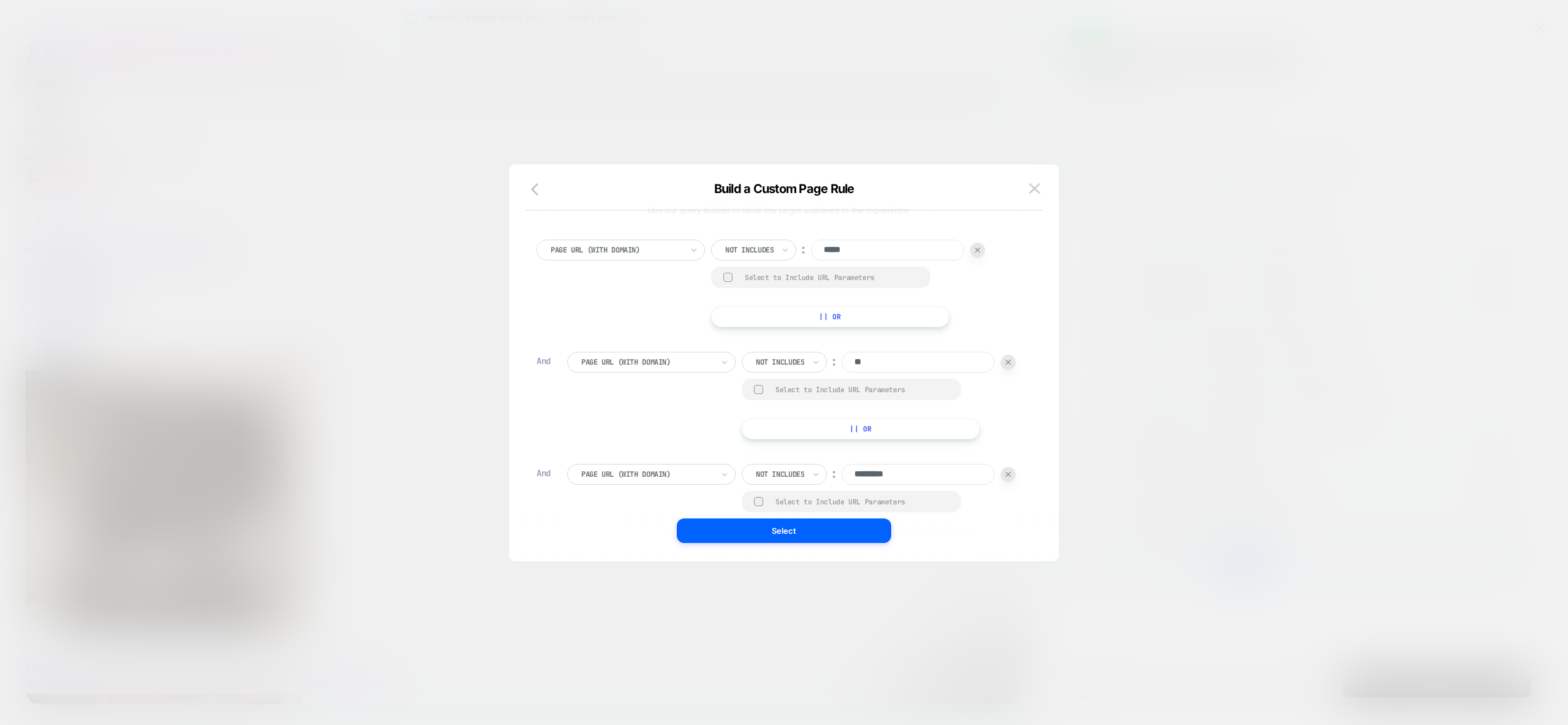
click at [636, 300] on div "Page Url (WITH DOMAIN) Not includes ︰ ***** Select to Include URL Parameters ||…" at bounding box center [777, 283] width 482 height 87
drag, startPoint x: 784, startPoint y: 533, endPoint x: 1011, endPoint y: 659, distance: 259.6
click at [784, 533] on button "Select" at bounding box center [784, 531] width 214 height 24
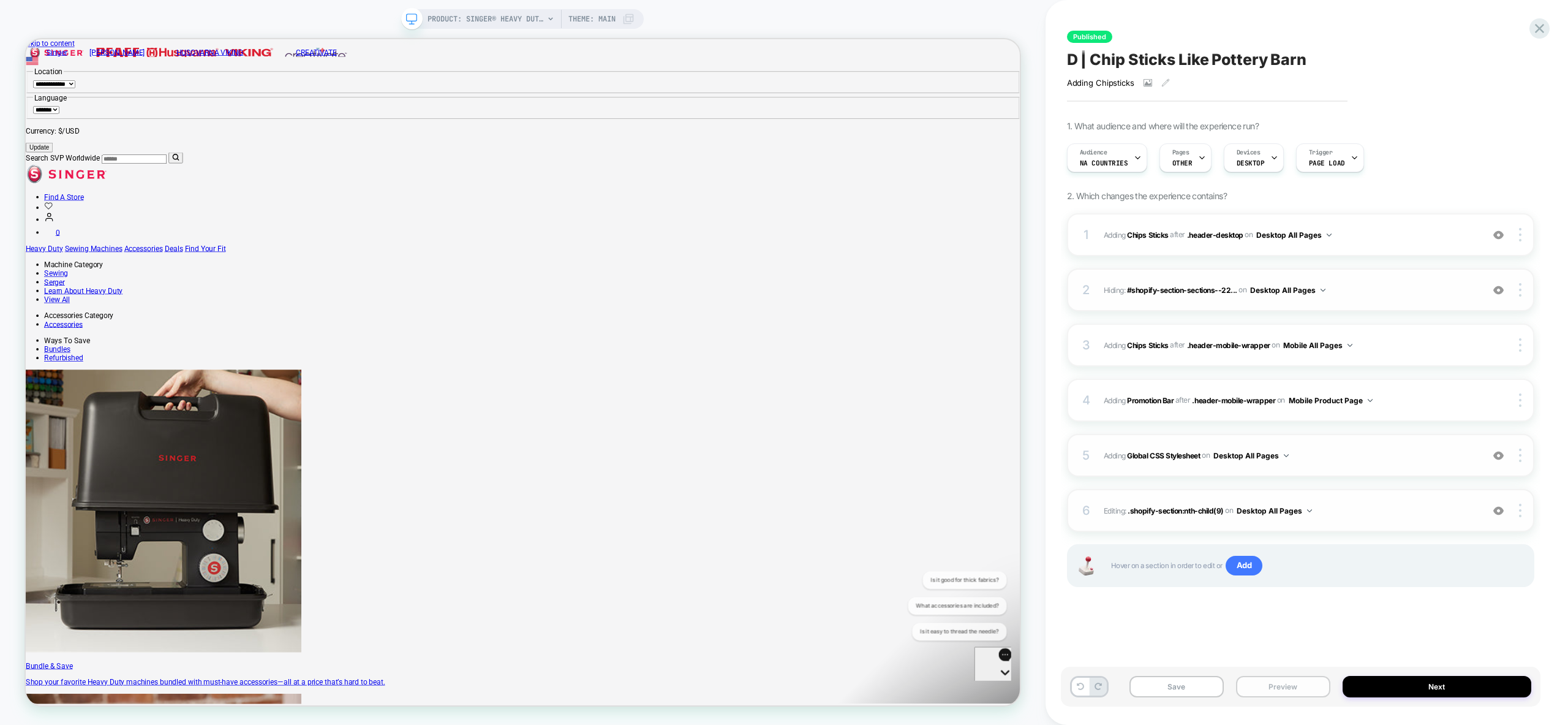
click at [1306, 686] on button "Preview" at bounding box center [1283, 686] width 94 height 21
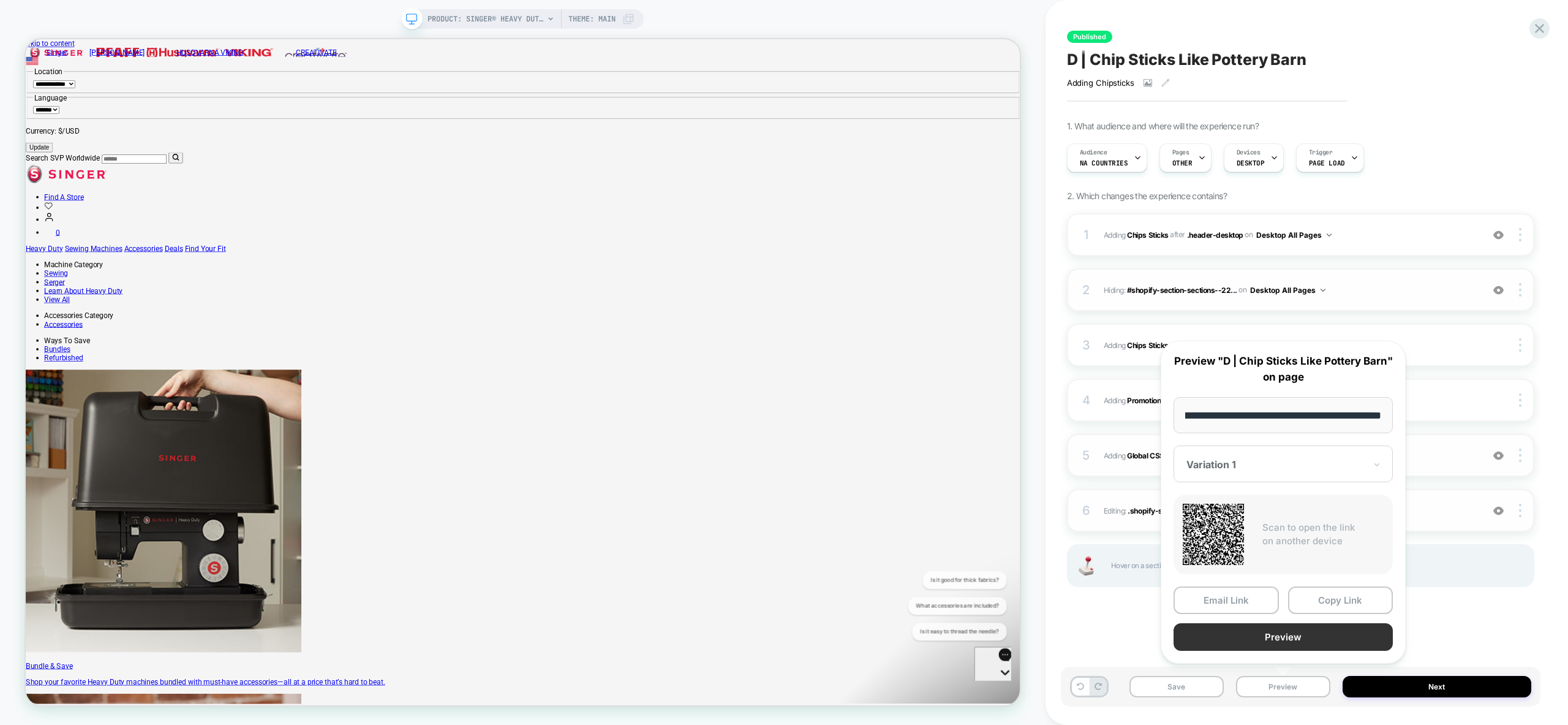
scroll to position [0, 0]
click at [1304, 638] on button "Preview" at bounding box center [1283, 637] width 220 height 28
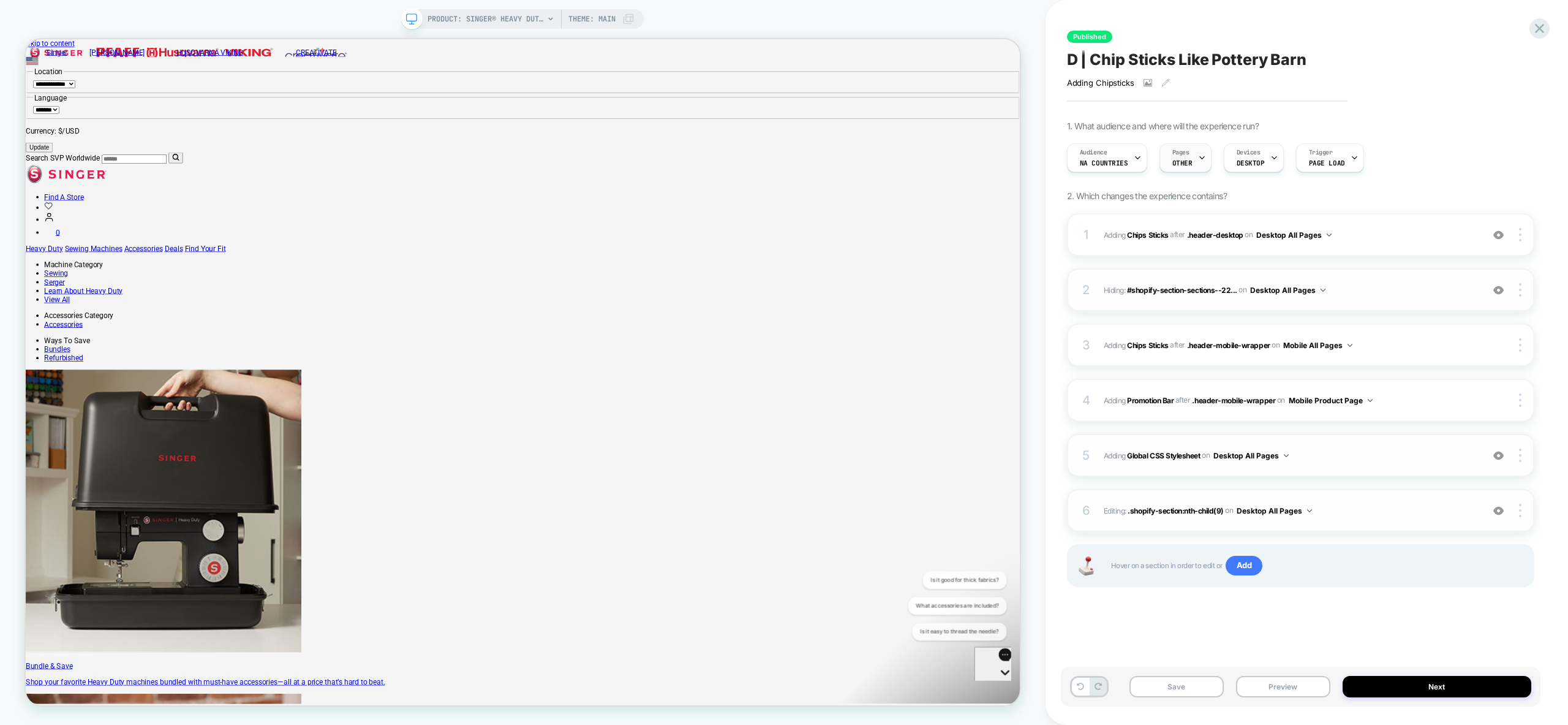
click at [1192, 161] on div "Pages OTHER" at bounding box center [1182, 157] width 45 height 28
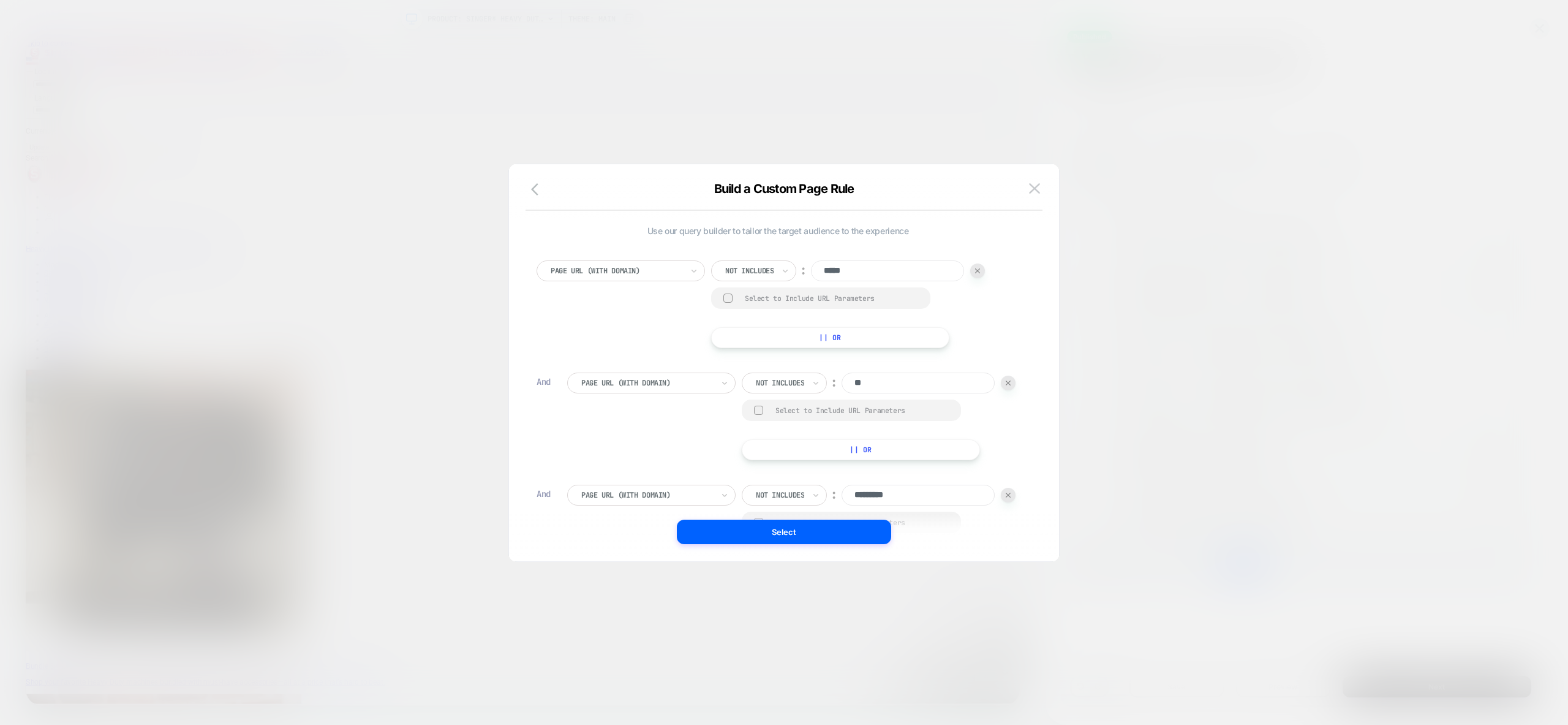
scroll to position [229, 0]
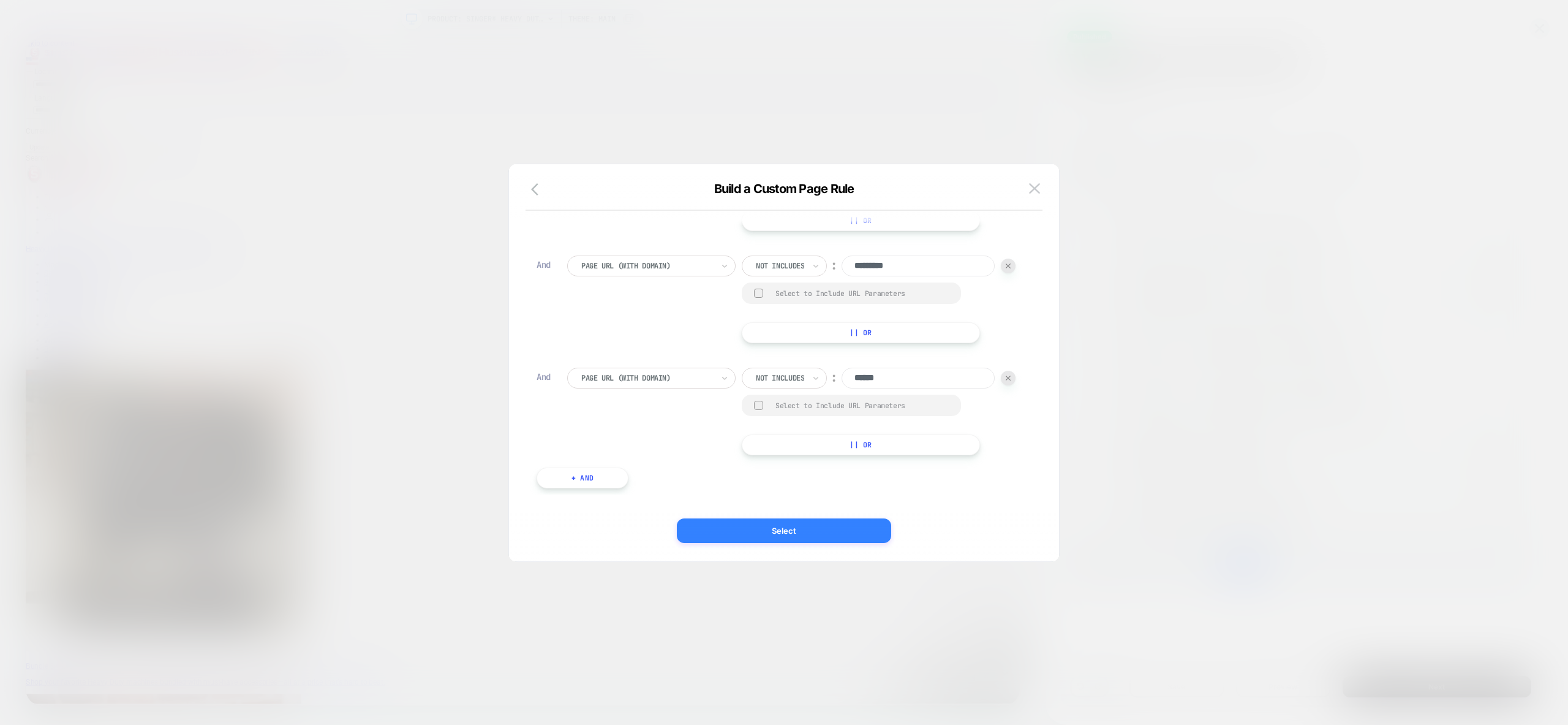
click at [806, 523] on button "Select" at bounding box center [784, 531] width 214 height 24
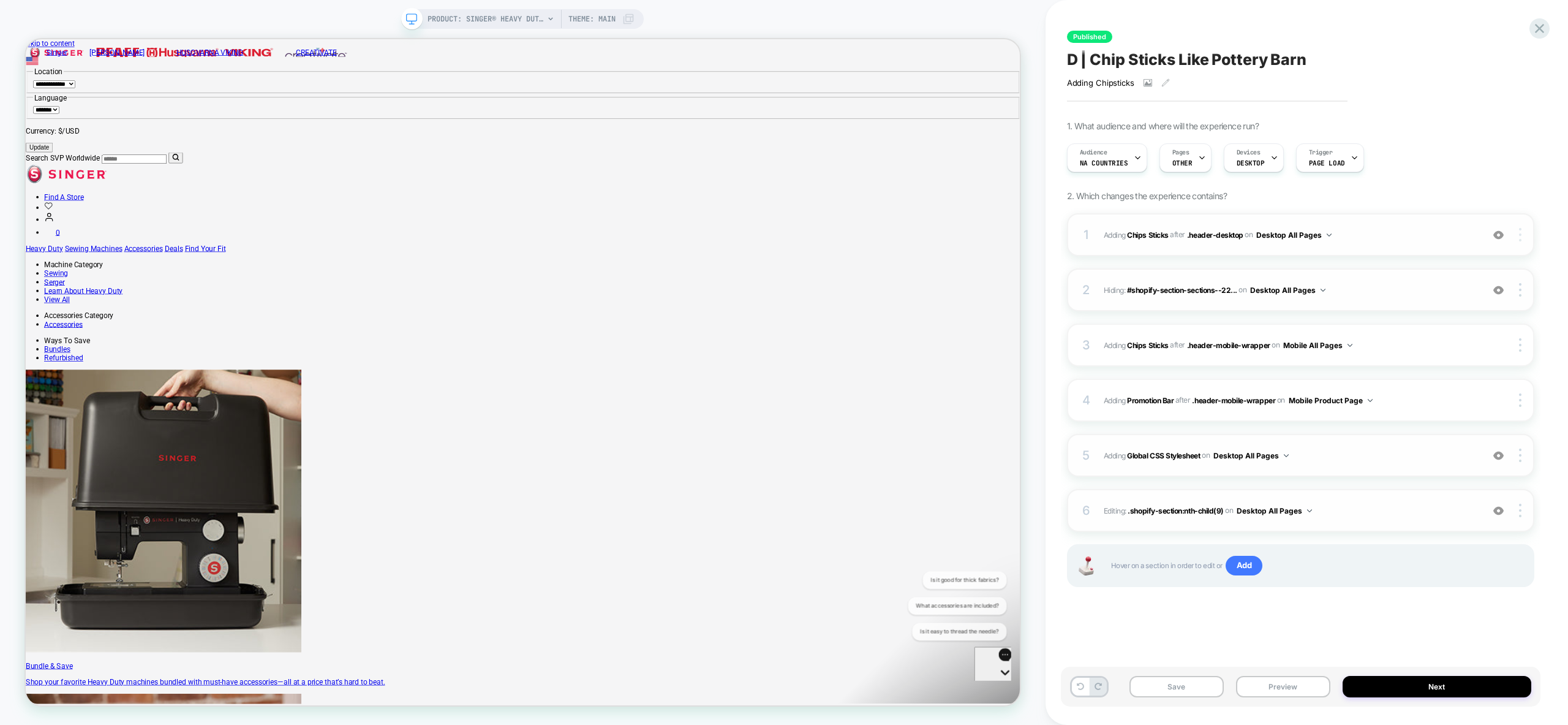
click at [1522, 235] on div at bounding box center [1522, 235] width 24 height 13
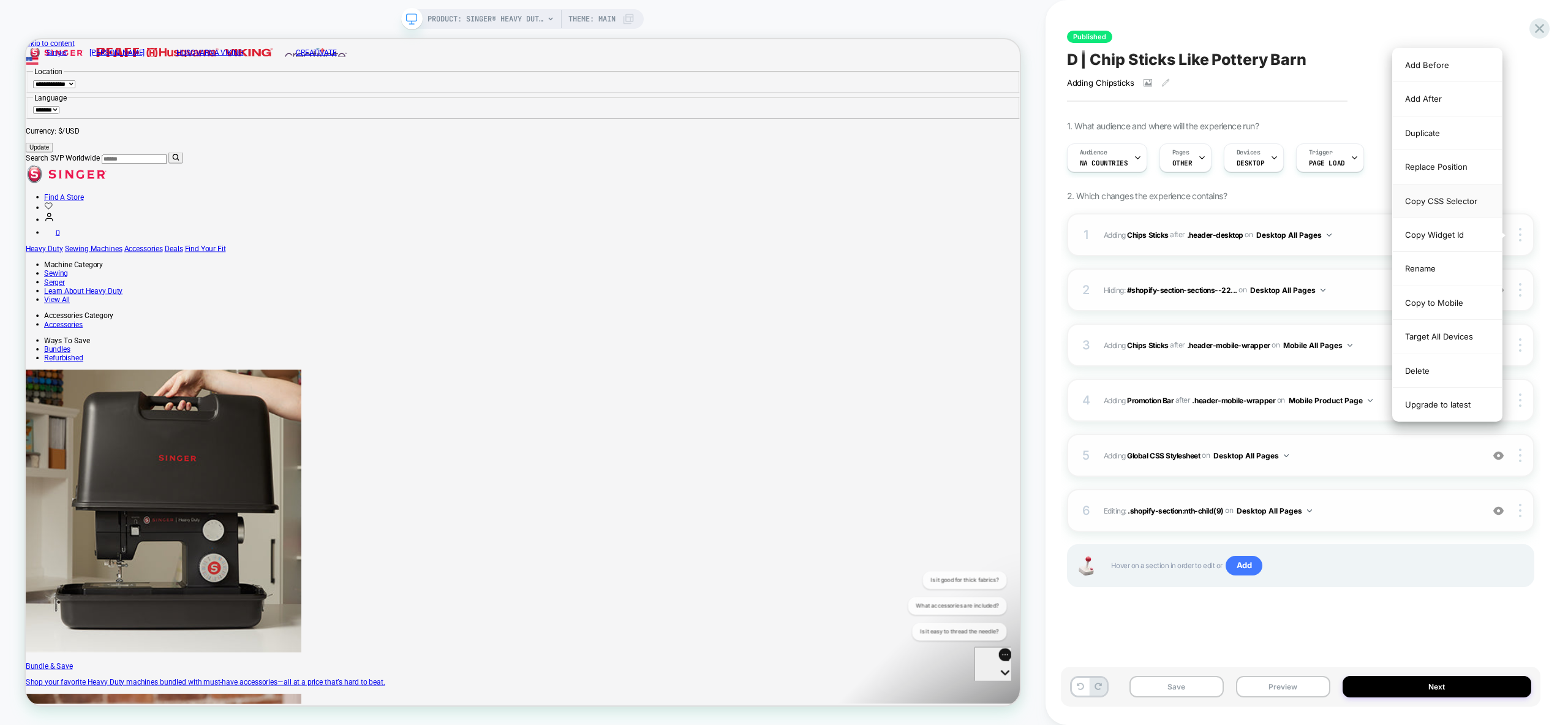
click at [1458, 204] on div "Copy CSS Selector" at bounding box center [1447, 201] width 109 height 34
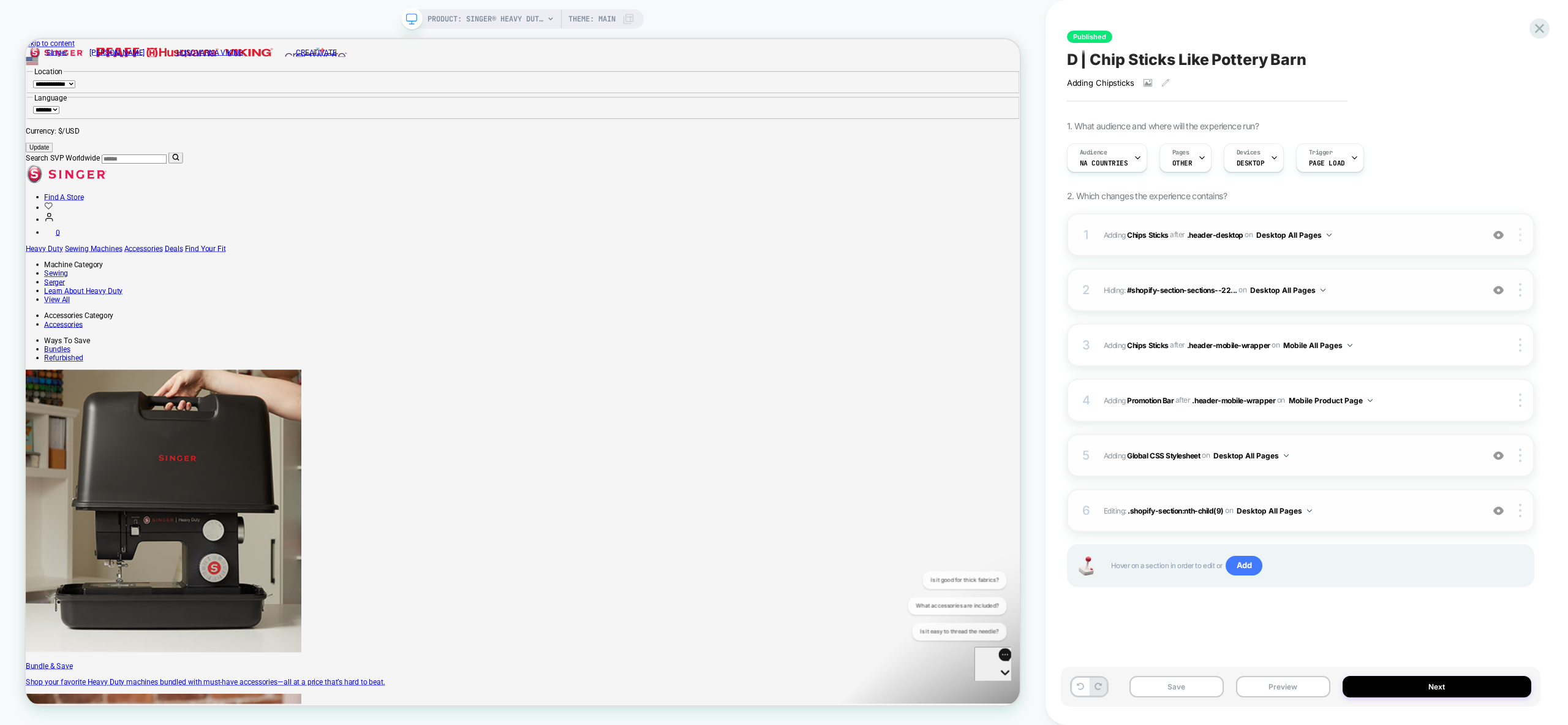
click at [1522, 236] on div at bounding box center [1522, 235] width 24 height 13
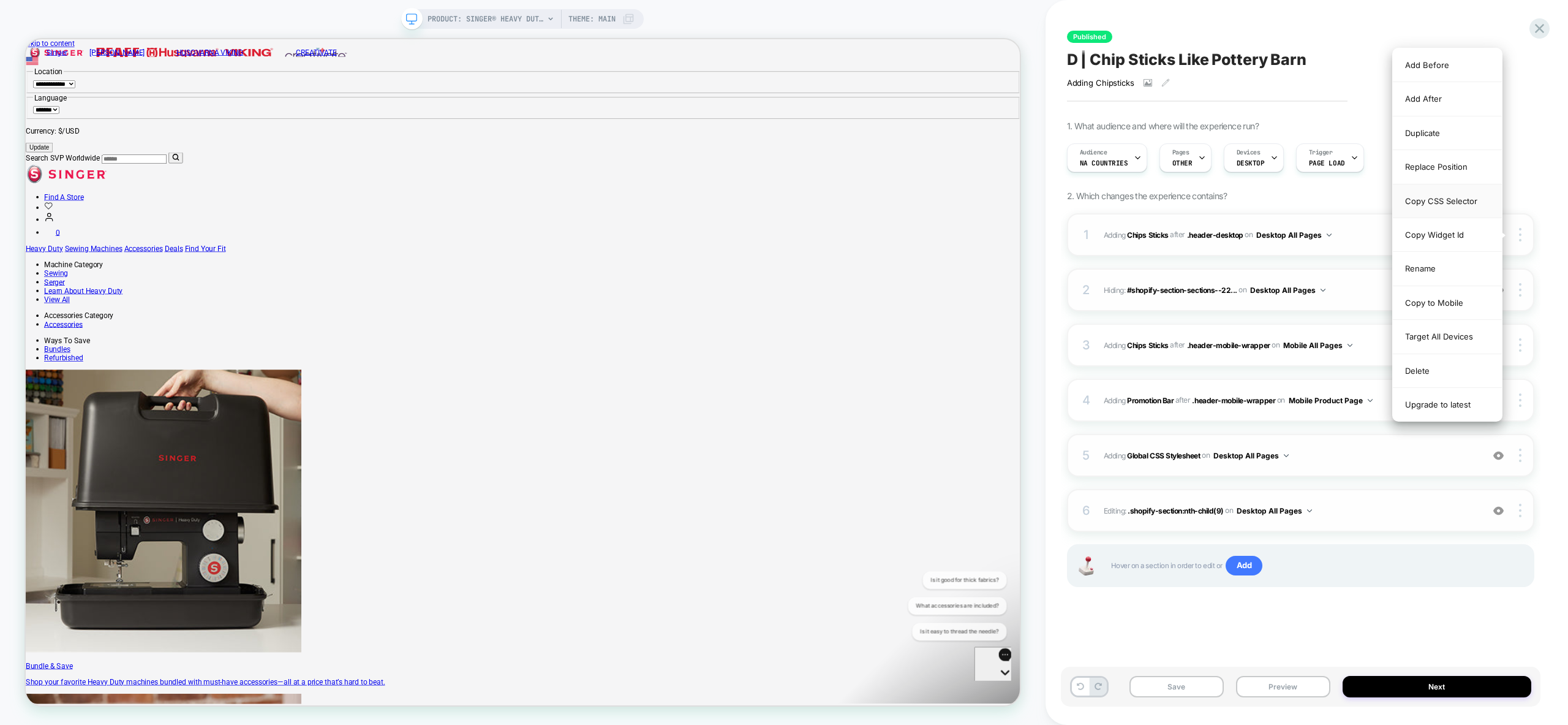
click at [1448, 198] on div "Copy CSS Selector" at bounding box center [1447, 201] width 109 height 34
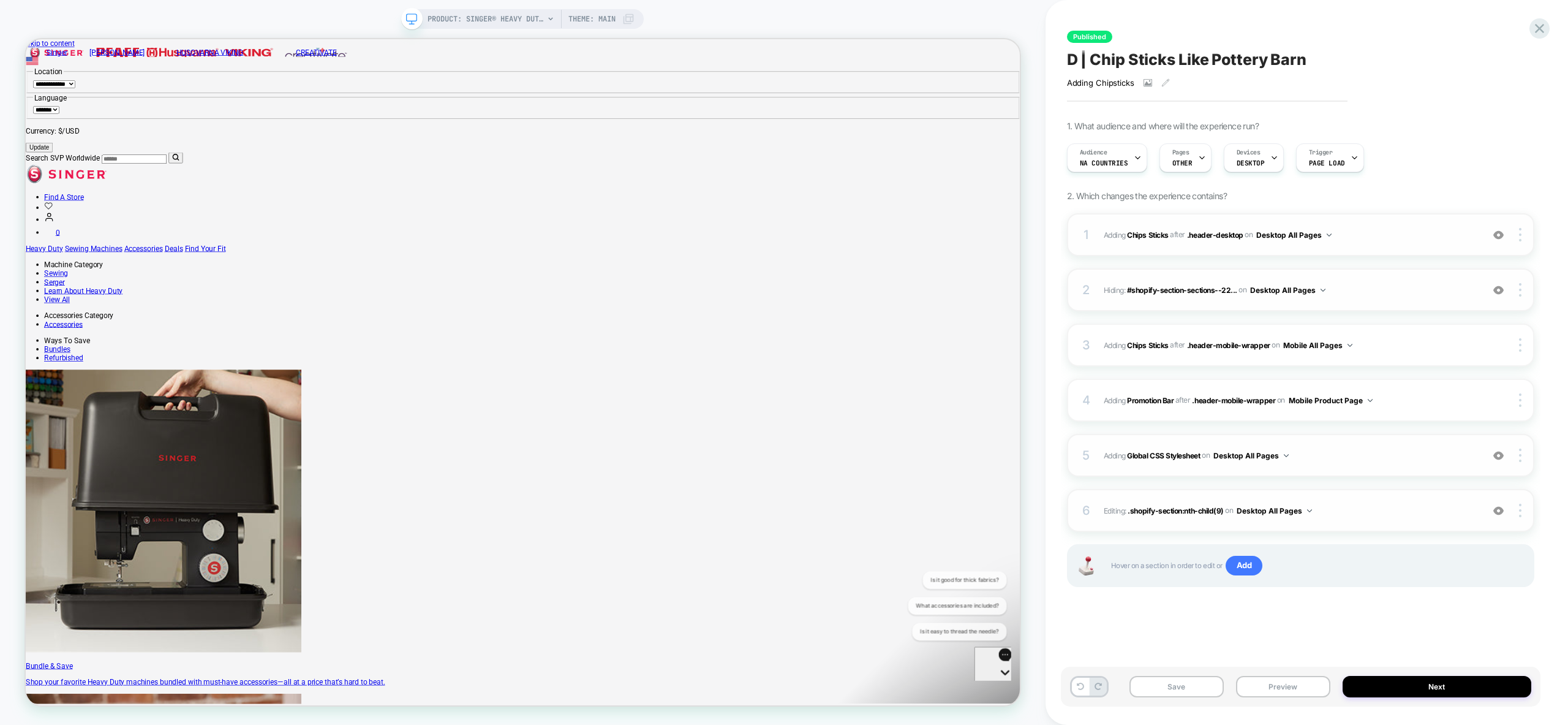
click at [1424, 239] on span "#_loomi_addon_1759170250846 Adding Chips Sticks AFTER .header-desktop .header-d…" at bounding box center [1289, 235] width 372 height 15
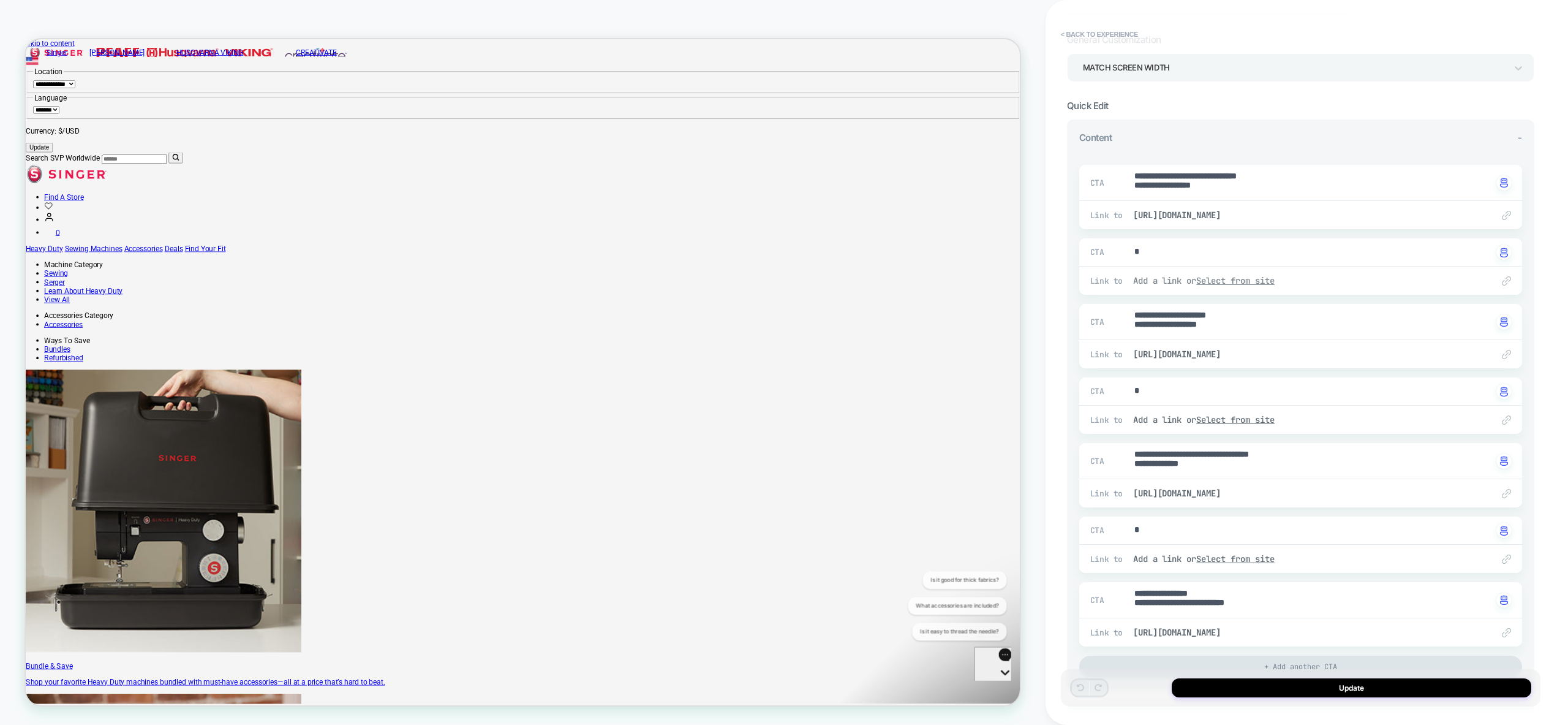
scroll to position [0, 0]
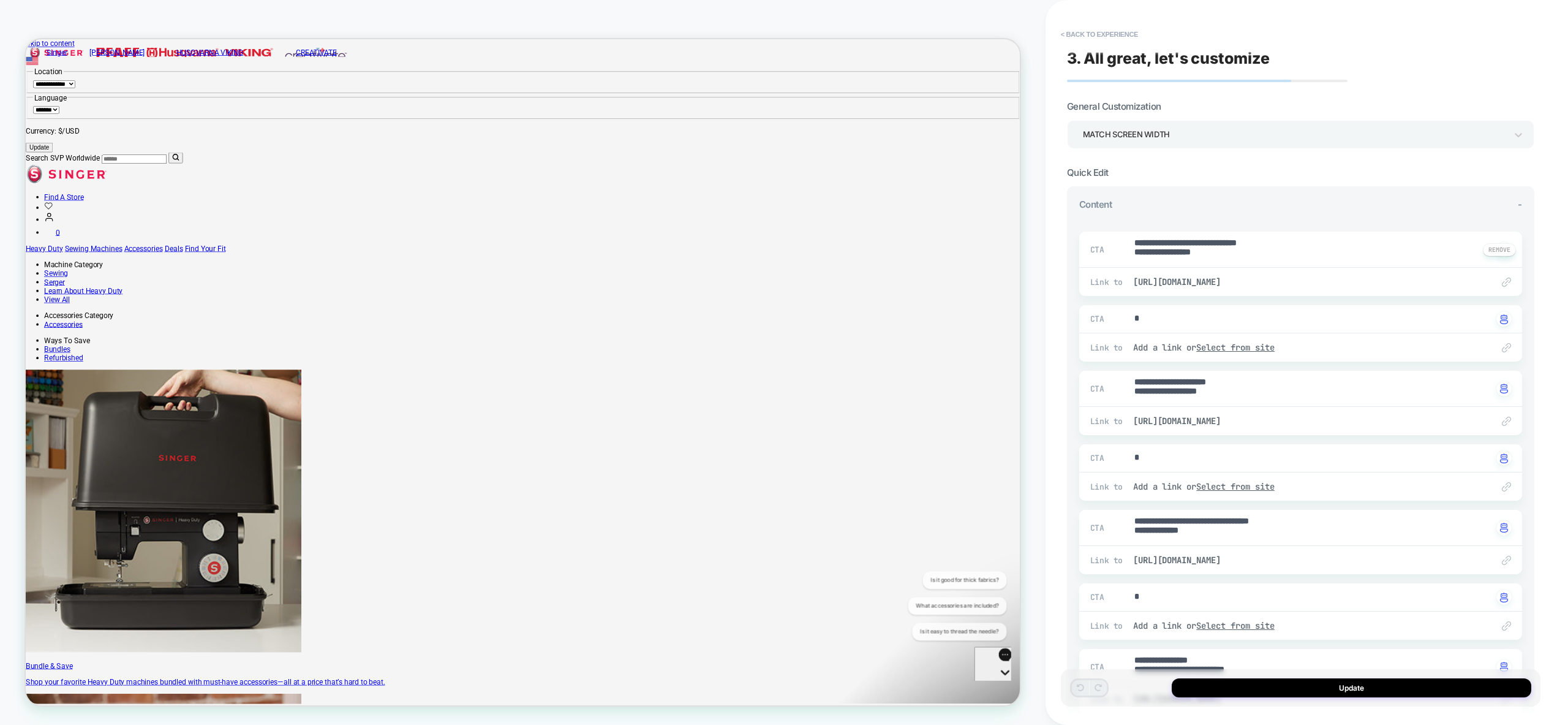
type textarea "*"
click at [1099, 34] on button "< Back to experience" at bounding box center [1100, 34] width 90 height 20
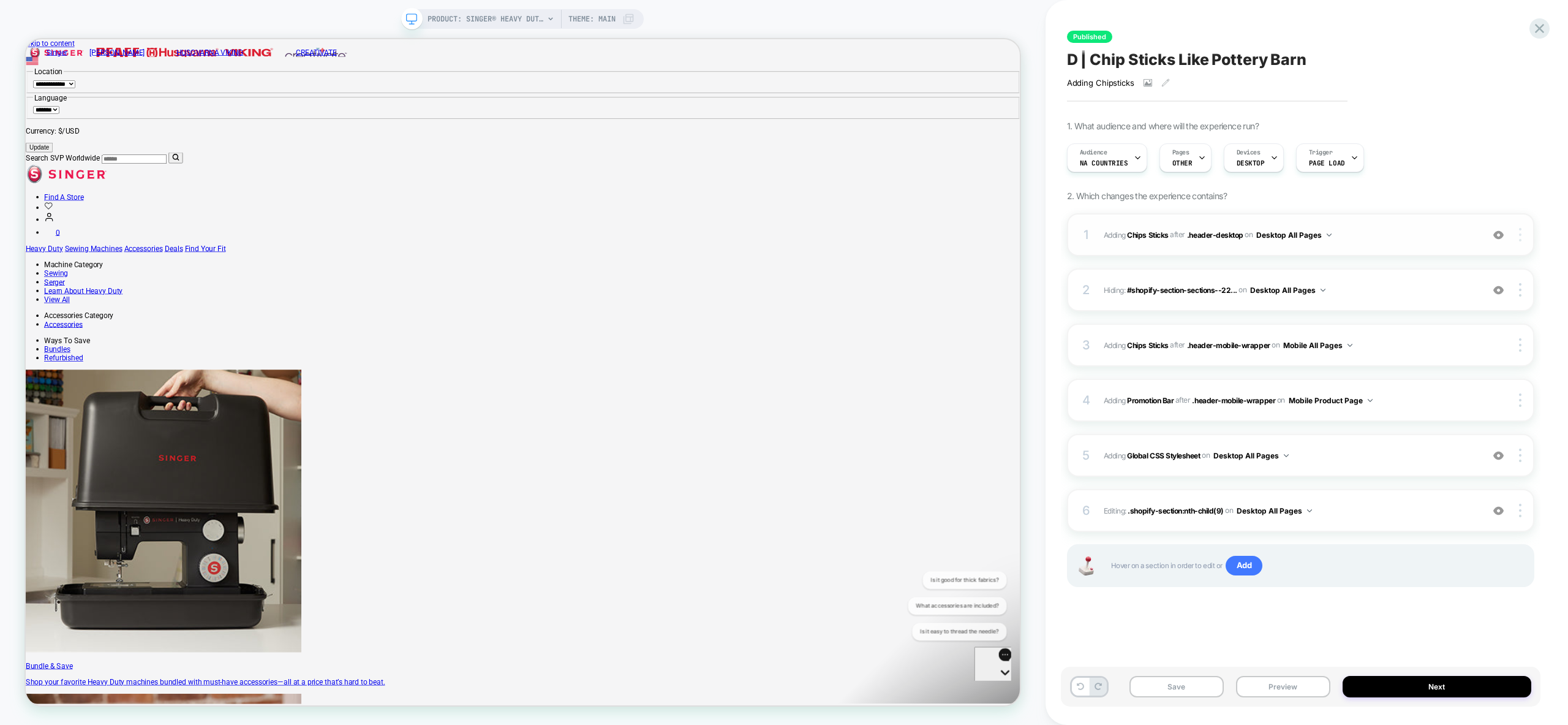
click at [1522, 239] on div at bounding box center [1522, 235] width 24 height 13
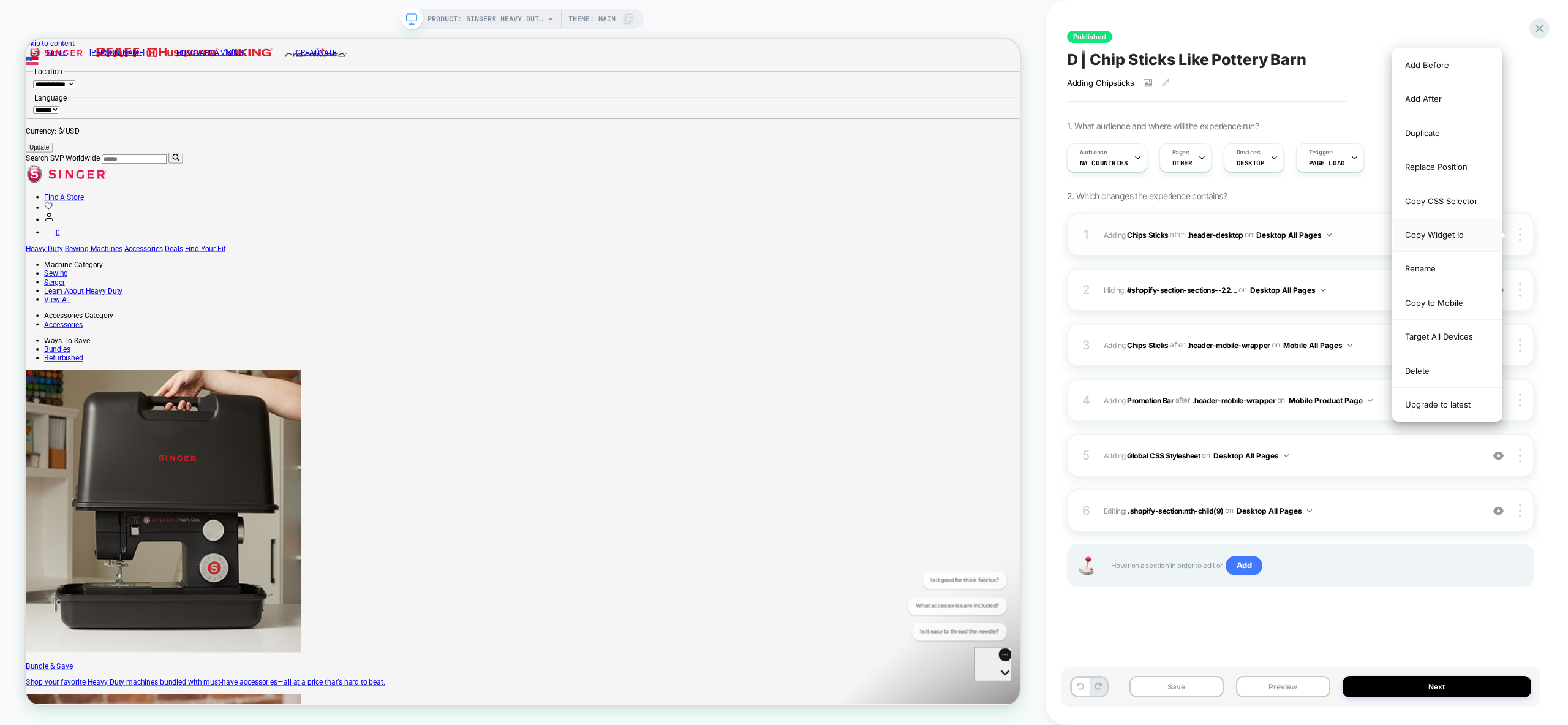
click at [1441, 235] on div "Copy Widget Id" at bounding box center [1447, 235] width 109 height 34
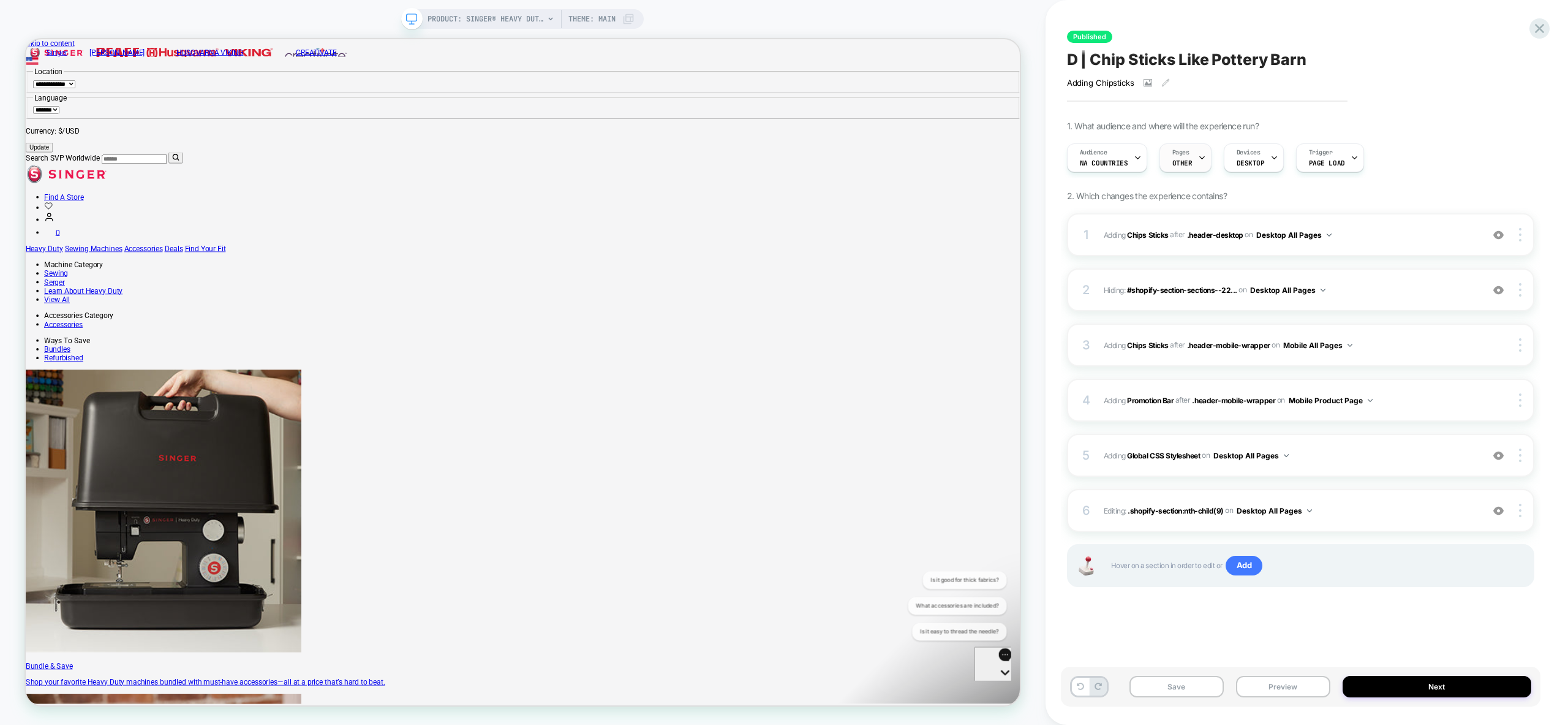
click at [1198, 161] on icon at bounding box center [1202, 157] width 8 height 8
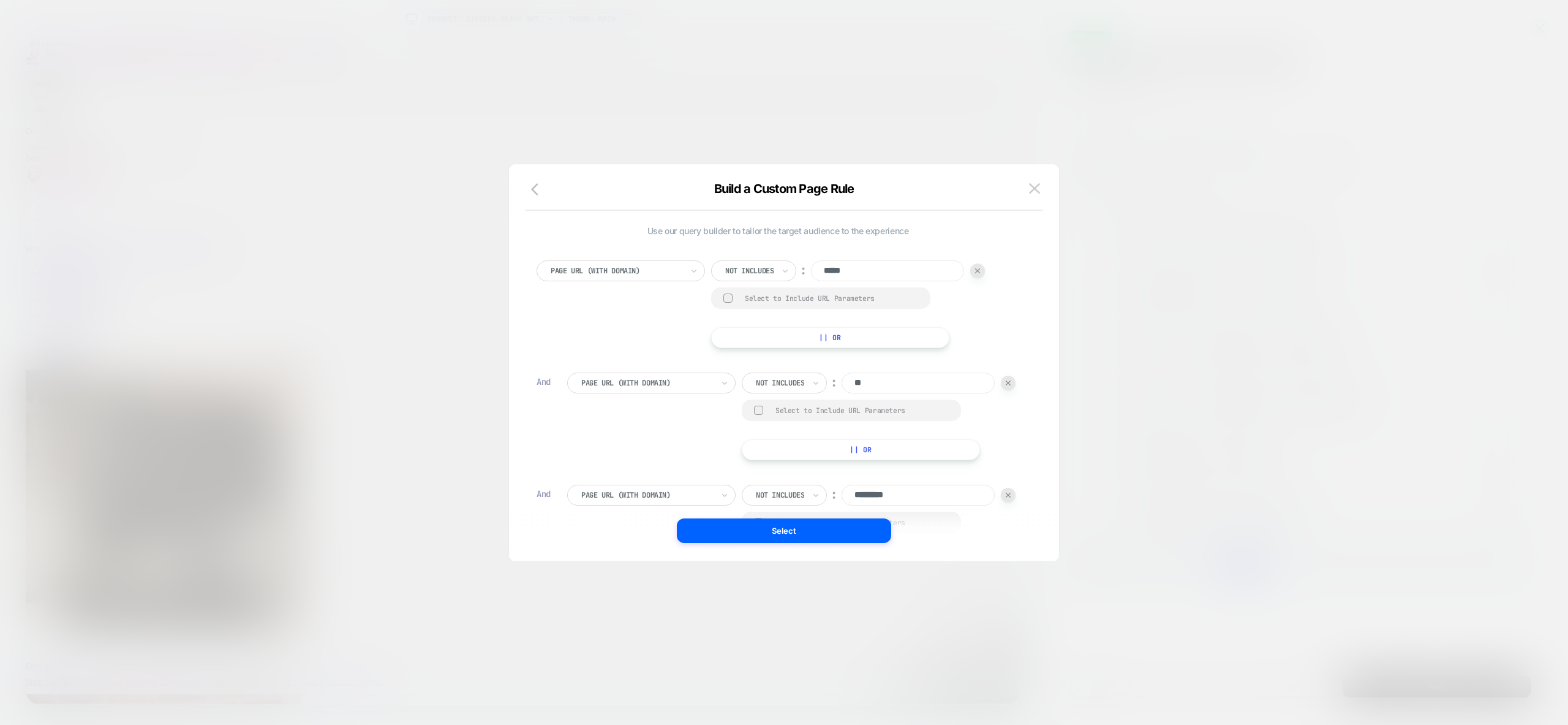
scroll to position [230, 0]
click at [913, 380] on input "******" at bounding box center [918, 377] width 153 height 20
click at [909, 271] on input "*********" at bounding box center [918, 265] width 153 height 20
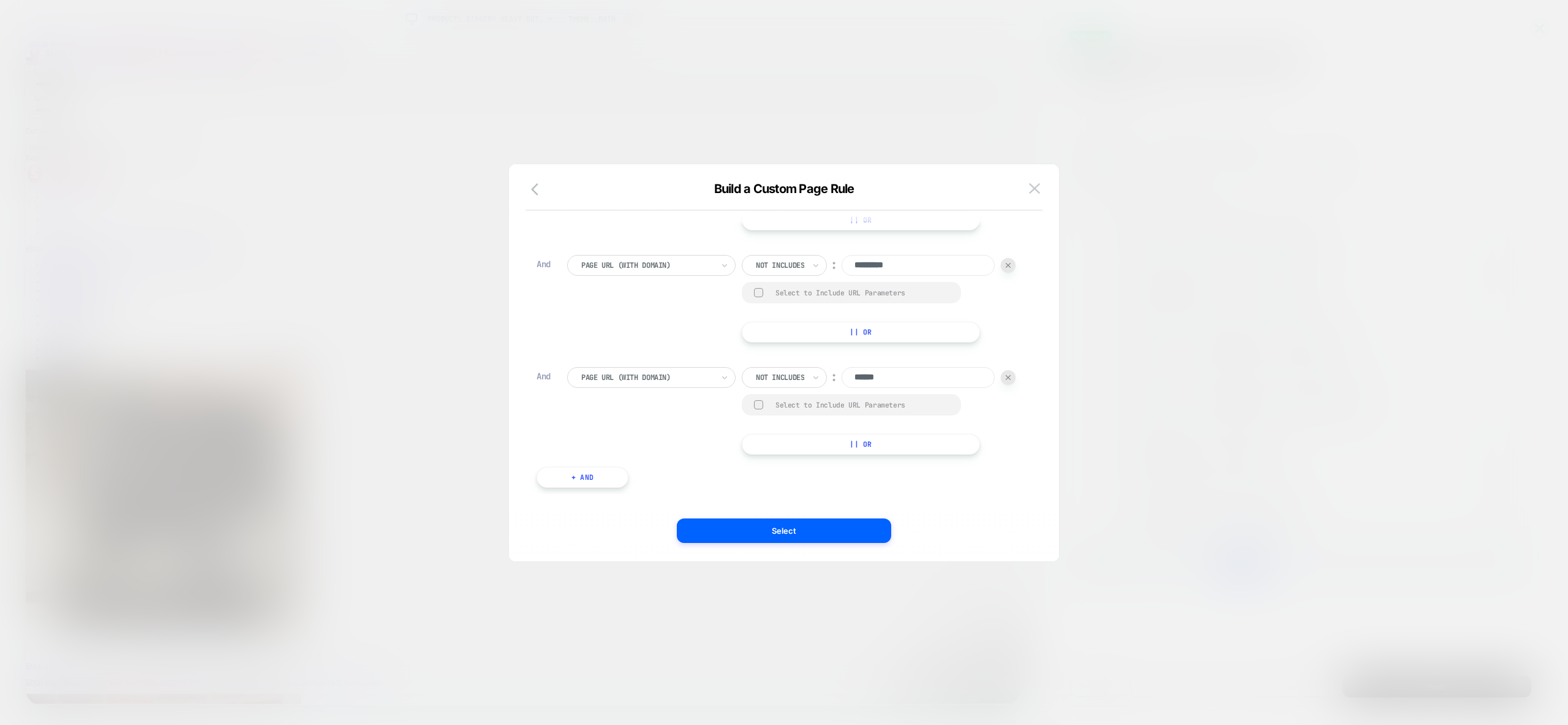
click at [909, 271] on input "*********" at bounding box center [918, 265] width 153 height 20
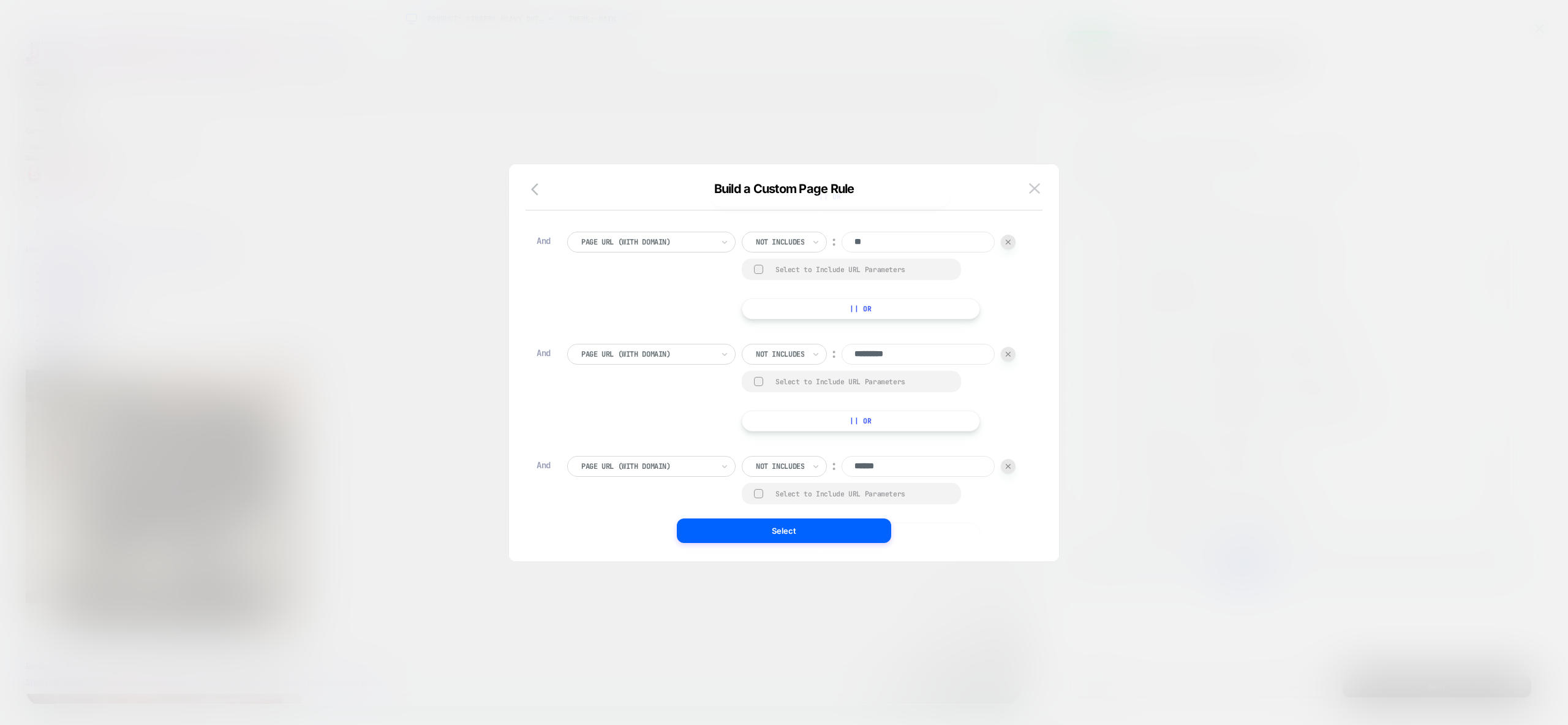
click at [878, 237] on input "**" at bounding box center [918, 242] width 153 height 20
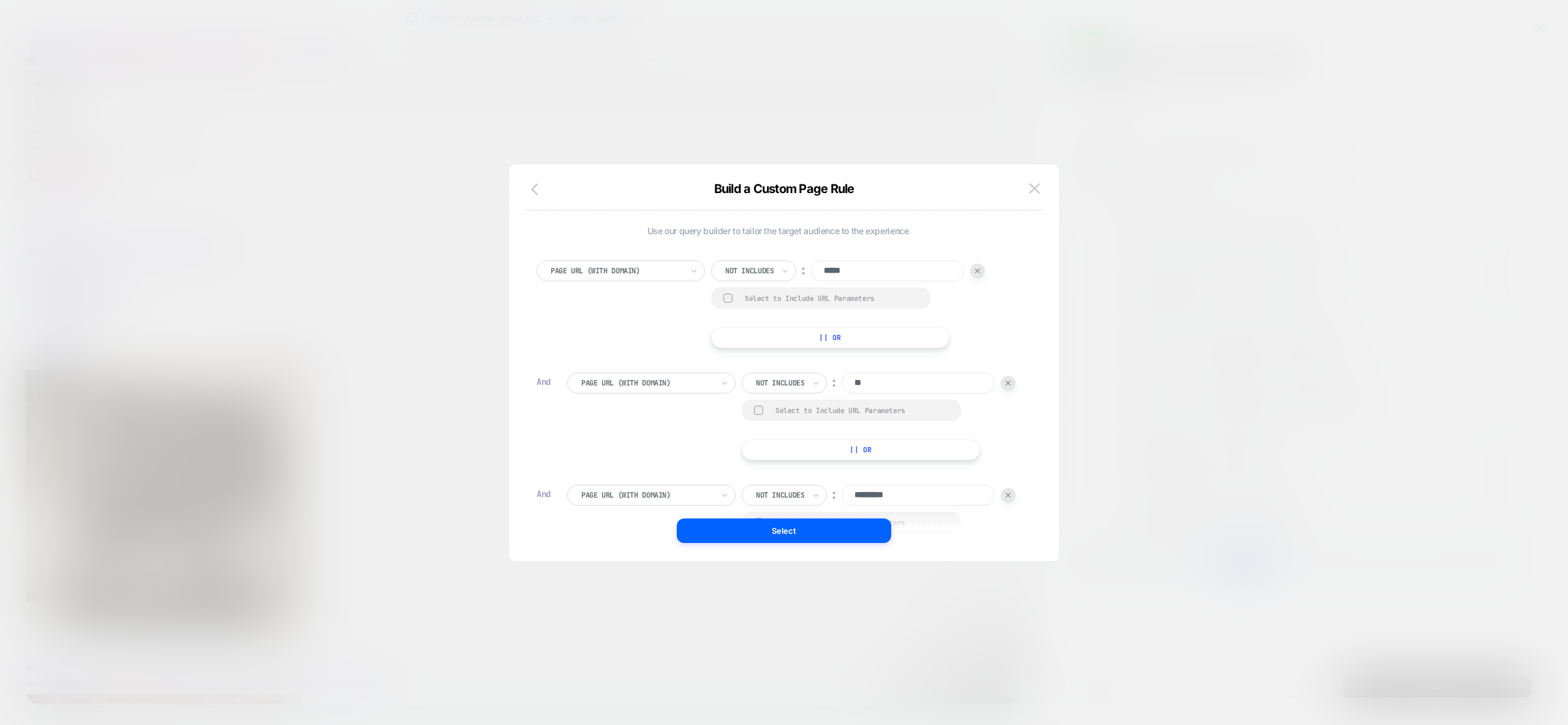
click at [535, 187] on icon "button" at bounding box center [534, 190] width 7 height 13
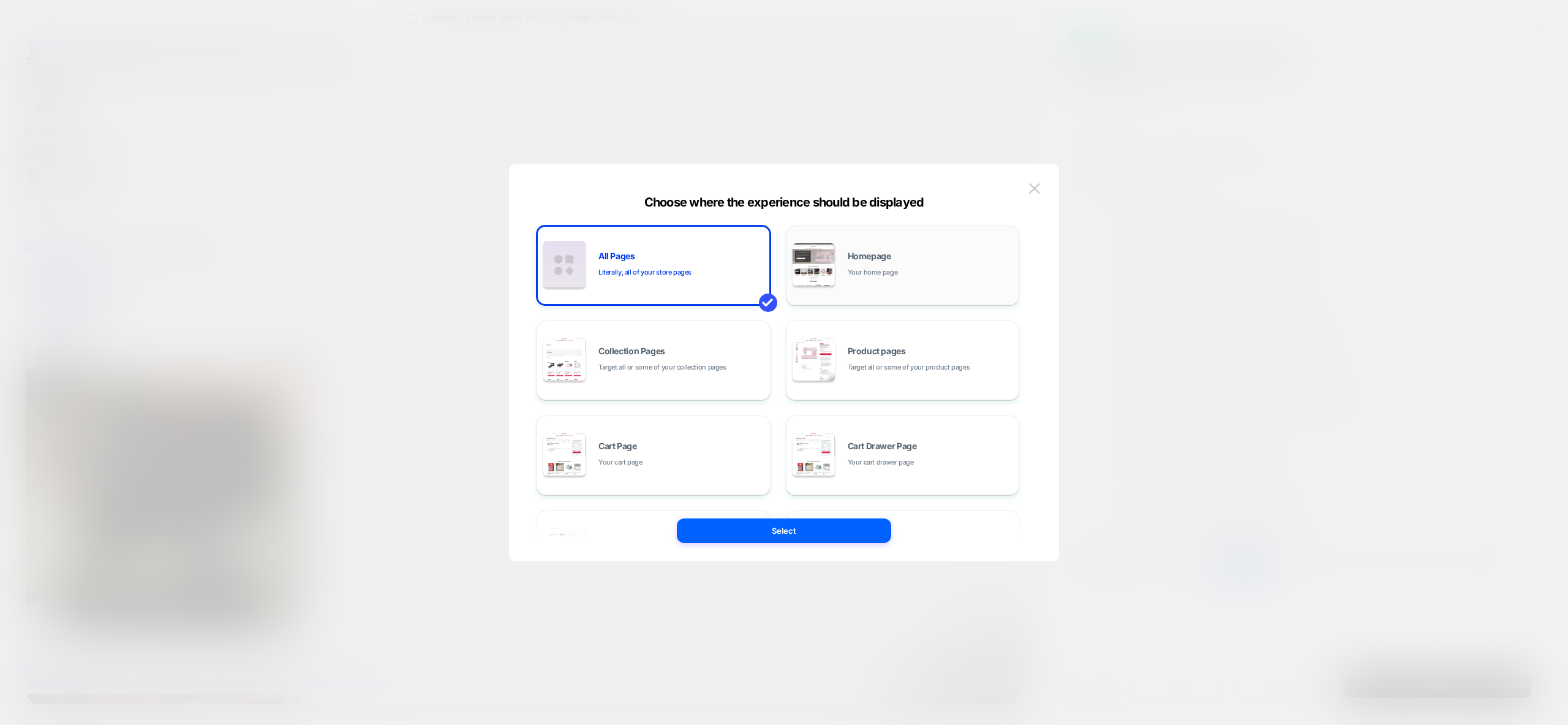
click at [940, 261] on div "Homepage Your home page" at bounding box center [930, 264] width 165 height 26
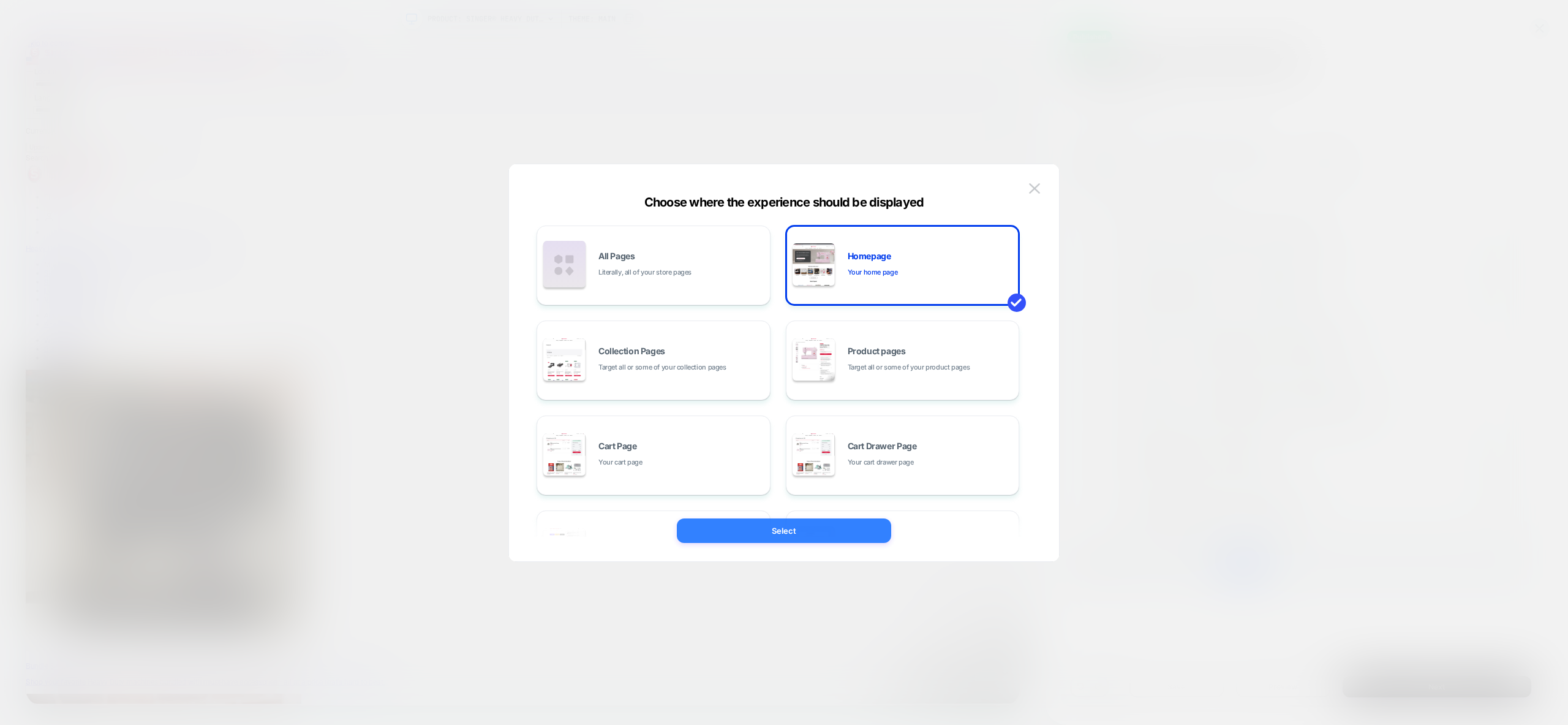
click at [784, 533] on button "Select" at bounding box center [784, 531] width 214 height 24
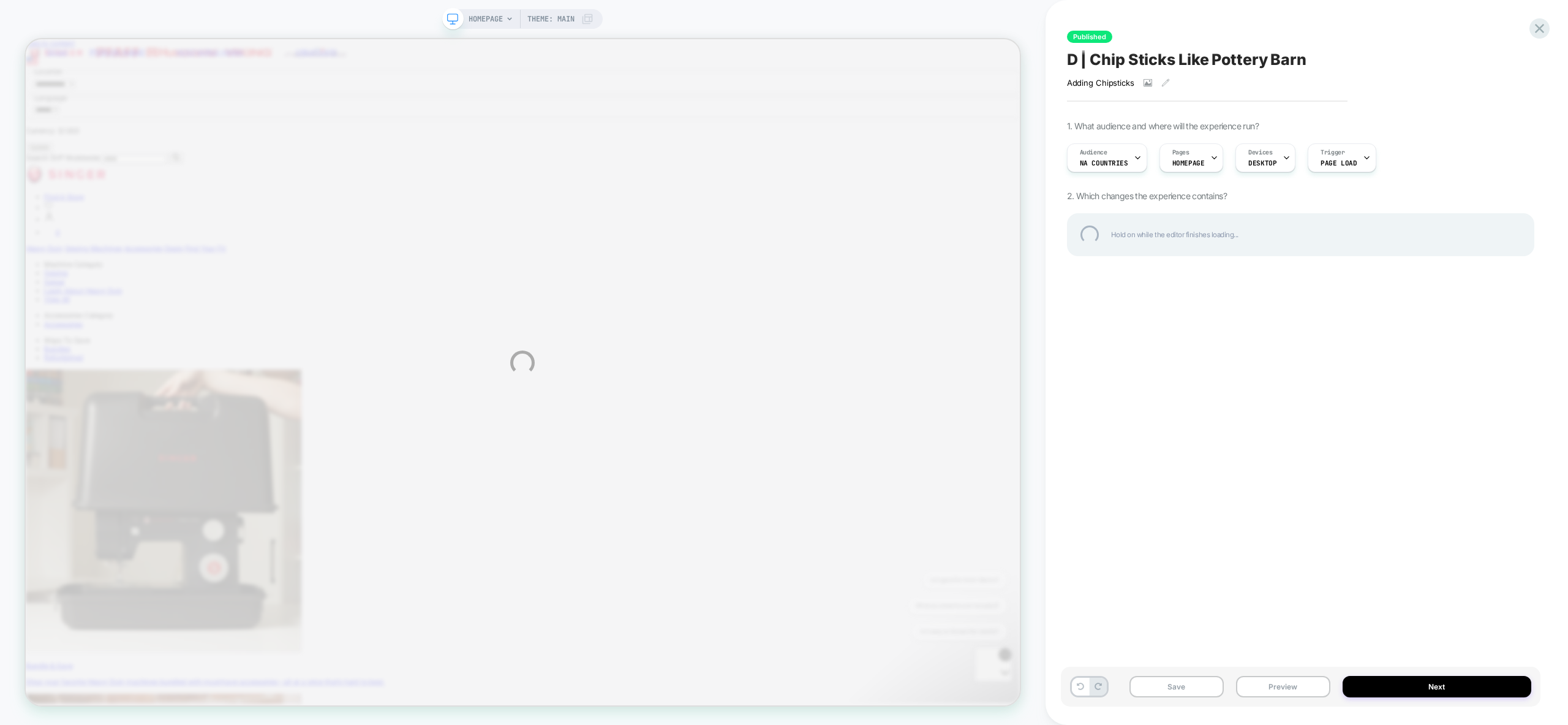
click at [1295, 690] on div "HOMEPAGE Theme: MAIN Published D | Chip Sticks Like Pottery Barn Adding Chipsti…" at bounding box center [784, 362] width 1568 height 725
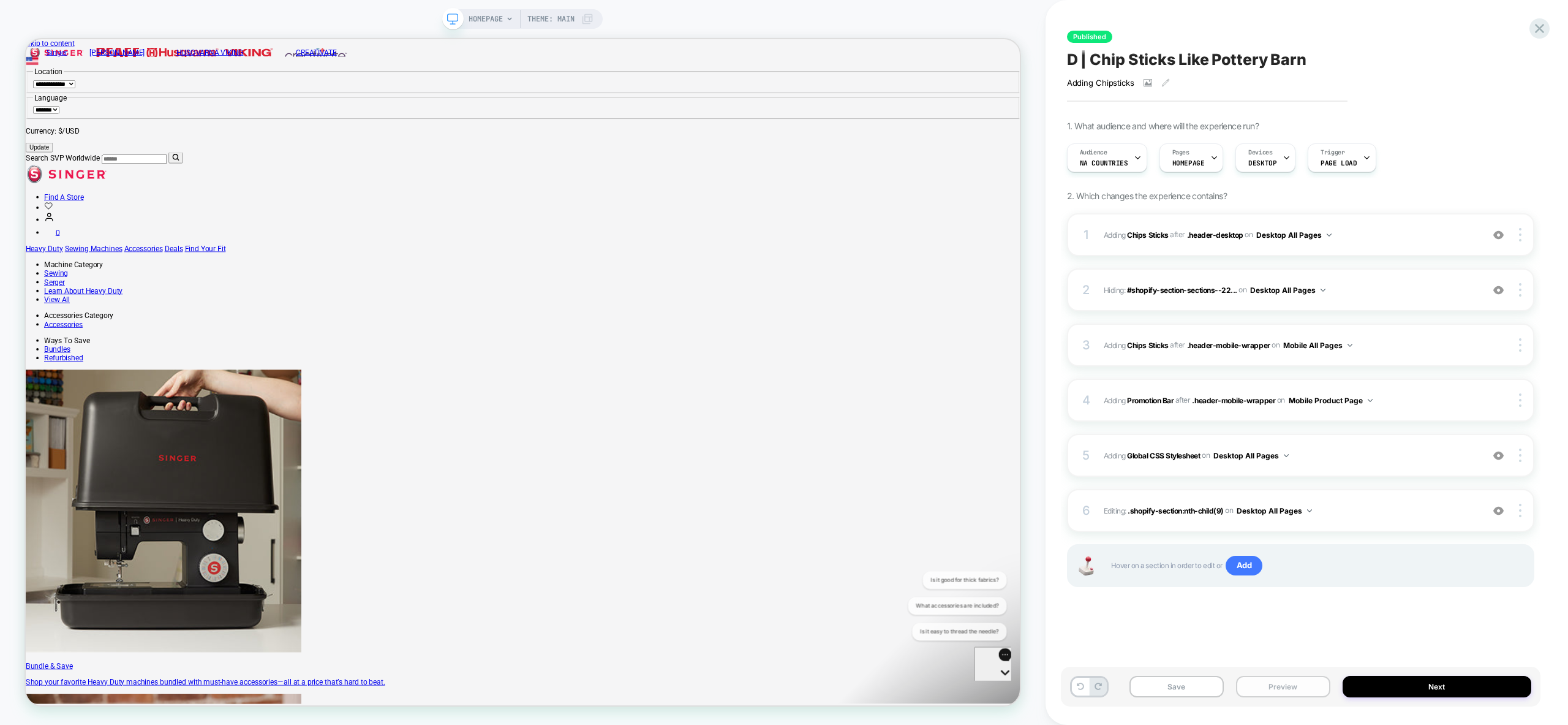
click at [1288, 682] on button "Preview" at bounding box center [1283, 686] width 94 height 21
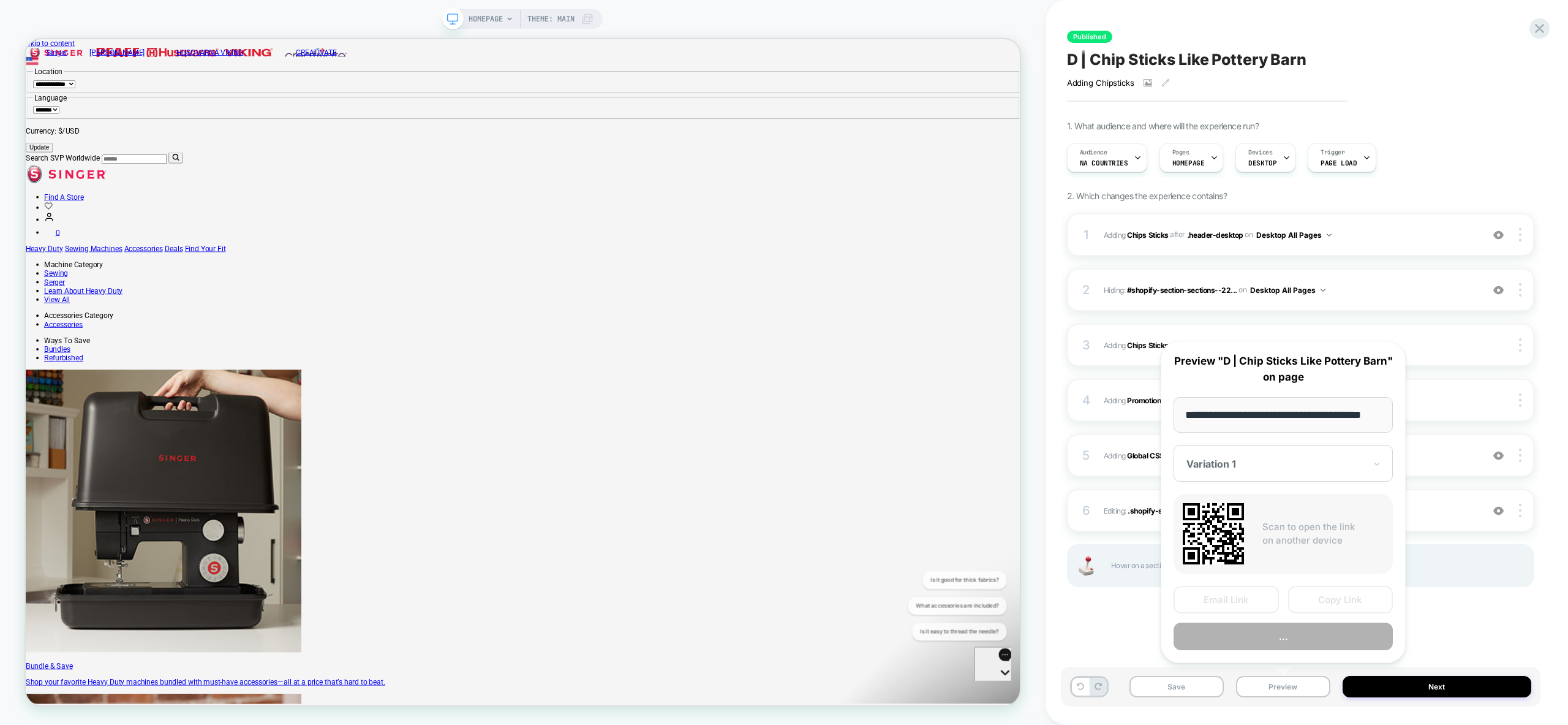
scroll to position [0, 22]
click at [1297, 638] on button "Preview" at bounding box center [1283, 637] width 220 height 28
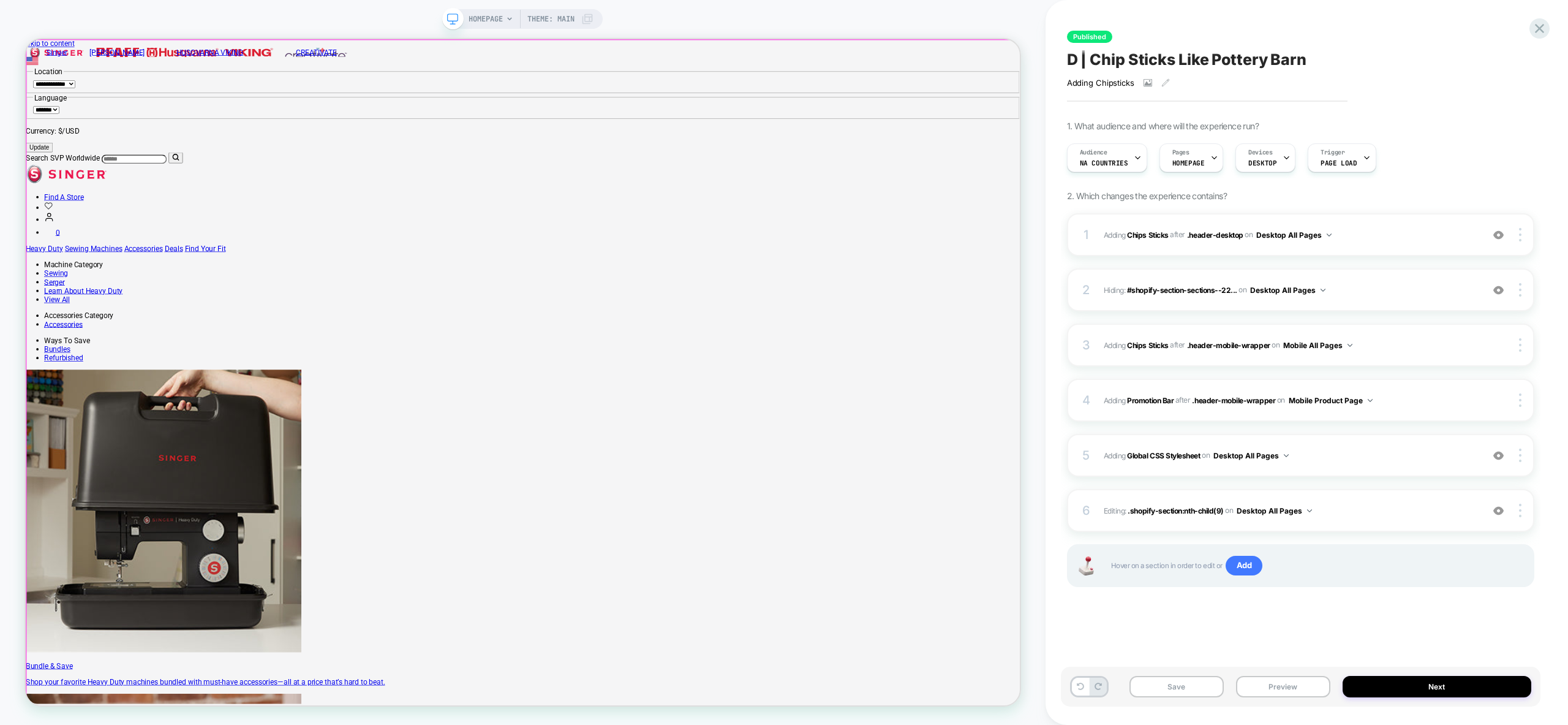
scroll to position [0, 0]
click at [1137, 159] on icon at bounding box center [1138, 157] width 8 height 8
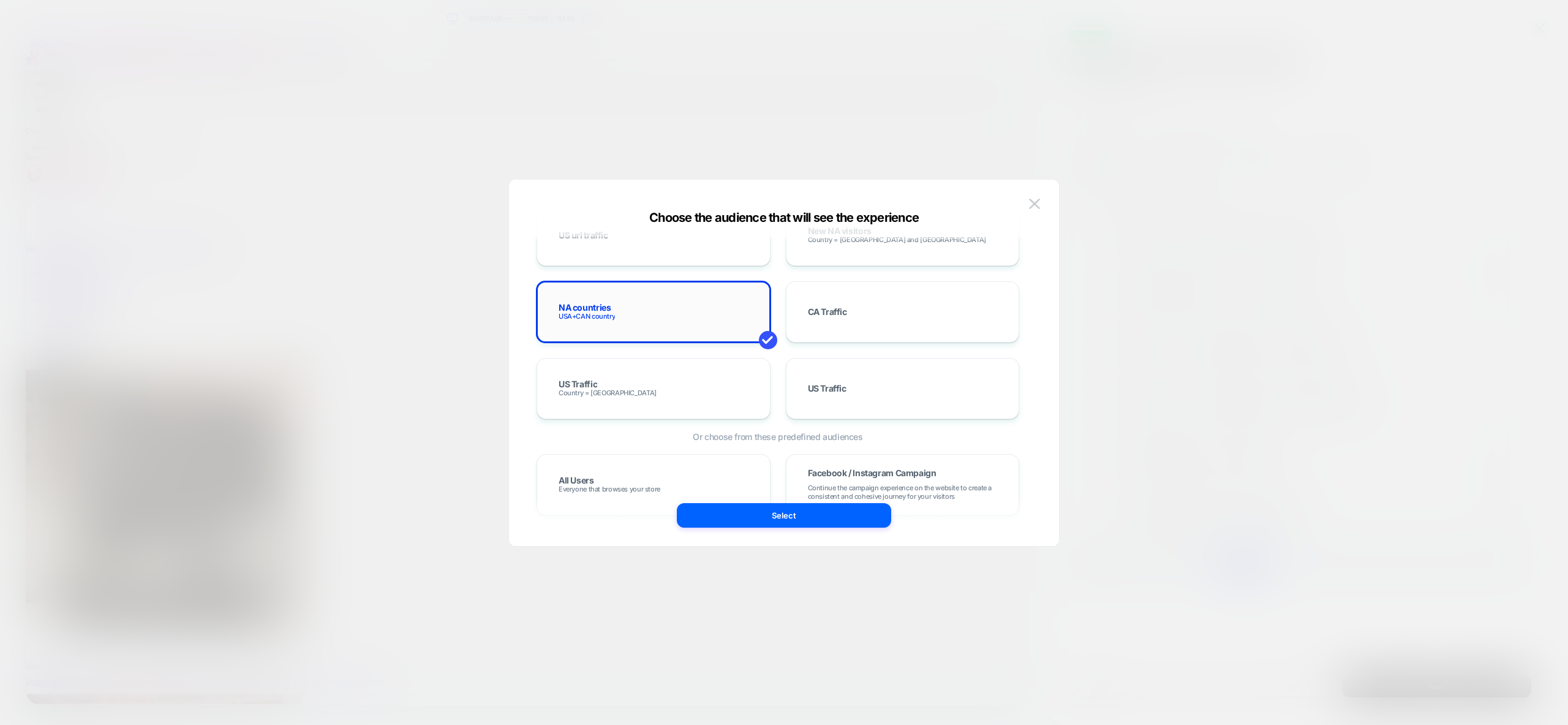
scroll to position [599, 0]
click at [1037, 202] on img at bounding box center [1035, 203] width 11 height 10
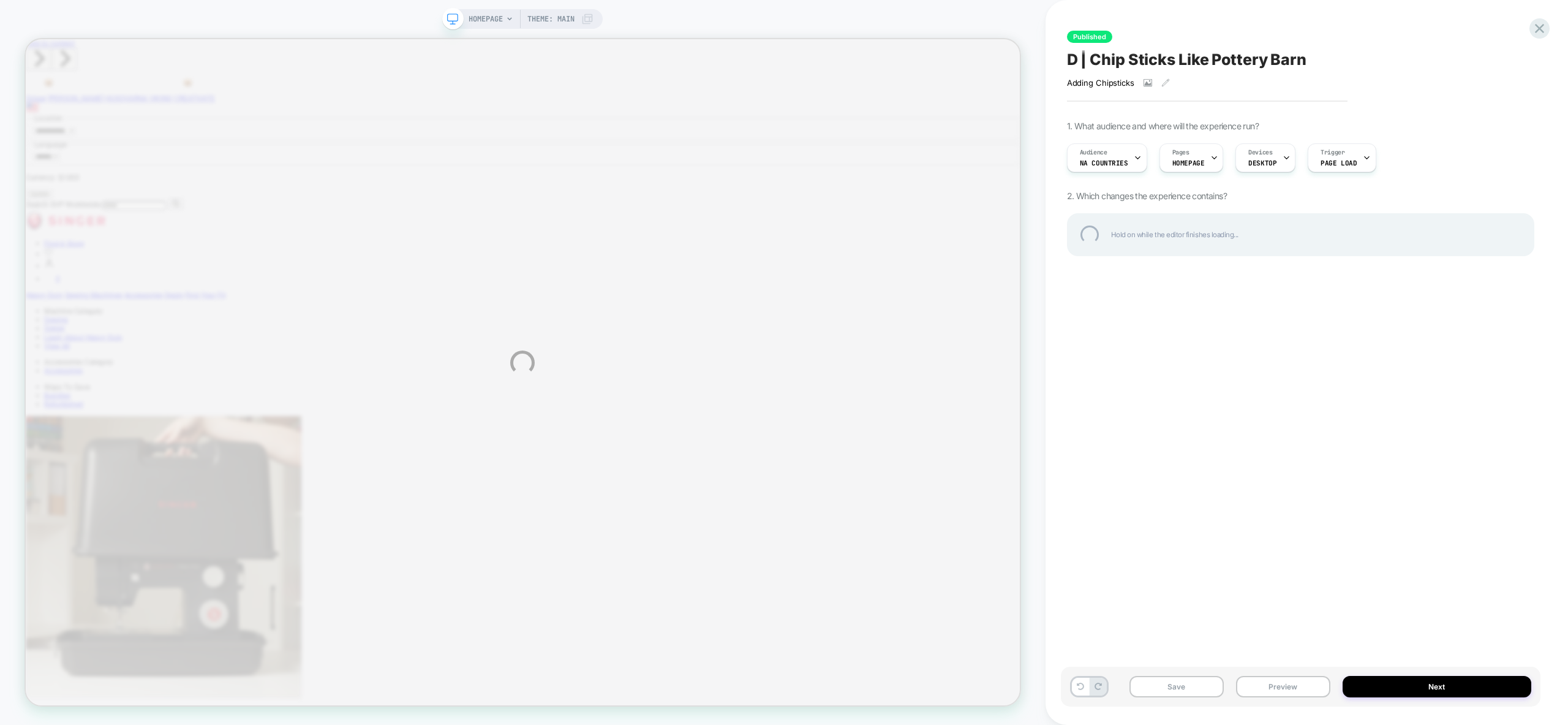
click at [1080, 689] on div "HOMEPAGE Theme: MAIN Published D | Chip Sticks Like Pottery Barn Adding Chipsti…" at bounding box center [784, 362] width 1568 height 725
click at [1083, 683] on div "HOMEPAGE Theme: MAIN Published D | Chip Sticks Like Pottery Barn Adding Chipsti…" at bounding box center [784, 362] width 1568 height 725
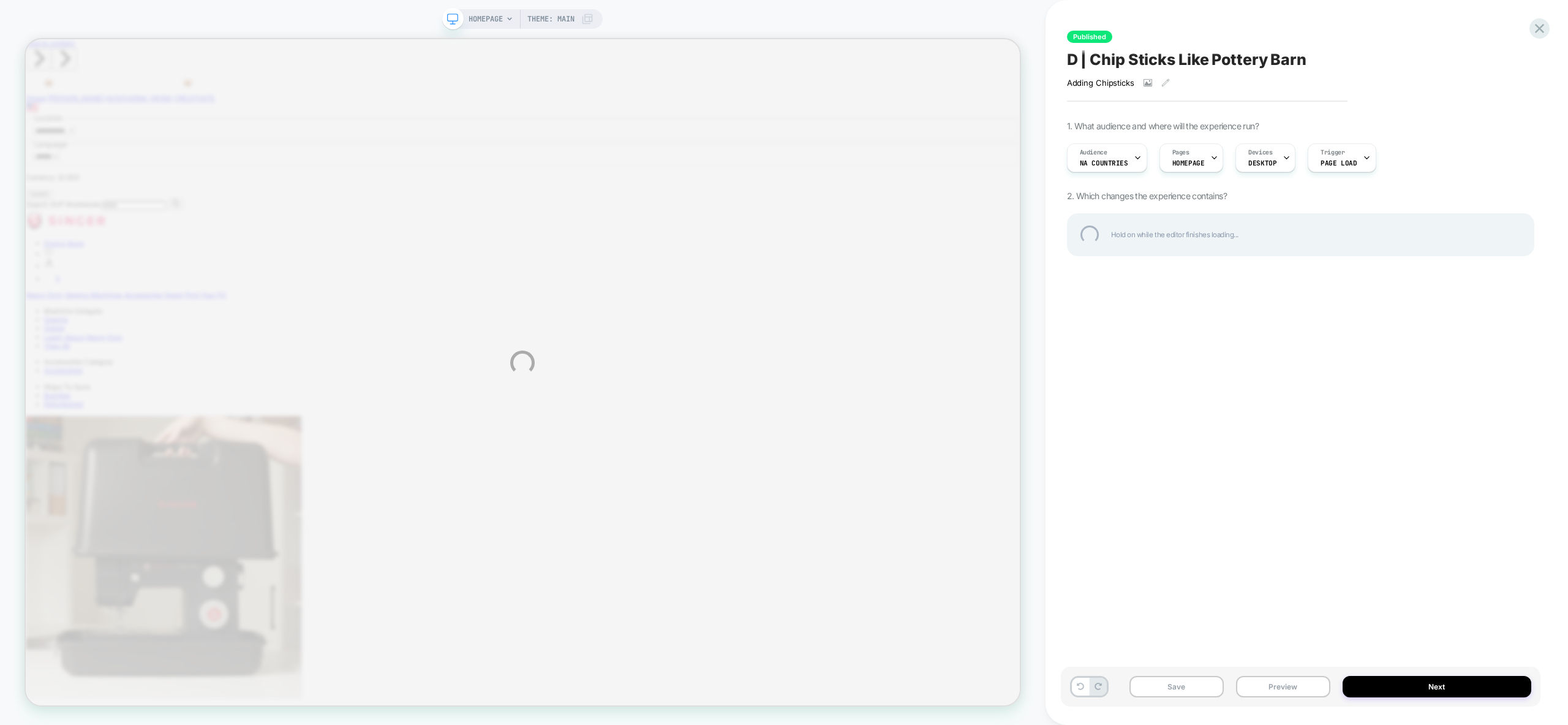
click at [1083, 683] on div "HOMEPAGE Theme: MAIN Published D | Chip Sticks Like Pottery Barn Adding Chipsti…" at bounding box center [784, 362] width 1568 height 725
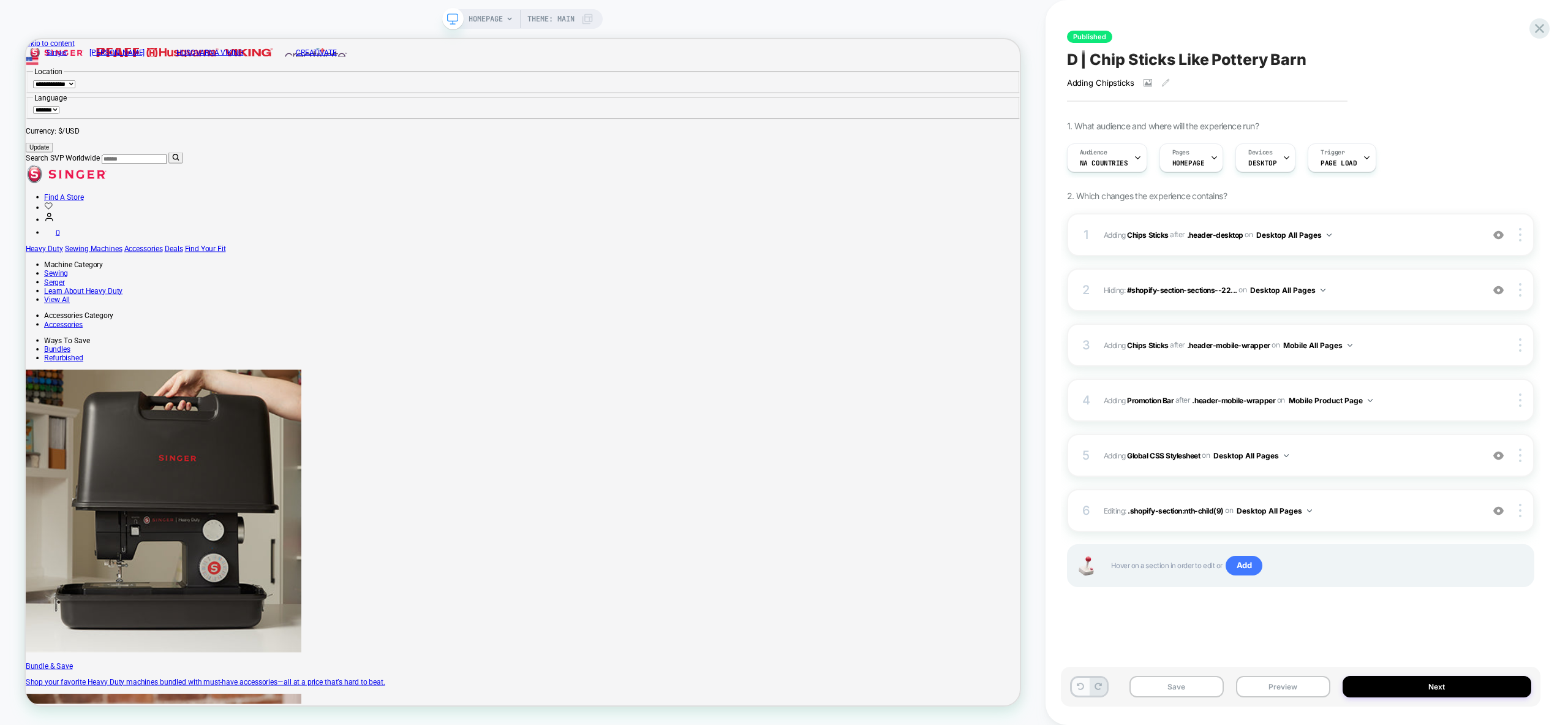
click at [1083, 682] on button at bounding box center [1080, 686] width 17 height 18
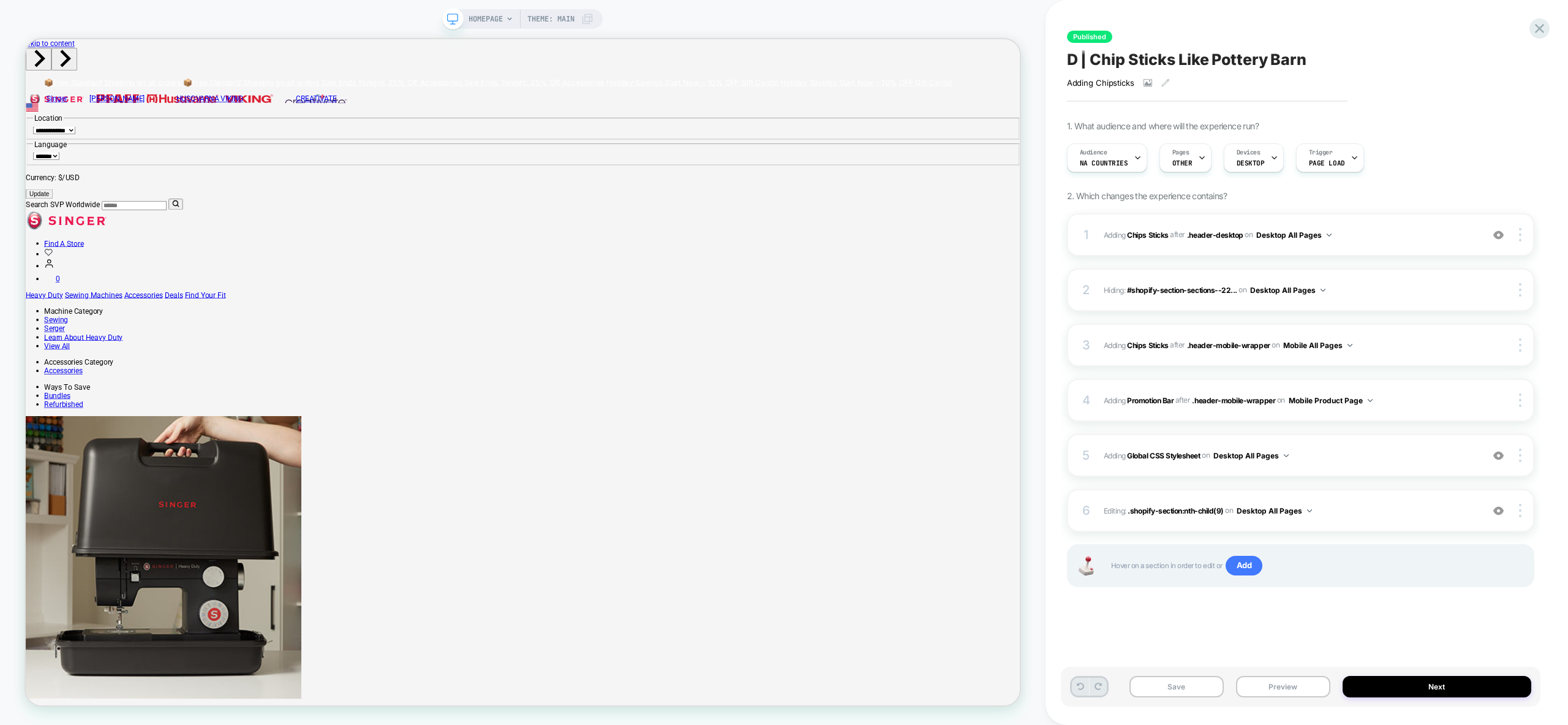
click at [1083, 682] on button at bounding box center [1080, 686] width 17 height 18
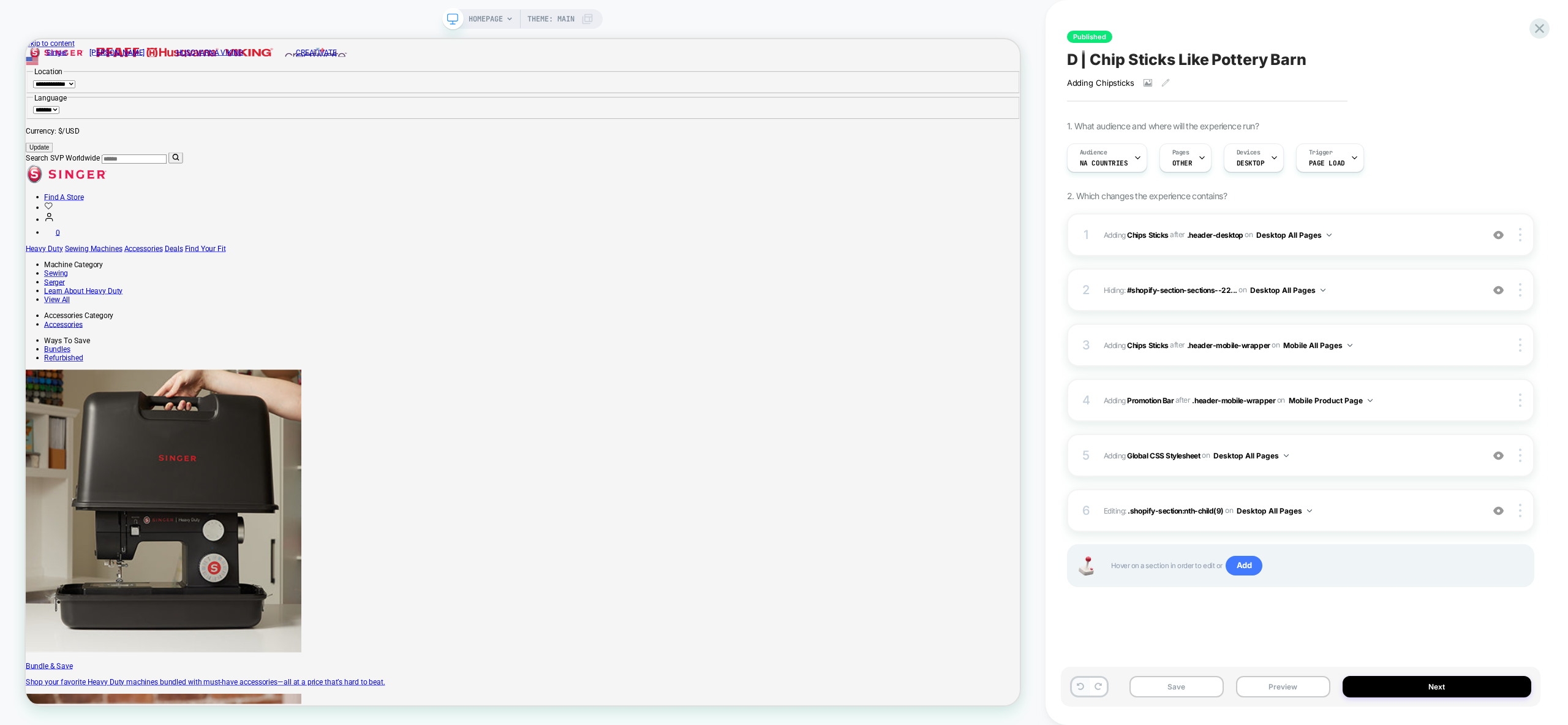
click at [1083, 682] on button at bounding box center [1080, 686] width 17 height 18
click at [1085, 690] on button at bounding box center [1080, 686] width 17 height 18
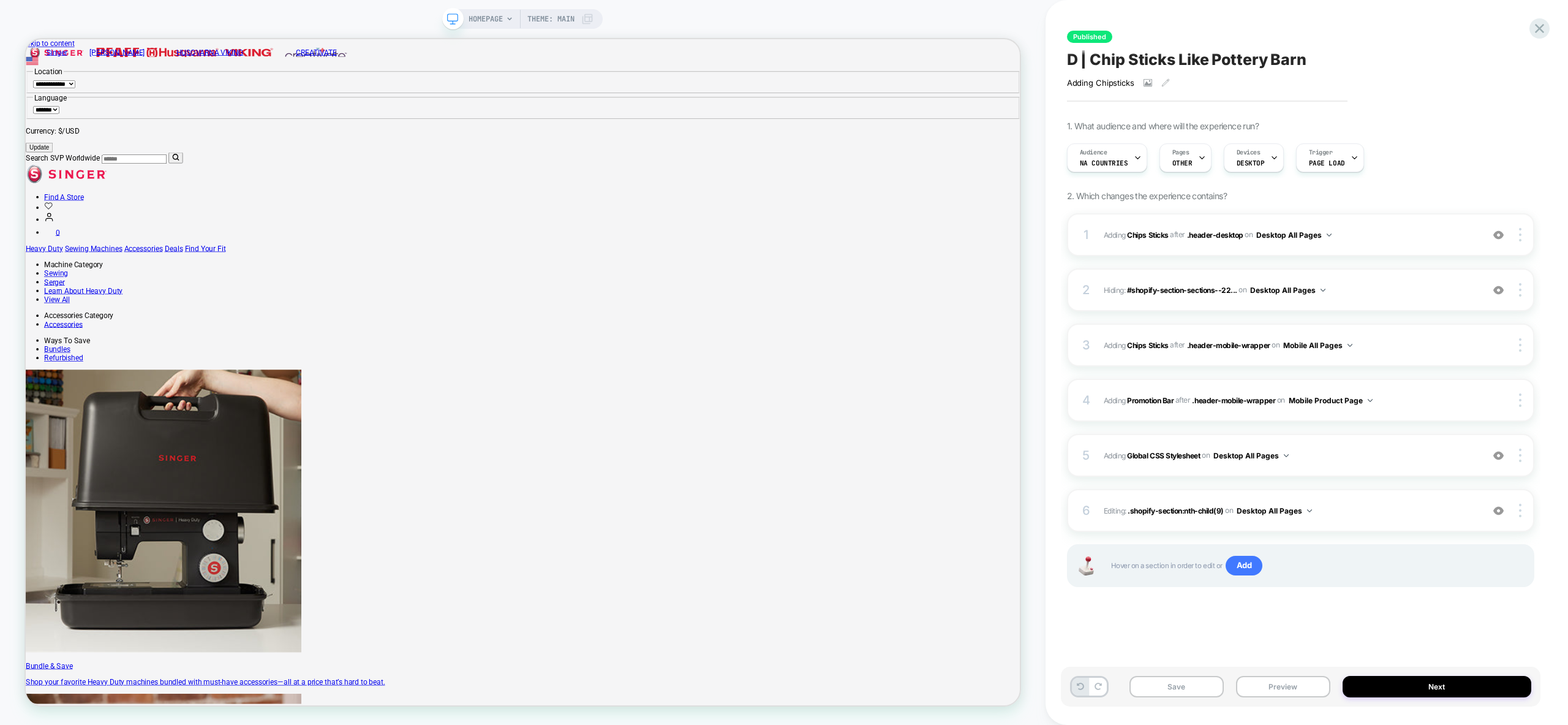
click at [1177, 643] on div "Published D | Chip Sticks Like Pottery Barn Adding Chipsticks Click to view ima…" at bounding box center [1301, 363] width 480 height 701
click at [1199, 687] on button "Save" at bounding box center [1177, 686] width 94 height 21
click at [1126, 154] on div "Audience NA countries" at bounding box center [1104, 157] width 73 height 28
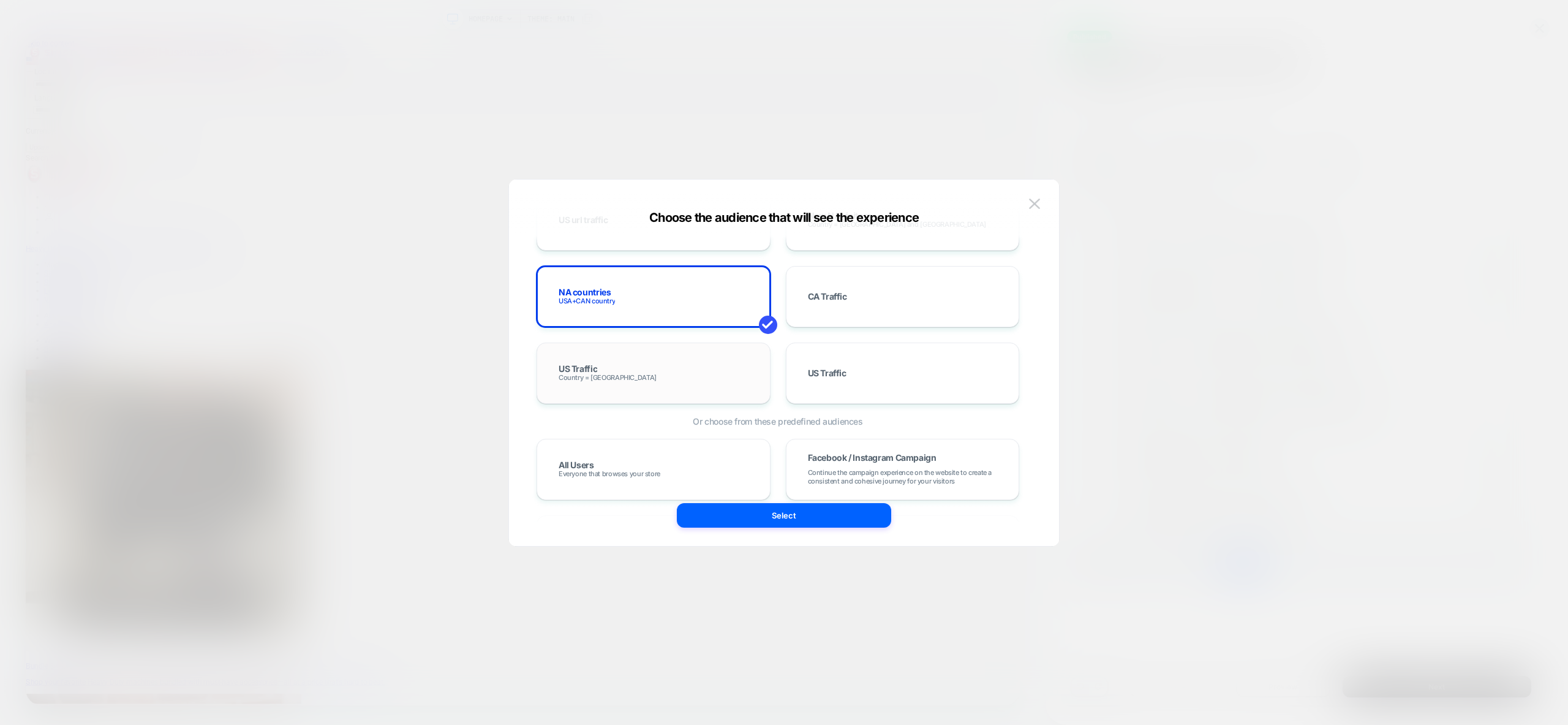
scroll to position [623, 0]
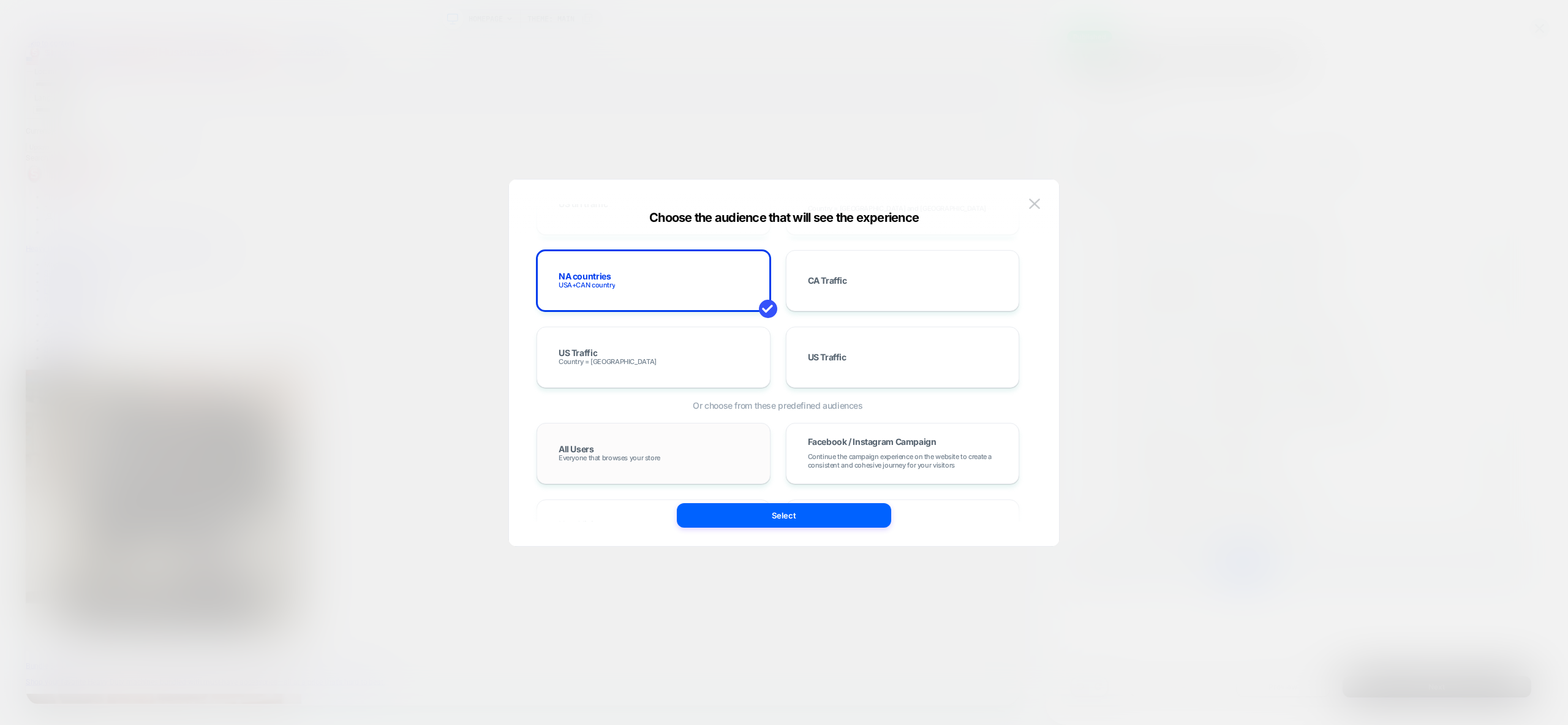
click at [666, 455] on div "All Users Everyone that browses your store" at bounding box center [653, 453] width 208 height 35
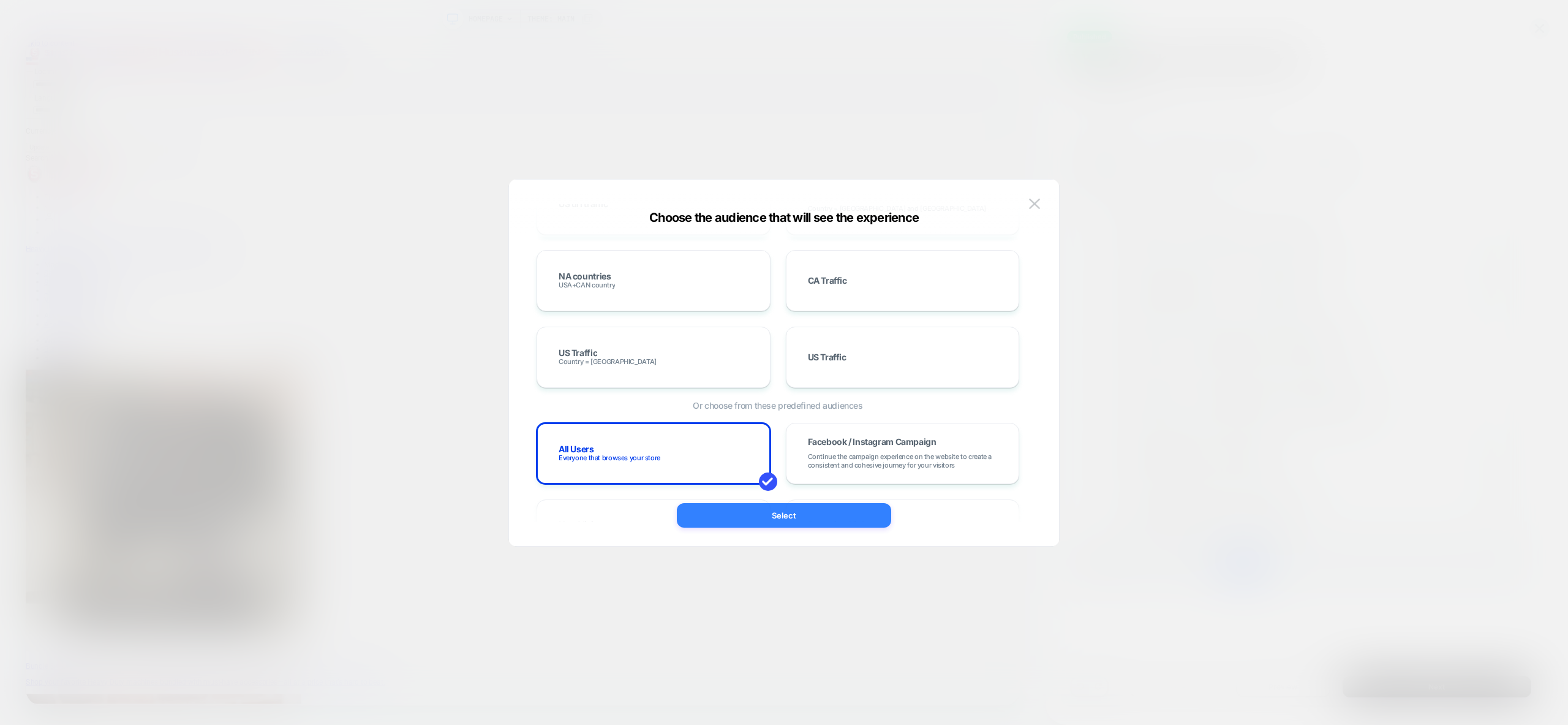
drag, startPoint x: 783, startPoint y: 520, endPoint x: 1009, endPoint y: 641, distance: 256.4
click at [783, 520] on button "Select" at bounding box center [784, 515] width 214 height 24
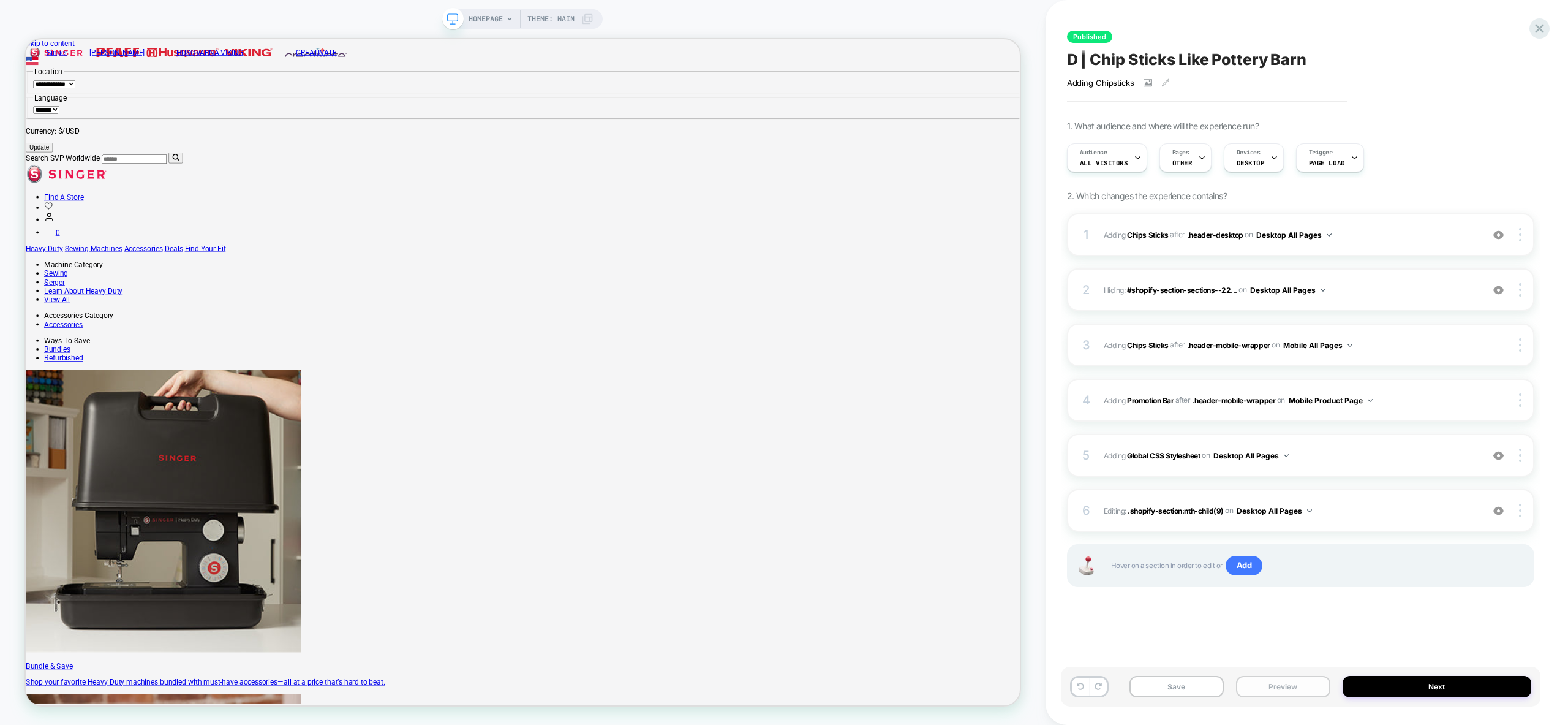
click at [1301, 684] on button "Preview" at bounding box center [1283, 686] width 94 height 21
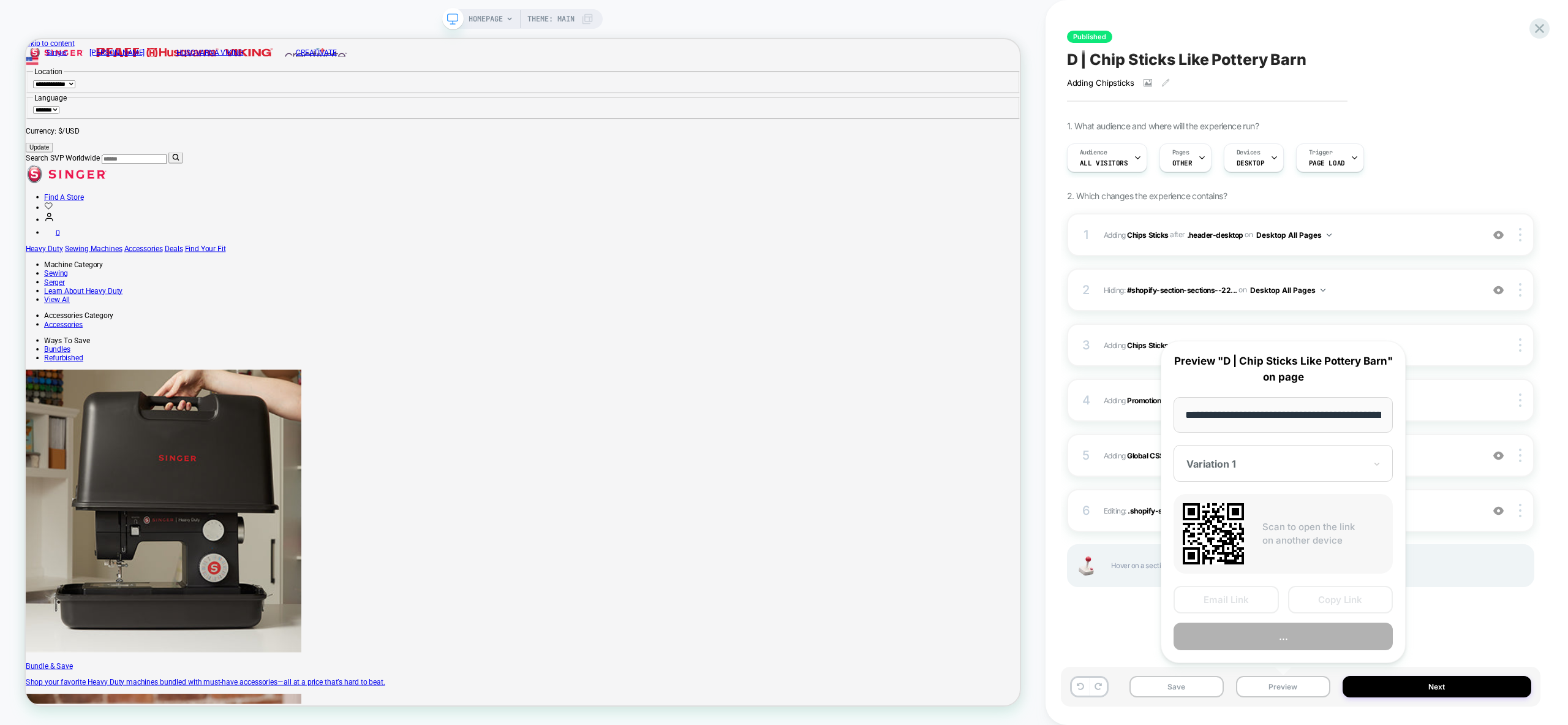
scroll to position [0, 342]
click at [1306, 645] on button "..." at bounding box center [1283, 637] width 220 height 28
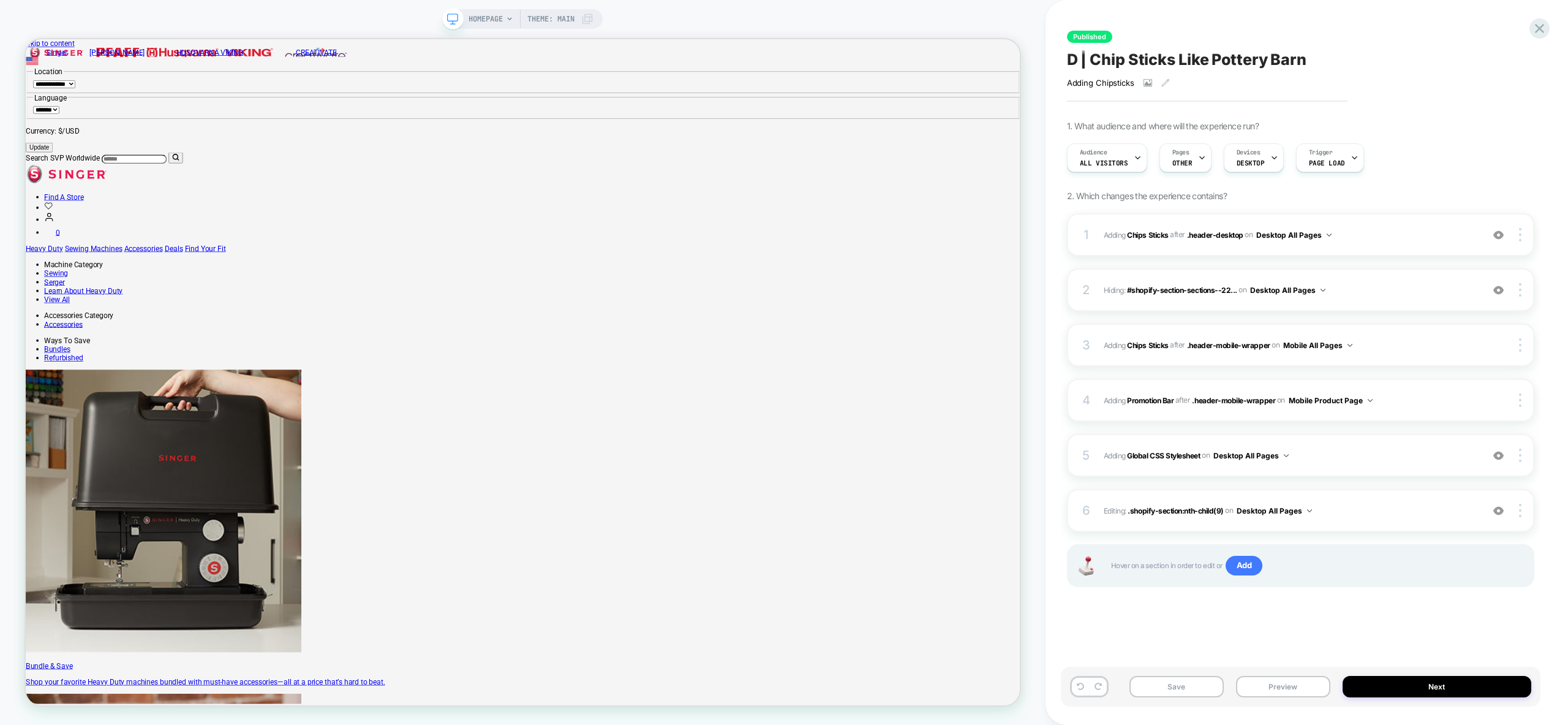
scroll to position [0, 0]
click at [1499, 458] on img at bounding box center [1498, 455] width 10 height 10
click at [1499, 290] on img at bounding box center [1498, 290] width 10 height 10
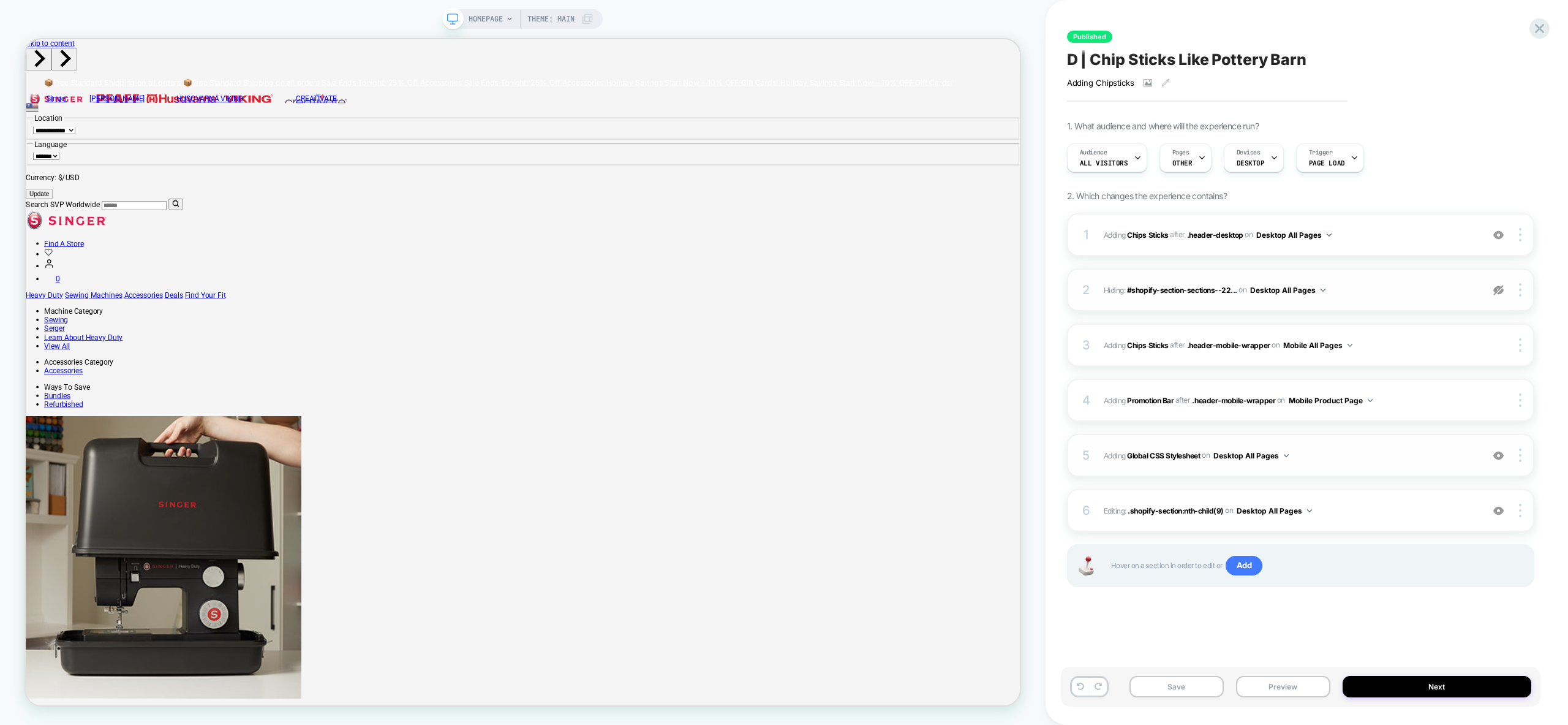
click at [1499, 290] on img at bounding box center [1498, 290] width 10 height 10
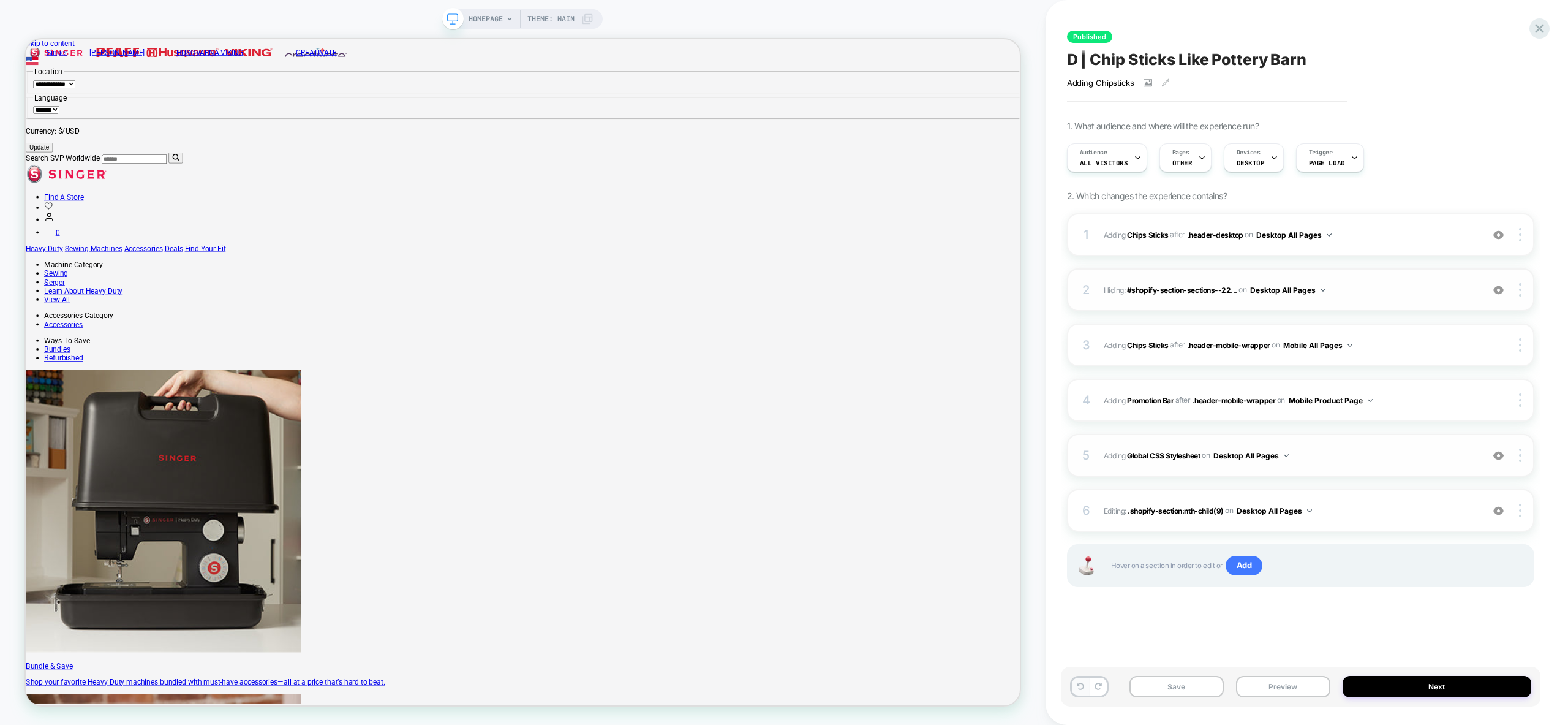
click at [1080, 679] on button at bounding box center [1080, 686] width 17 height 18
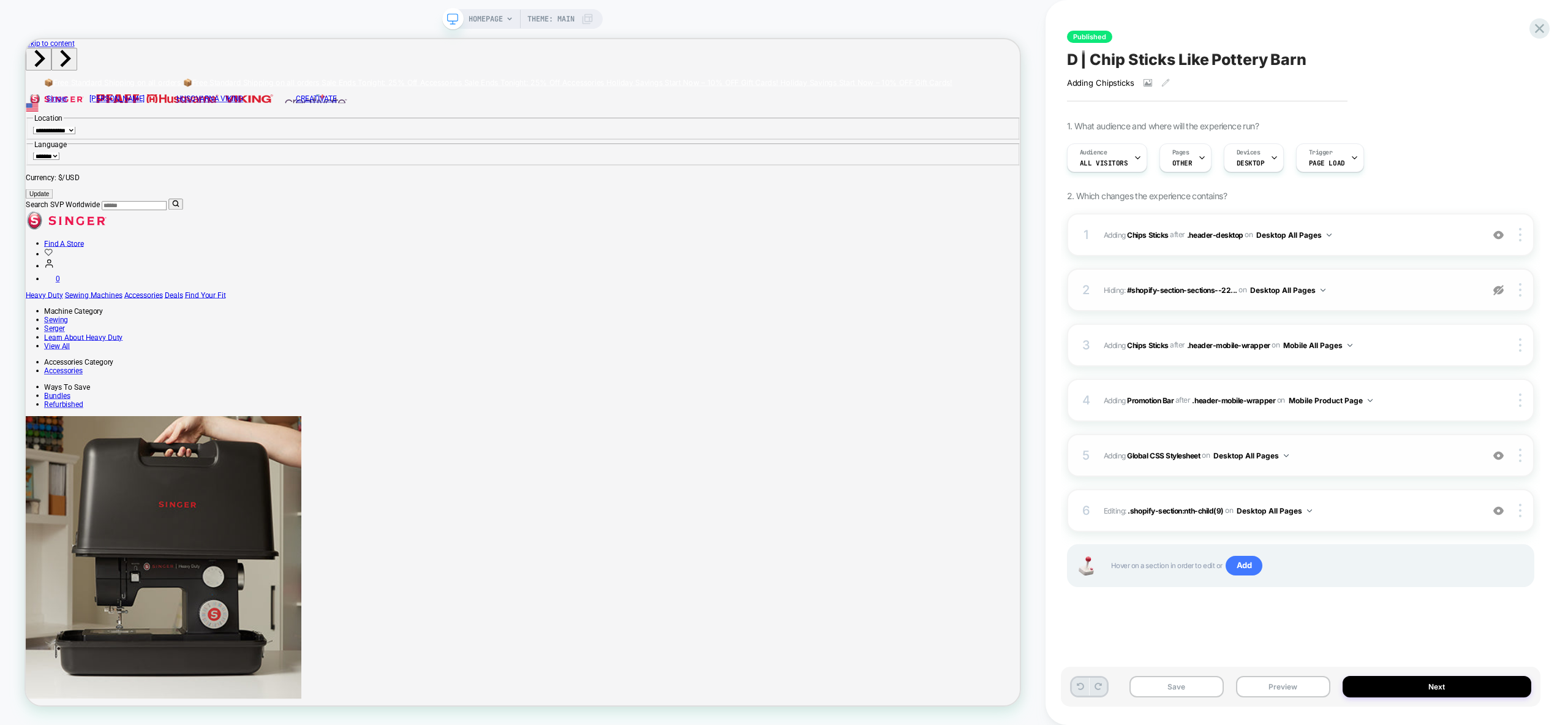
click at [1080, 679] on button at bounding box center [1080, 686] width 17 height 18
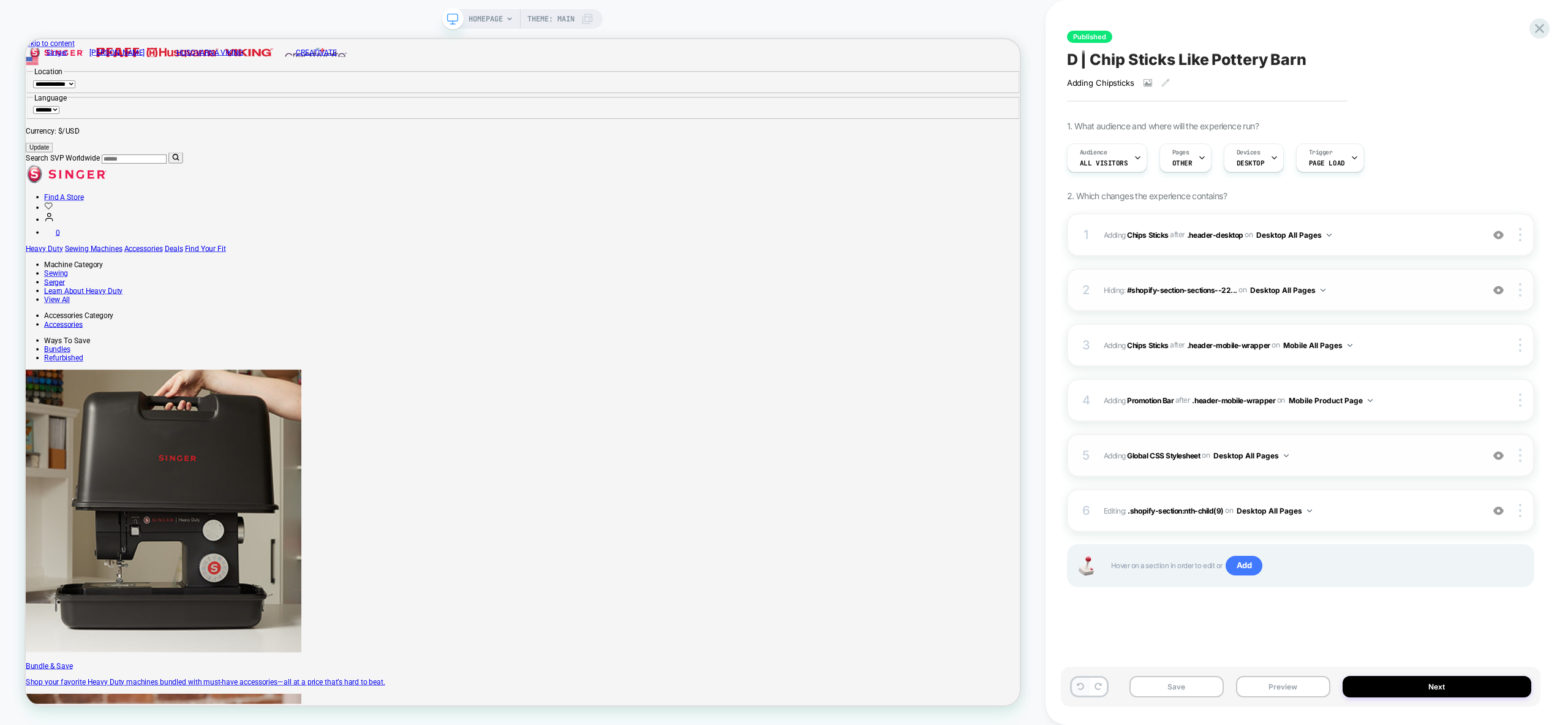
click at [1079, 689] on icon at bounding box center [1080, 686] width 7 height 7
click at [1079, 689] on div "HOMEPAGE Theme: MAIN Published D | Chip Sticks Like Pottery Barn Adding Chipsti…" at bounding box center [784, 362] width 1568 height 725
